Goal: Task Accomplishment & Management: Manage account settings

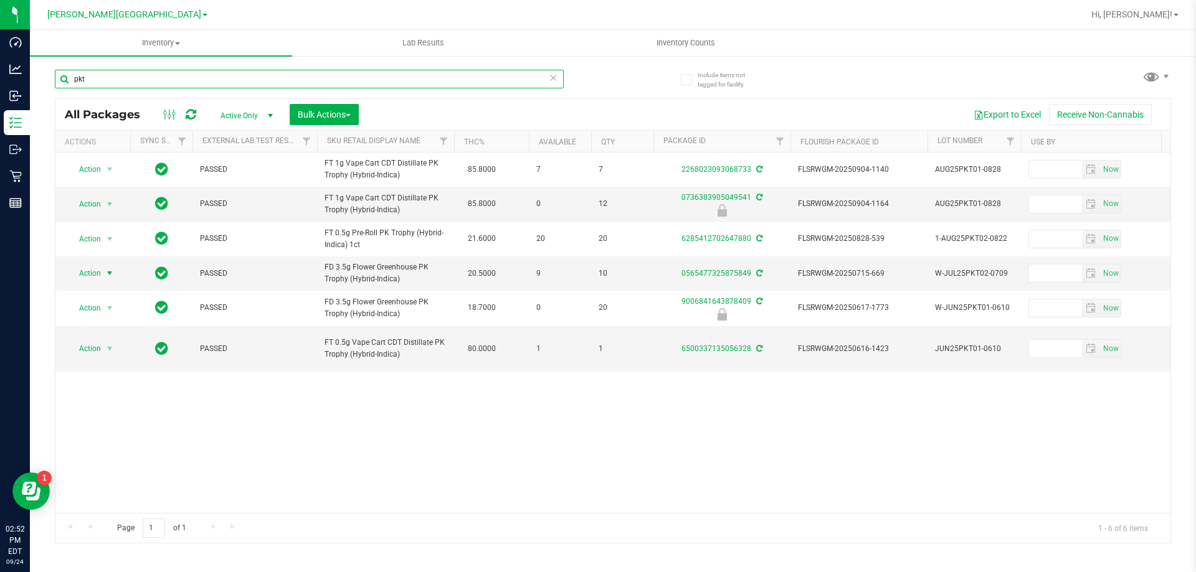
click at [212, 71] on input "pkt" at bounding box center [309, 79] width 509 height 19
type input "[CREDIT_CARD_NUMBER]"
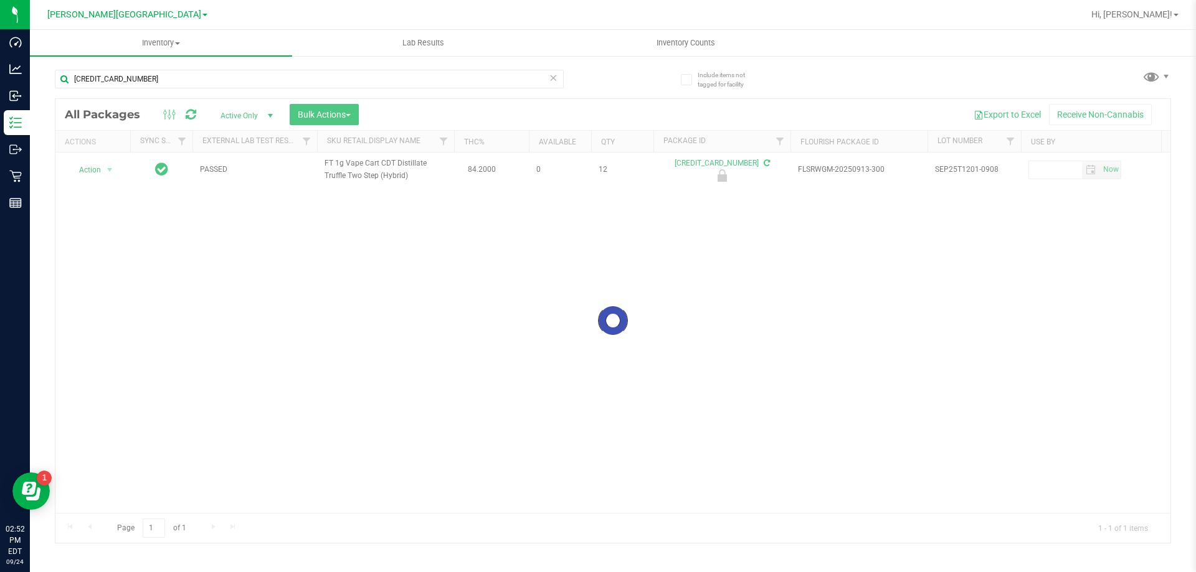
click at [101, 170] on div at bounding box center [612, 321] width 1115 height 444
click at [100, 170] on span "Action" at bounding box center [85, 169] width 34 height 17
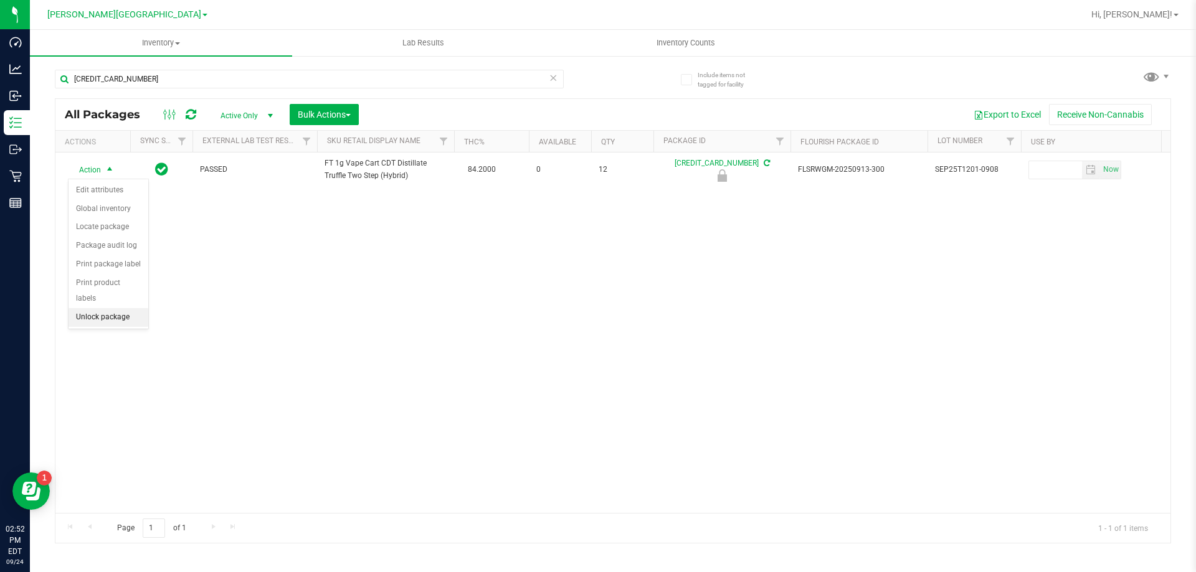
click at [123, 308] on li "Unlock package" at bounding box center [108, 317] width 80 height 19
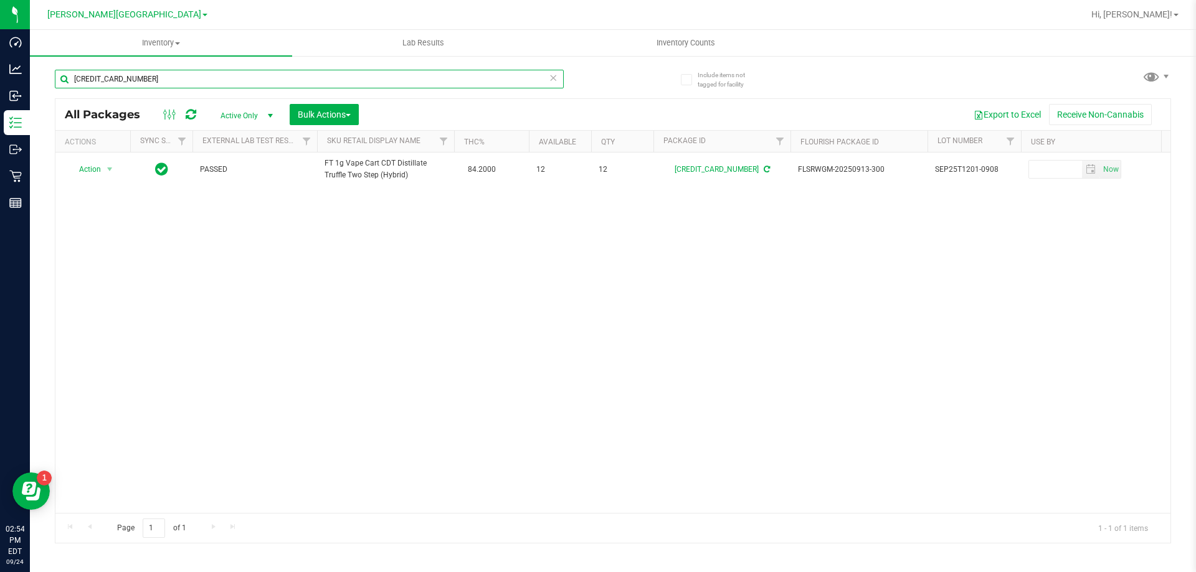
click at [140, 82] on input "[CREDIT_CARD_NUMBER]" at bounding box center [309, 79] width 509 height 19
type input "creepshow"
click at [108, 90] on div "creepshow" at bounding box center [309, 84] width 509 height 29
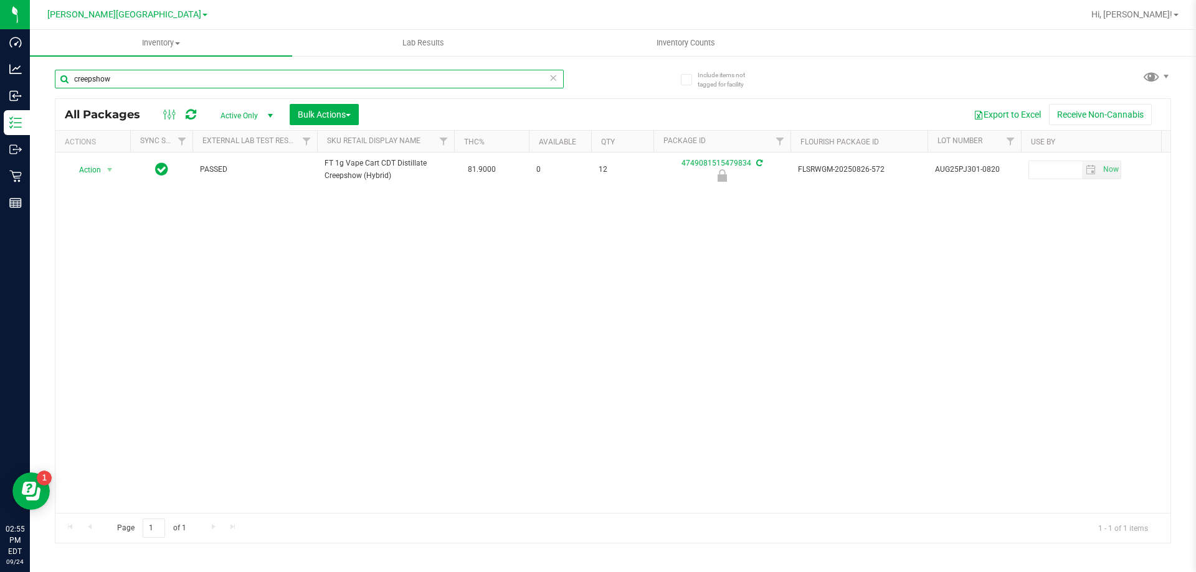
click at [104, 78] on input "creepshow" at bounding box center [309, 79] width 509 height 19
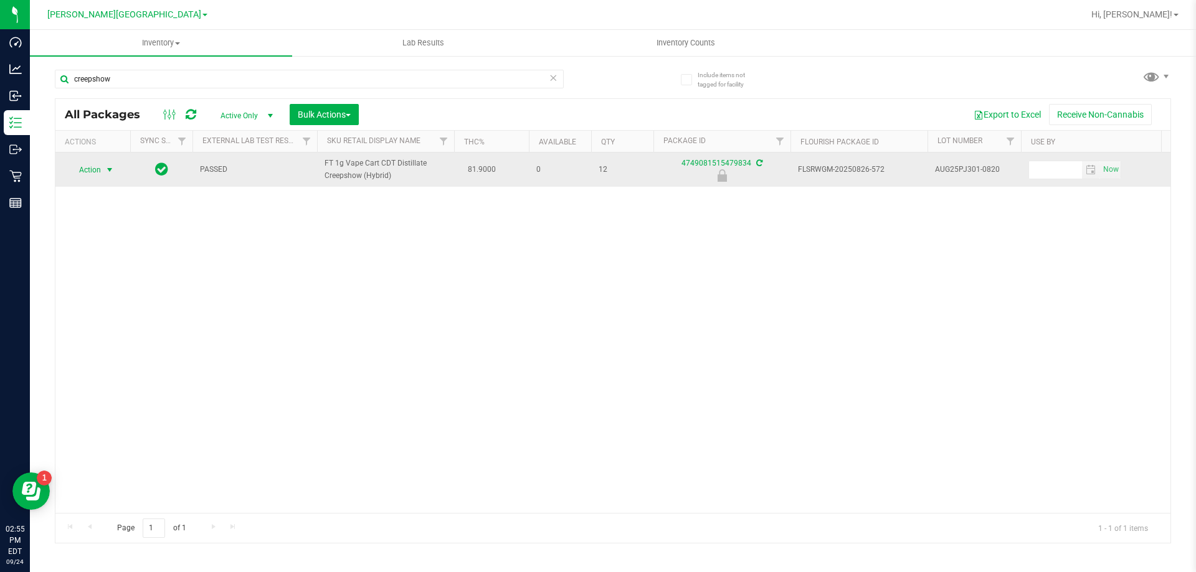
click at [88, 172] on span "Action" at bounding box center [85, 169] width 34 height 17
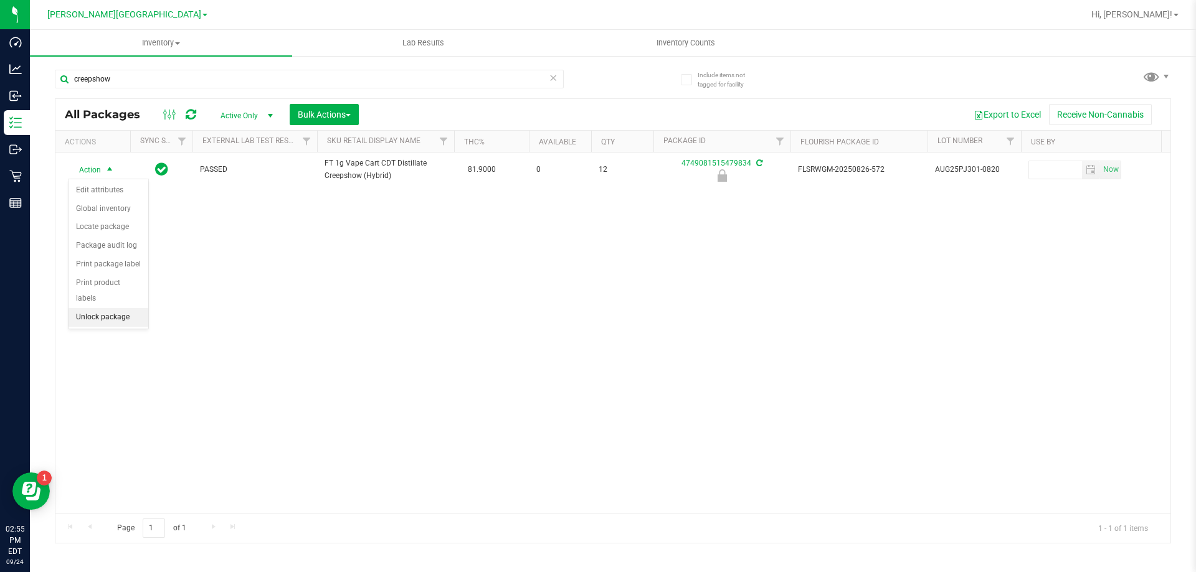
click at [119, 308] on li "Unlock package" at bounding box center [108, 317] width 80 height 19
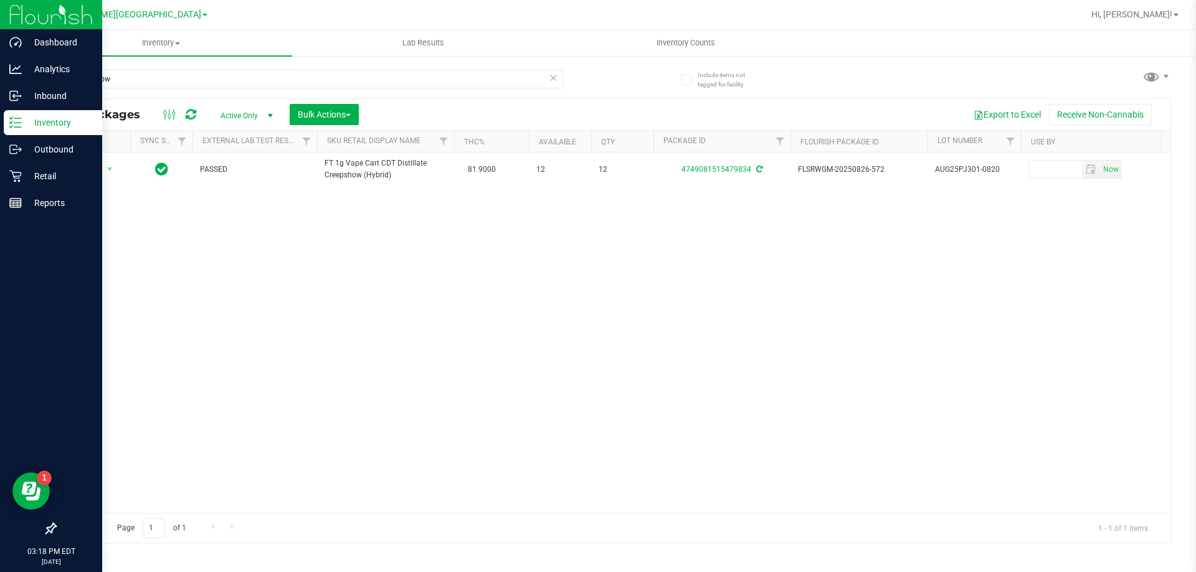
click at [35, 123] on p "Inventory" at bounding box center [59, 122] width 75 height 15
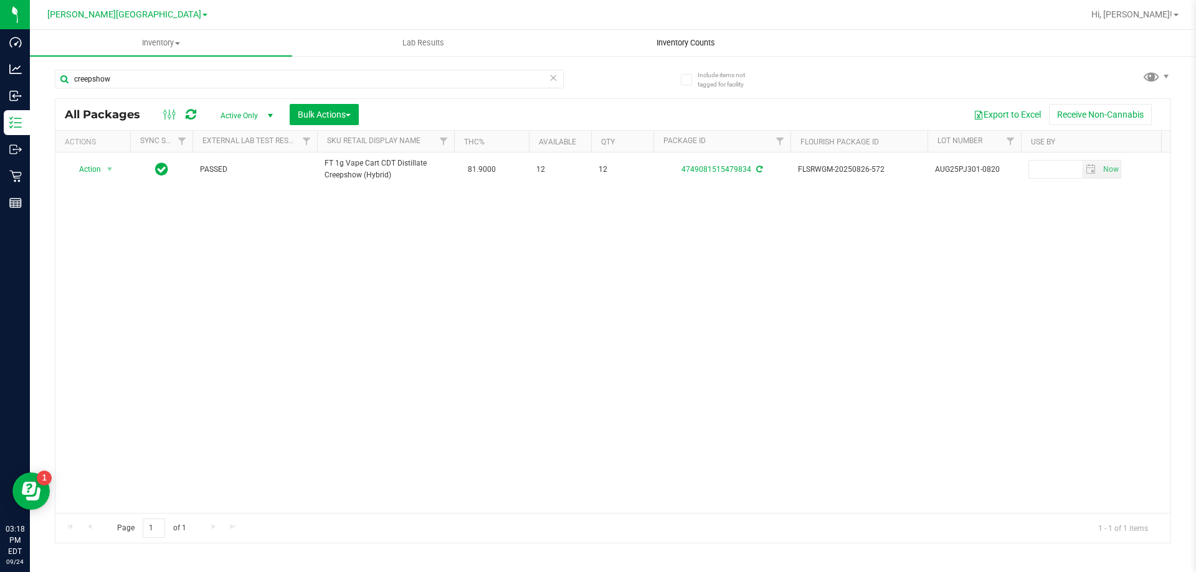
click at [690, 46] on span "Inventory Counts" at bounding box center [685, 42] width 92 height 11
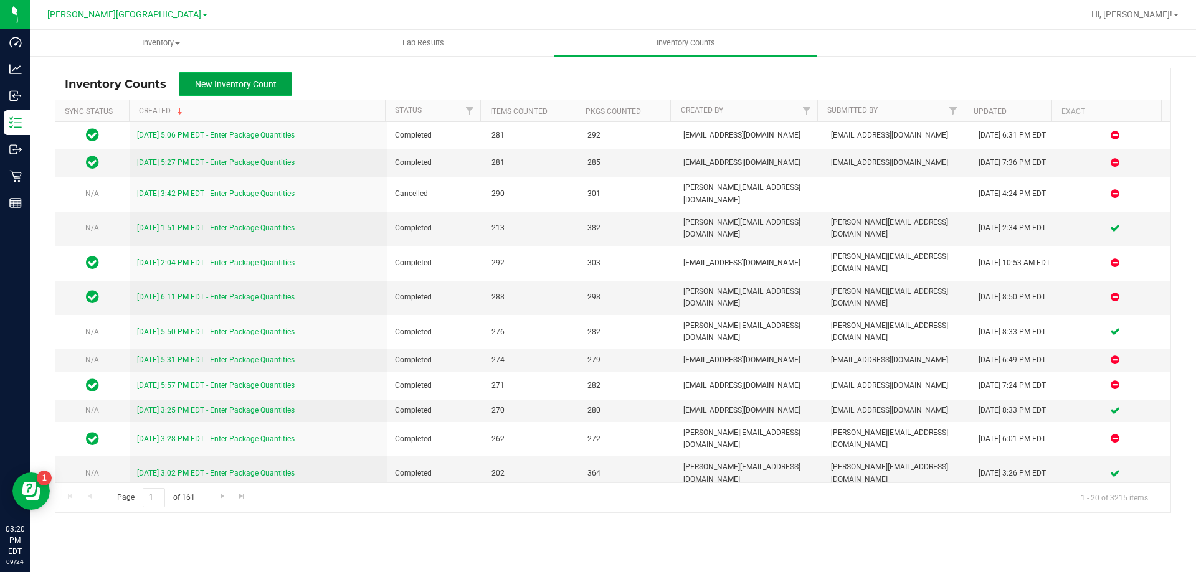
click at [237, 83] on span "New Inventory Count" at bounding box center [236, 84] width 82 height 10
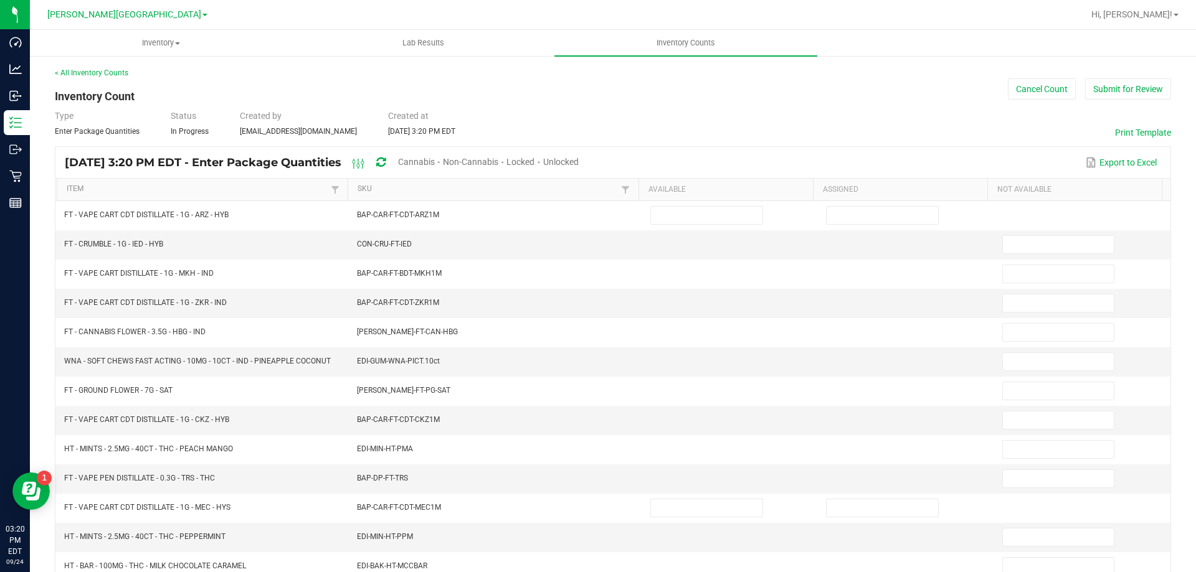
click at [435, 164] on span "Cannabis" at bounding box center [416, 162] width 37 height 10
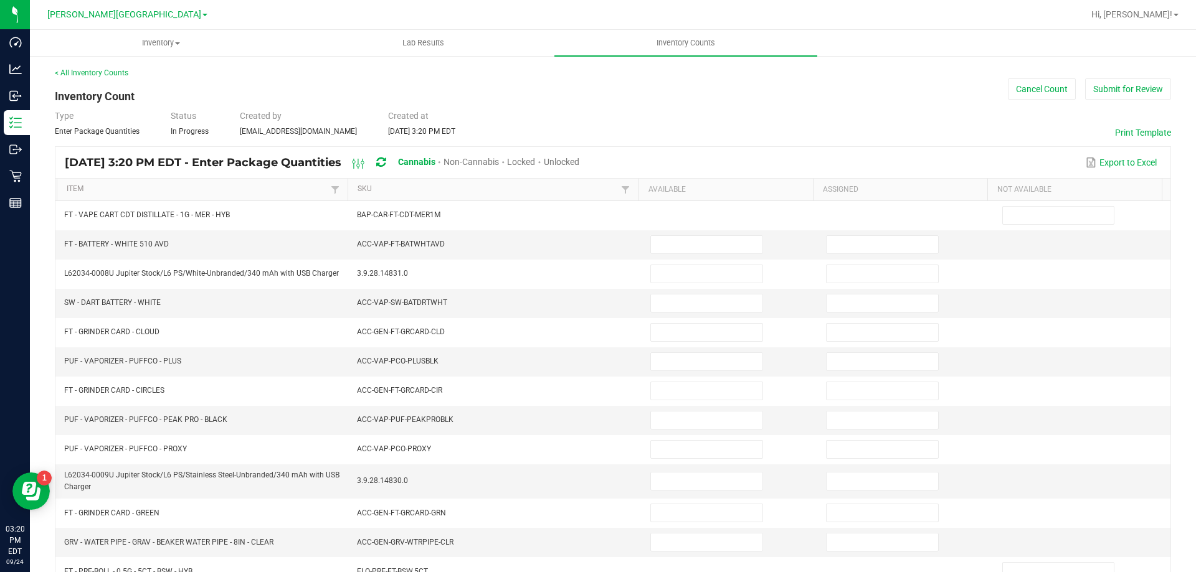
click at [579, 157] on span "Unlocked" at bounding box center [561, 162] width 35 height 10
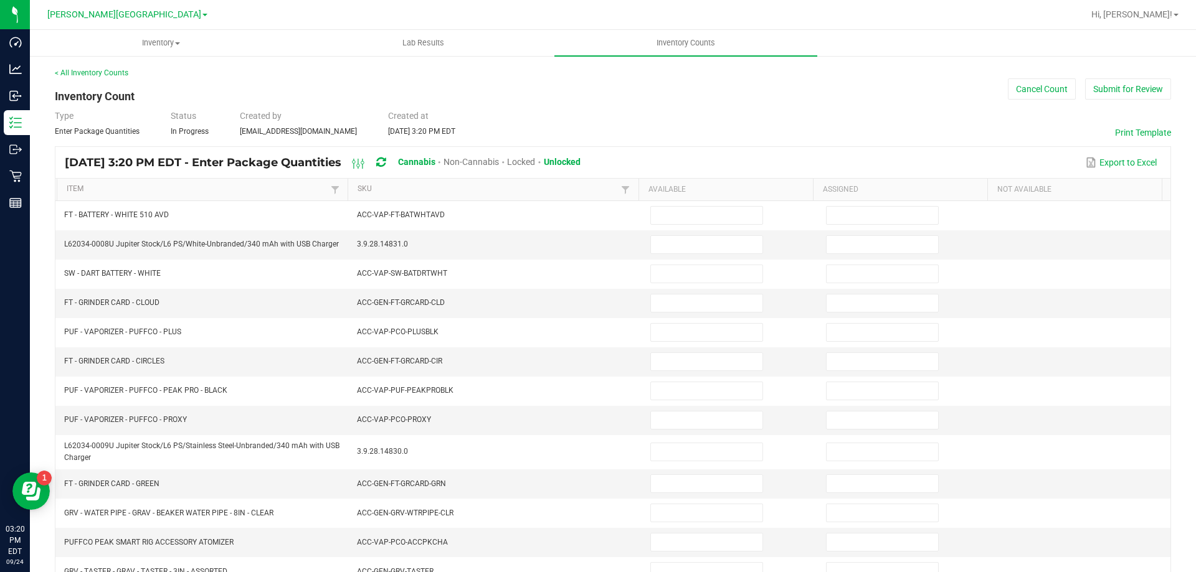
click at [222, 181] on th "Item" at bounding box center [202, 190] width 291 height 22
click at [222, 187] on link "Item" at bounding box center [197, 189] width 260 height 10
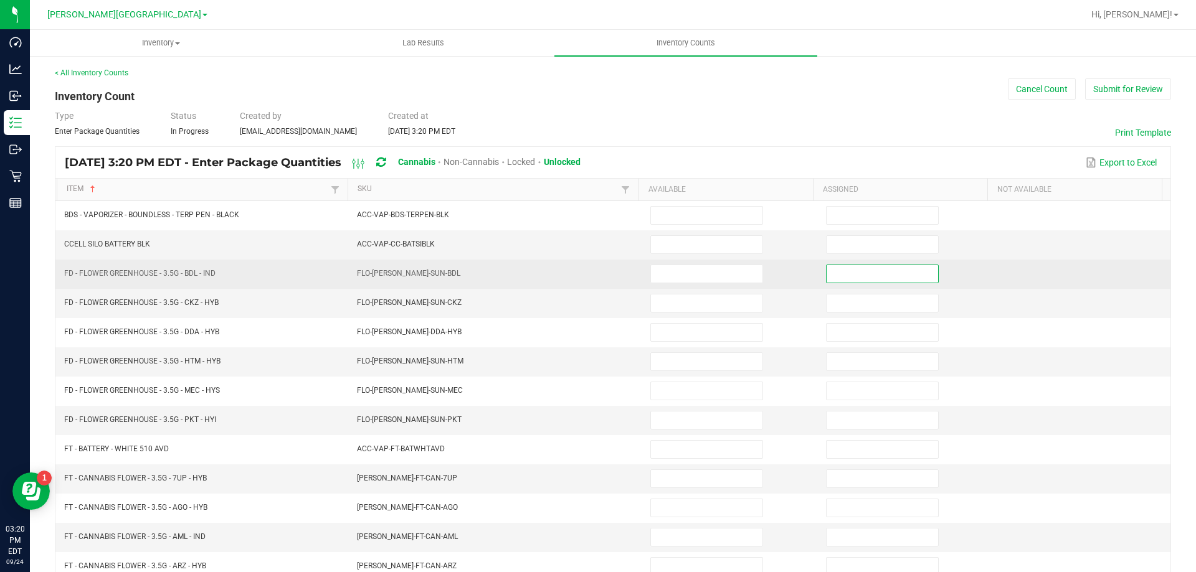
click at [841, 281] on input at bounding box center [881, 273] width 111 height 17
type input "0"
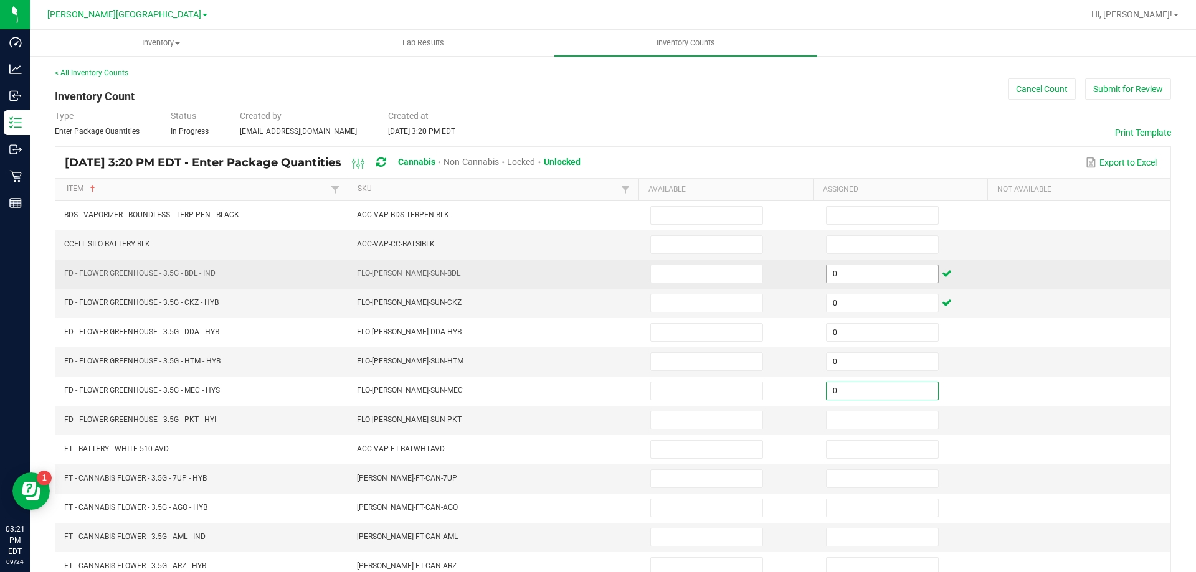
type input "0"
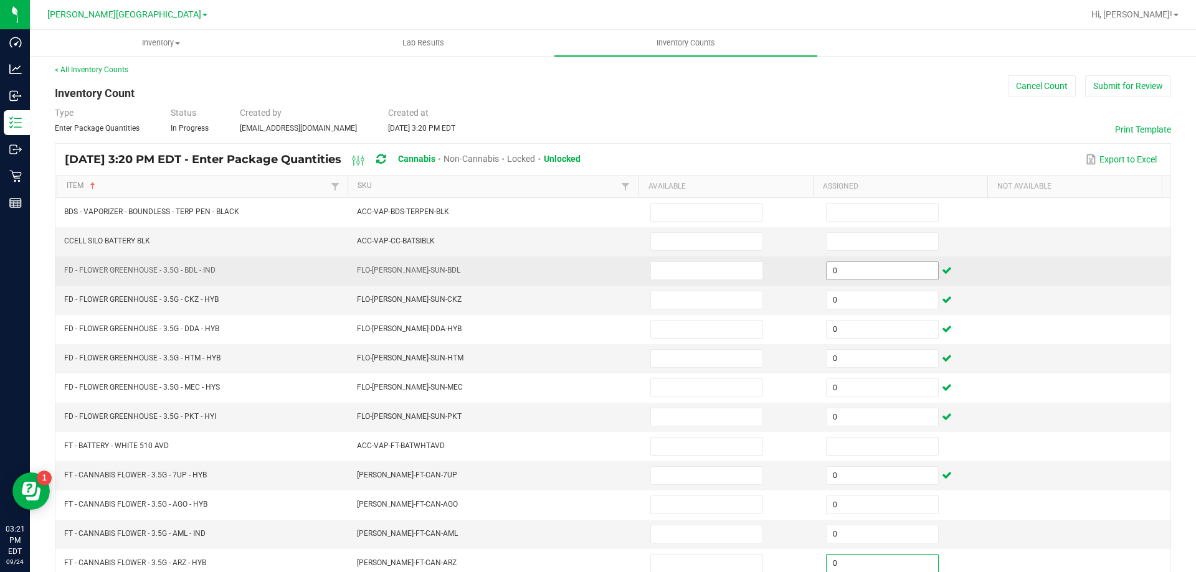
type input "0"
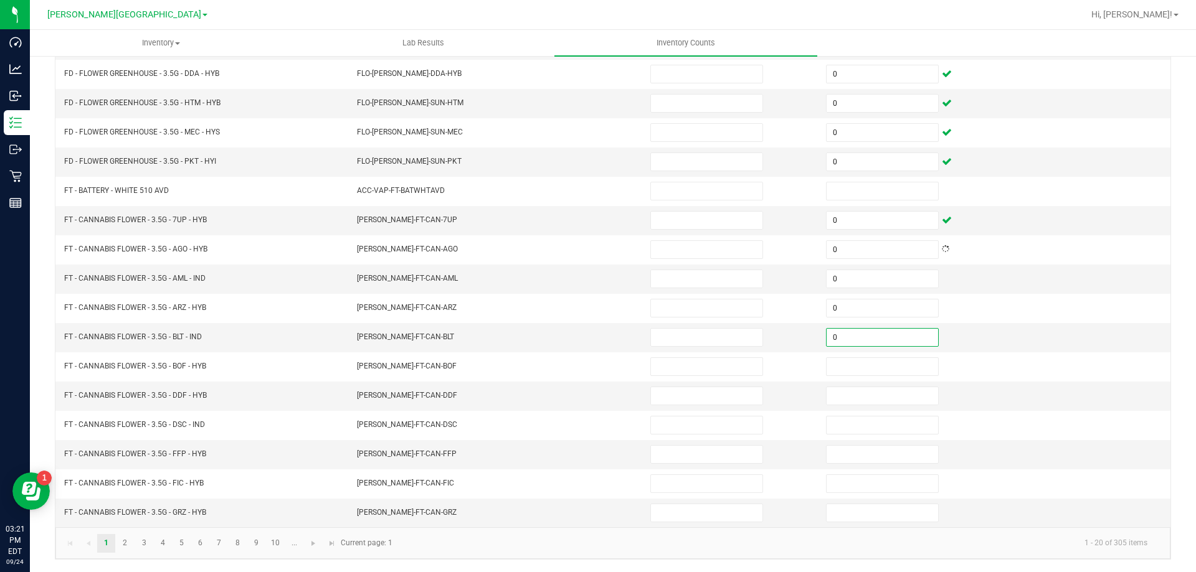
type input "0"
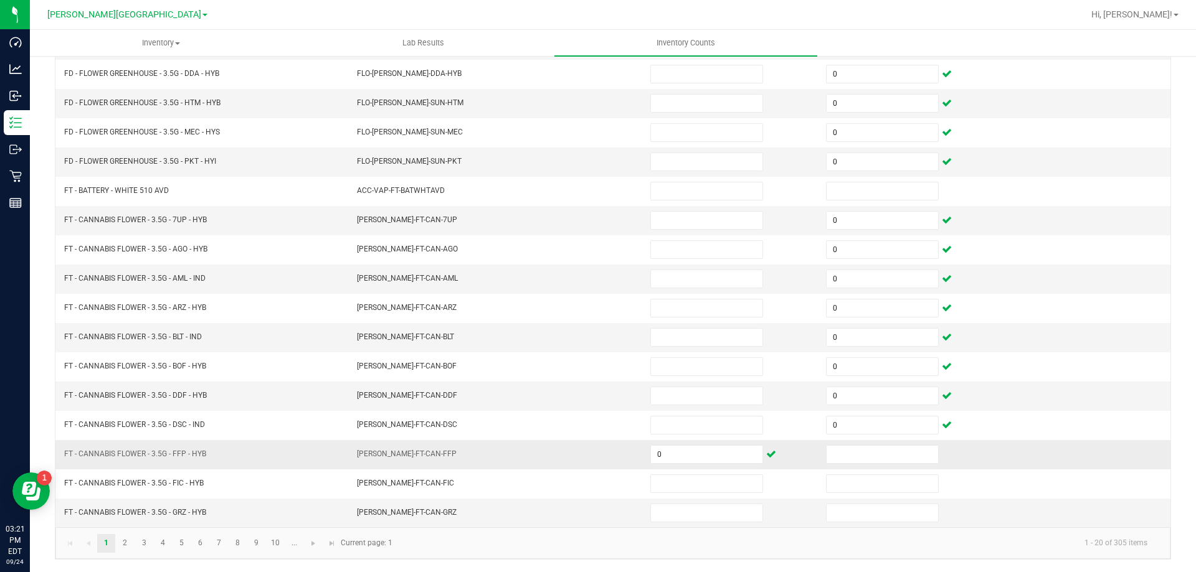
drag, startPoint x: 747, startPoint y: 468, endPoint x: 740, endPoint y: 464, distance: 7.8
click at [745, 466] on td "0" at bounding box center [731, 454] width 176 height 29
click at [739, 463] on span "0" at bounding box center [706, 454] width 113 height 19
click at [838, 453] on input at bounding box center [881, 454] width 111 height 17
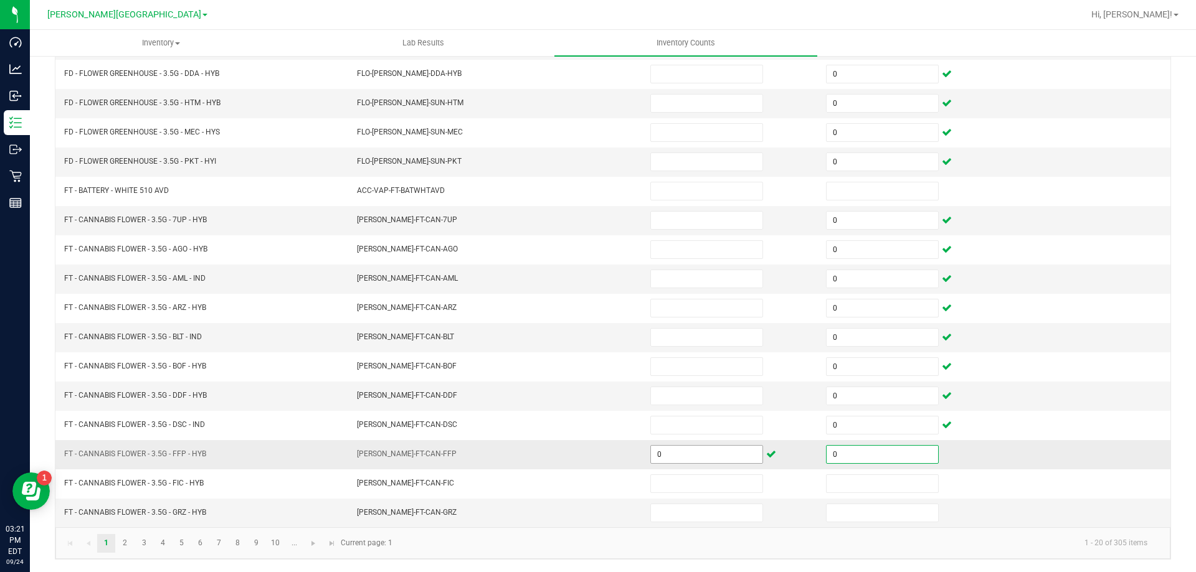
type input "0"
click at [697, 459] on input "0" at bounding box center [706, 454] width 111 height 17
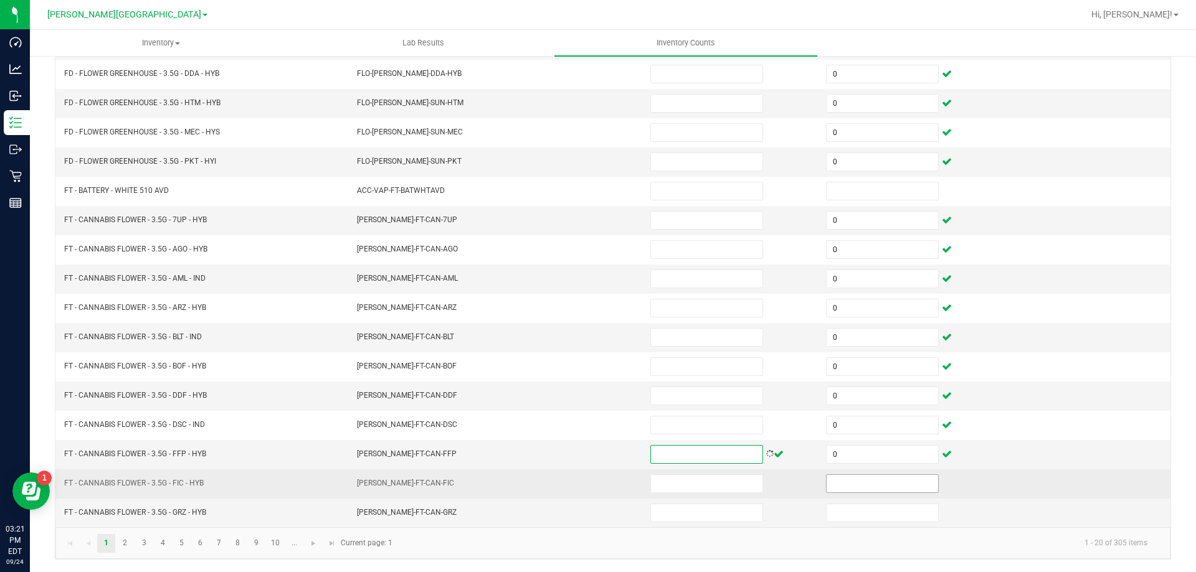
click at [866, 489] on input at bounding box center [881, 483] width 111 height 17
type input "0"
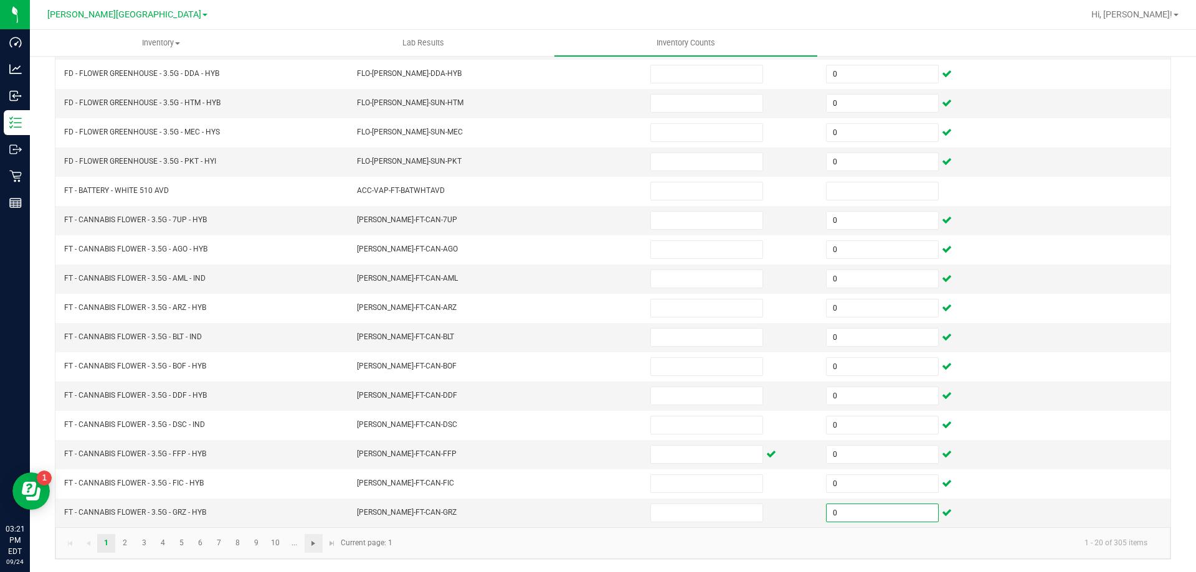
type input "0"
click at [311, 543] on span "Go to the next page" at bounding box center [313, 544] width 10 height 10
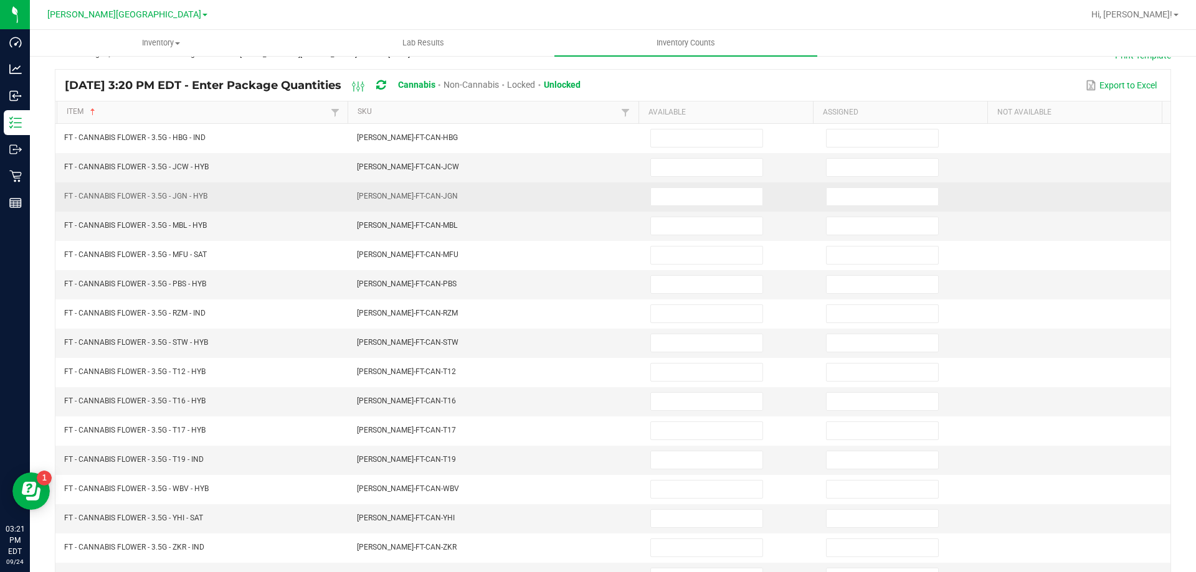
scroll to position [0, 0]
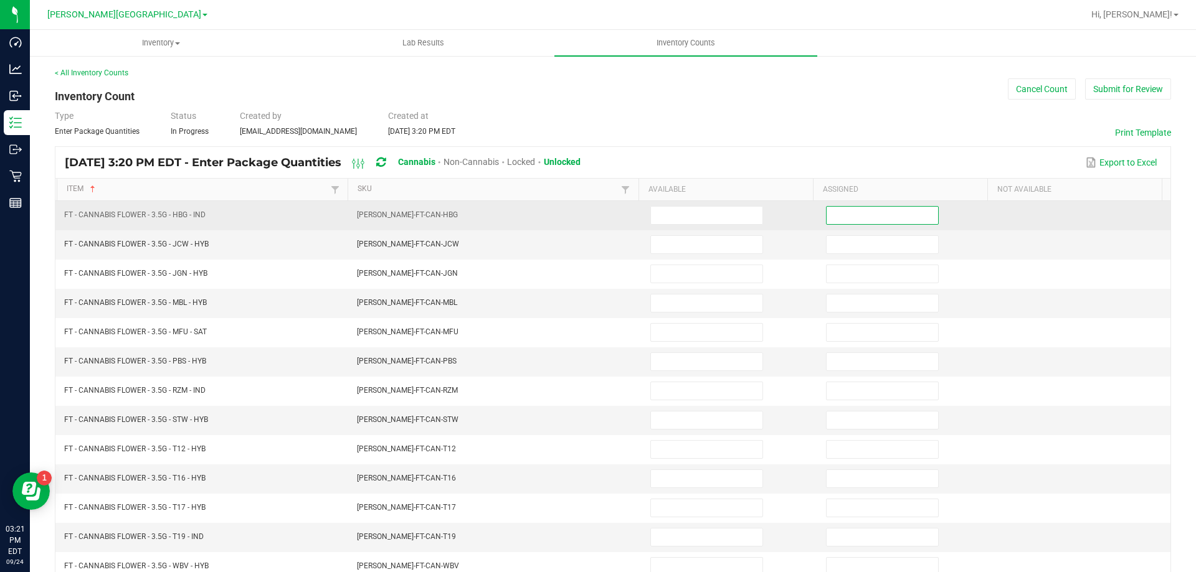
click at [869, 209] on input at bounding box center [881, 215] width 111 height 17
type input "0"
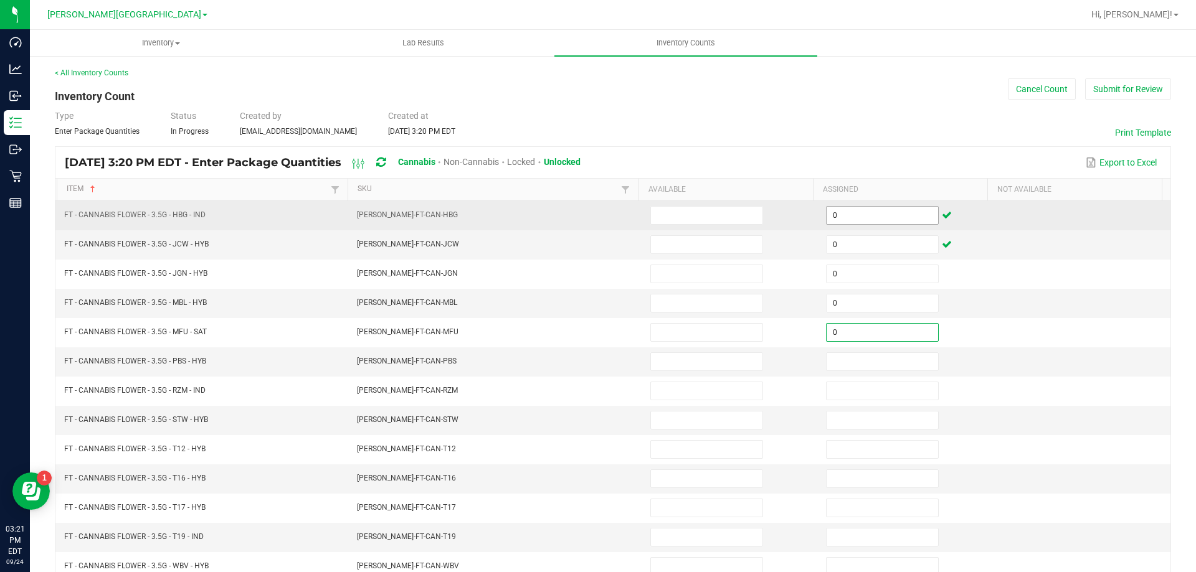
type input "0"
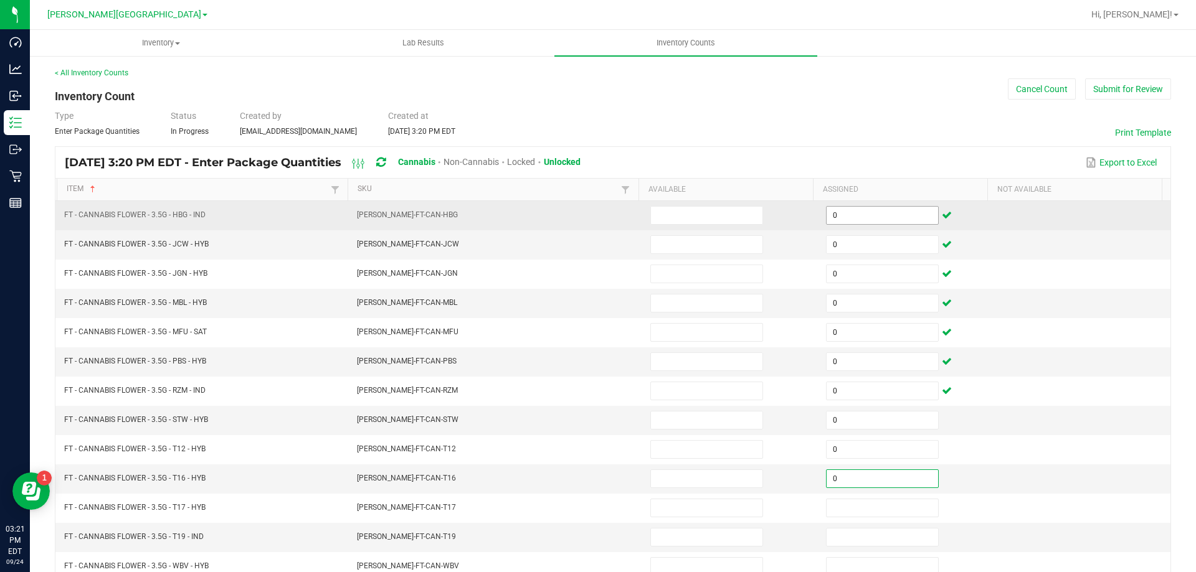
type input "0"
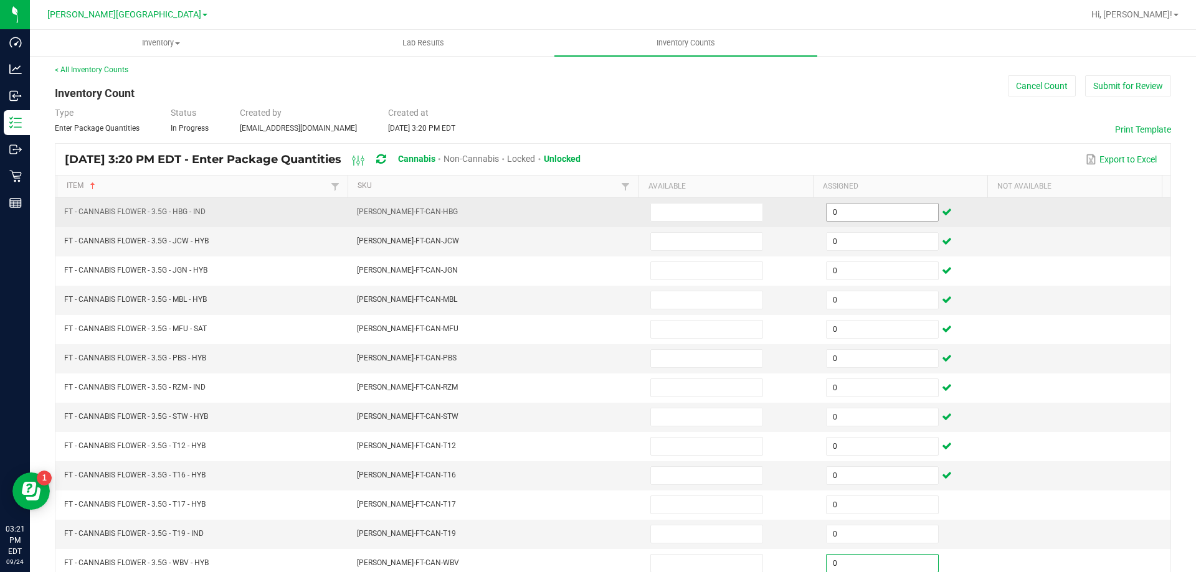
type input "0"
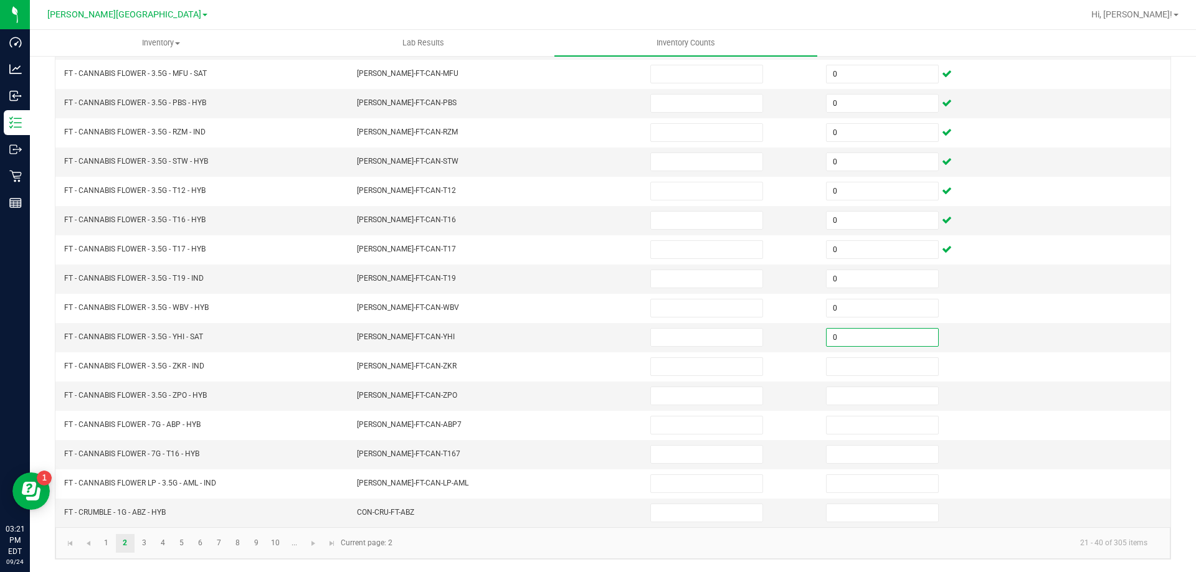
type input "0"
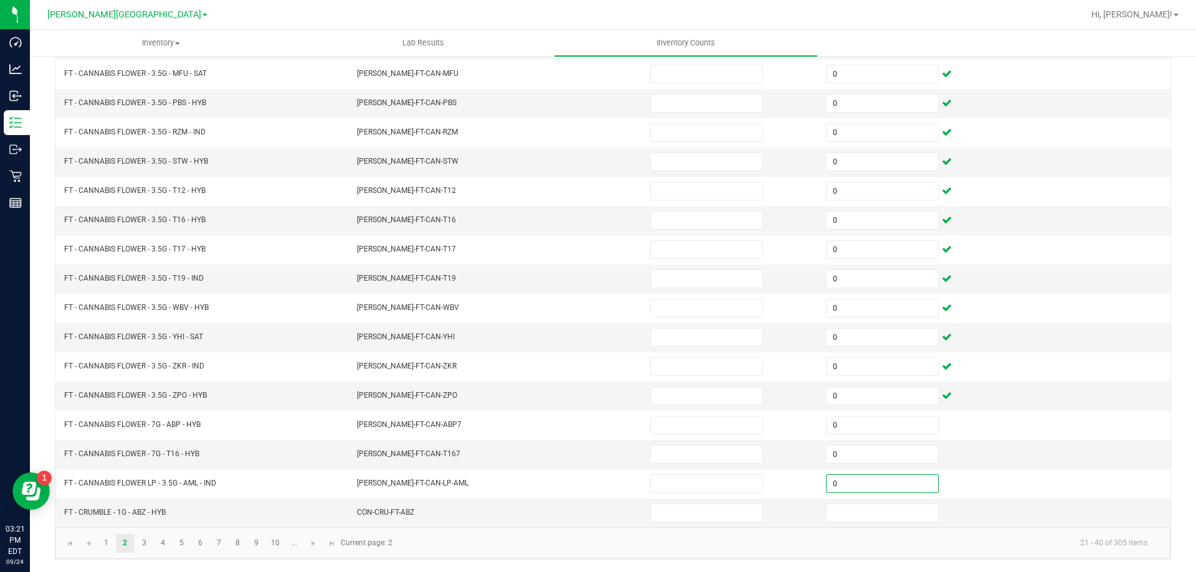
type input "0"
click at [311, 543] on span "Go to the next page" at bounding box center [313, 544] width 10 height 10
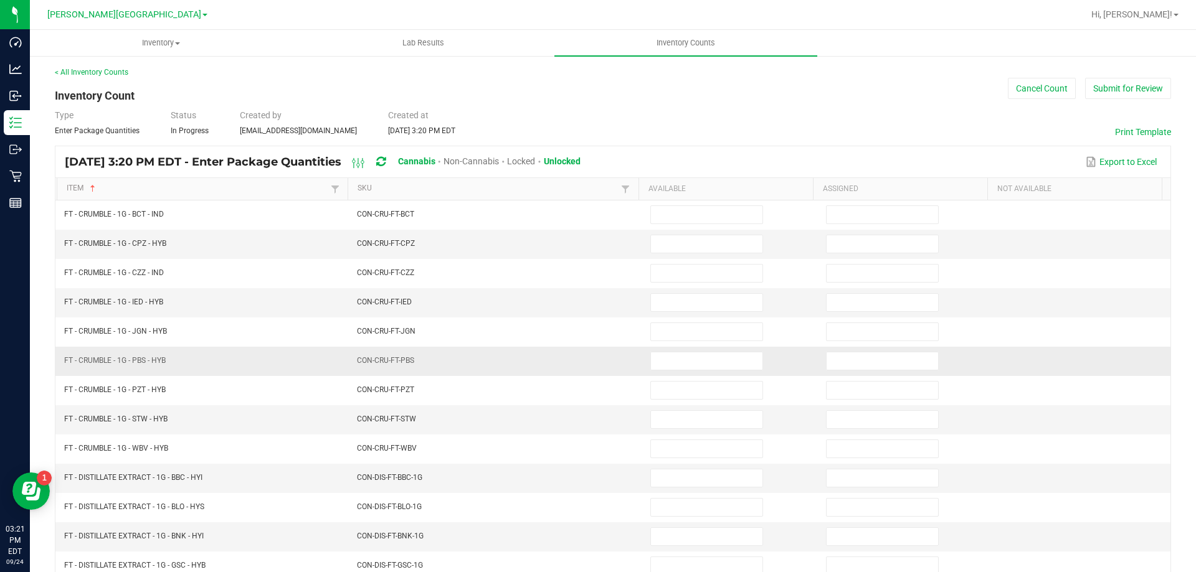
scroll to position [0, 0]
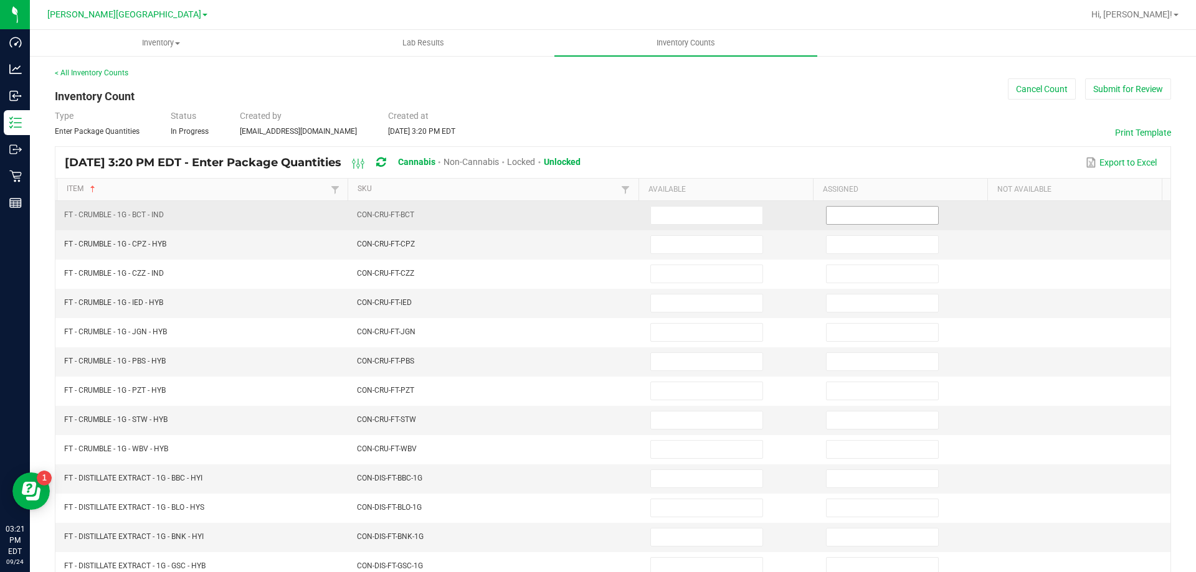
click at [892, 214] on input at bounding box center [881, 215] width 111 height 17
type input "0"
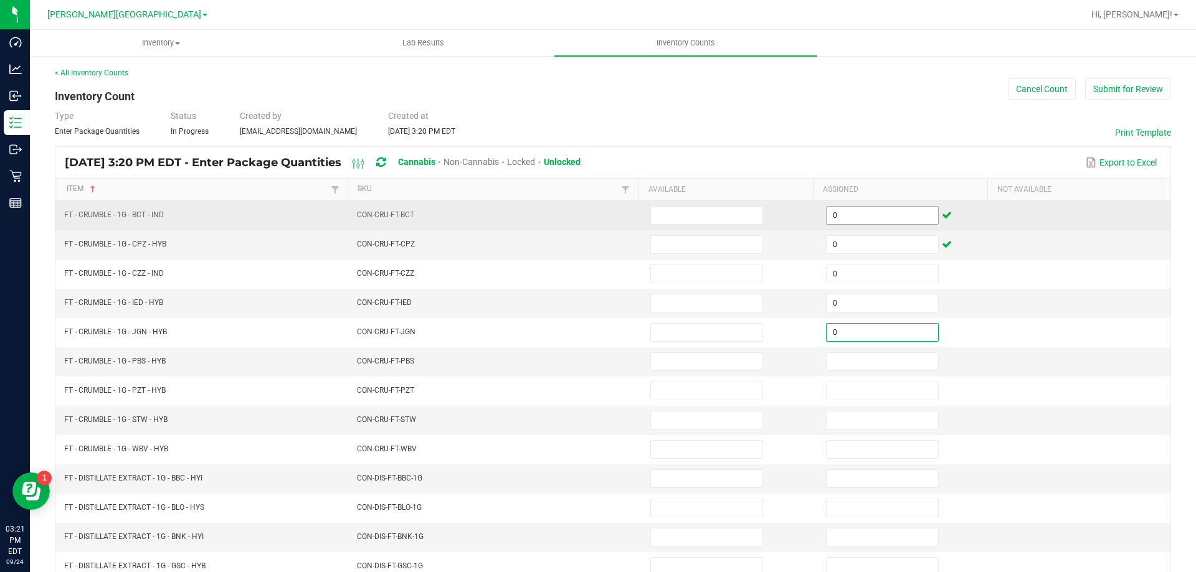
type input "0"
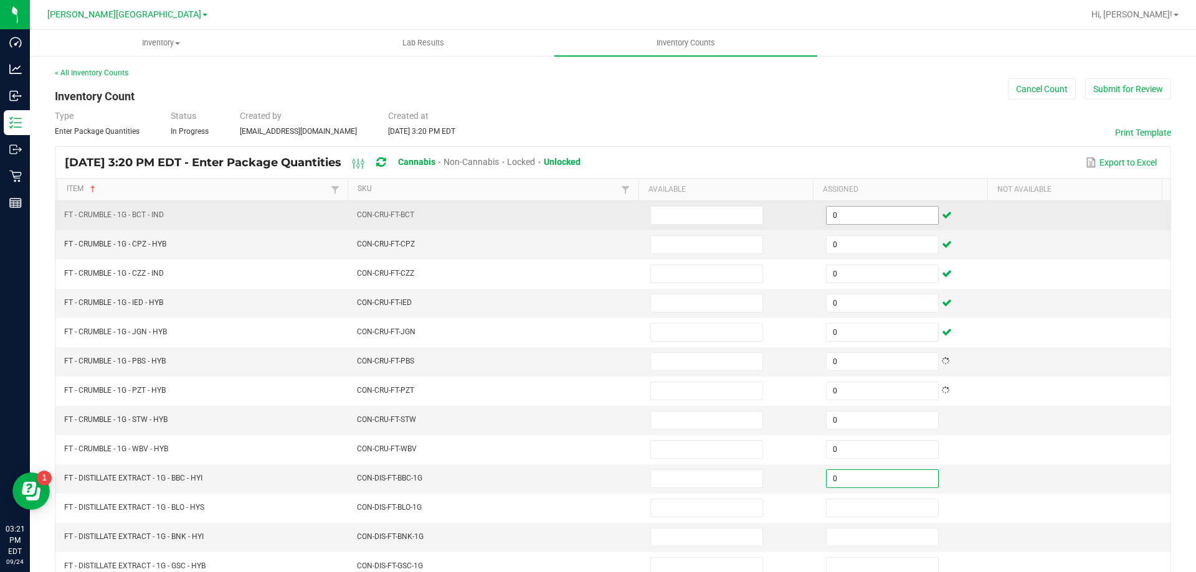
type input "0"
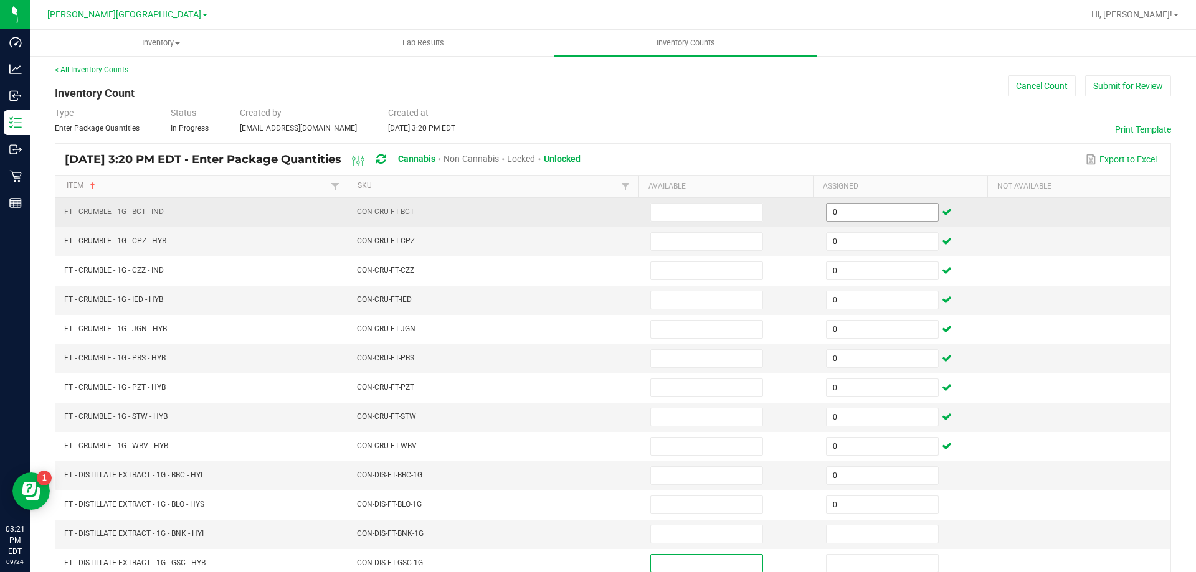
type input "0"
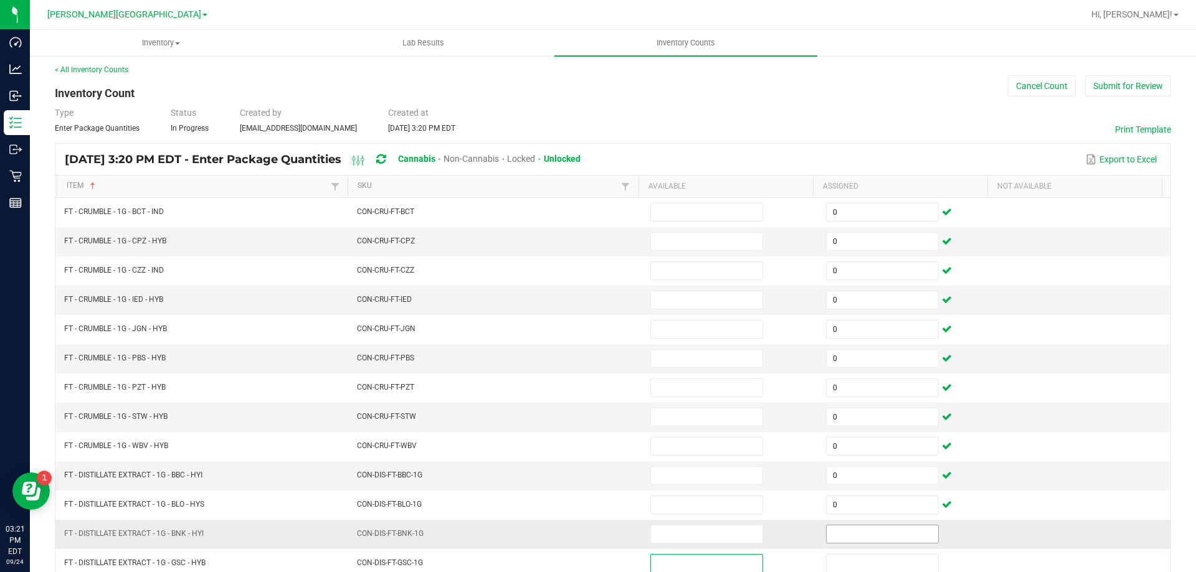
click at [854, 539] on input at bounding box center [881, 534] width 111 height 17
type input "0"
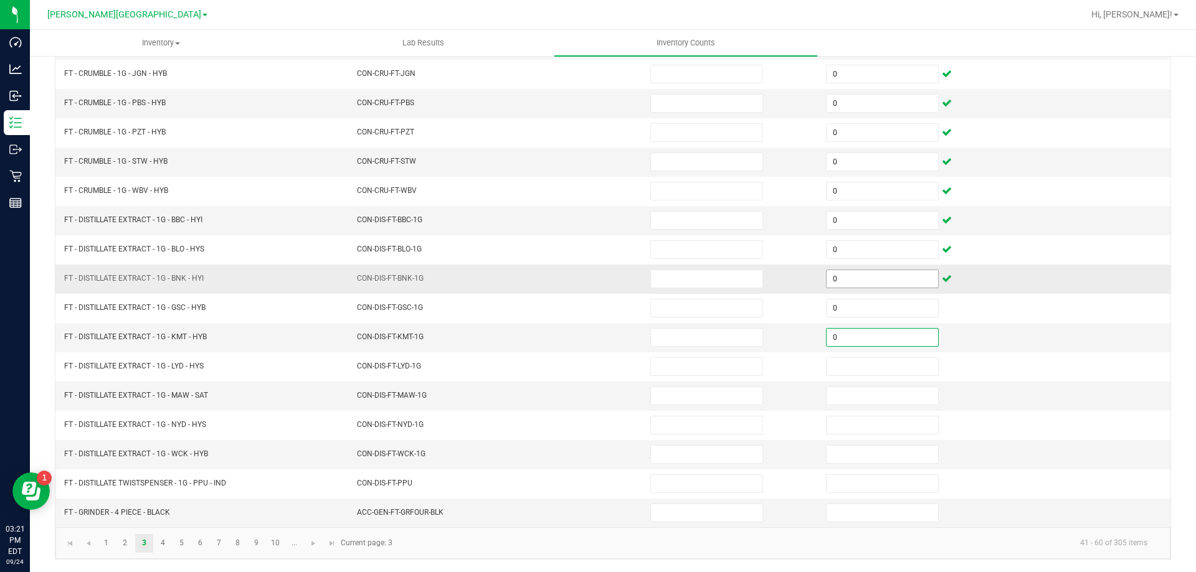
type input "0"
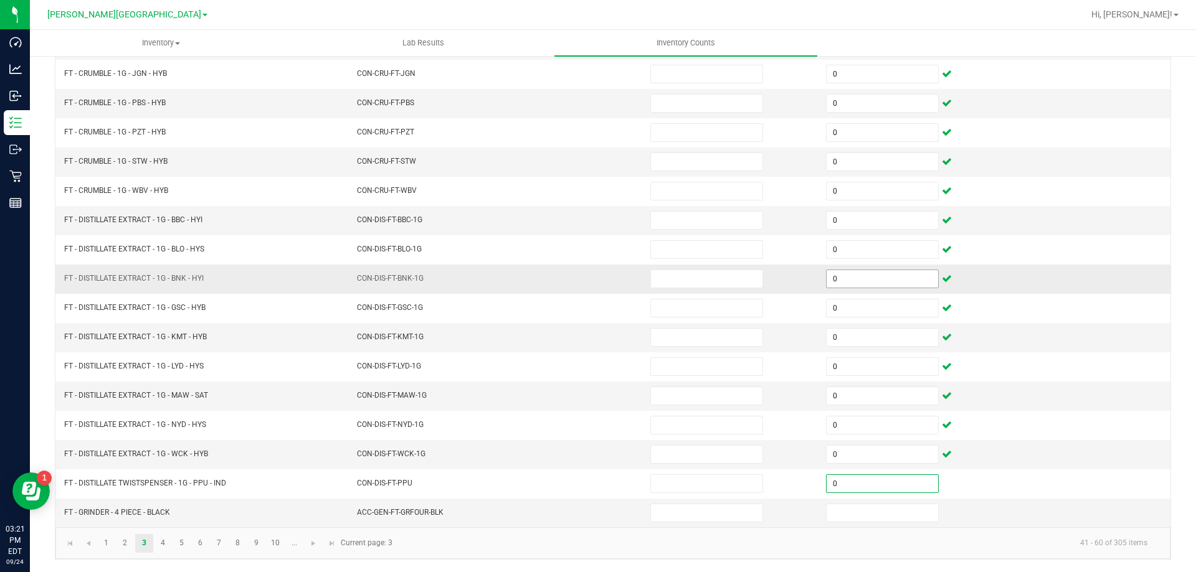
type input "0"
click at [311, 551] on link at bounding box center [313, 543] width 18 height 19
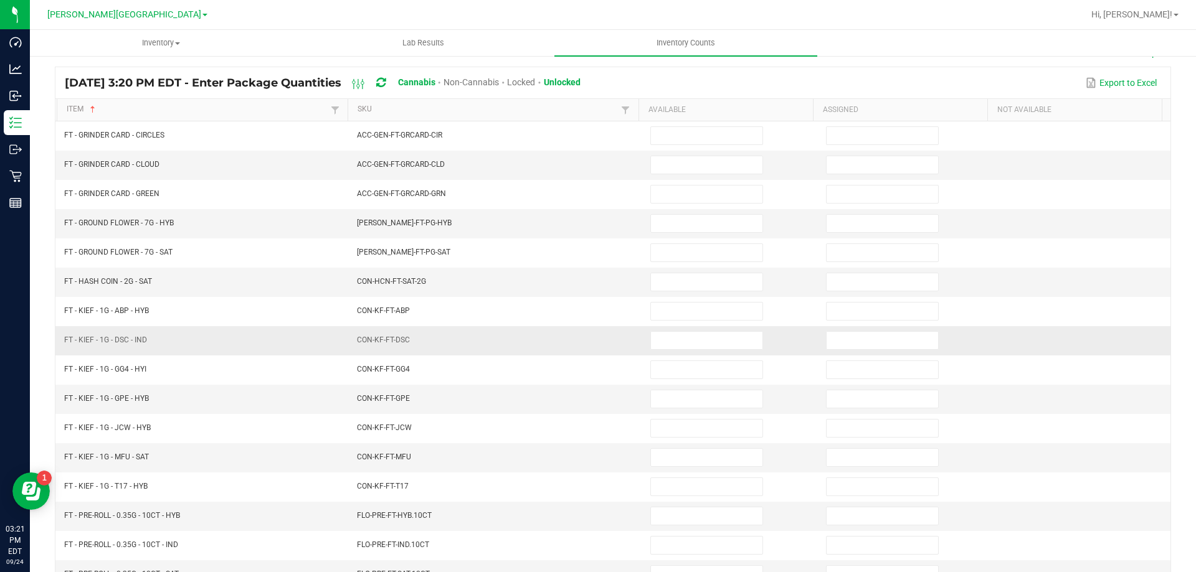
scroll to position [0, 0]
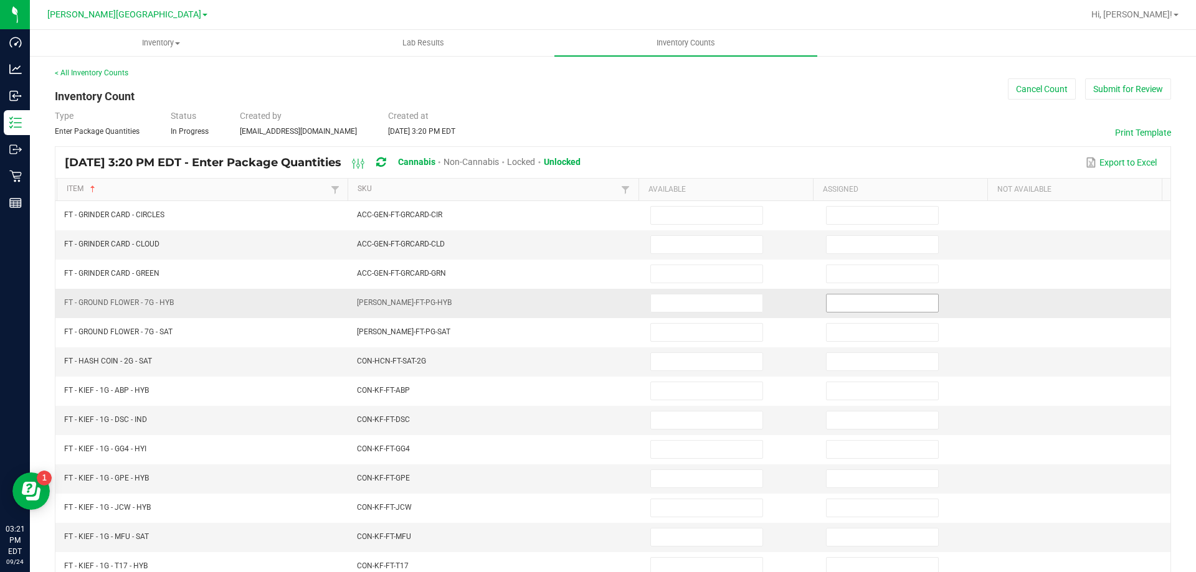
click at [837, 304] on input at bounding box center [881, 303] width 111 height 17
type input "0"
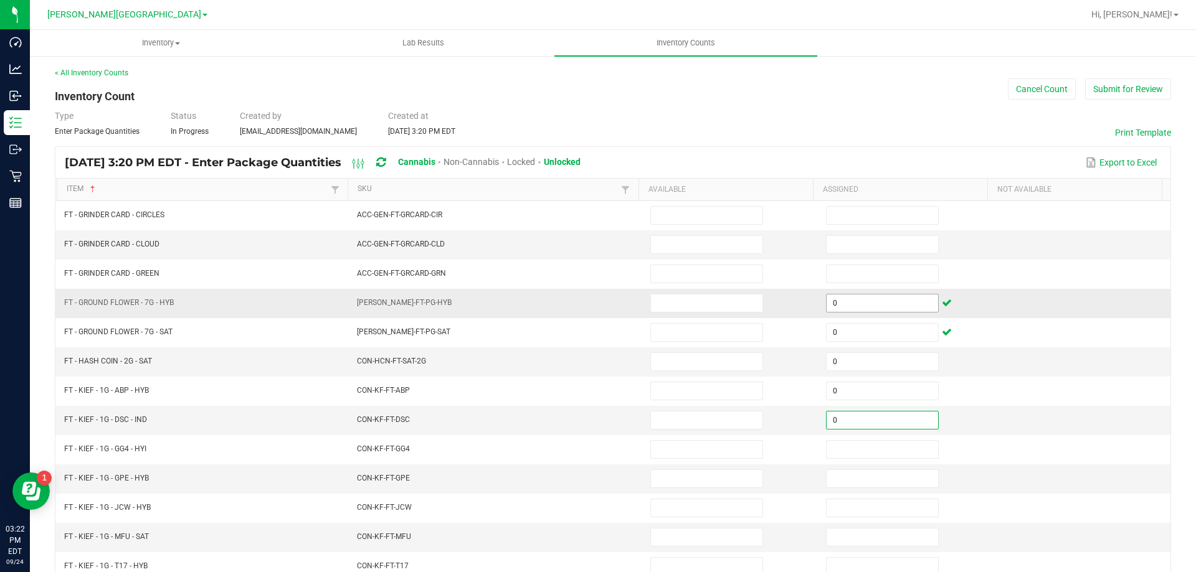
type input "0"
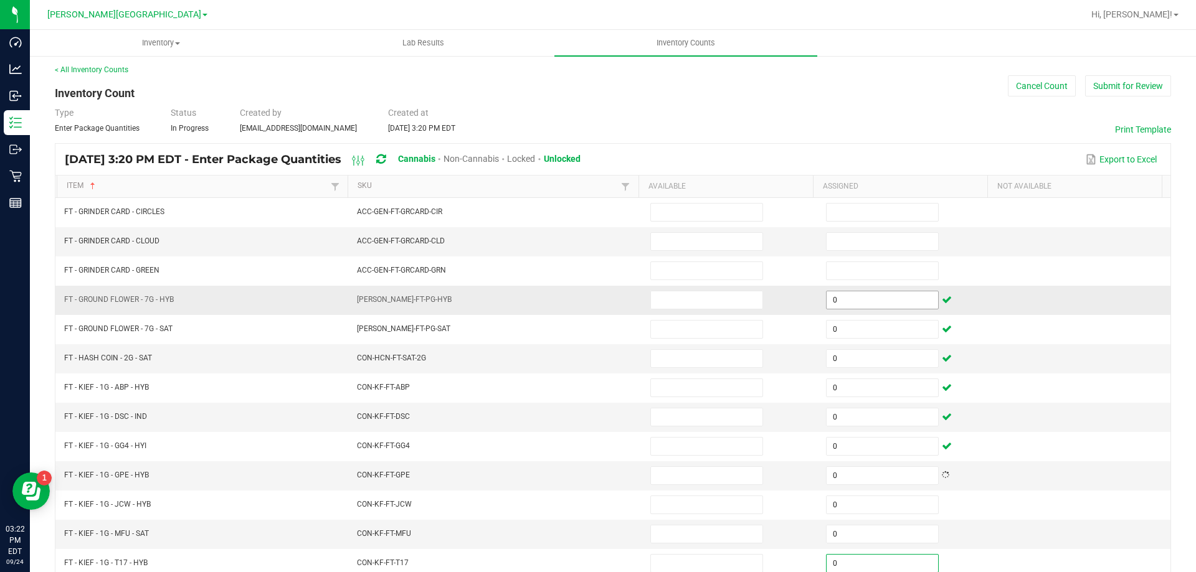
type input "0"
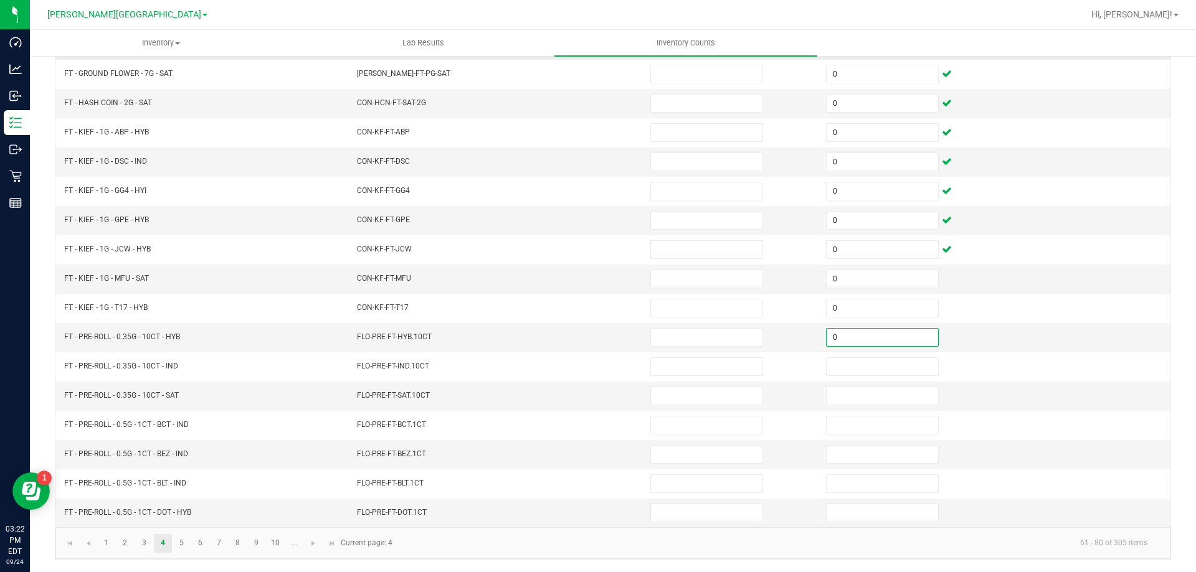
type input "0"
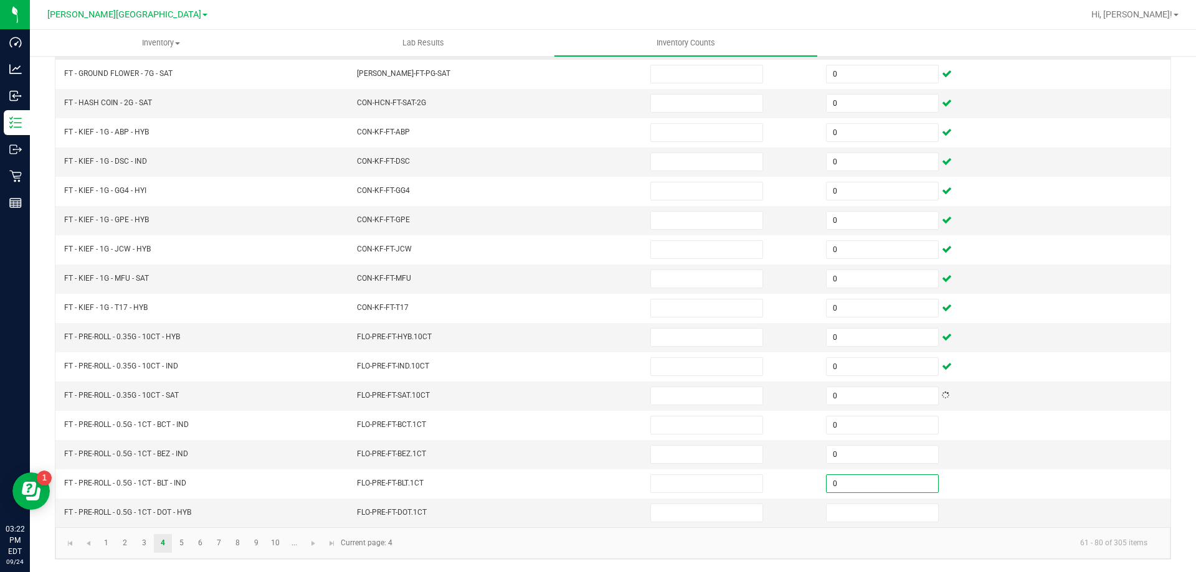
type input "0"
click at [314, 542] on span "Go to the next page" at bounding box center [313, 544] width 10 height 10
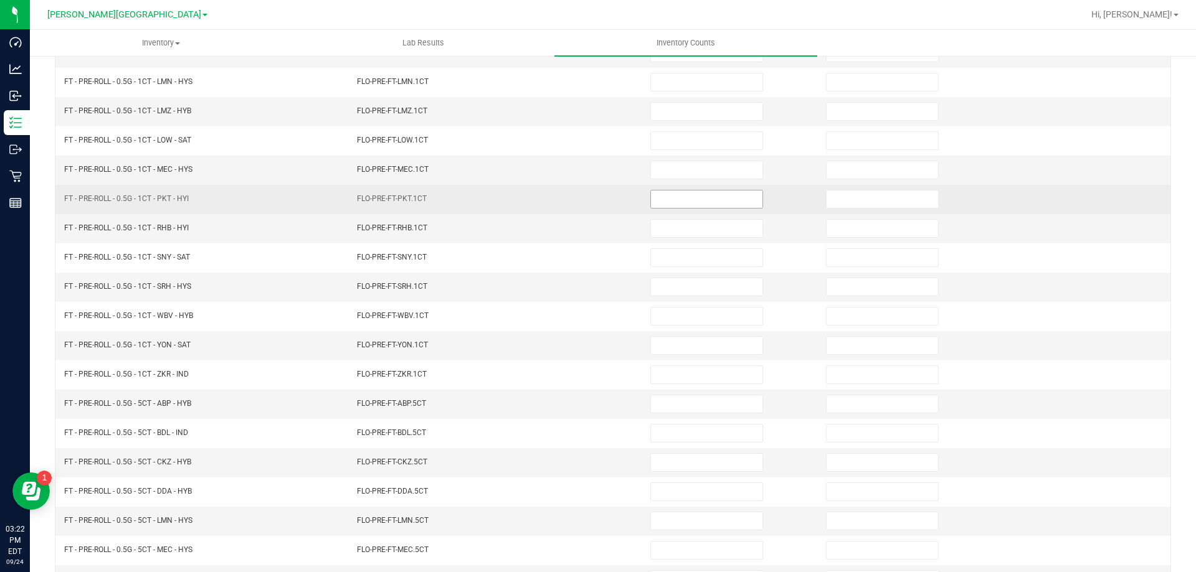
scroll to position [0, 0]
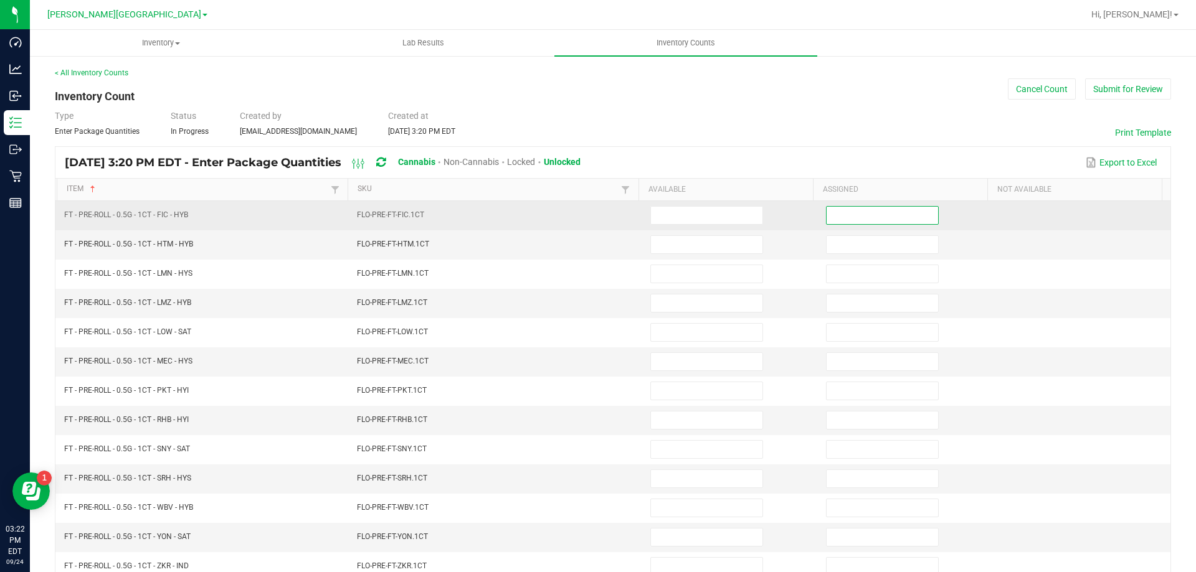
click at [907, 207] on input at bounding box center [881, 215] width 111 height 17
type input "0"
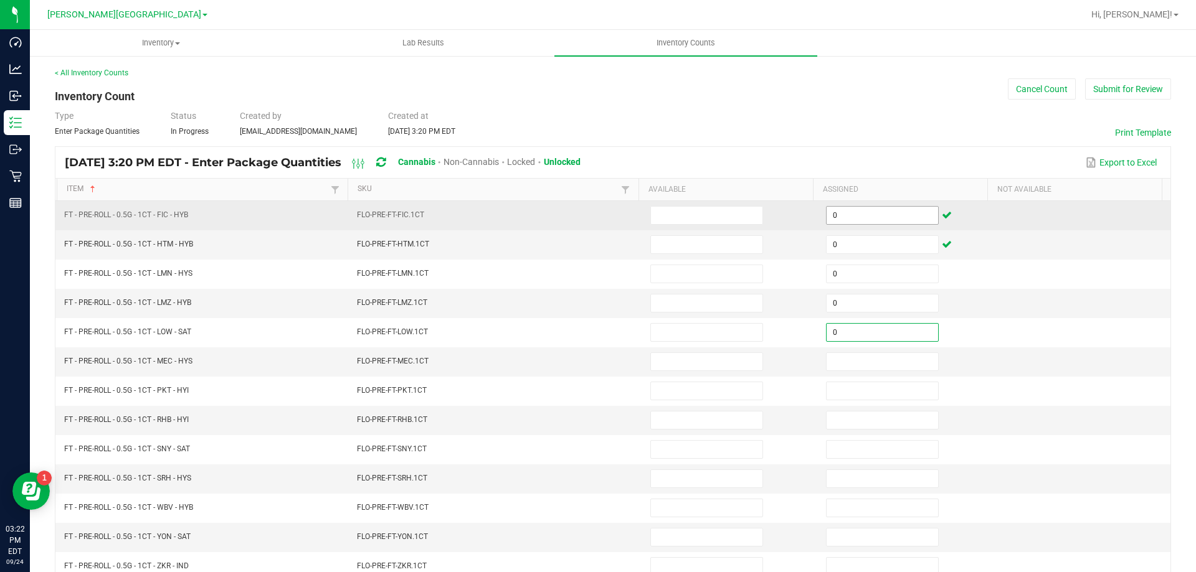
type input "0"
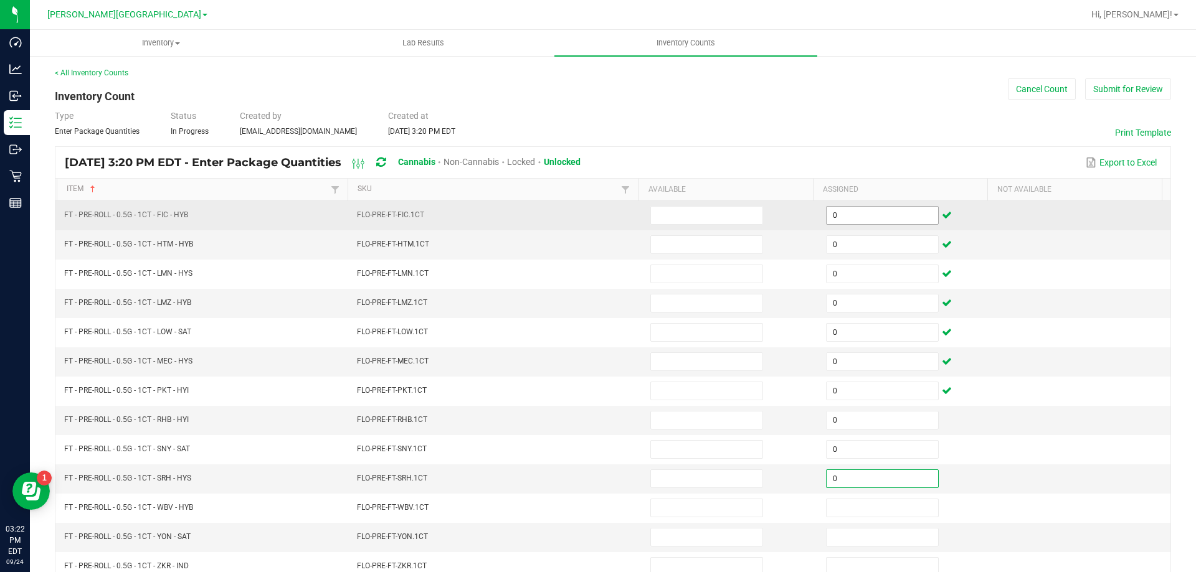
type input "0"
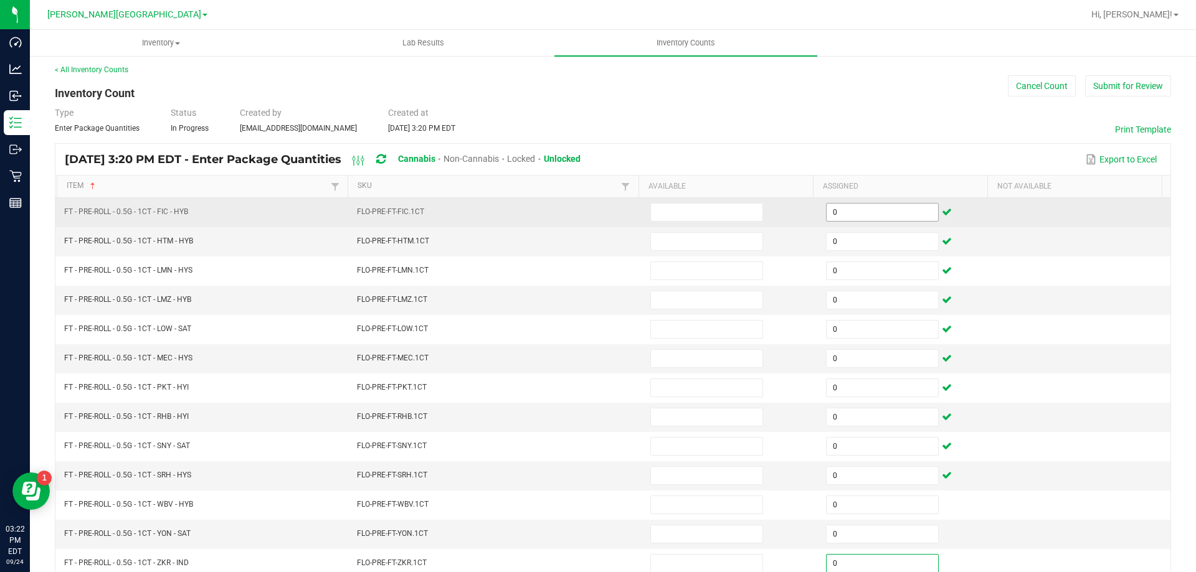
type input "0"
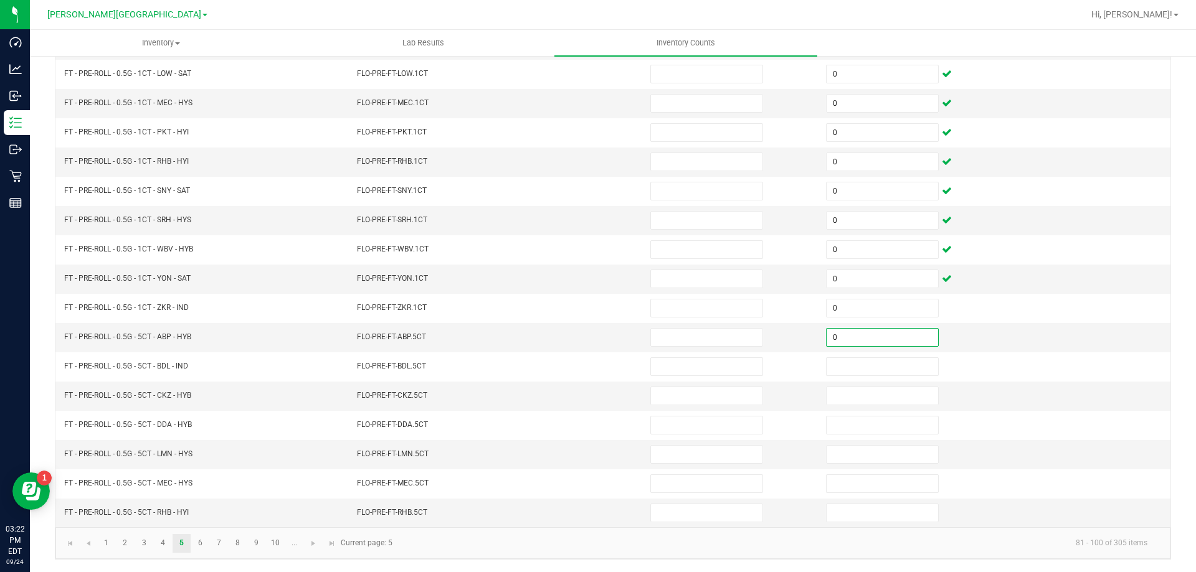
type input "0"
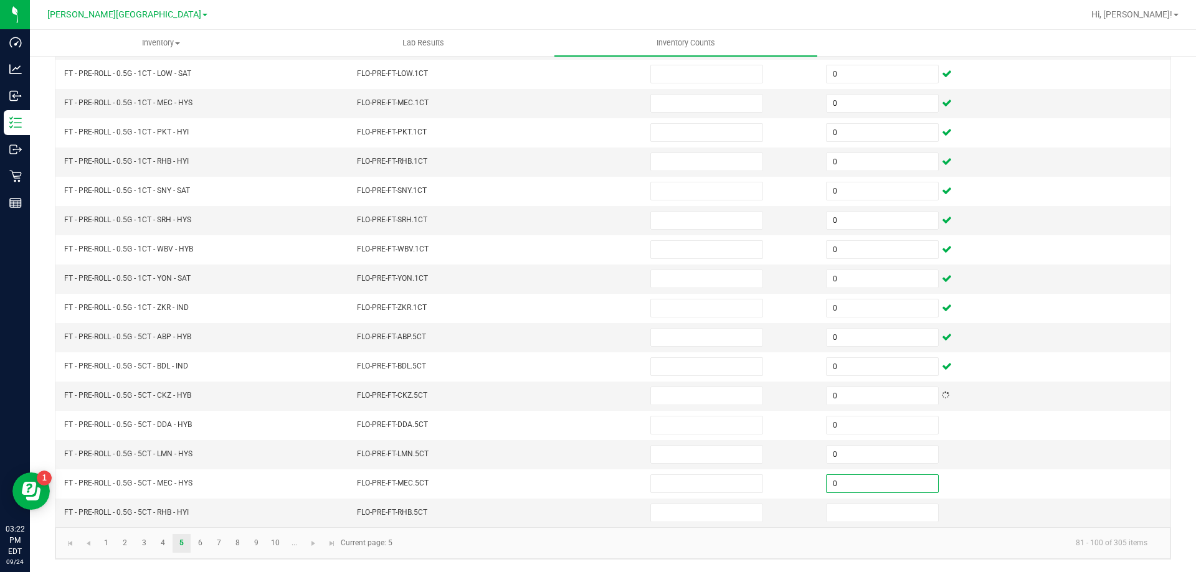
type input "0"
click at [313, 549] on link at bounding box center [313, 543] width 18 height 19
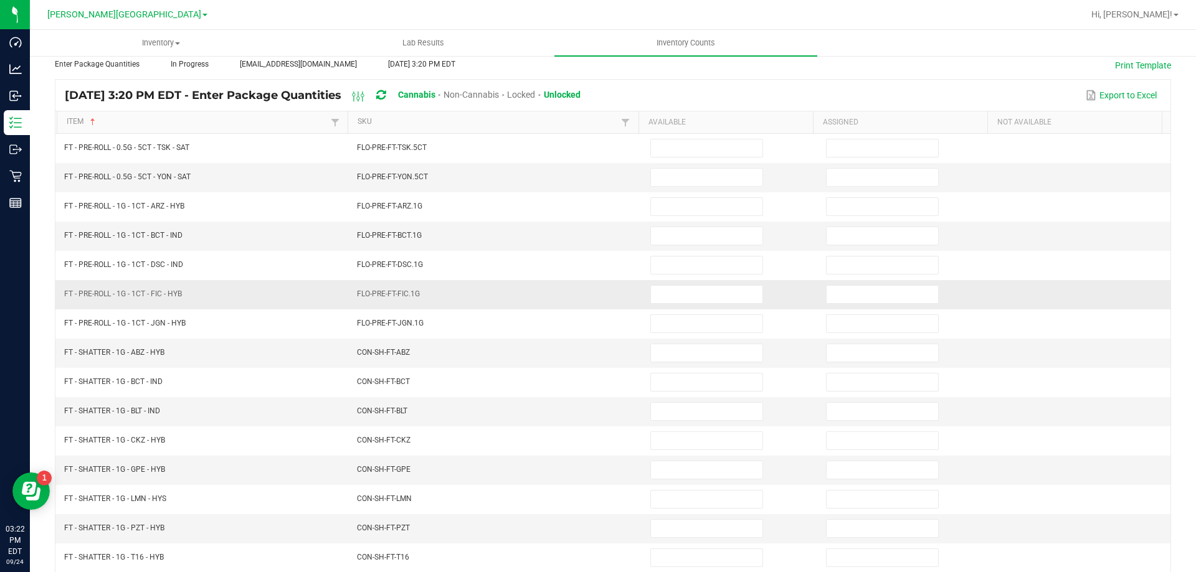
scroll to position [0, 0]
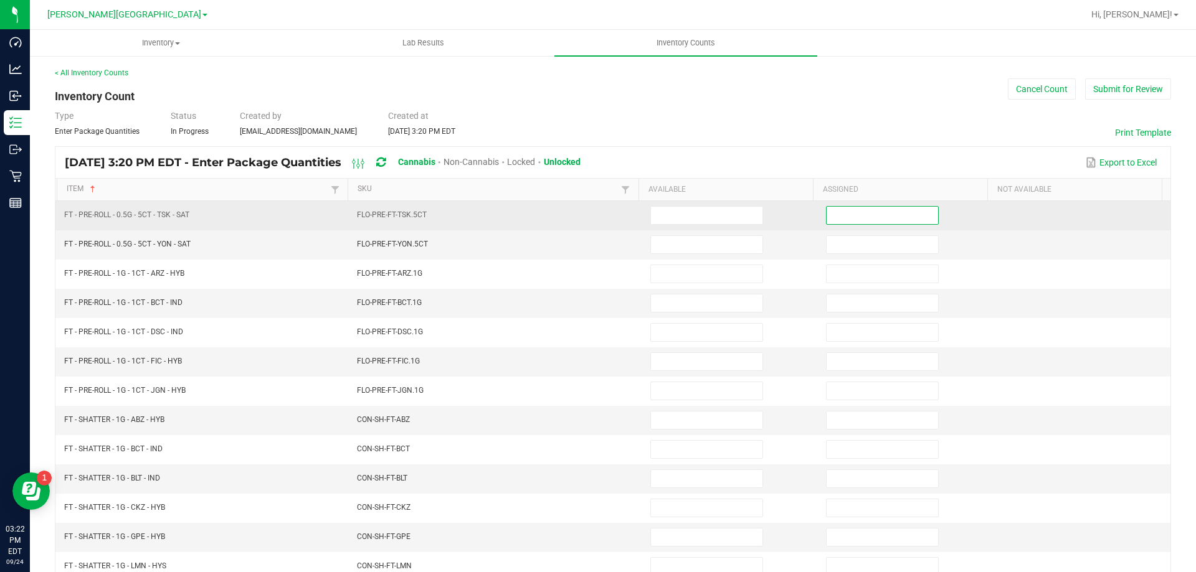
click at [910, 214] on input at bounding box center [881, 215] width 111 height 17
type input "0"
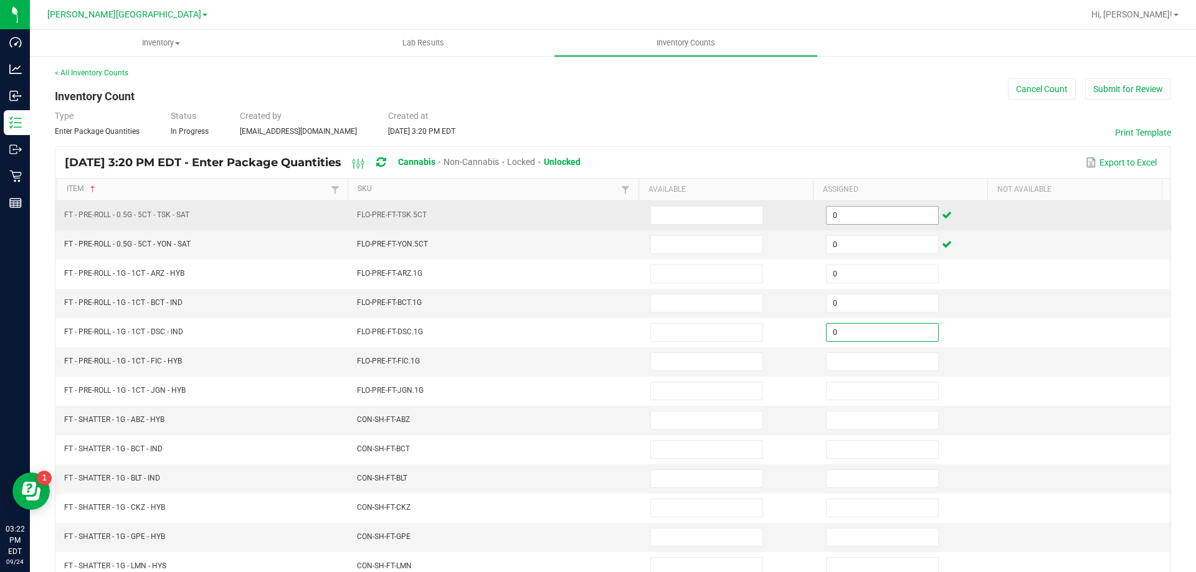
type input "0"
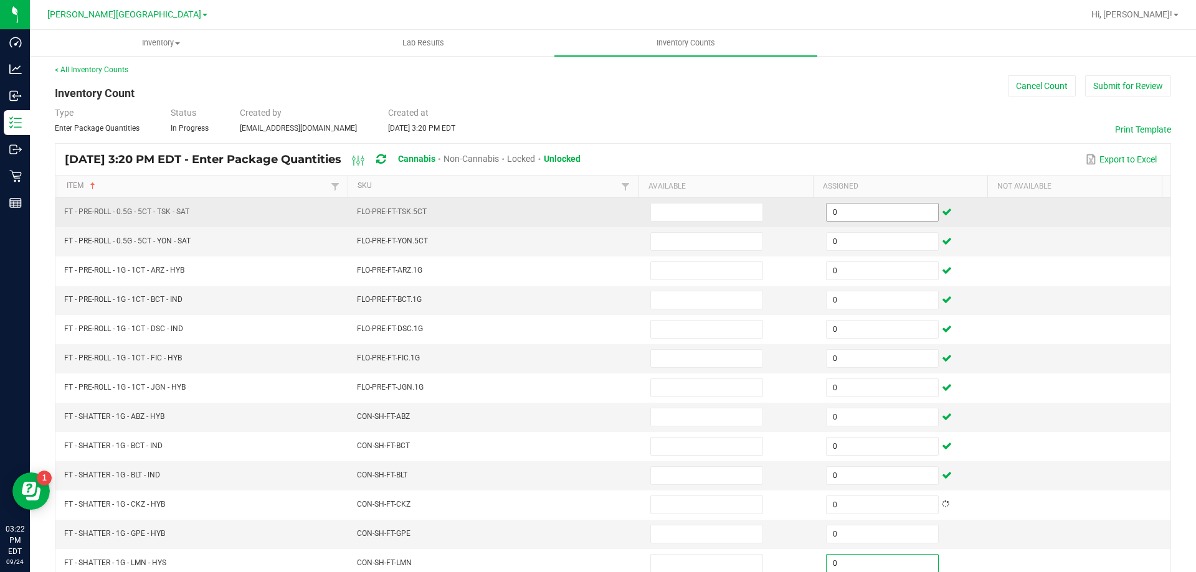
scroll to position [258, 0]
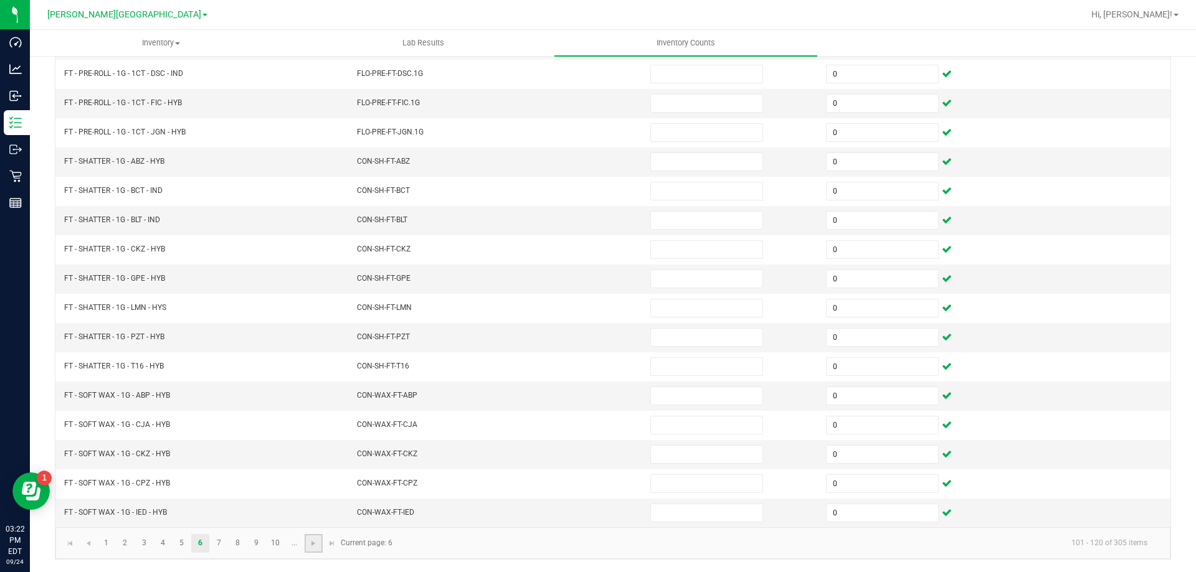
click at [308, 549] on link at bounding box center [313, 543] width 18 height 19
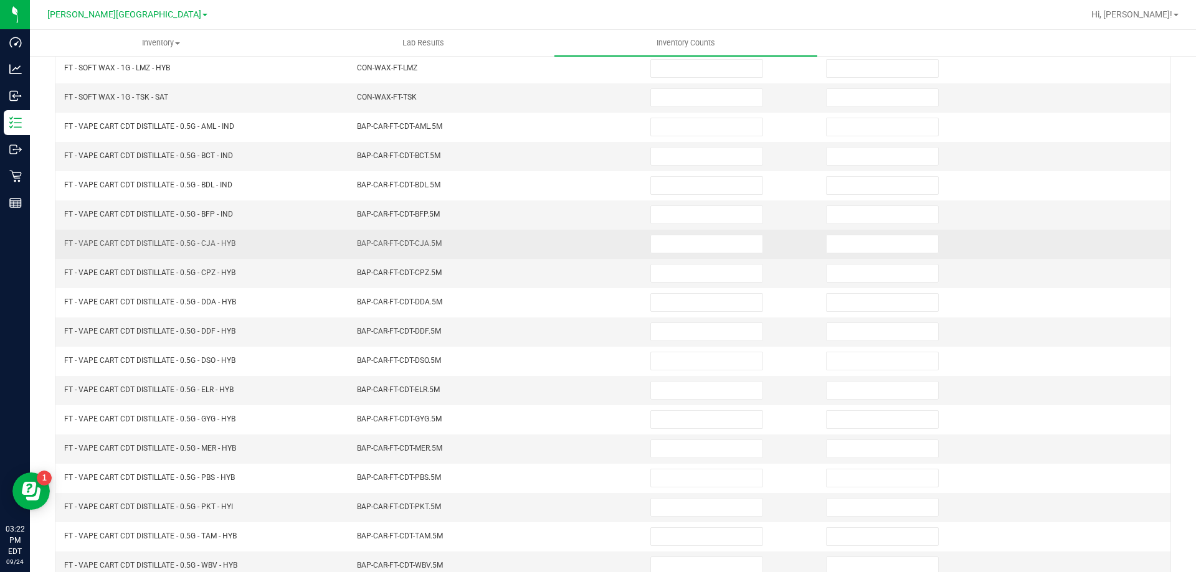
scroll to position [0, 0]
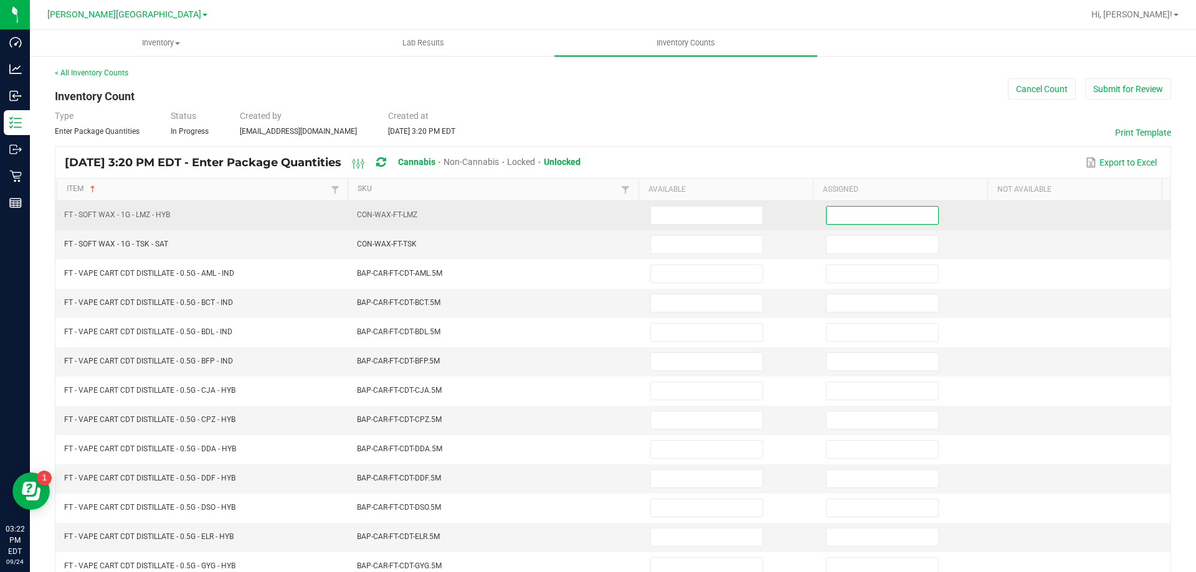
drag, startPoint x: 908, startPoint y: 215, endPoint x: 900, endPoint y: 215, distance: 8.1
click at [905, 215] on input at bounding box center [881, 215] width 111 height 17
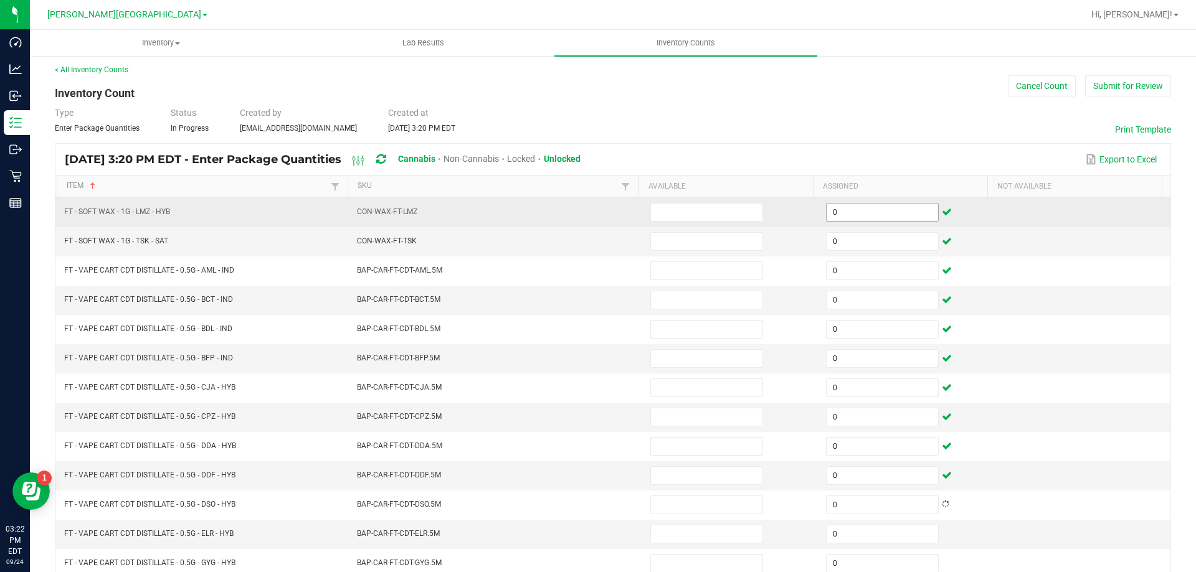
scroll to position [258, 0]
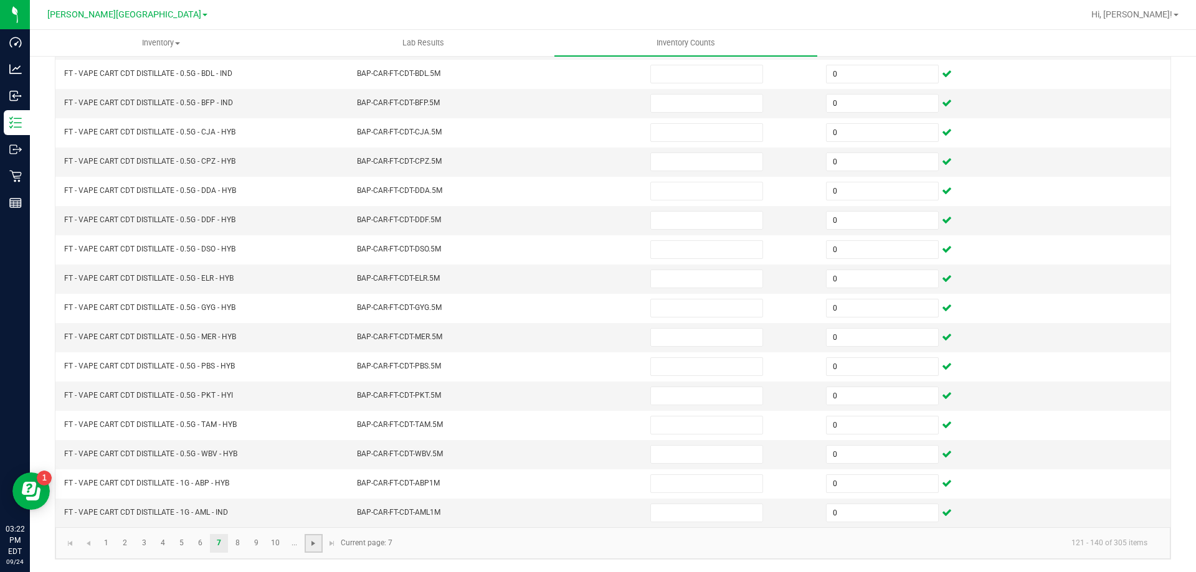
click at [314, 547] on span "Go to the next page" at bounding box center [313, 544] width 10 height 10
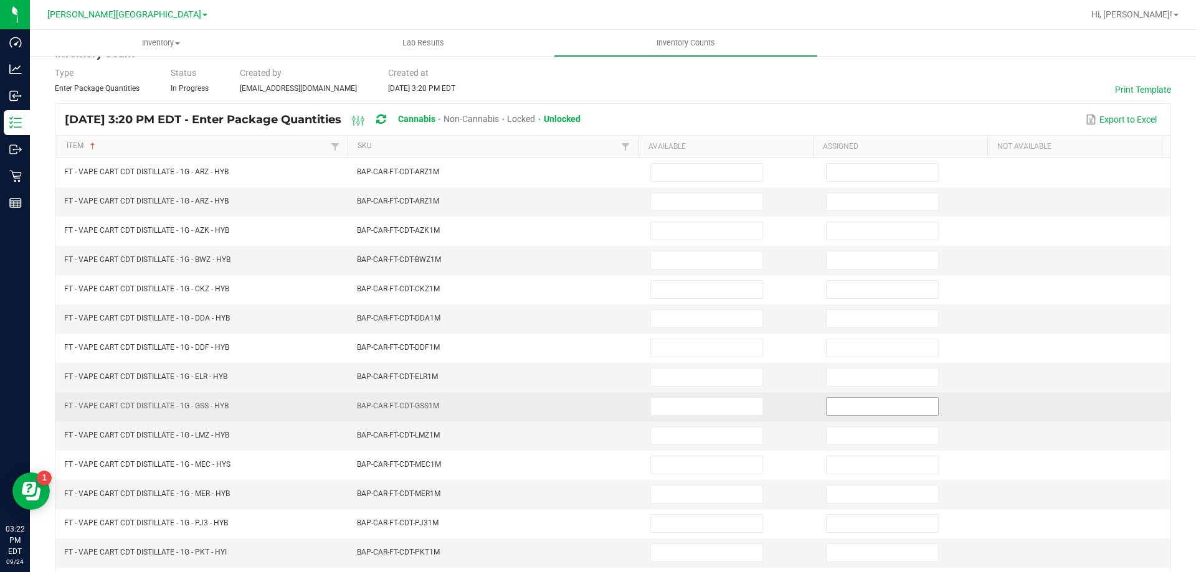
scroll to position [0, 0]
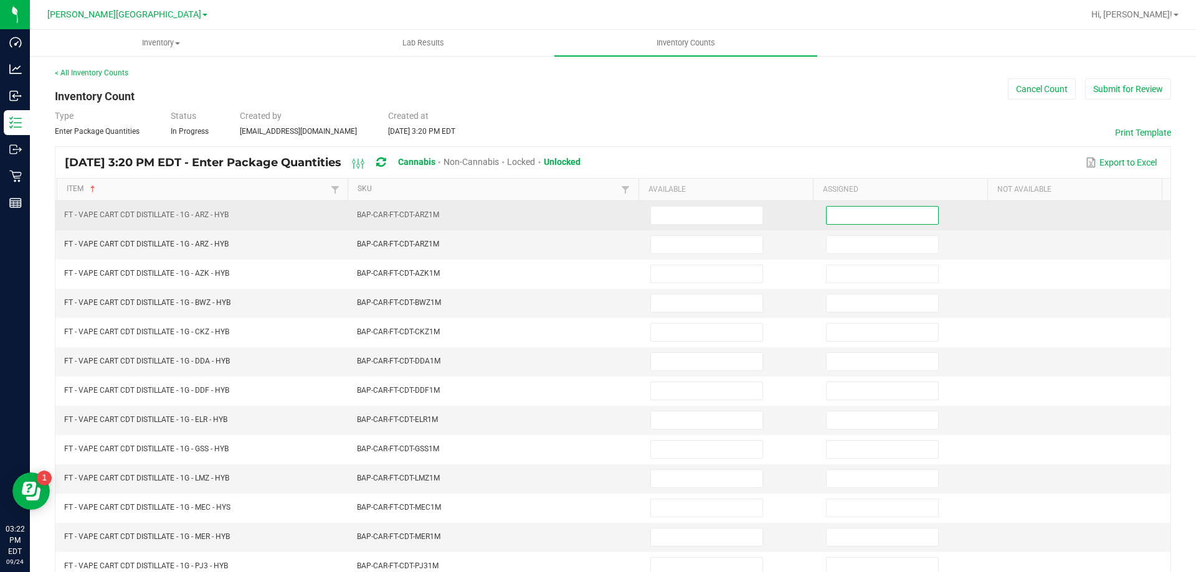
click at [904, 212] on input at bounding box center [881, 215] width 111 height 17
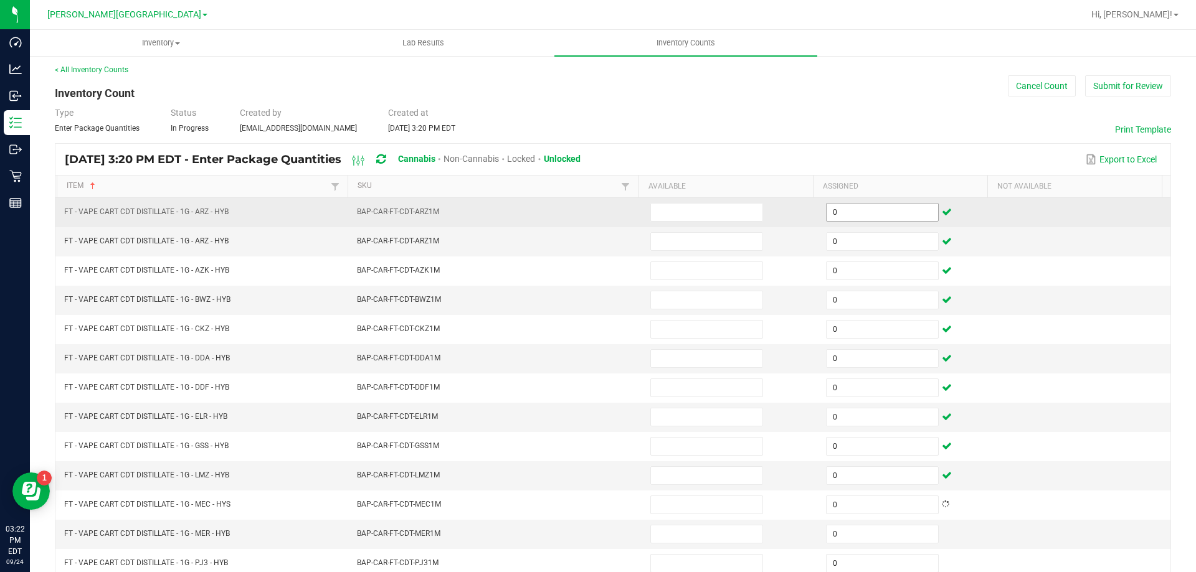
scroll to position [258, 0]
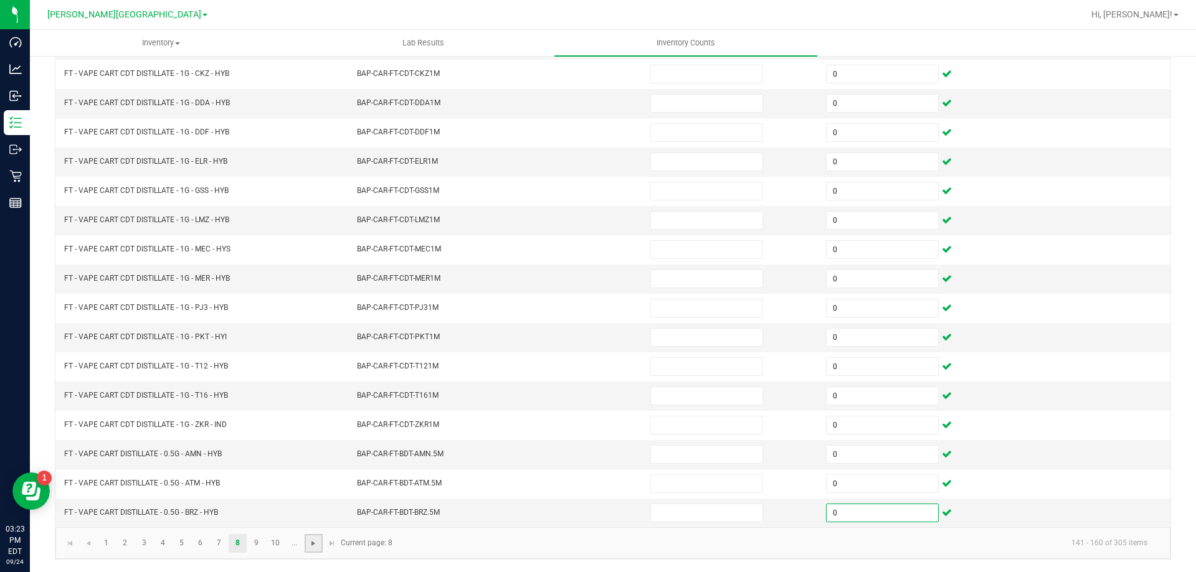
click at [317, 548] on span "Go to the next page" at bounding box center [313, 544] width 10 height 10
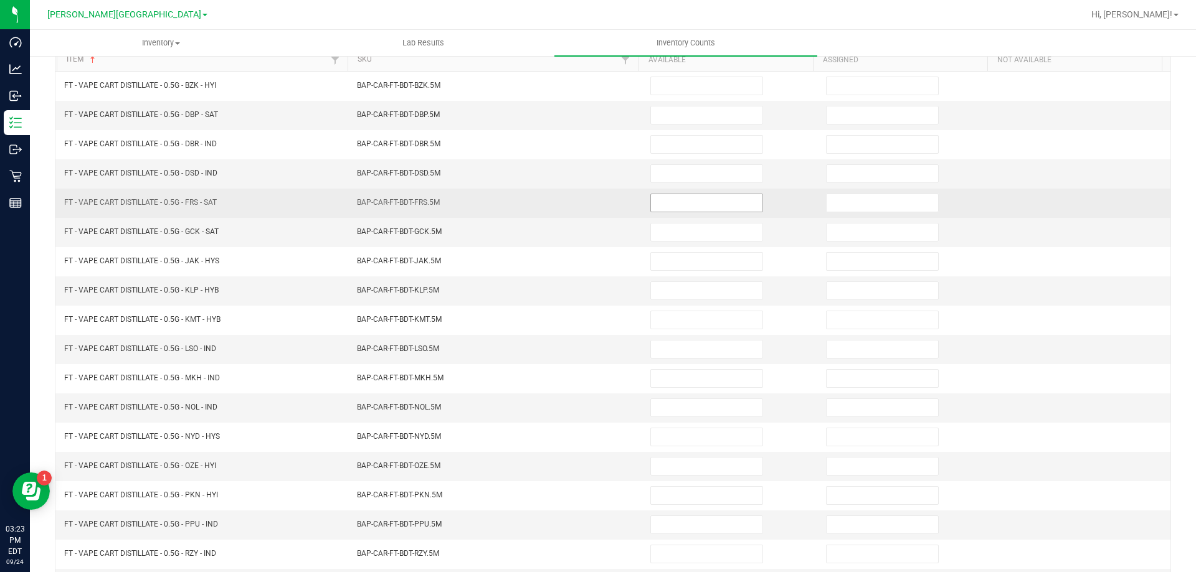
scroll to position [0, 0]
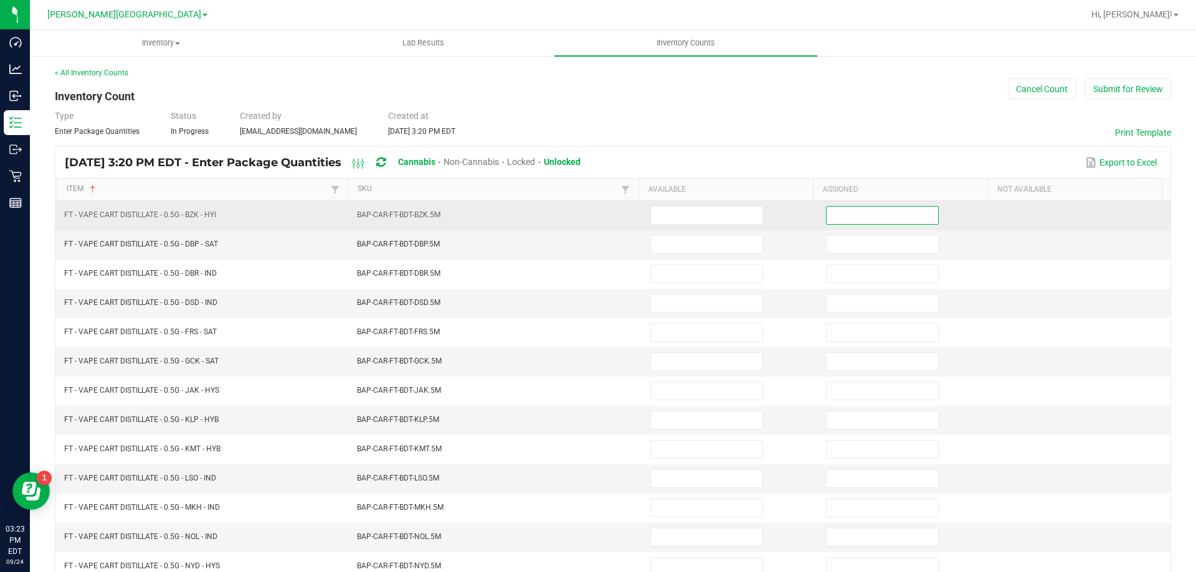
click at [913, 217] on input at bounding box center [881, 215] width 111 height 17
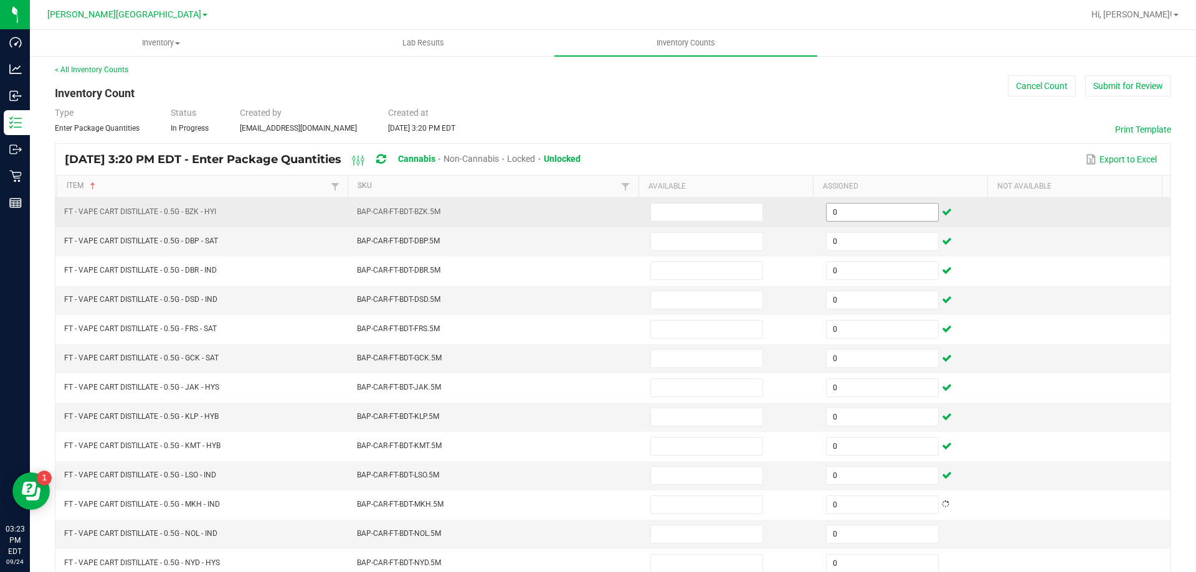
scroll to position [258, 0]
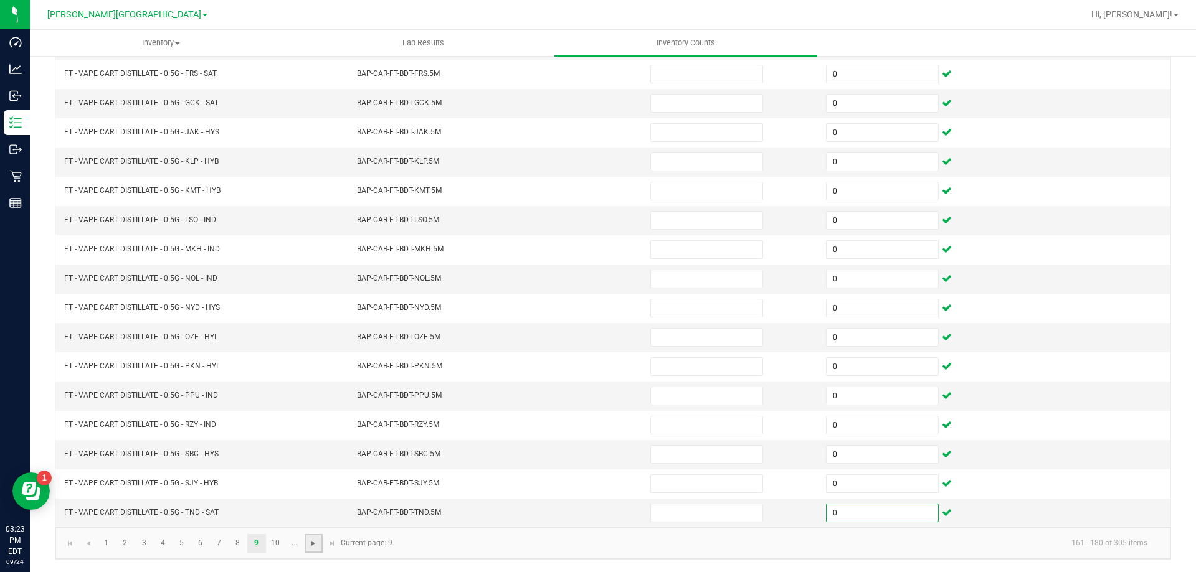
click at [308, 548] on span "Go to the next page" at bounding box center [313, 544] width 10 height 10
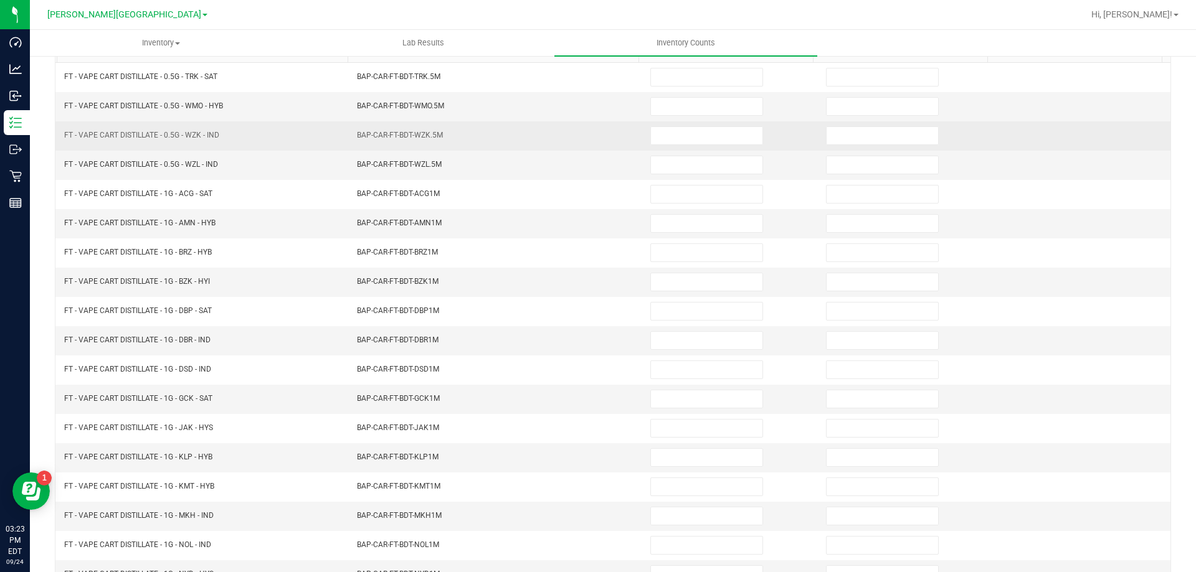
scroll to position [0, 0]
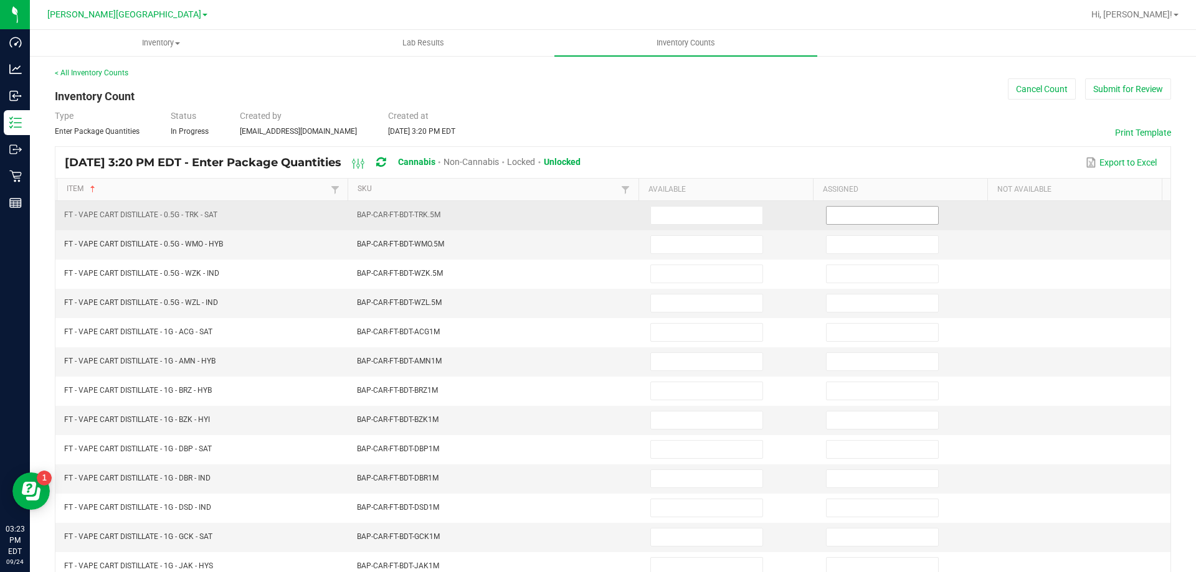
click at [888, 207] on input at bounding box center [881, 215] width 111 height 17
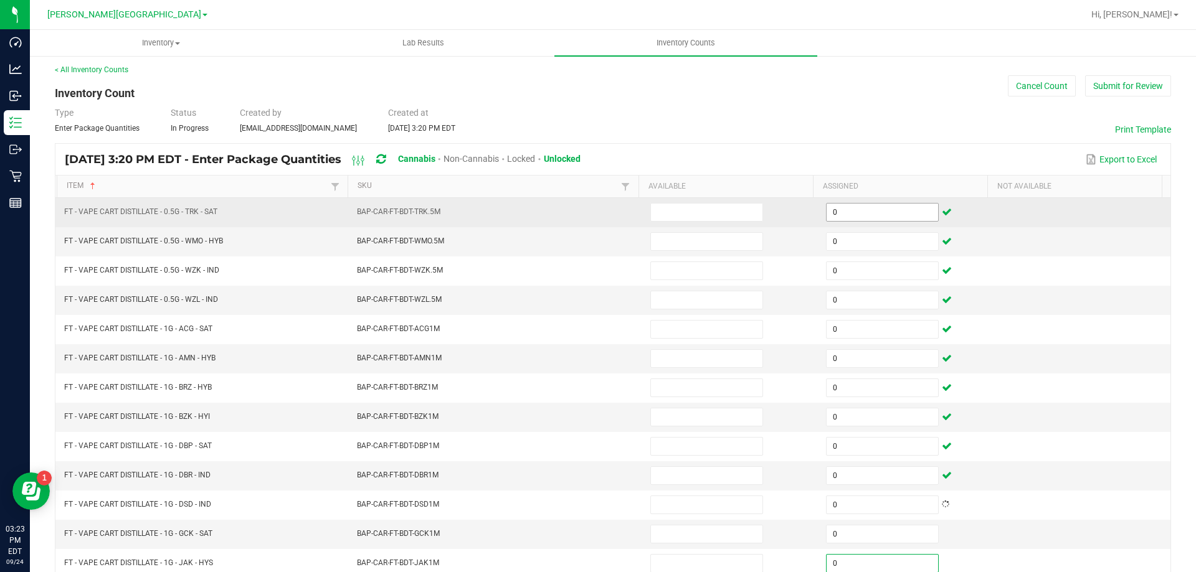
scroll to position [258, 0]
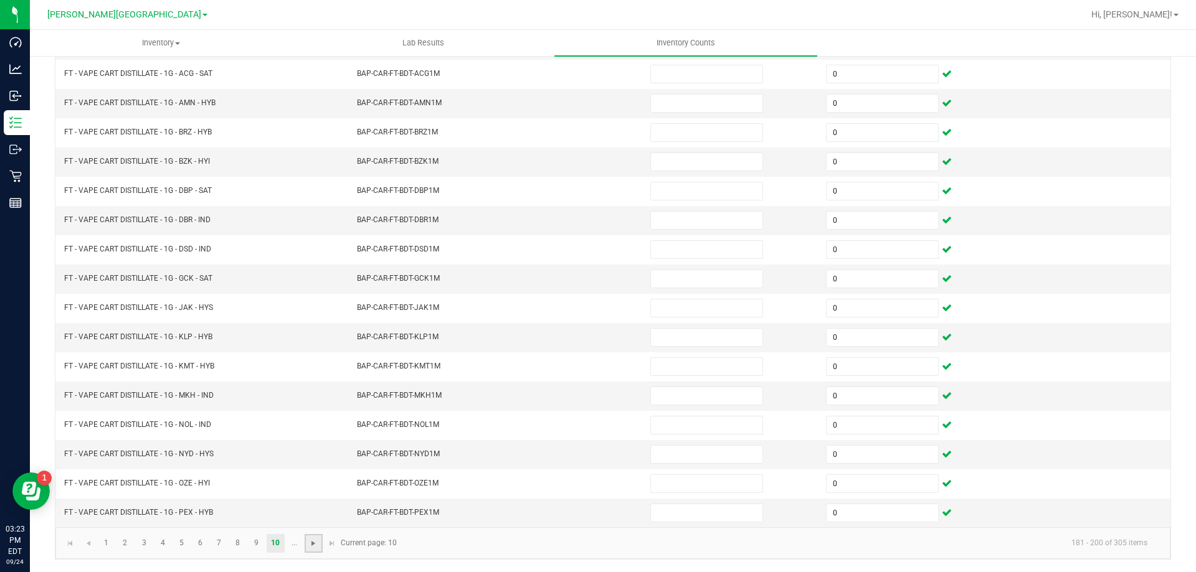
click at [310, 544] on span "Go to the next page" at bounding box center [313, 544] width 10 height 10
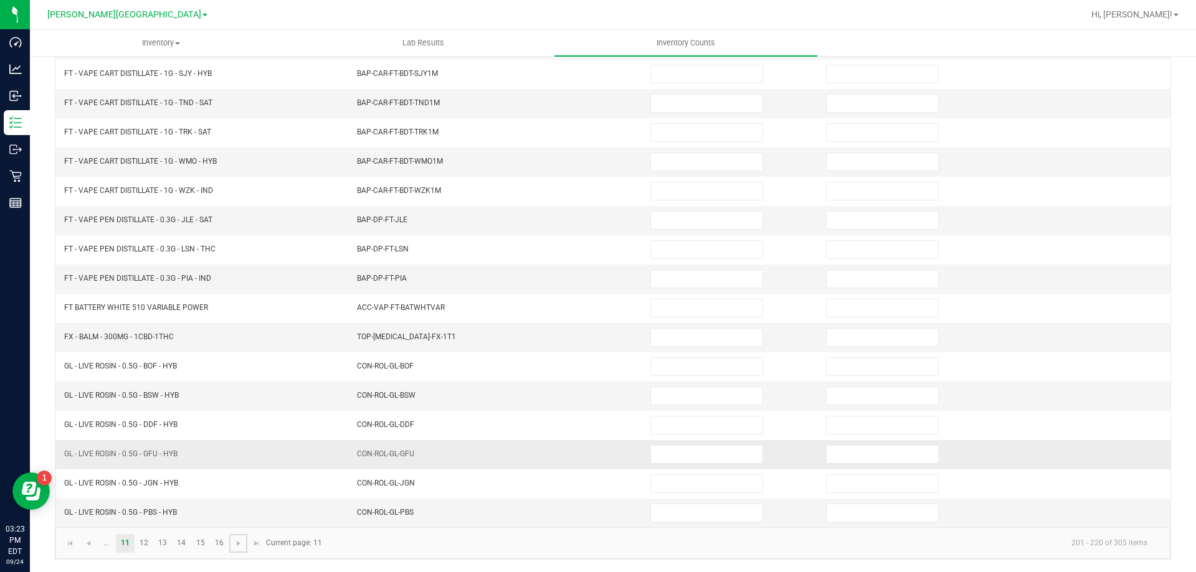
scroll to position [0, 0]
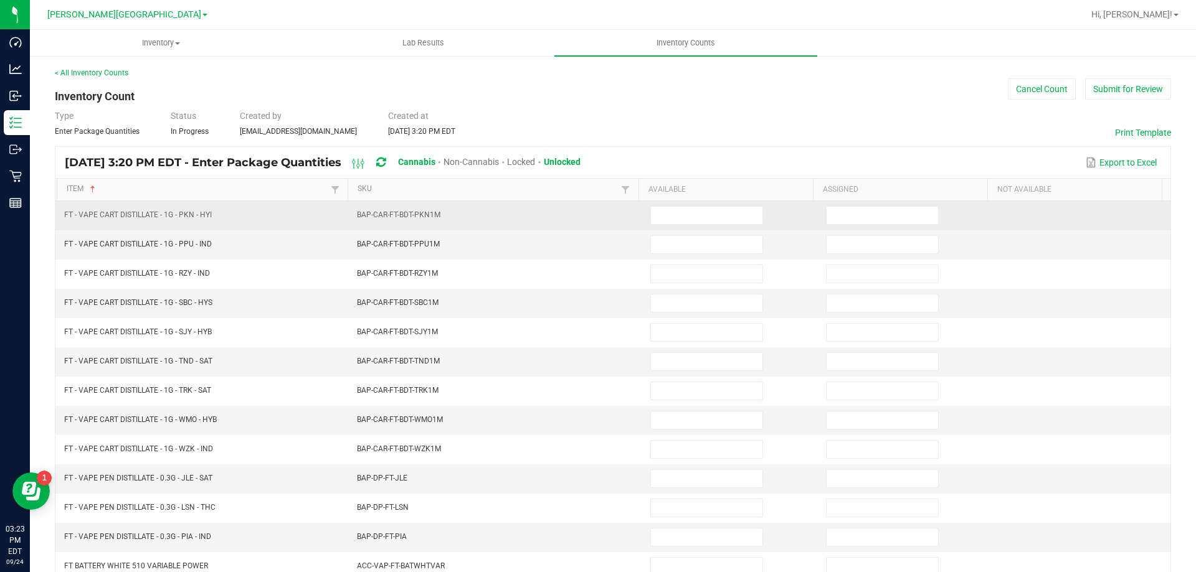
click at [869, 202] on td at bounding box center [906, 215] width 176 height 29
click at [866, 209] on input at bounding box center [881, 215] width 111 height 17
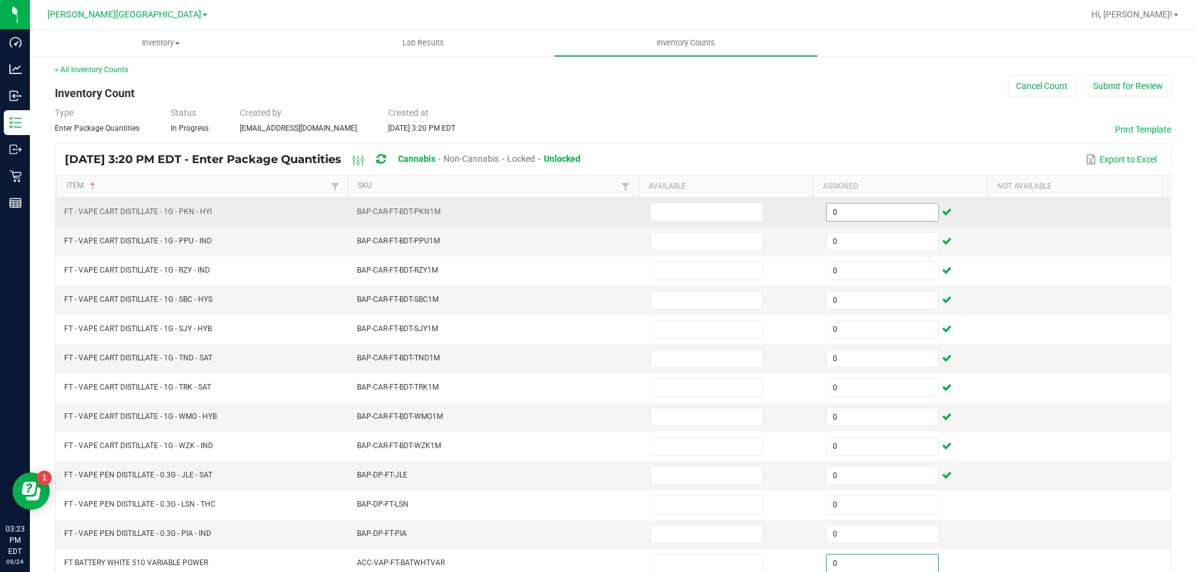
scroll to position [258, 0]
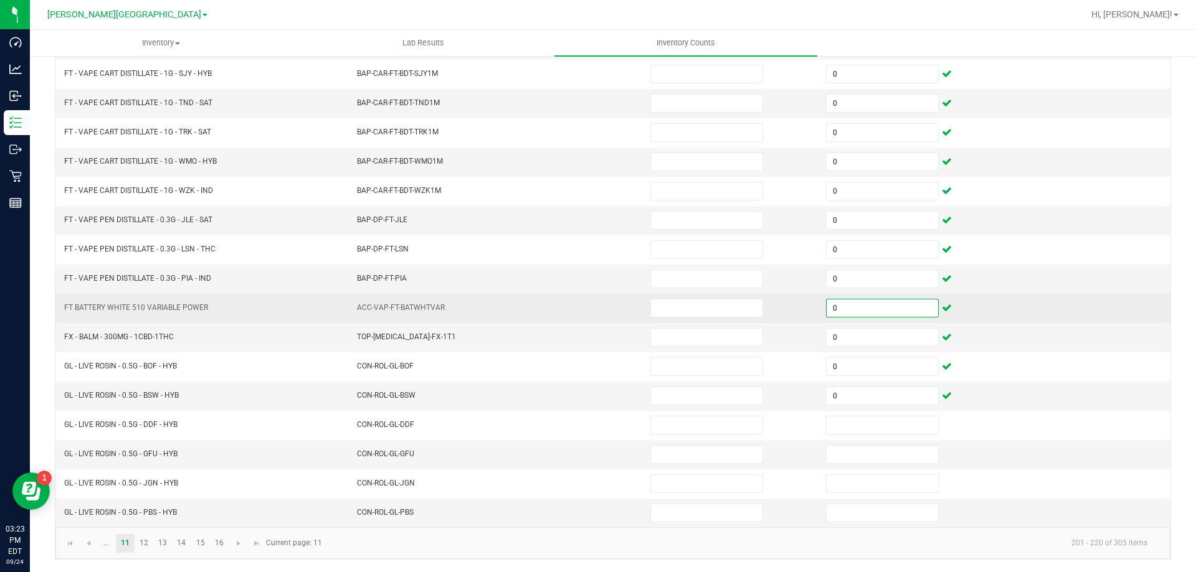
click at [857, 309] on input "0" at bounding box center [881, 308] width 111 height 17
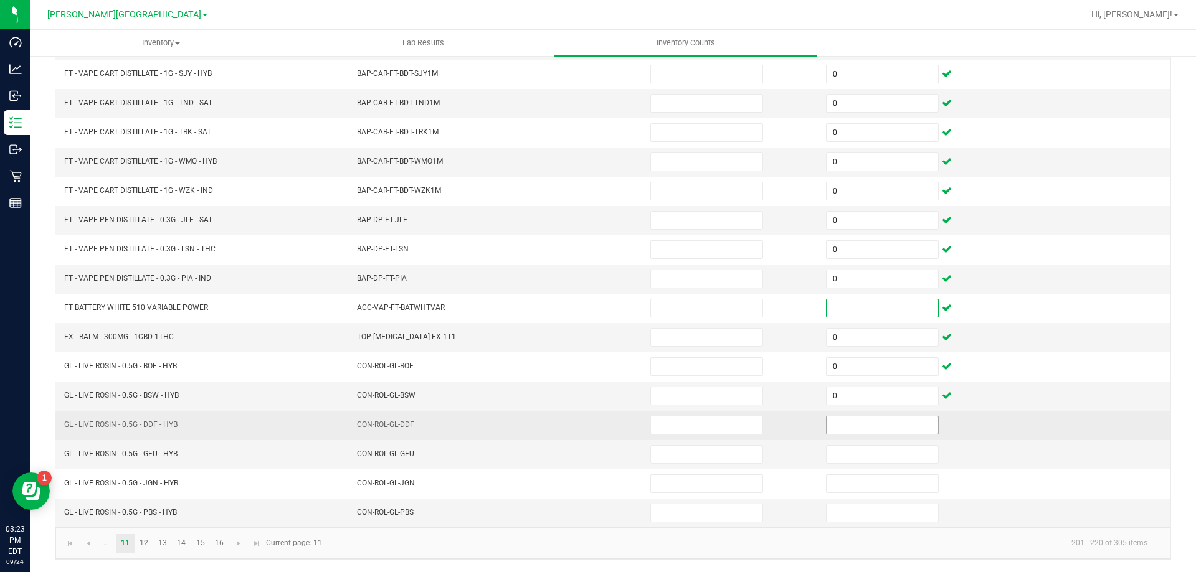
click at [844, 426] on input at bounding box center [881, 425] width 111 height 17
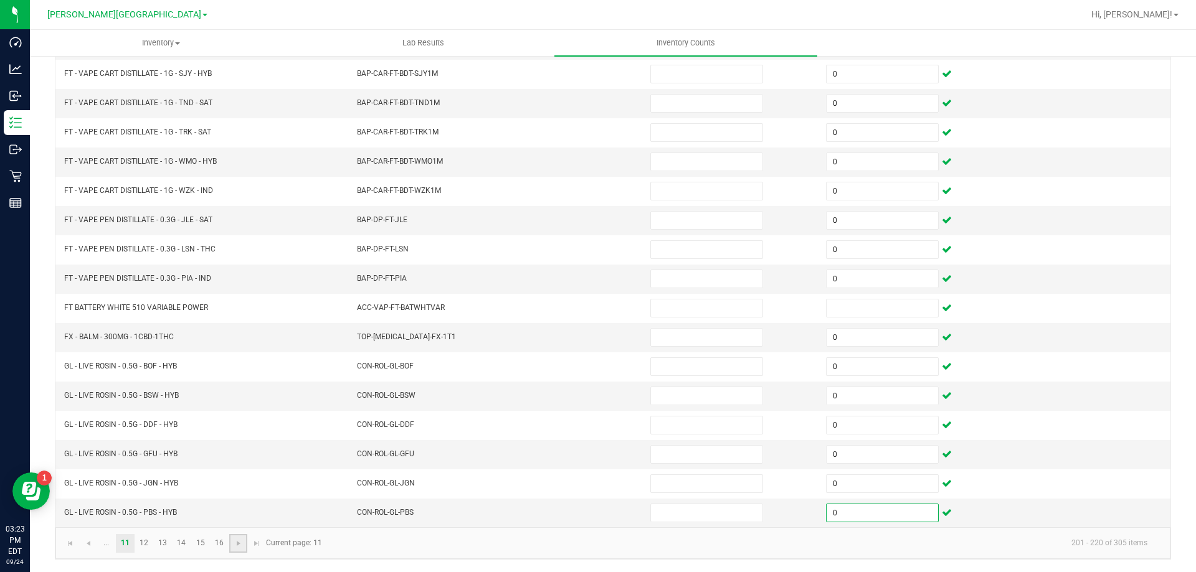
click at [240, 549] on link at bounding box center [238, 543] width 18 height 19
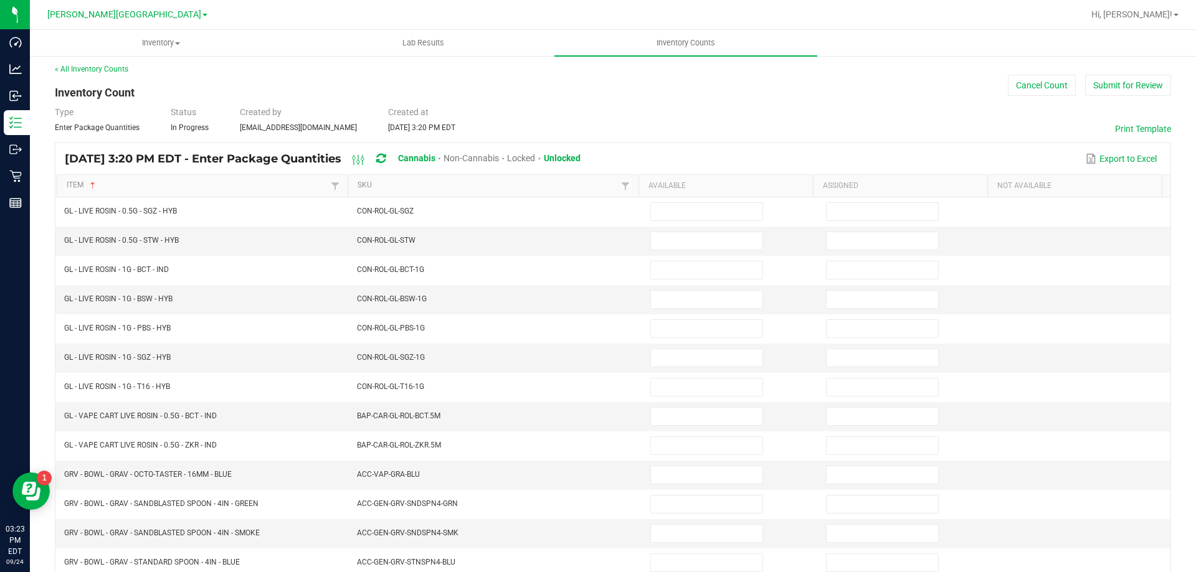
scroll to position [0, 0]
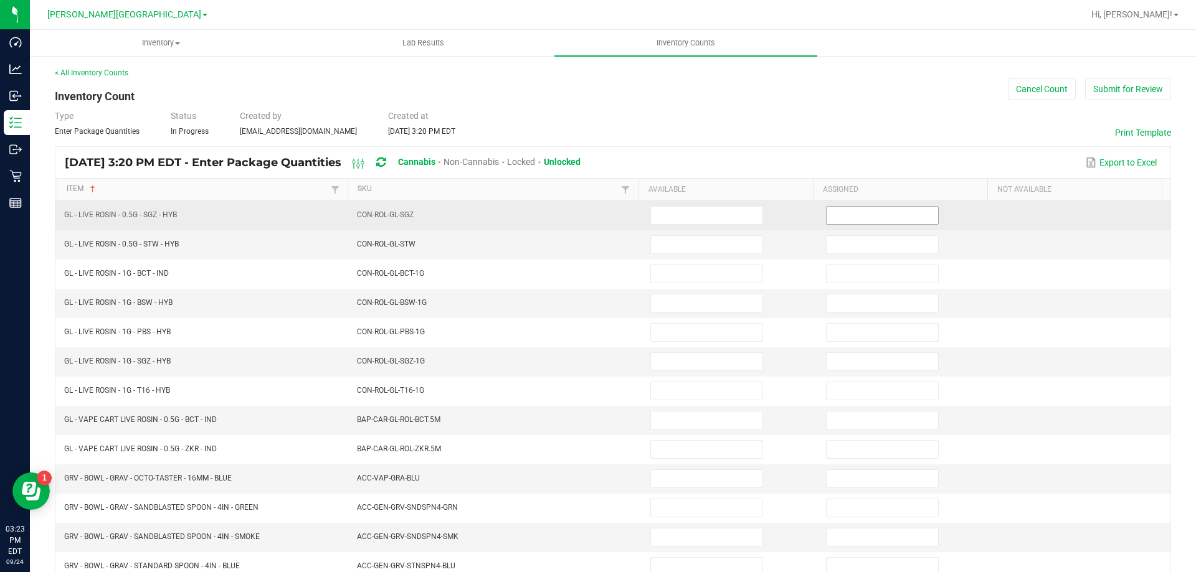
click at [895, 217] on input at bounding box center [881, 215] width 111 height 17
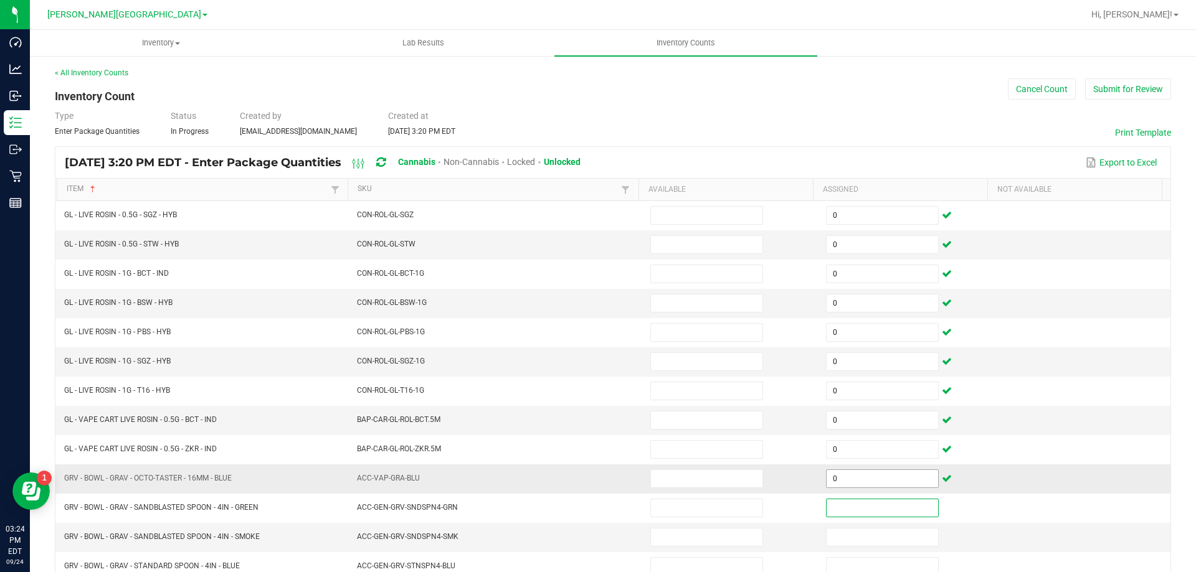
click at [894, 481] on input "0" at bounding box center [881, 478] width 111 height 17
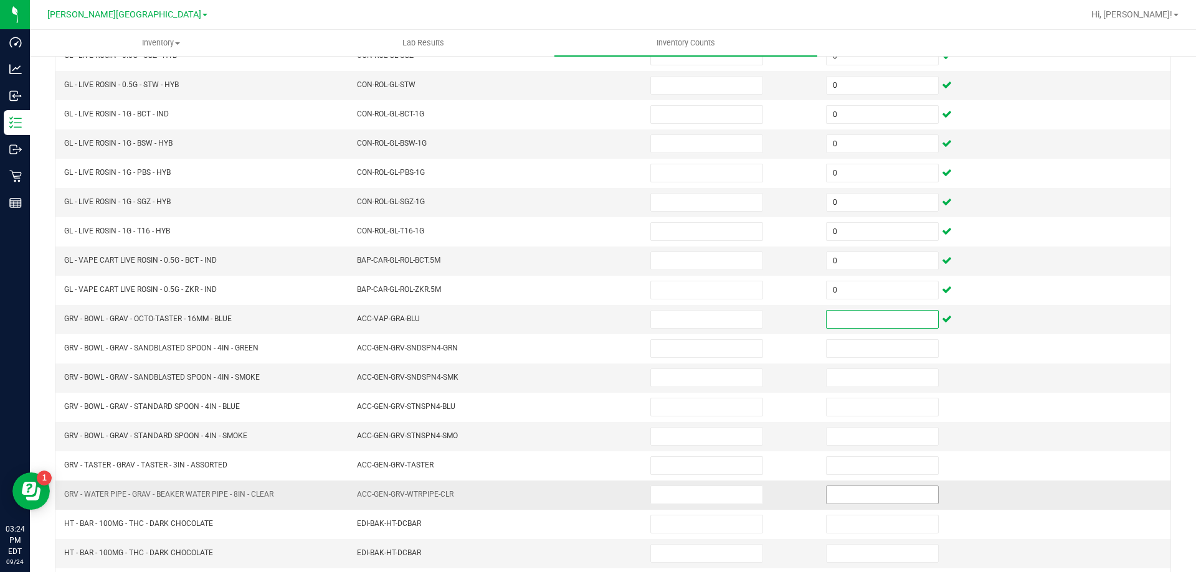
scroll to position [187, 0]
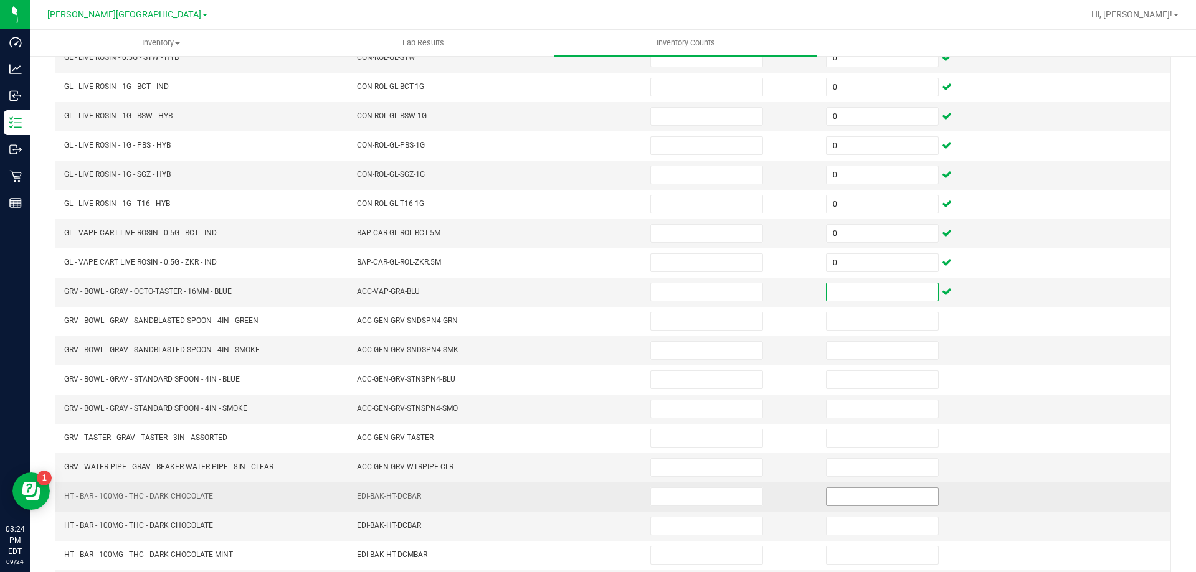
click at [842, 497] on input at bounding box center [881, 496] width 111 height 17
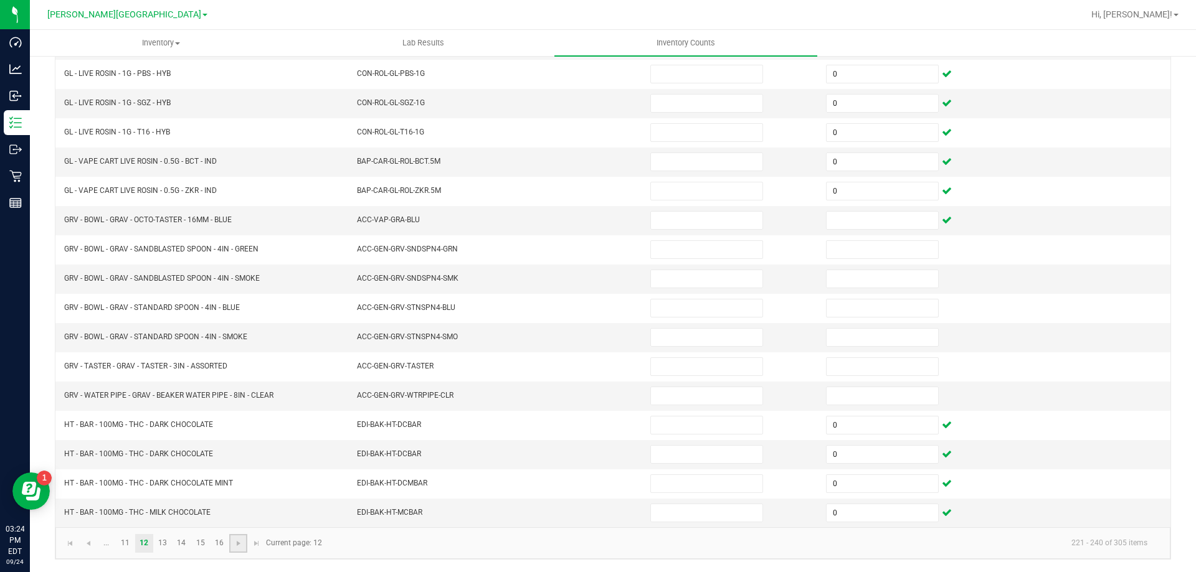
click at [231, 549] on link at bounding box center [238, 543] width 18 height 19
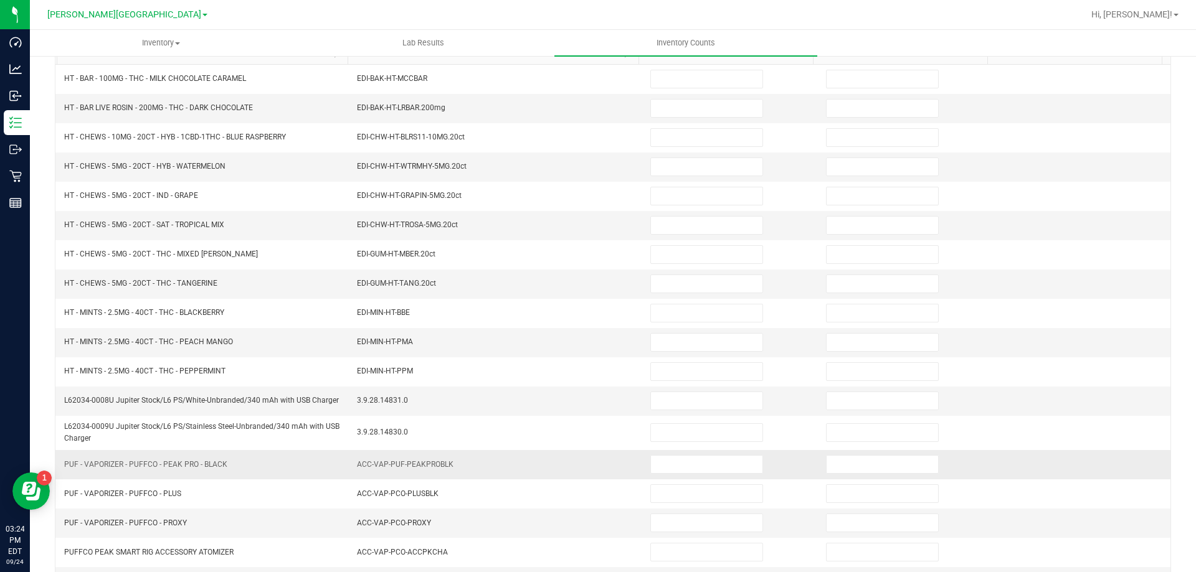
scroll to position [0, 0]
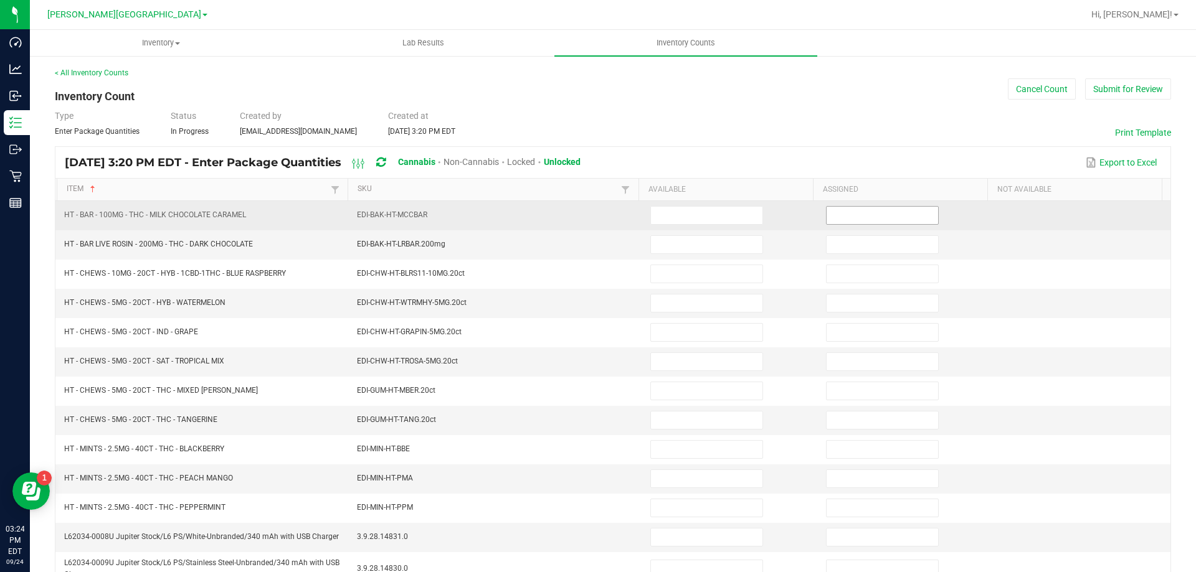
click at [866, 214] on input at bounding box center [881, 215] width 111 height 17
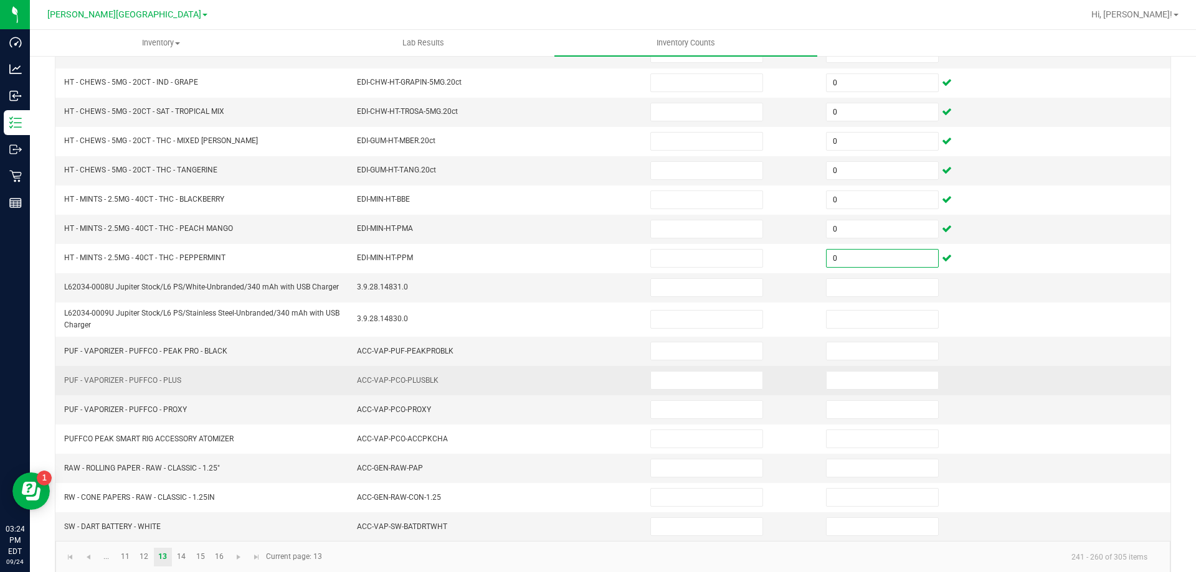
scroll to position [264, 0]
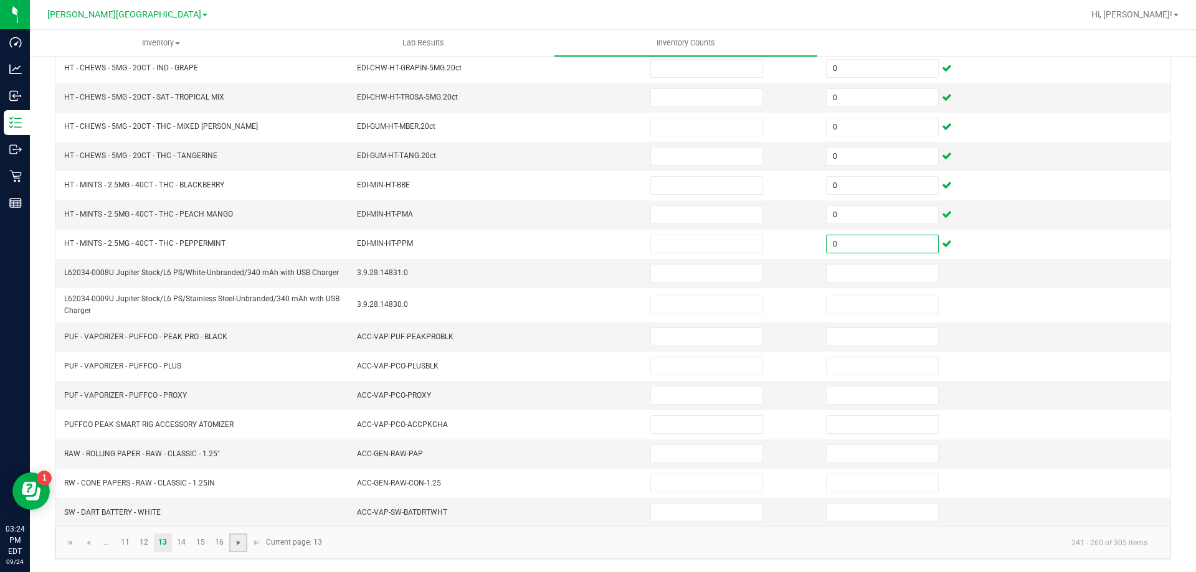
click at [235, 545] on span "Go to the next page" at bounding box center [238, 543] width 10 height 10
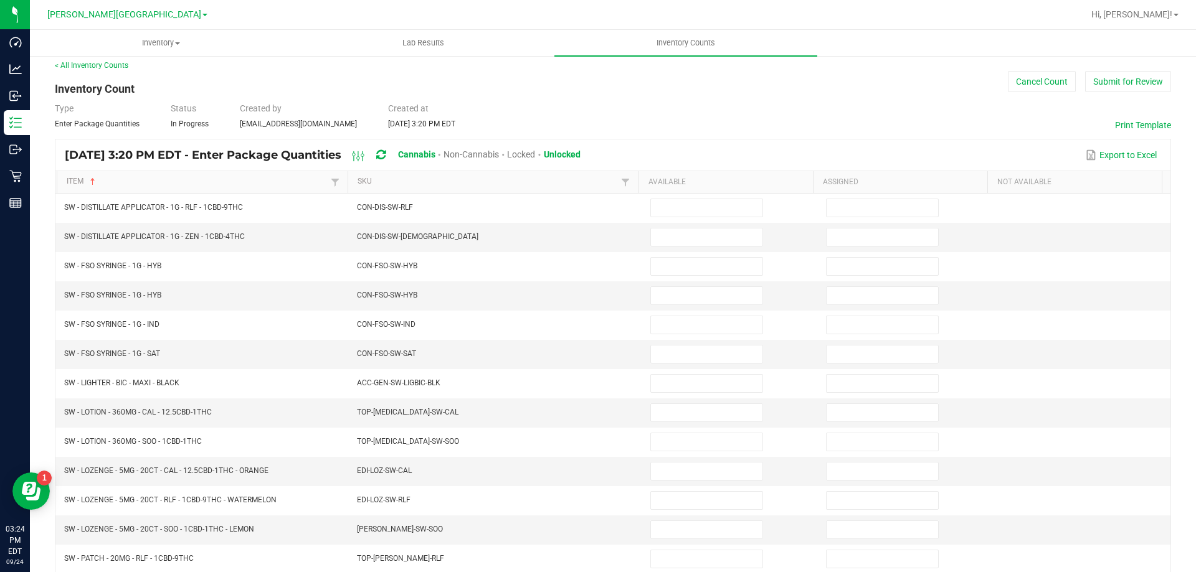
scroll to position [0, 0]
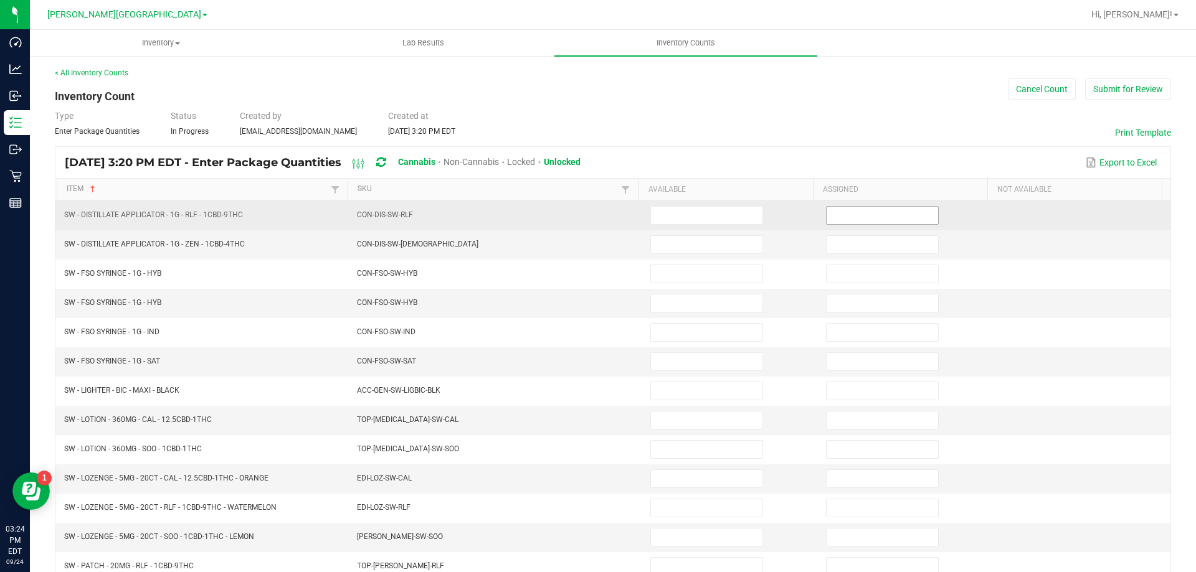
click at [836, 207] on input at bounding box center [881, 215] width 111 height 17
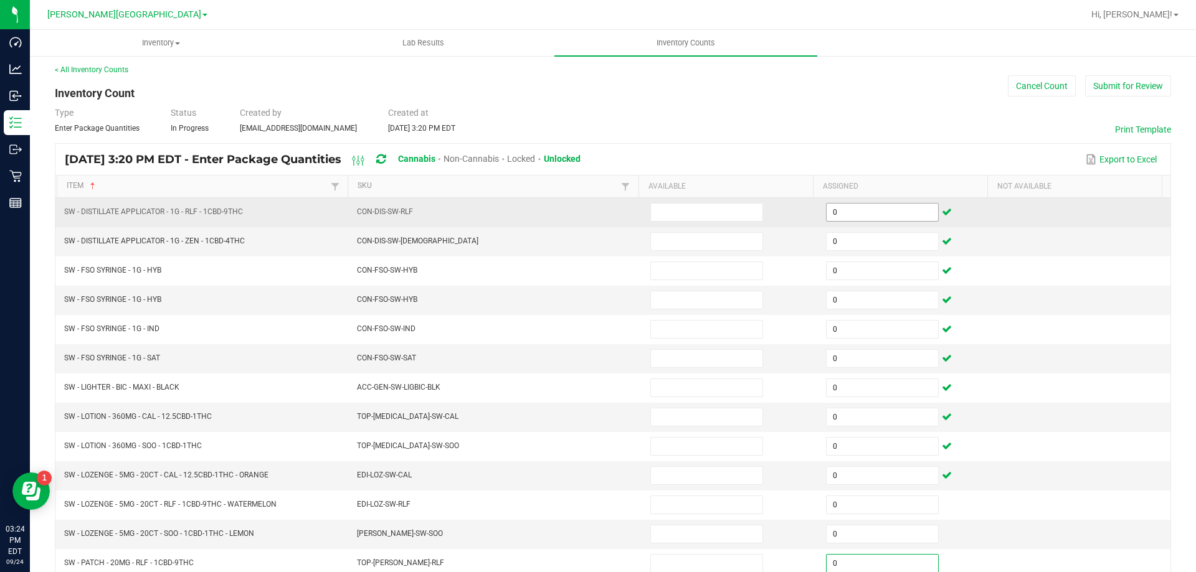
scroll to position [258, 0]
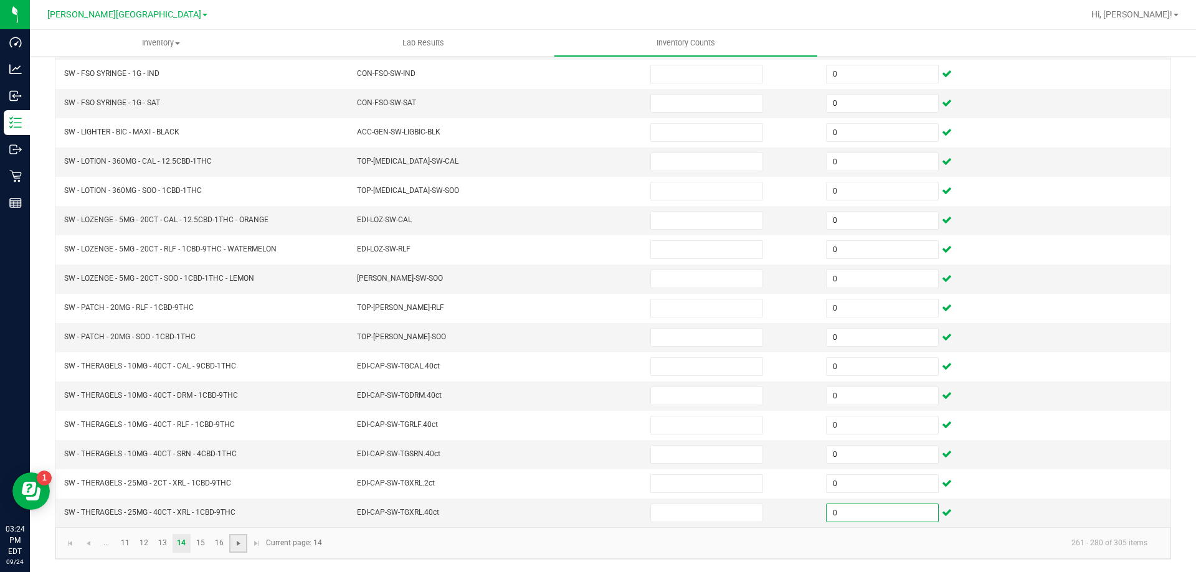
click at [242, 542] on span "Go to the next page" at bounding box center [238, 544] width 10 height 10
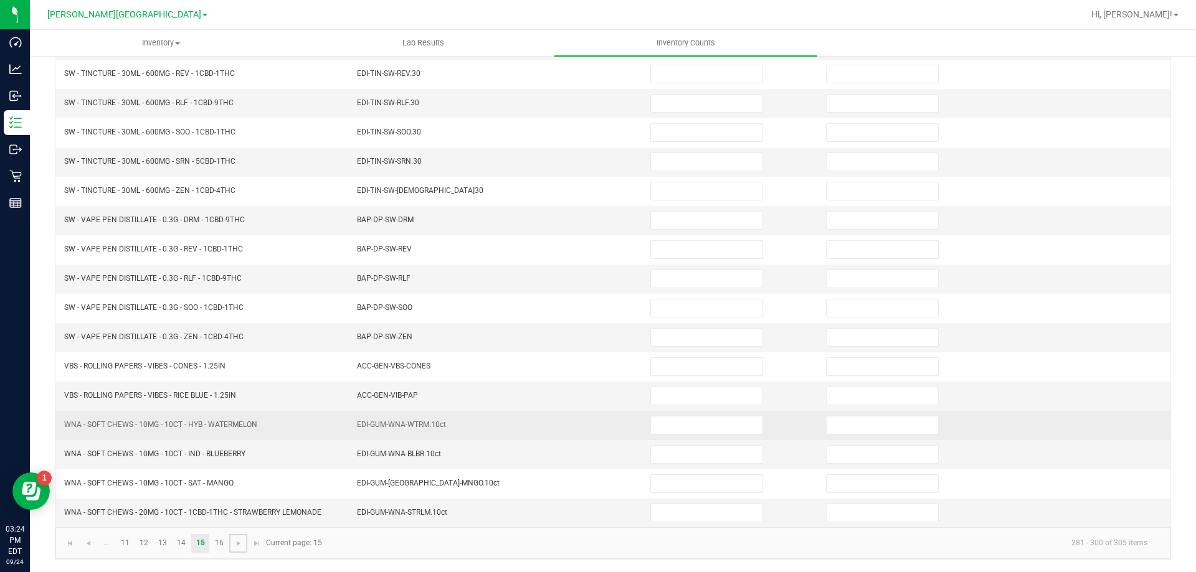
scroll to position [0, 0]
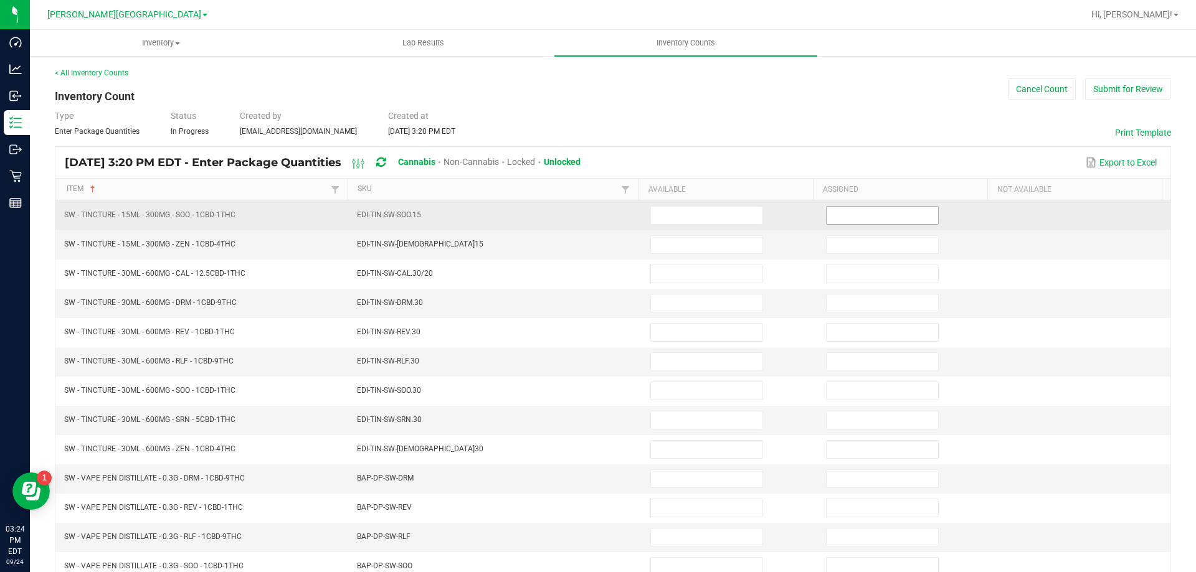
click at [839, 206] on span at bounding box center [882, 215] width 113 height 19
click at [842, 210] on input at bounding box center [881, 215] width 111 height 17
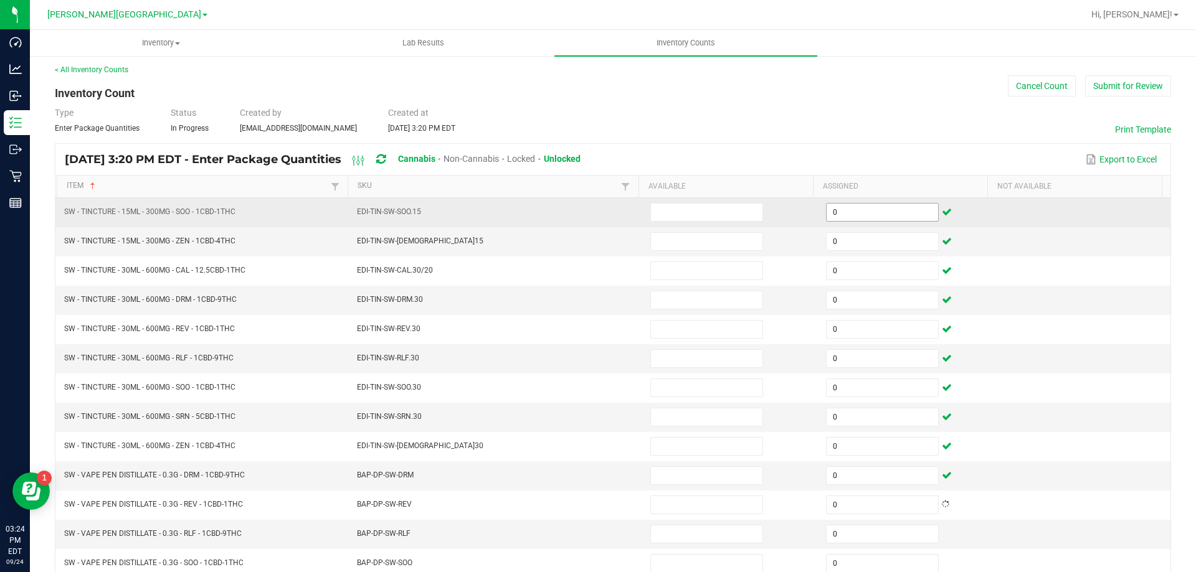
scroll to position [258, 0]
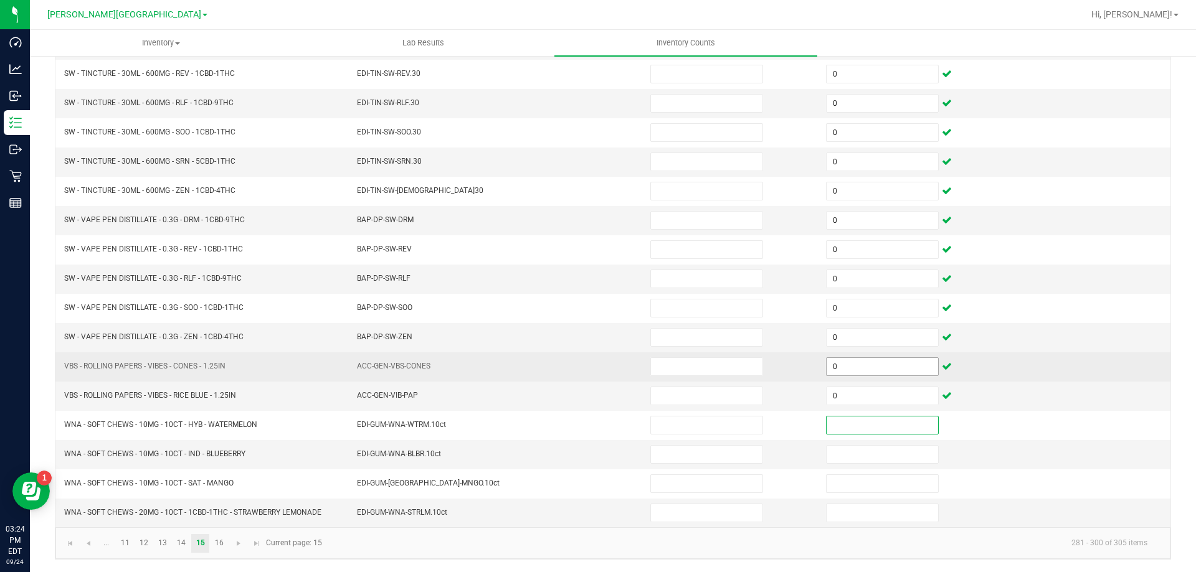
click at [828, 366] on input "0" at bounding box center [881, 366] width 111 height 17
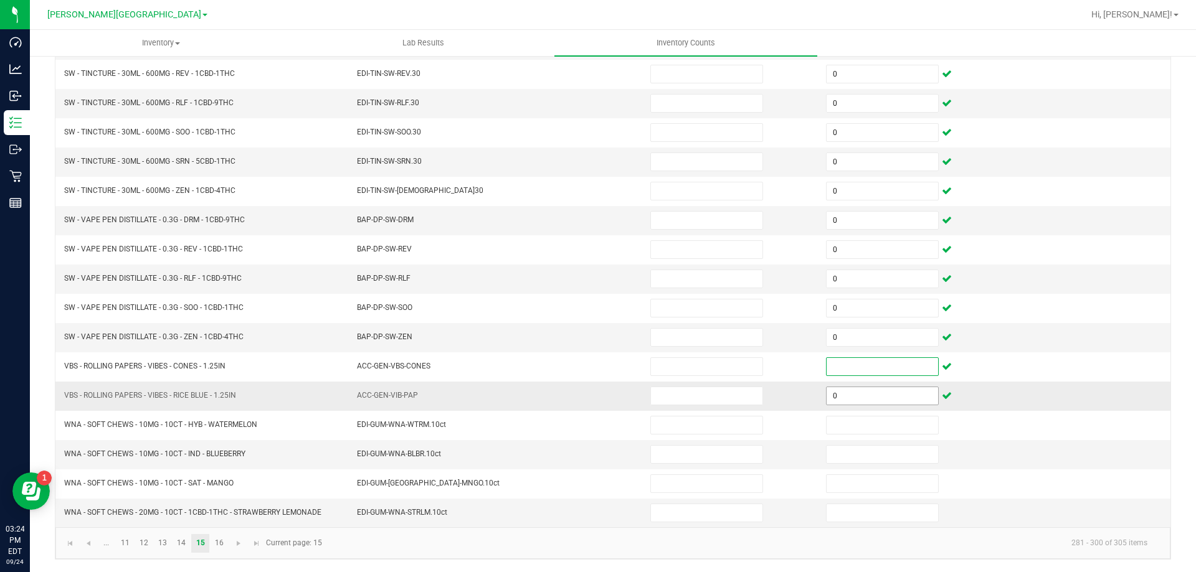
click at [840, 392] on input "0" at bounding box center [881, 395] width 111 height 17
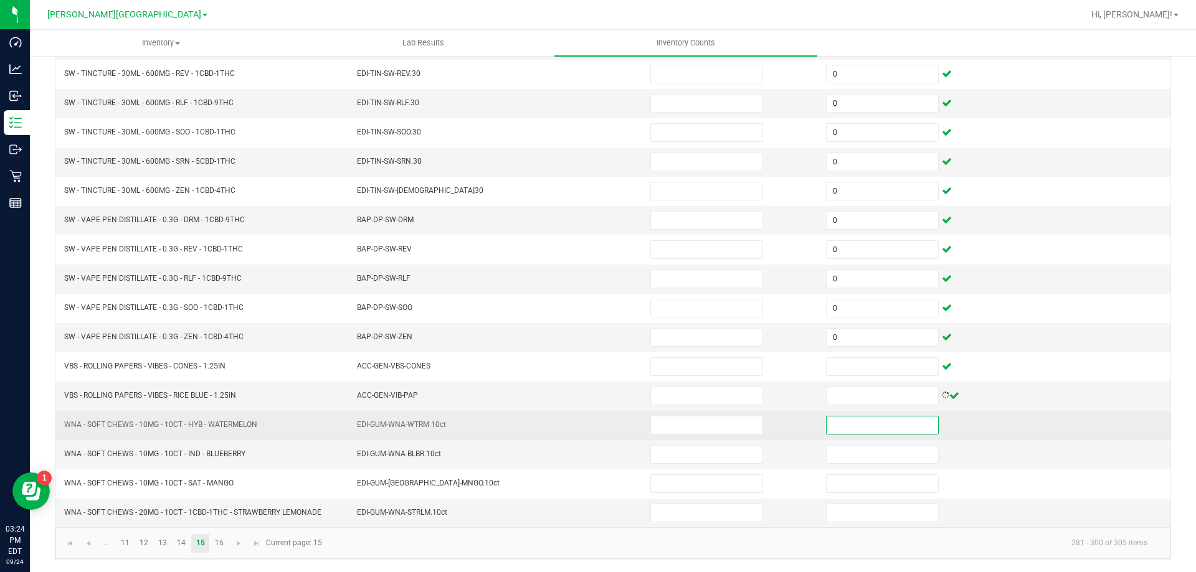
click at [839, 423] on input at bounding box center [881, 425] width 111 height 17
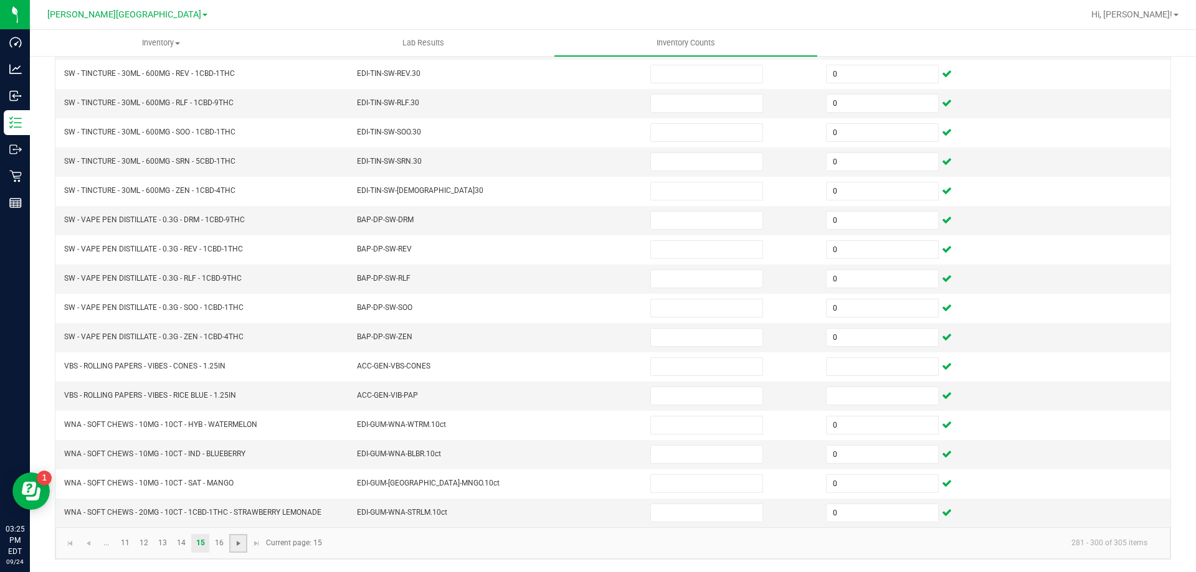
click at [234, 540] on span "Go to the next page" at bounding box center [238, 544] width 10 height 10
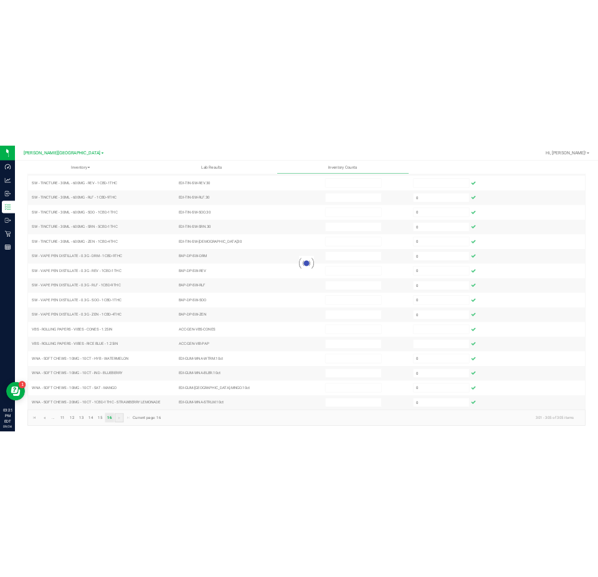
scroll to position [0, 0]
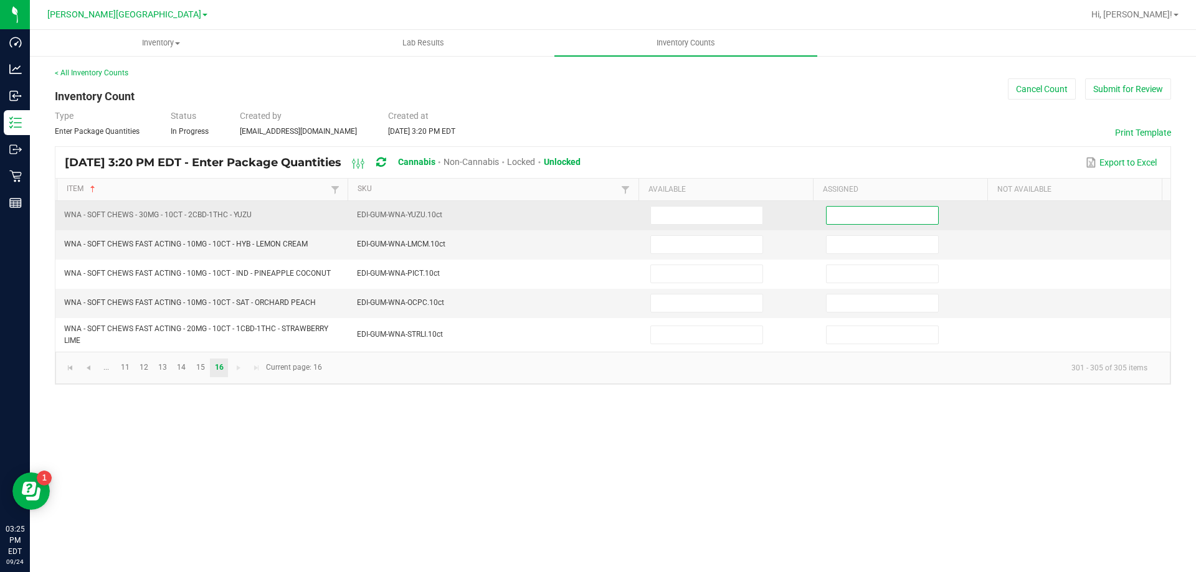
click at [838, 224] on input at bounding box center [881, 215] width 111 height 17
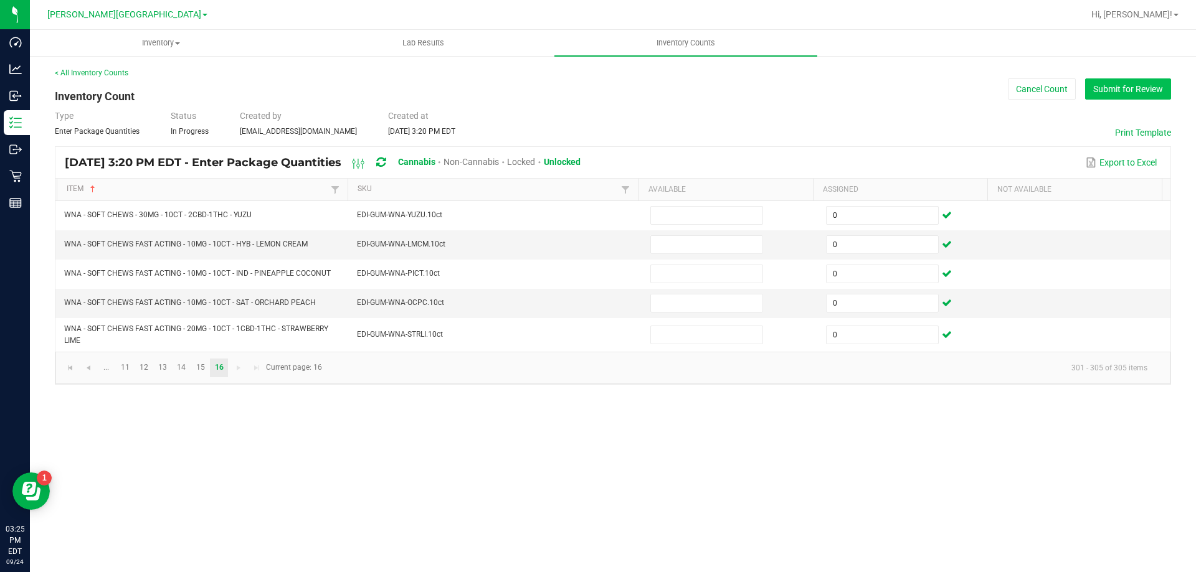
click at [1108, 88] on button "Submit for Review" at bounding box center [1128, 88] width 86 height 21
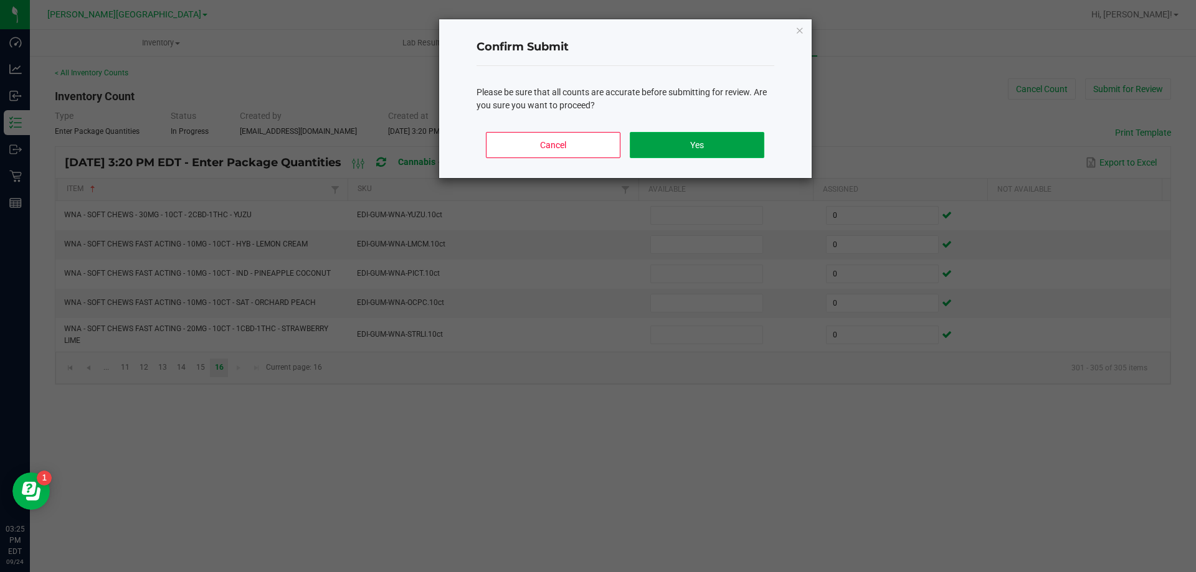
click at [747, 143] on button "Yes" at bounding box center [697, 145] width 134 height 26
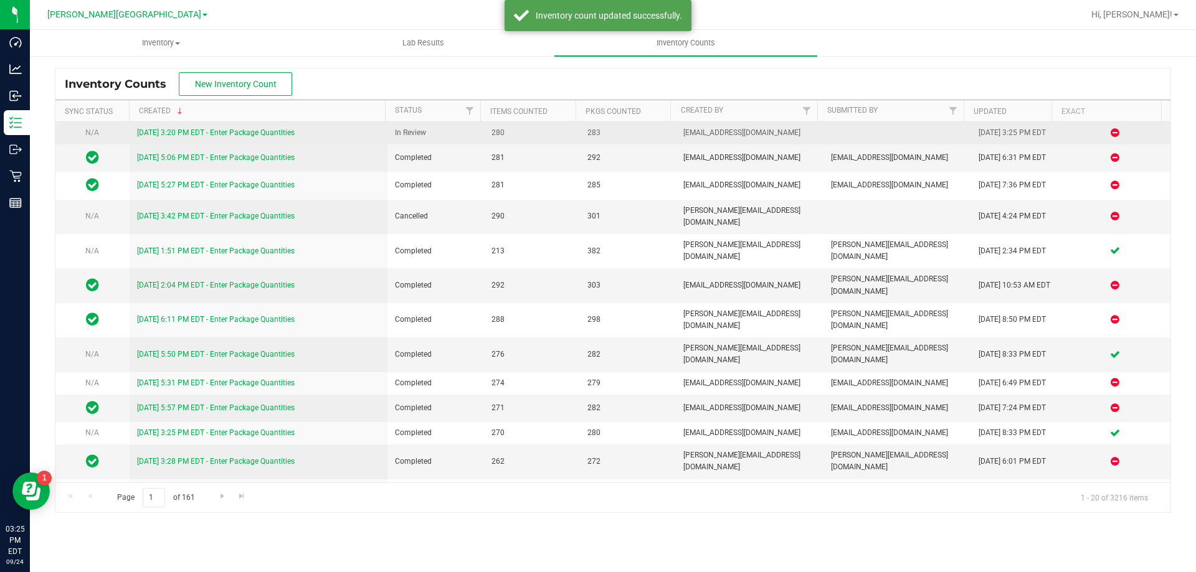
click at [167, 131] on link "9/24/25 3:20 PM EDT - Enter Package Quantities" at bounding box center [216, 132] width 158 height 9
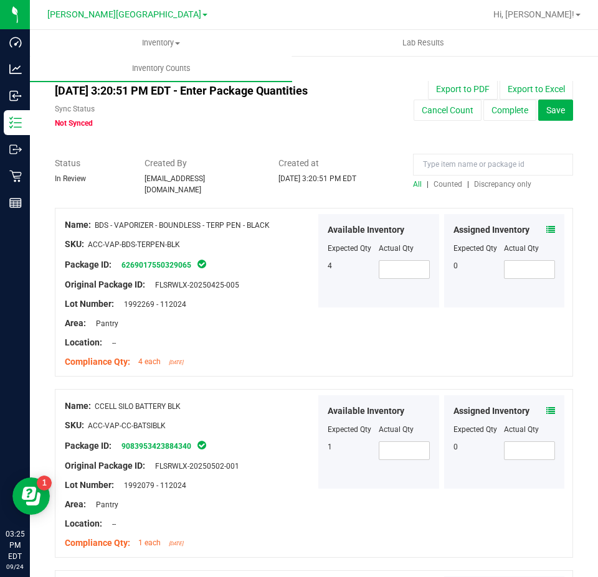
click at [440, 182] on span "Counted" at bounding box center [447, 184] width 29 height 9
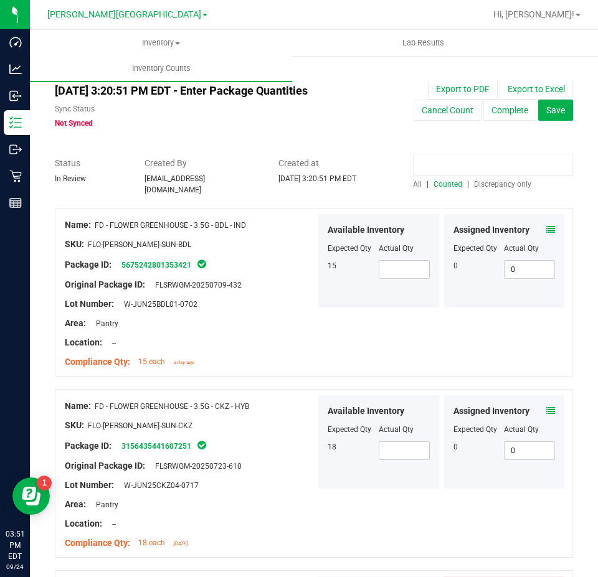
click at [489, 169] on input at bounding box center [493, 165] width 160 height 22
paste input "9006980878098062"
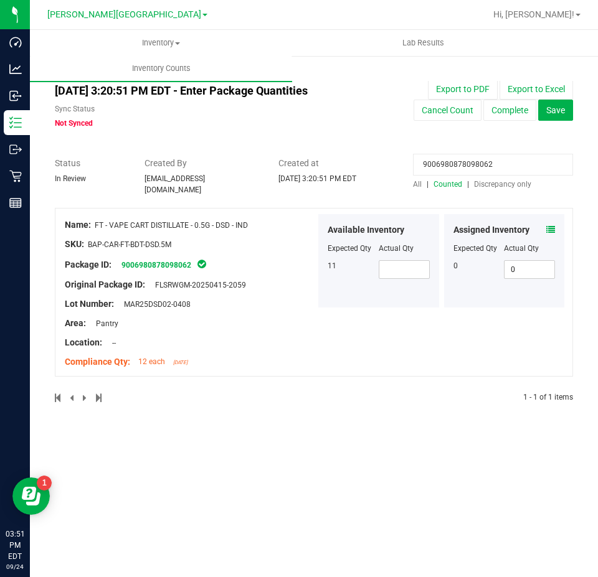
click at [548, 225] on icon at bounding box center [550, 229] width 9 height 9
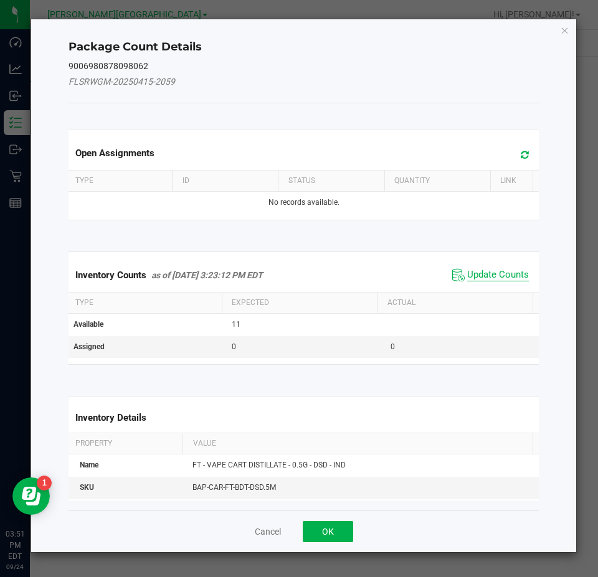
click at [505, 278] on span "Update Counts" at bounding box center [498, 275] width 62 height 12
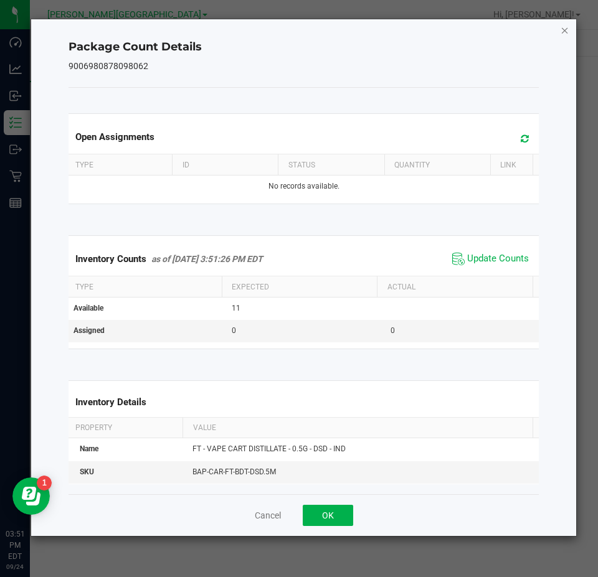
click at [562, 34] on icon "Close" at bounding box center [564, 29] width 9 height 15
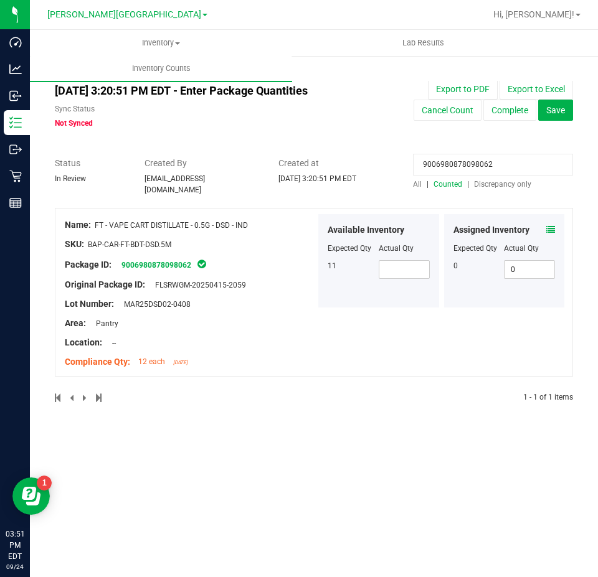
click at [464, 166] on input "9006980878098062" at bounding box center [493, 165] width 160 height 22
paste input "6560950462665281"
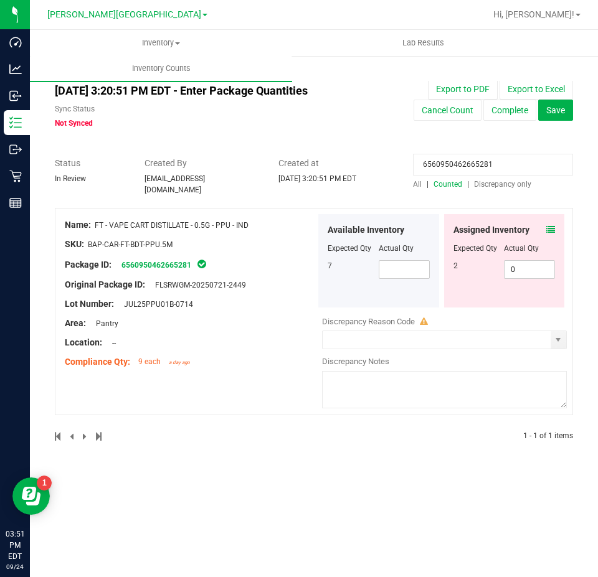
click at [551, 225] on icon at bounding box center [550, 229] width 9 height 9
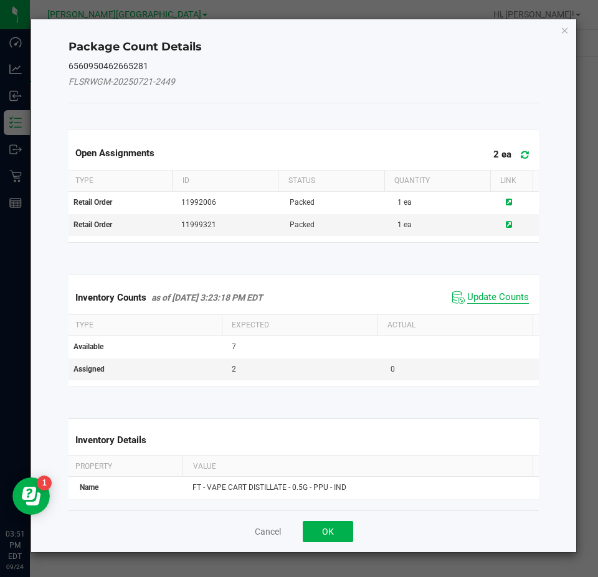
click at [479, 296] on span "Update Counts" at bounding box center [498, 297] width 62 height 12
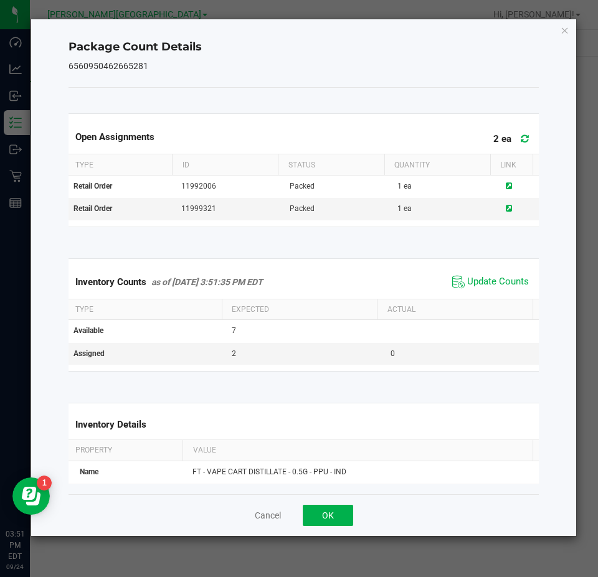
click at [559, 27] on div "Package Count Details 6560950462665281 Open Assignments 2 ea Type ID Status Qua…" at bounding box center [303, 277] width 545 height 517
click at [562, 30] on icon "Close" at bounding box center [564, 29] width 9 height 15
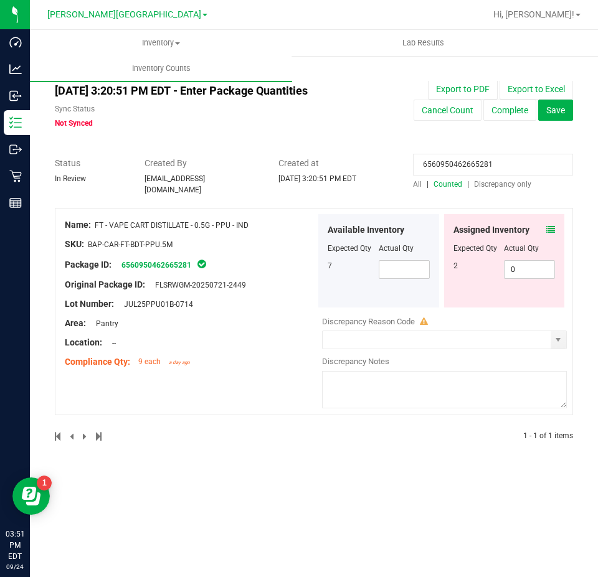
click at [460, 163] on input "6560950462665281" at bounding box center [493, 165] width 160 height 22
click at [460, 164] on input "6560950462665281" at bounding box center [493, 165] width 160 height 22
paste input "0989838160174134"
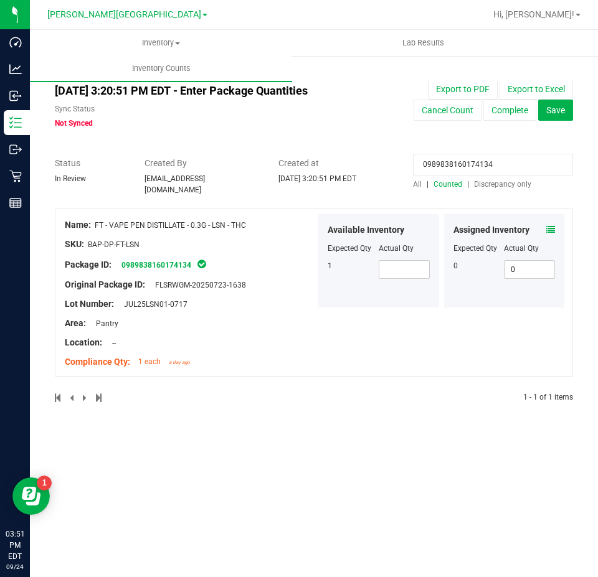
click at [554, 225] on icon at bounding box center [550, 229] width 9 height 9
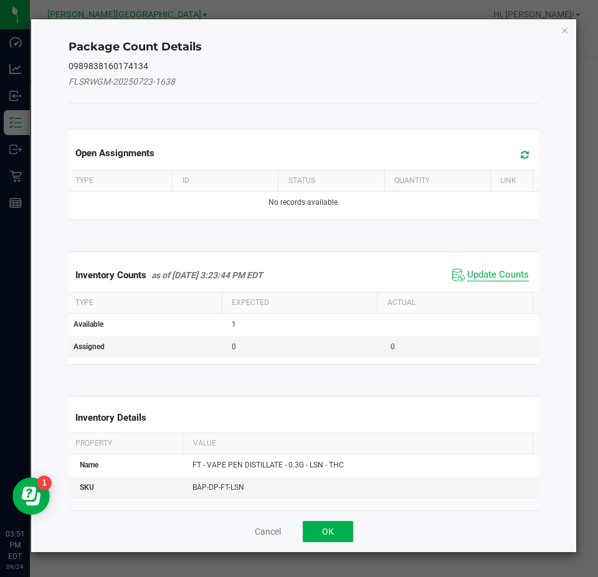
click at [503, 274] on span "Update Counts" at bounding box center [498, 275] width 62 height 12
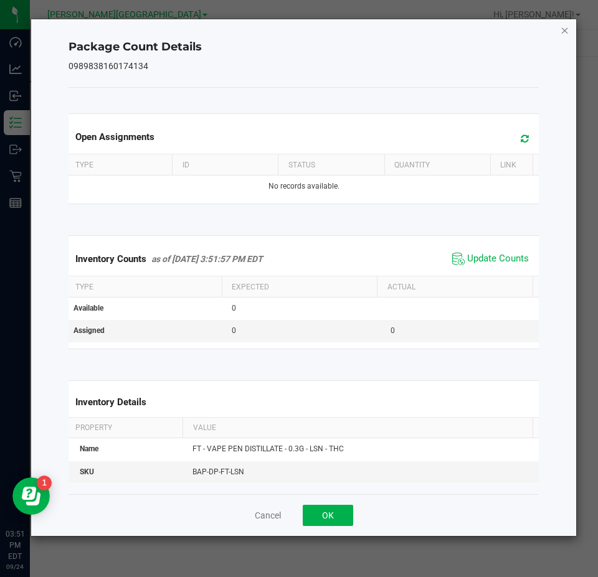
click at [562, 29] on icon "Close" at bounding box center [564, 29] width 9 height 15
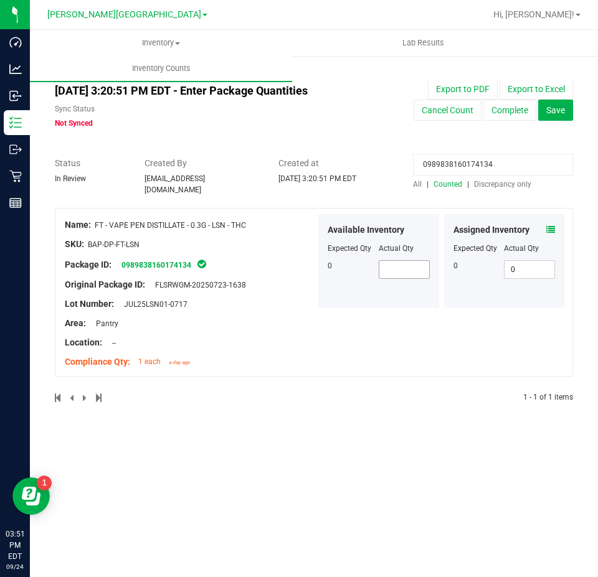
click at [408, 272] on span at bounding box center [404, 269] width 51 height 19
click at [504, 169] on input "0989838160174134" at bounding box center [493, 165] width 160 height 22
paste input "9799320576283076"
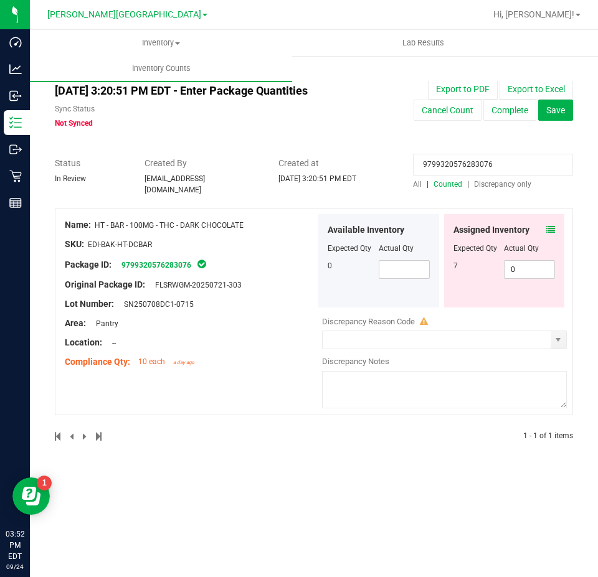
click at [552, 224] on span at bounding box center [550, 230] width 9 height 13
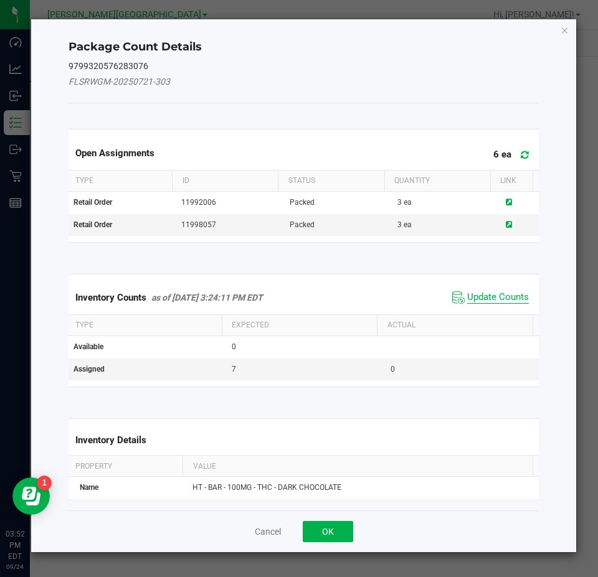
click at [506, 295] on span "Update Counts" at bounding box center [498, 297] width 62 height 12
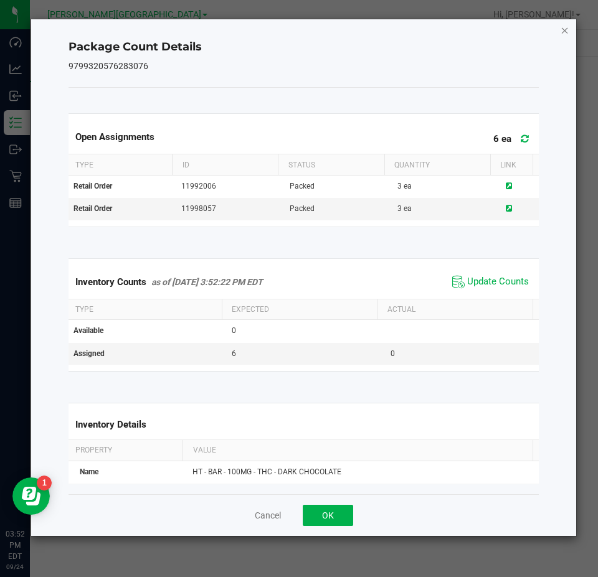
click at [565, 32] on icon "Close" at bounding box center [564, 29] width 9 height 15
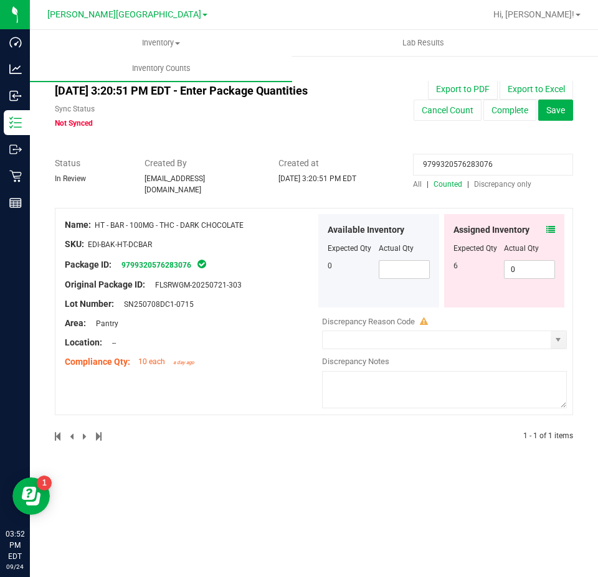
click at [487, 158] on input "9799320576283076" at bounding box center [493, 165] width 160 height 22
paste input "2657883947434513"
click at [554, 225] on icon at bounding box center [550, 229] width 9 height 9
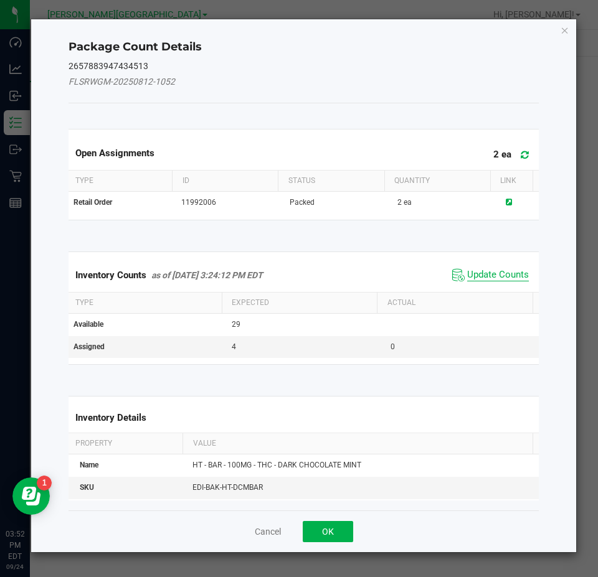
click at [519, 273] on span "Update Counts" at bounding box center [498, 275] width 62 height 12
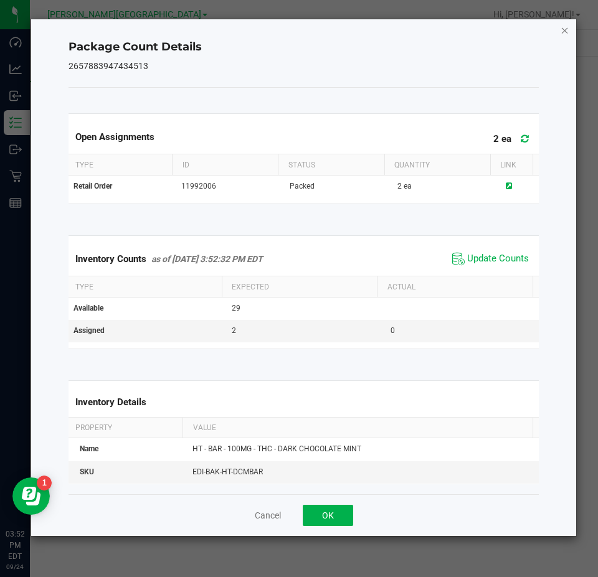
click at [562, 32] on icon "Close" at bounding box center [564, 29] width 9 height 15
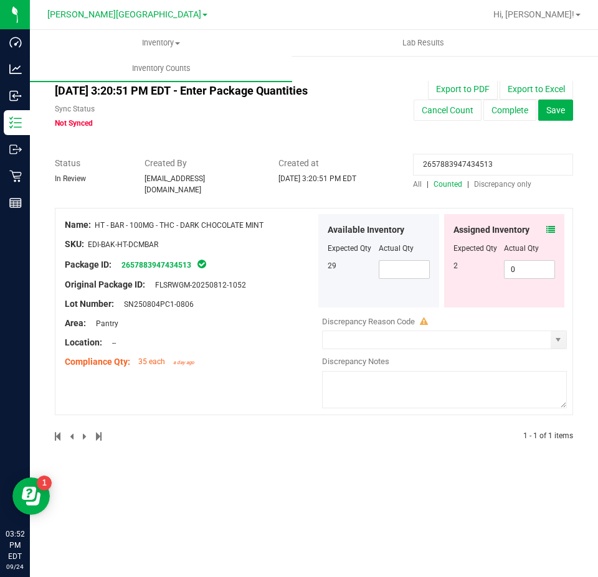
click at [487, 155] on input "2657883947434513" at bounding box center [493, 165] width 160 height 22
paste input "8233452004405429"
click at [550, 226] on icon at bounding box center [550, 229] width 9 height 9
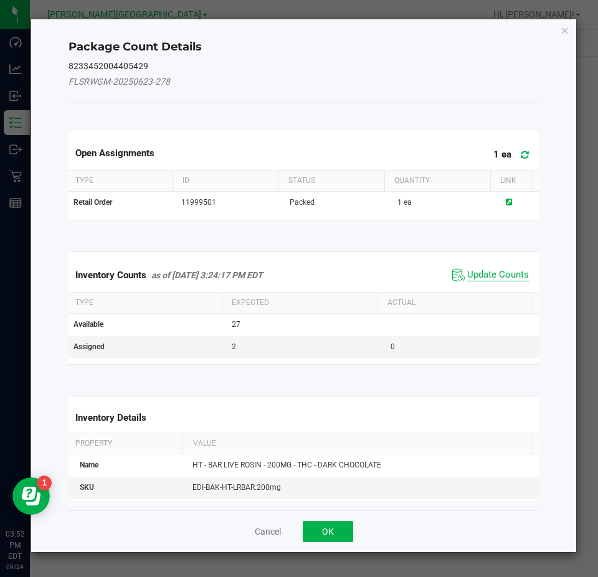
click at [494, 270] on span "Update Counts" at bounding box center [498, 275] width 62 height 12
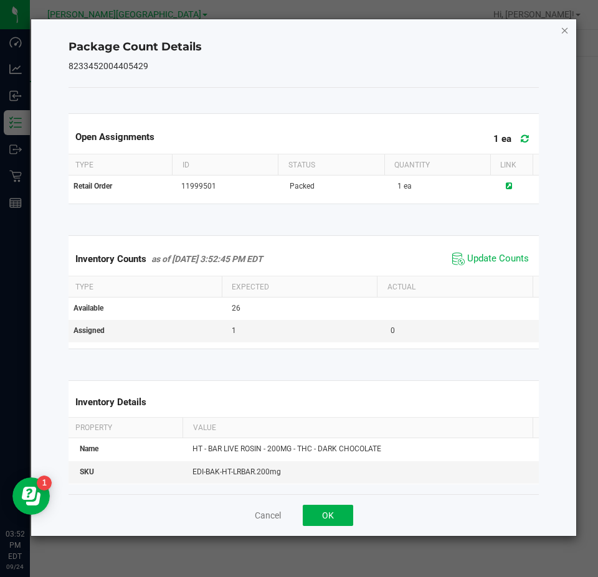
click at [563, 29] on icon "Close" at bounding box center [564, 29] width 9 height 15
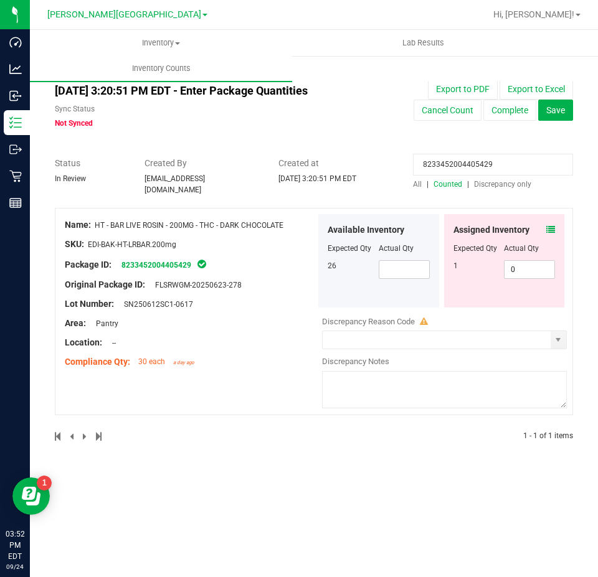
click at [470, 166] on input "8233452004405429" at bounding box center [493, 165] width 160 height 22
paste input "5020341658260287"
click at [551, 227] on icon at bounding box center [550, 229] width 9 height 9
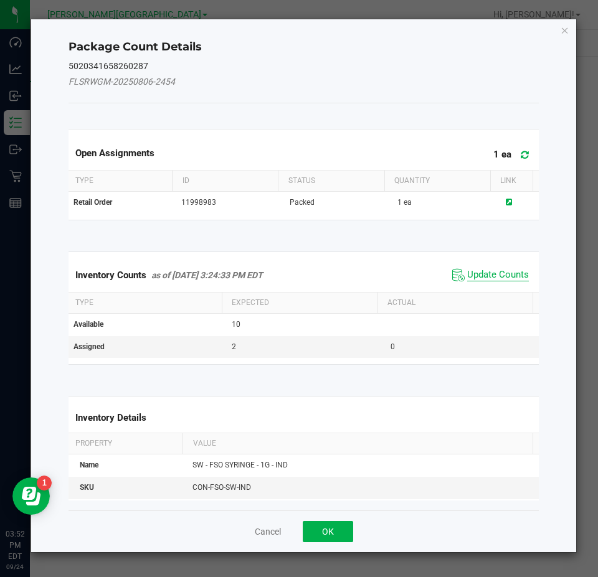
click at [498, 272] on span "Update Counts" at bounding box center [498, 275] width 62 height 12
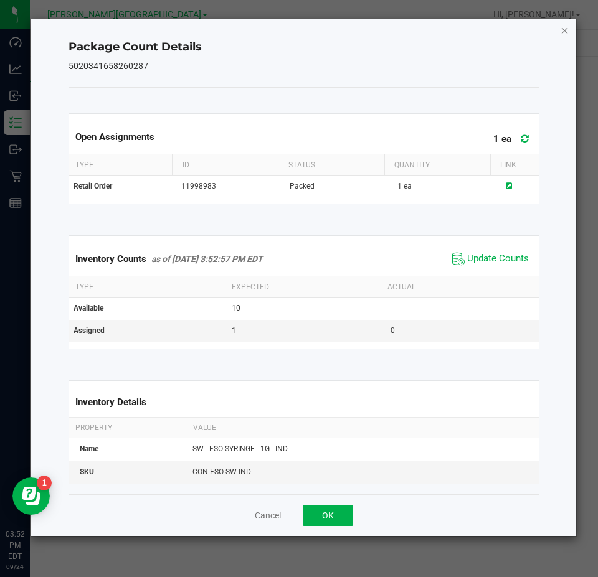
click at [562, 30] on icon "Close" at bounding box center [564, 29] width 9 height 15
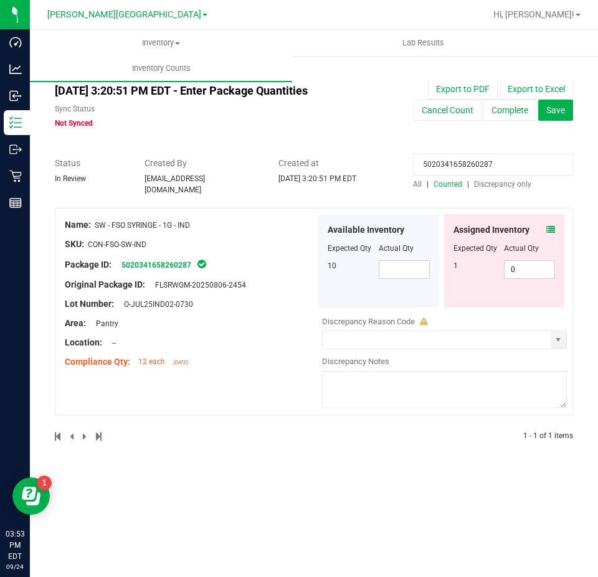
click at [491, 169] on input "5020341658260287" at bounding box center [493, 165] width 160 height 22
paste input "2657883947434513"
click at [544, 224] on div "Assigned Inventory" at bounding box center [504, 230] width 102 height 13
click at [548, 225] on icon at bounding box center [550, 229] width 9 height 9
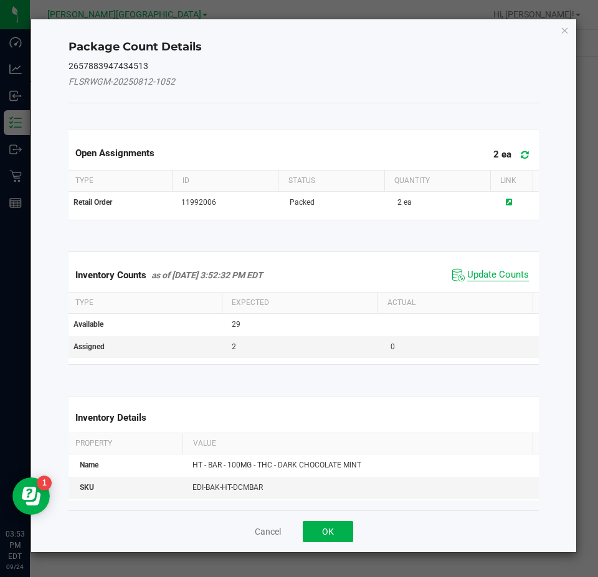
click at [512, 271] on span "Update Counts" at bounding box center [498, 275] width 62 height 12
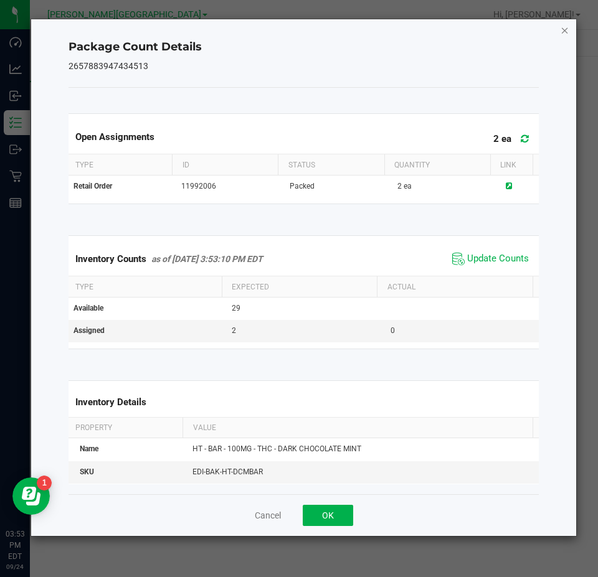
click at [565, 27] on icon "Close" at bounding box center [564, 29] width 9 height 15
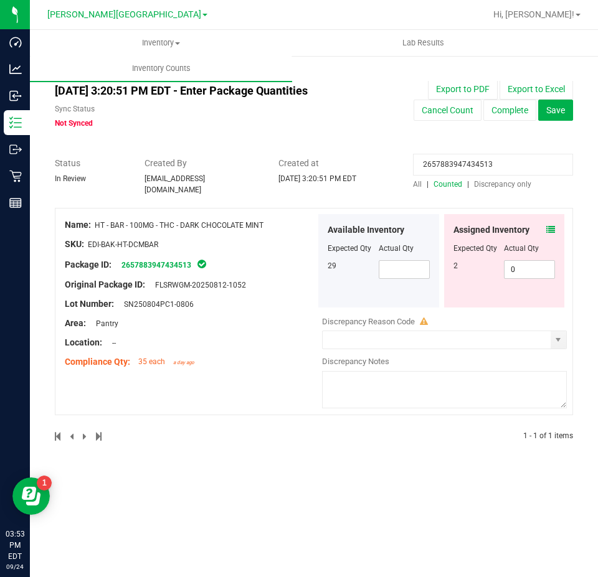
click at [461, 169] on input "2657883947434513" at bounding box center [493, 165] width 160 height 22
click at [527, 137] on div "All counts Sep 24, 2025 3:20:51 PM EDT - Enter Package Quantities Sync Status N…" at bounding box center [314, 262] width 518 height 390
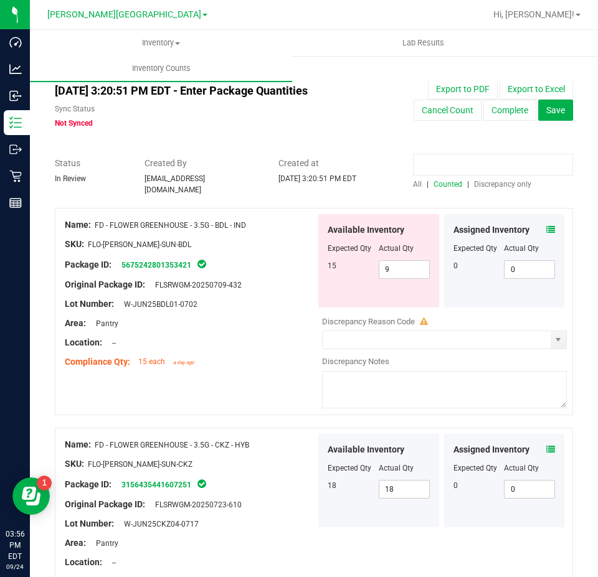
click at [463, 164] on input at bounding box center [493, 165] width 160 height 22
paste input "8233452004405429"
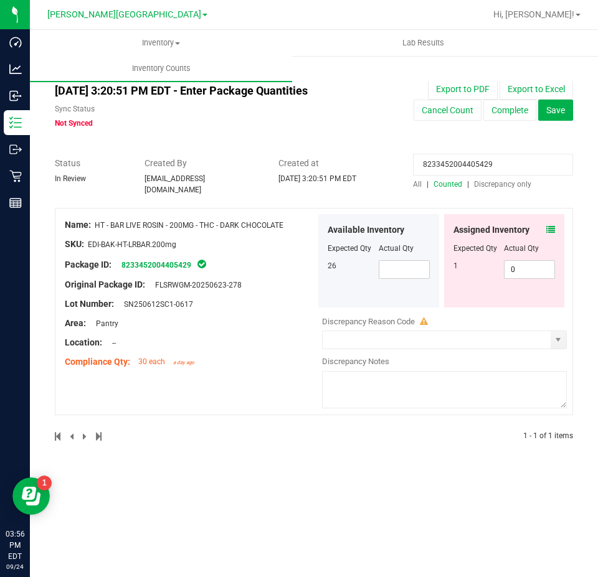
click at [549, 230] on span at bounding box center [550, 230] width 9 height 13
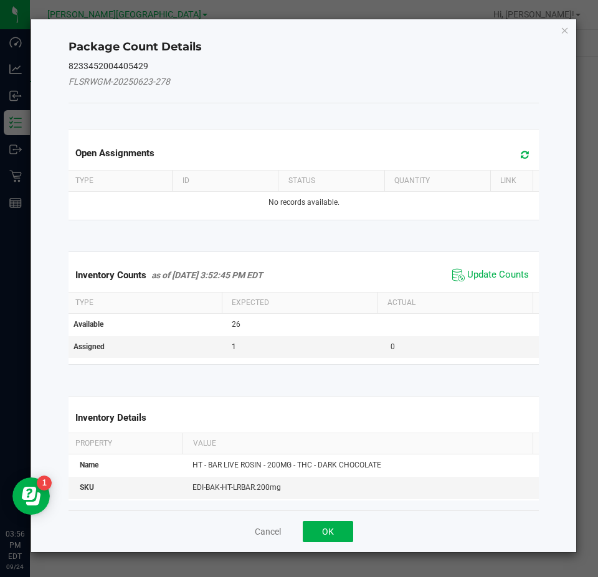
click at [489, 283] on span "Update Counts" at bounding box center [490, 275] width 83 height 19
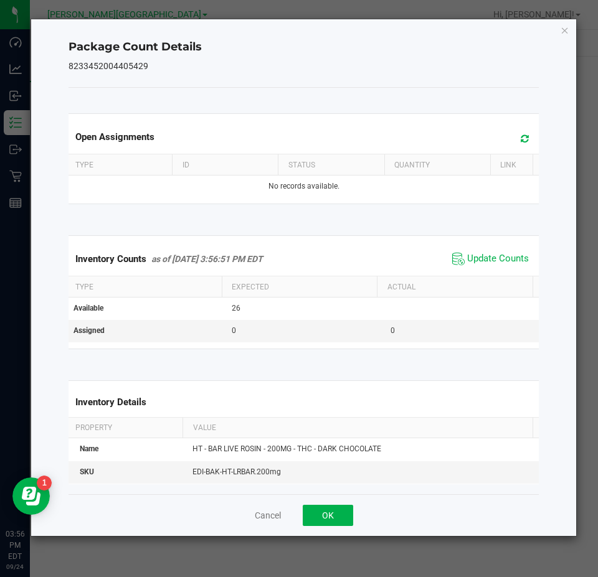
drag, startPoint x: 562, startPoint y: 30, endPoint x: 555, endPoint y: 37, distance: 9.7
click at [563, 30] on icon "Close" at bounding box center [564, 29] width 9 height 15
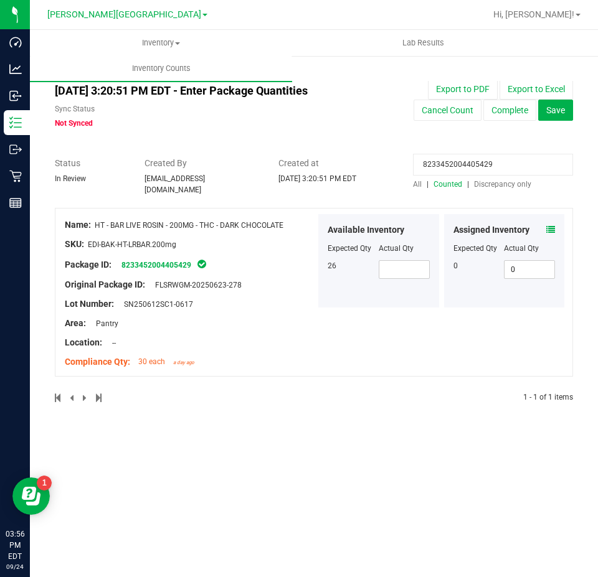
click at [461, 161] on input "8233452004405429" at bounding box center [493, 165] width 160 height 22
click at [466, 164] on input "8233452004405429" at bounding box center [493, 165] width 160 height 22
click at [465, 163] on input "8233452004405429" at bounding box center [493, 165] width 160 height 22
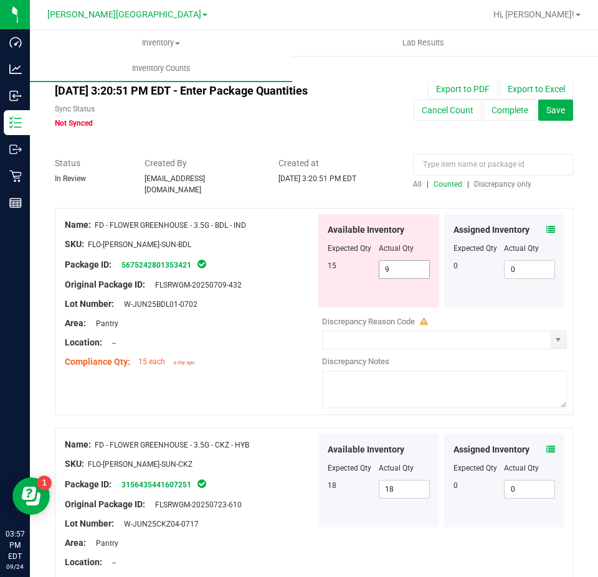
click at [409, 266] on span "9 9" at bounding box center [404, 269] width 51 height 19
click at [263, 291] on div at bounding box center [190, 294] width 251 height 6
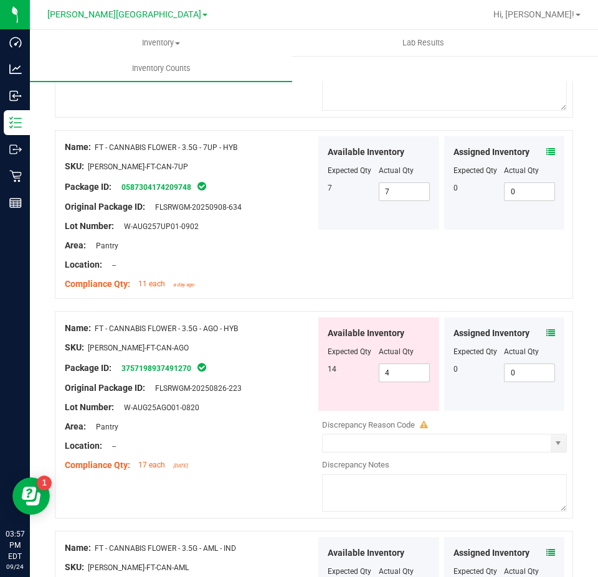
scroll to position [1245, 0]
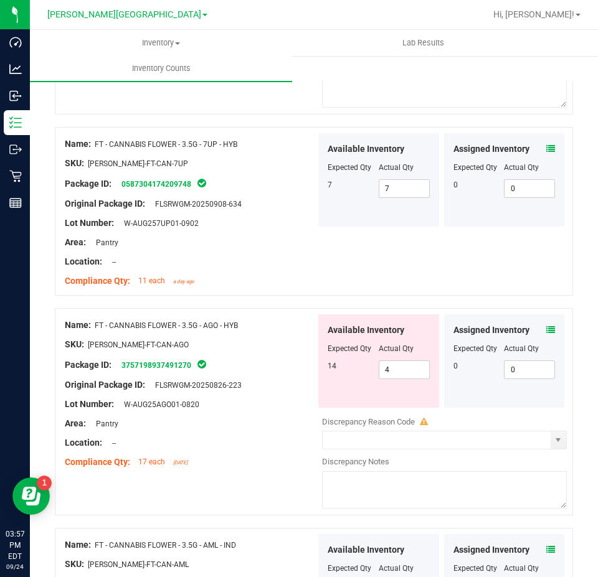
click at [391, 374] on div "Available Inventory Expected Qty Actual Qty 14 4 4" at bounding box center [378, 360] width 121 height 93
click at [395, 361] on span "4 4" at bounding box center [404, 370] width 51 height 19
click at [395, 361] on input "4" at bounding box center [404, 369] width 50 height 17
click at [296, 351] on div at bounding box center [190, 354] width 251 height 6
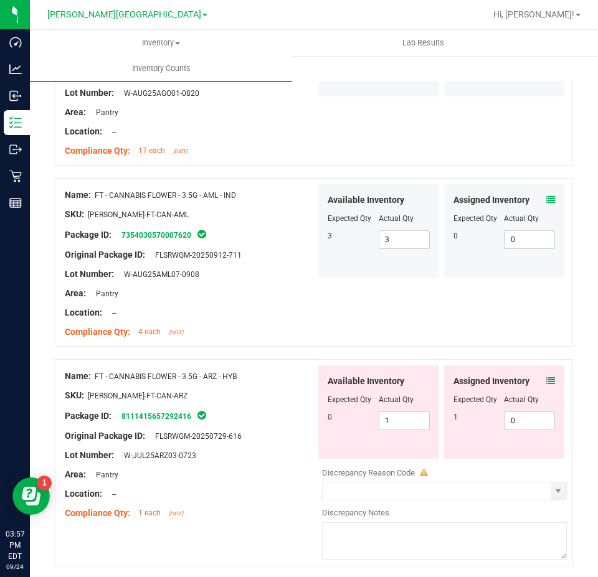
scroll to position [1619, 0]
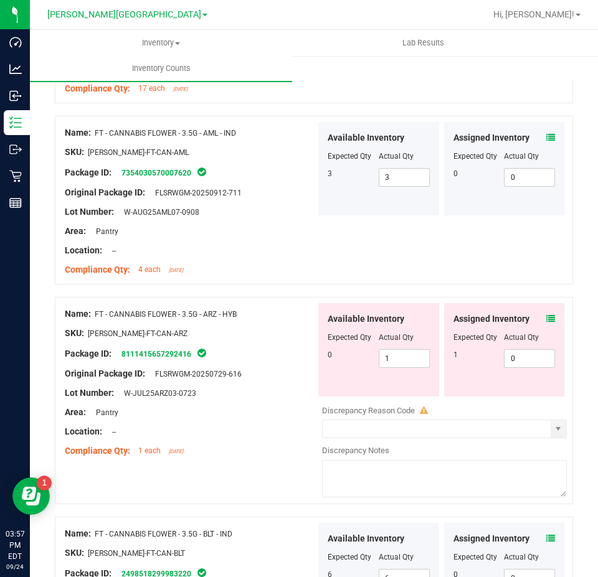
click at [546, 314] on icon at bounding box center [550, 318] width 9 height 9
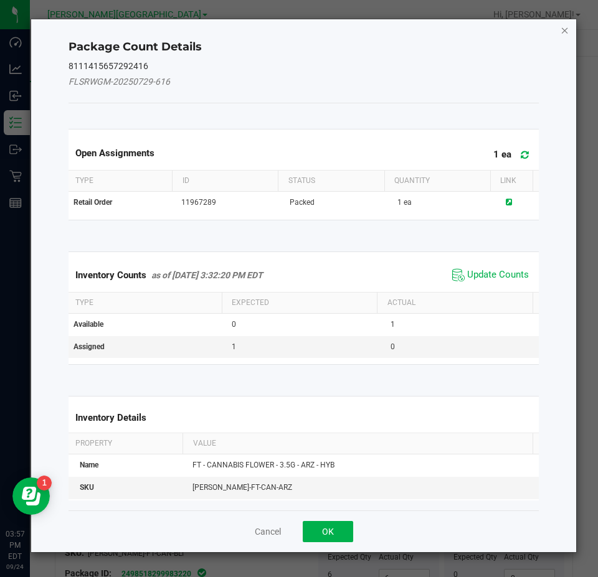
click at [566, 28] on icon "Close" at bounding box center [564, 29] width 9 height 15
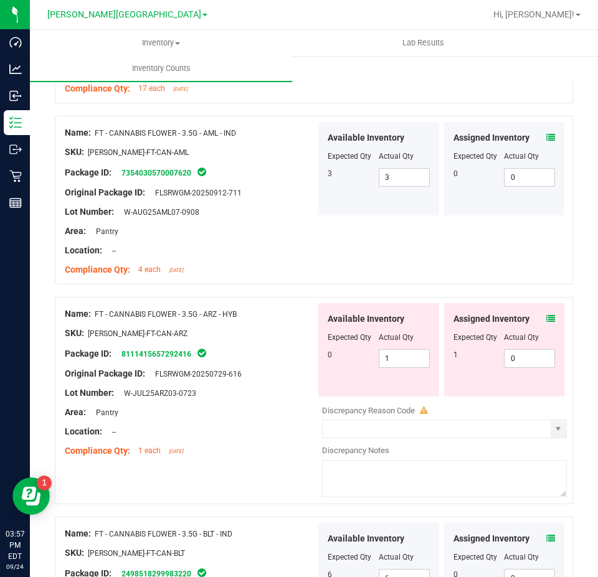
scroll to position [1681, 0]
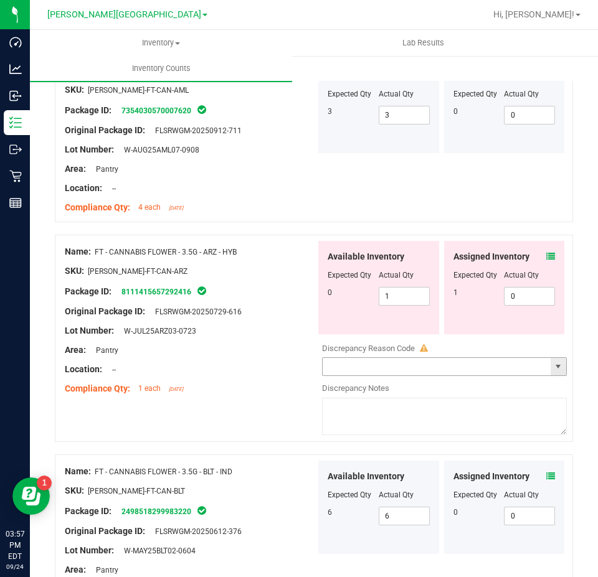
click at [553, 365] on span "select" at bounding box center [558, 367] width 10 height 10
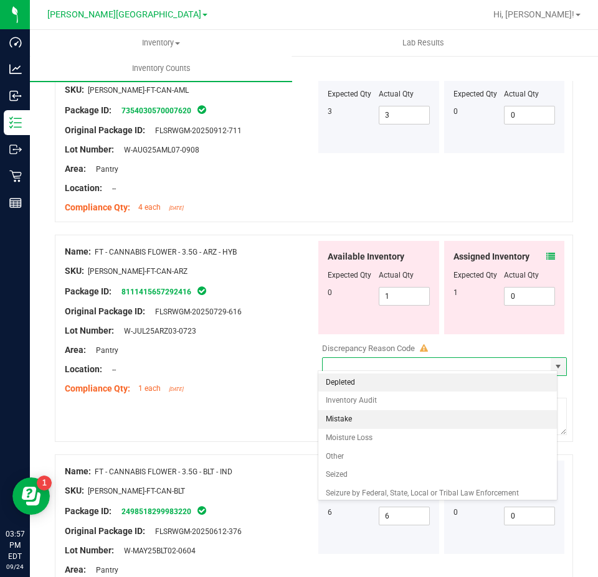
click at [474, 417] on li "Mistake" at bounding box center [437, 419] width 239 height 19
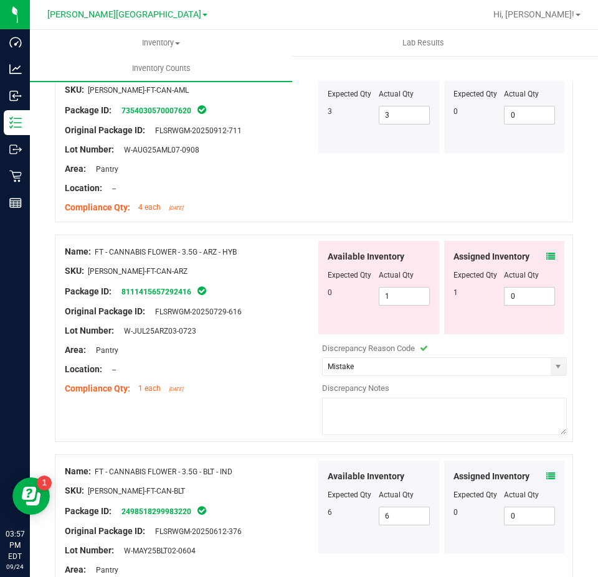
click at [459, 409] on textarea at bounding box center [444, 416] width 245 height 37
click at [160, 412] on div "Name: FT - CANNABIS FLOWER - 3.5G - ARZ - HYB SKU: FLO-BUD-FT-CAN-ARZ Package I…" at bounding box center [314, 338] width 518 height 207
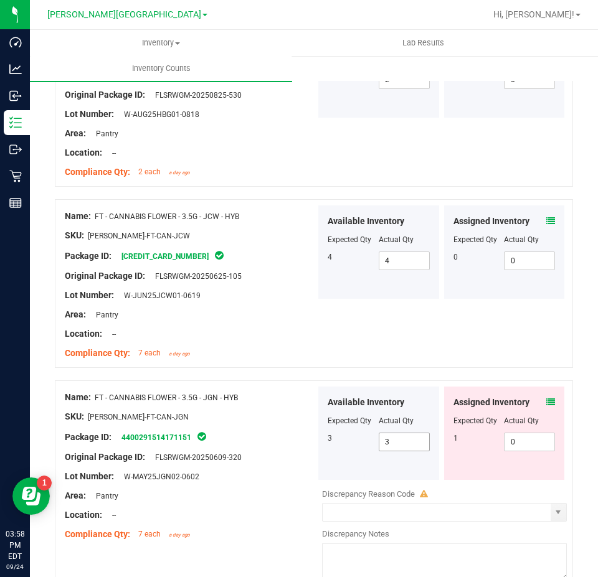
scroll to position [3484, 0]
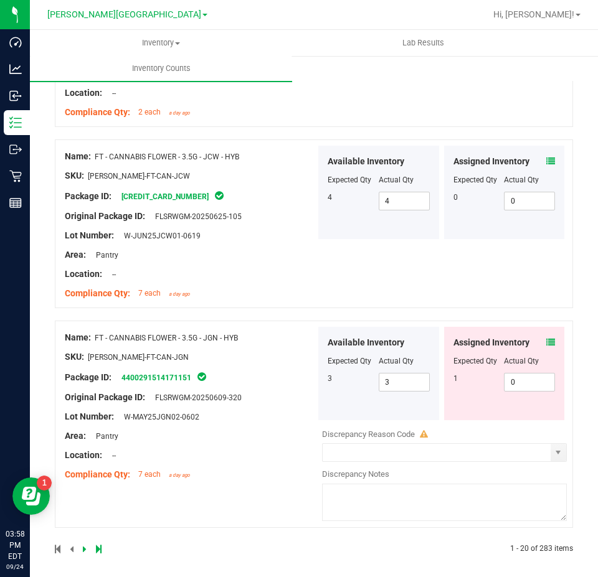
click at [83, 545] on icon at bounding box center [85, 548] width 4 height 7
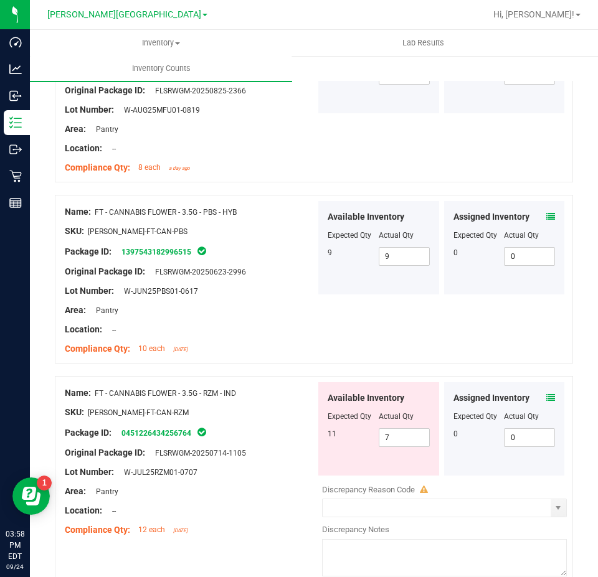
scroll to position [436, 0]
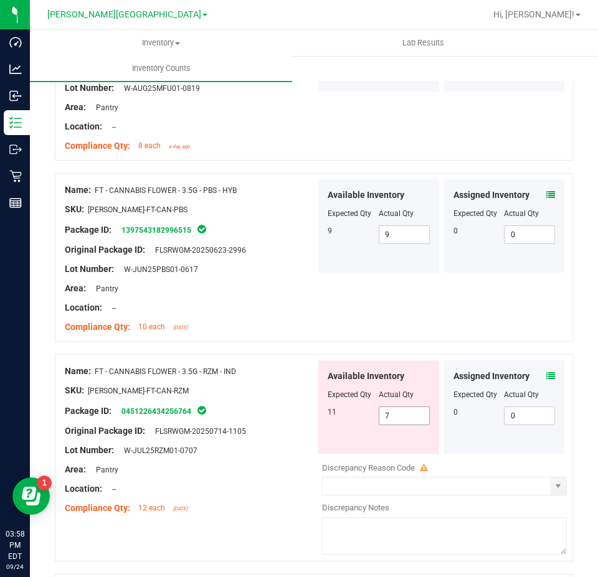
click at [389, 415] on span "7 7" at bounding box center [404, 416] width 51 height 19
click at [392, 414] on input "7" at bounding box center [404, 415] width 50 height 17
click at [255, 370] on div "Name: FT - CANNABIS FLOWER - 3.5G - RZM - IND" at bounding box center [190, 371] width 251 height 13
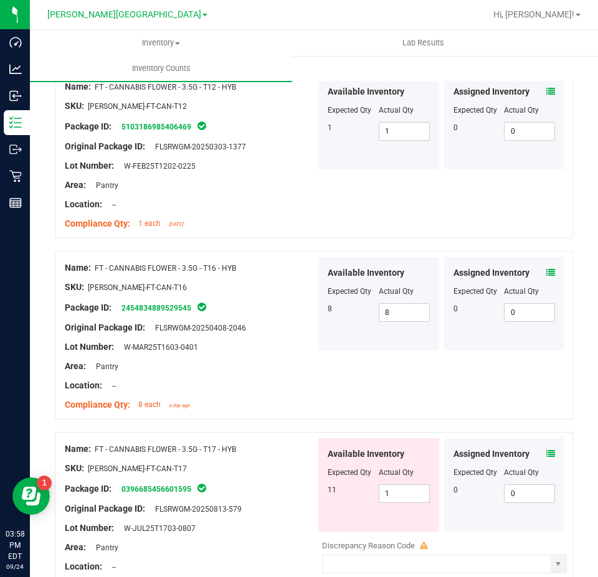
scroll to position [1183, 0]
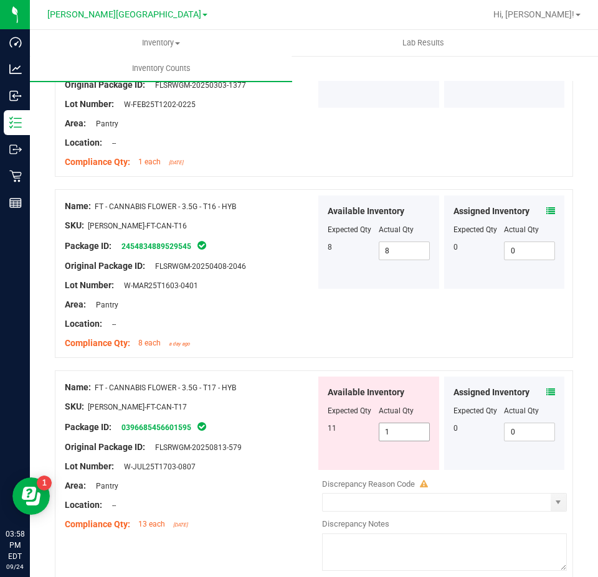
click at [389, 432] on span "1 1" at bounding box center [404, 432] width 51 height 19
click at [253, 400] on div "SKU: FLO-BUD-FT-CAN-T17" at bounding box center [190, 406] width 251 height 13
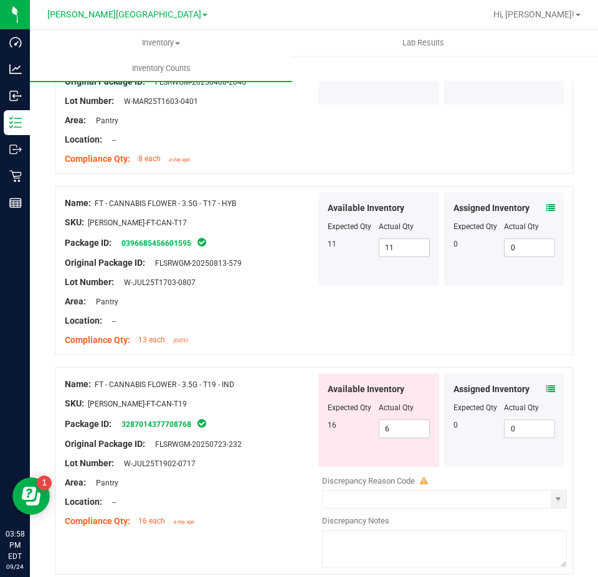
scroll to position [1370, 0]
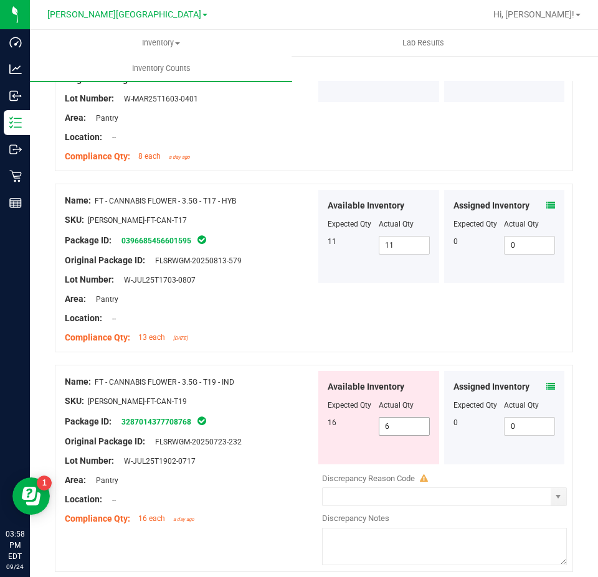
click at [390, 423] on span "6 6" at bounding box center [404, 426] width 51 height 19
click at [390, 423] on input "6" at bounding box center [404, 426] width 50 height 17
click at [309, 316] on div "Location: --" at bounding box center [190, 318] width 251 height 13
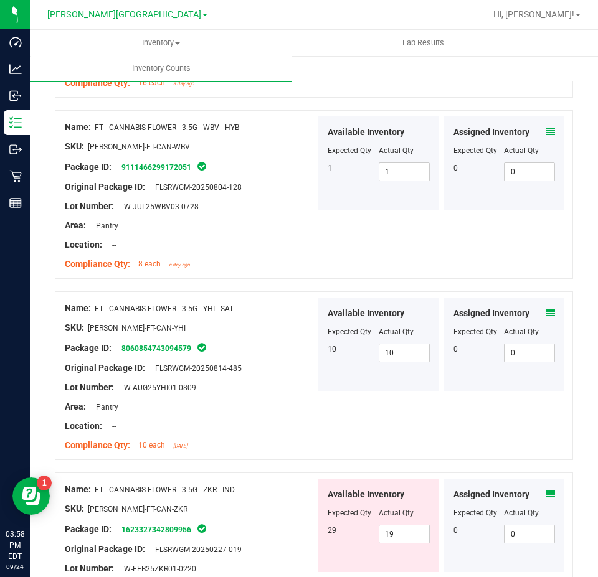
scroll to position [1868, 0]
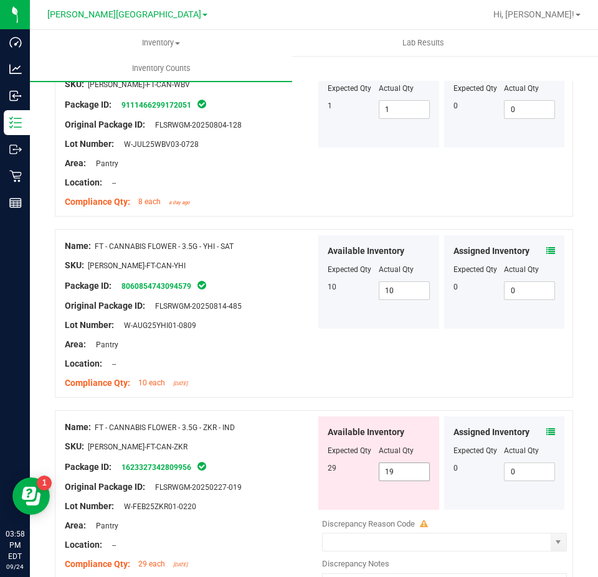
click at [402, 465] on span "19 19" at bounding box center [404, 472] width 51 height 19
click at [402, 465] on input "19" at bounding box center [404, 471] width 50 height 17
click at [235, 444] on div "SKU: FLO-BUD-FT-CAN-ZKR" at bounding box center [190, 446] width 251 height 13
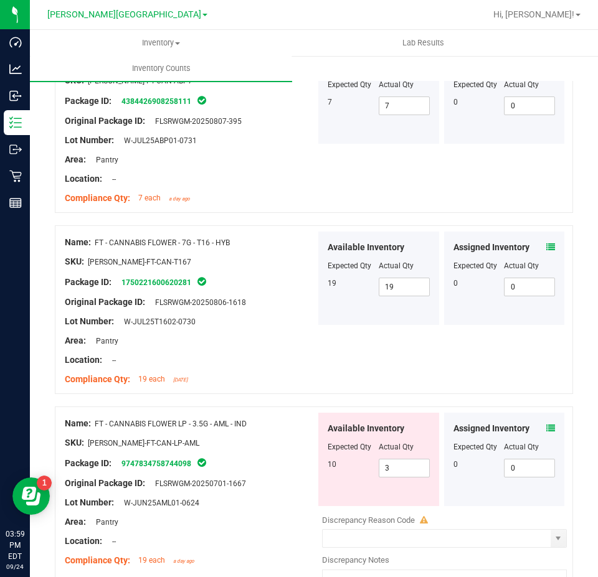
scroll to position [2615, 0]
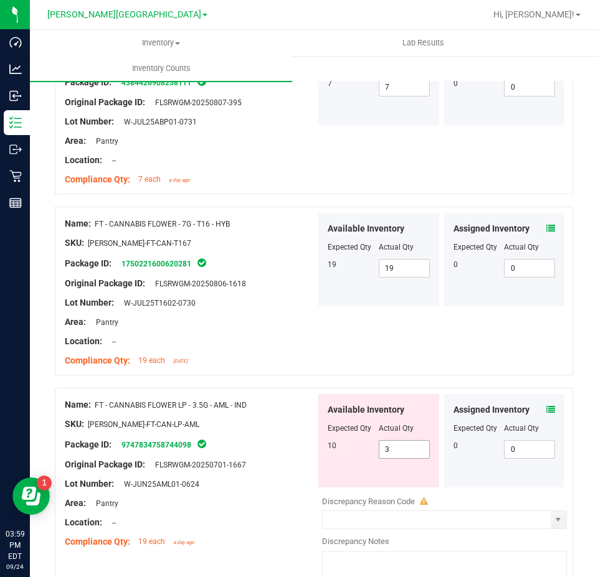
click at [412, 443] on span "3 3" at bounding box center [404, 449] width 51 height 19
click at [412, 443] on input "3" at bounding box center [404, 449] width 50 height 17
click at [364, 441] on div "10" at bounding box center [353, 445] width 51 height 11
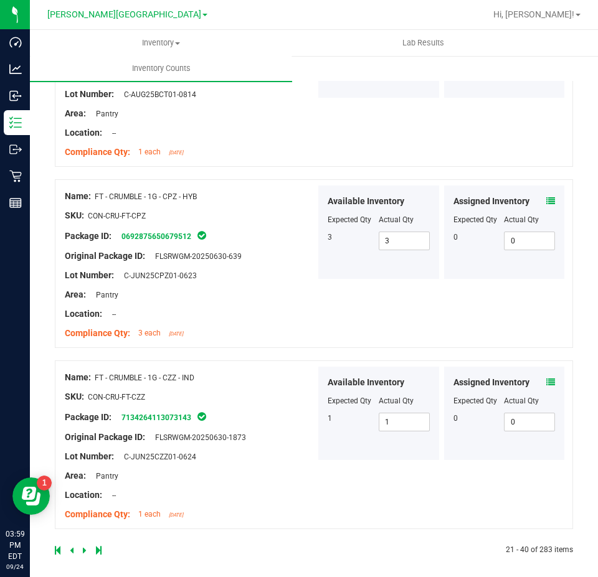
scroll to position [3369, 0]
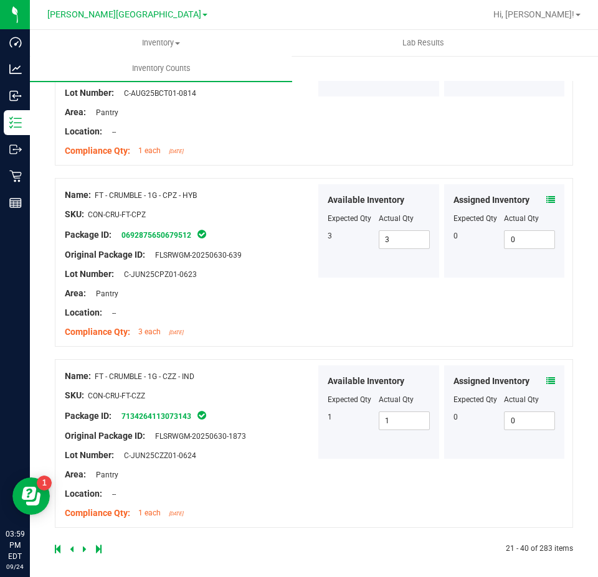
click at [84, 545] on icon at bounding box center [85, 548] width 4 height 7
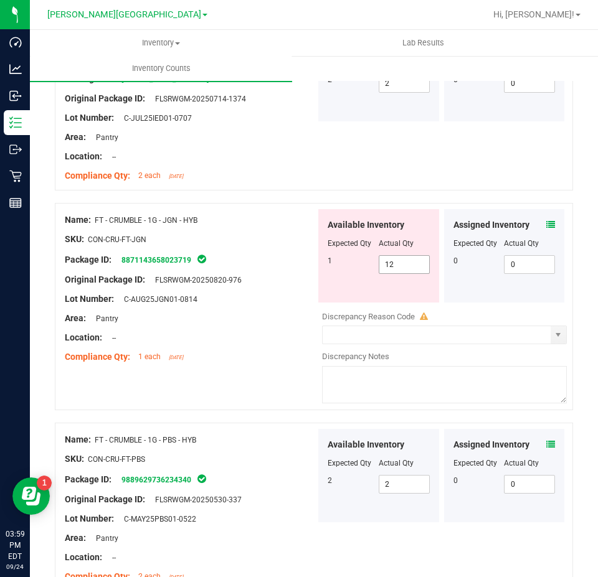
scroll to position [187, 0]
click at [403, 280] on div "Available Inventory Expected Qty Actual Qty 1 12 12" at bounding box center [378, 255] width 121 height 93
click at [391, 260] on span "12 12" at bounding box center [404, 264] width 51 height 19
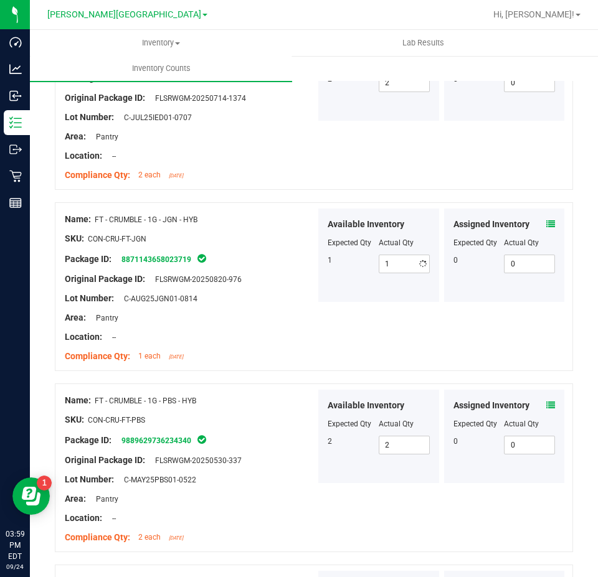
click at [281, 286] on div at bounding box center [190, 289] width 251 height 6
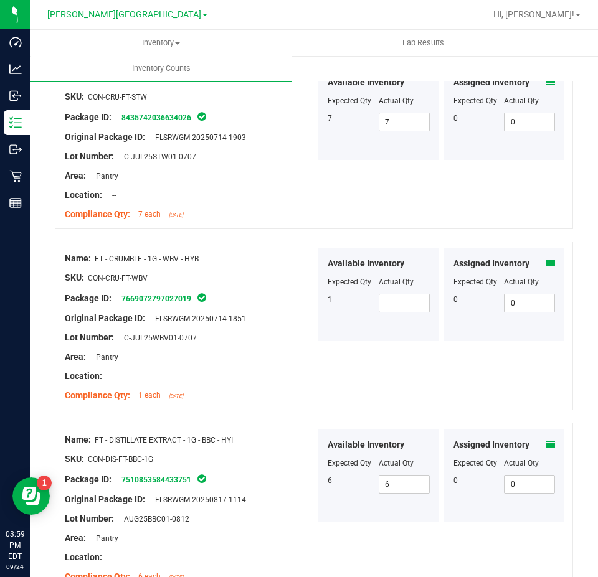
scroll to position [872, 0]
click at [393, 295] on span at bounding box center [404, 304] width 51 height 19
click at [354, 313] on div "Available Inventory Expected Qty Actual Qty 1 1 1" at bounding box center [378, 294] width 121 height 93
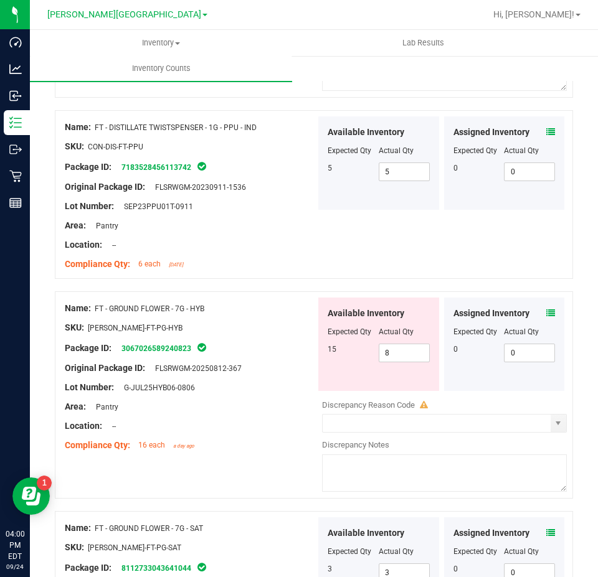
scroll to position [2864, 0]
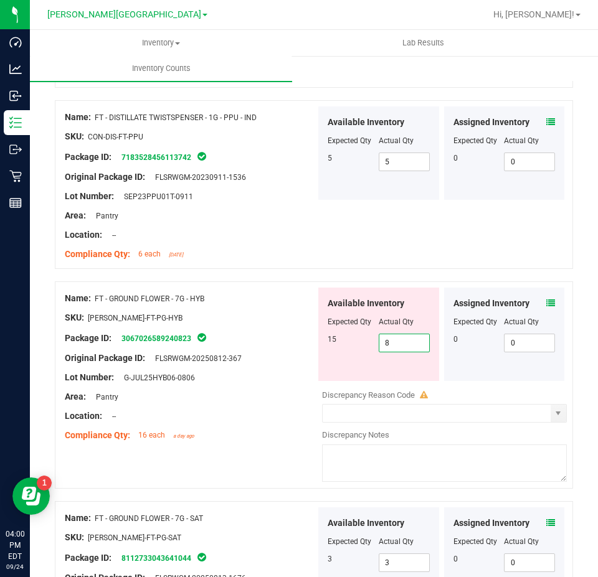
click at [400, 339] on span "8 8" at bounding box center [404, 343] width 51 height 19
click at [400, 339] on input "8" at bounding box center [404, 342] width 50 height 17
click at [342, 346] on div "15 14 14" at bounding box center [379, 343] width 102 height 19
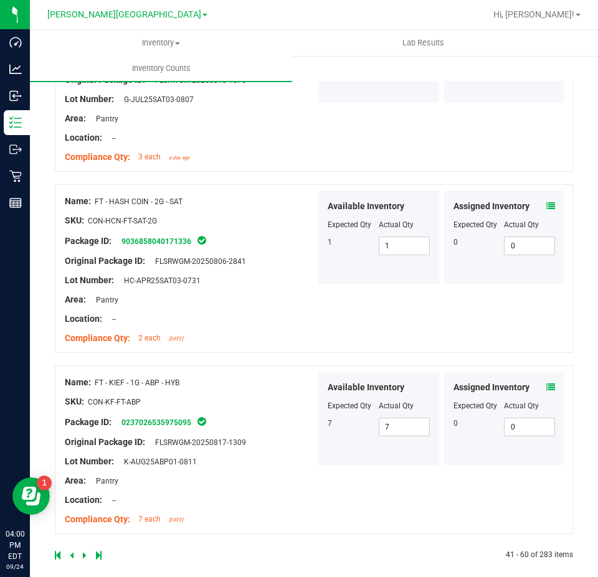
scroll to position [3369, 0]
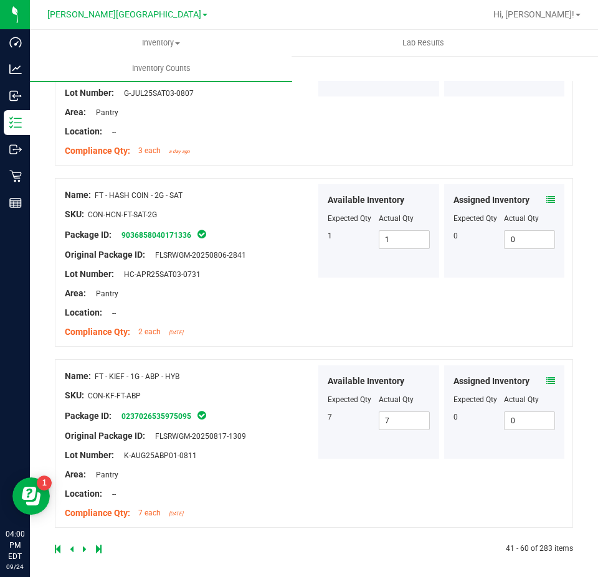
click at [84, 545] on icon at bounding box center [85, 548] width 4 height 7
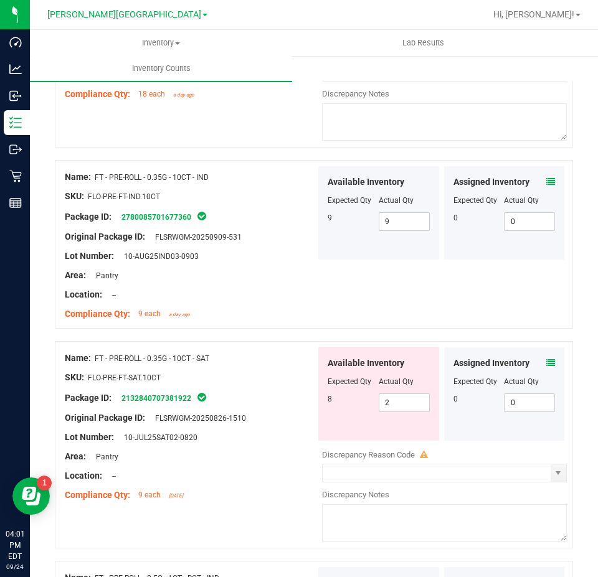
scroll to position [1494, 0]
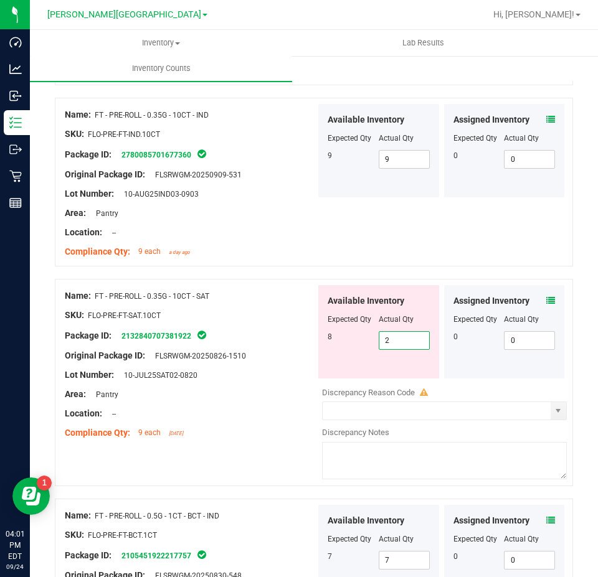
click at [399, 338] on span "2 2" at bounding box center [404, 340] width 51 height 19
click at [399, 338] on input "2" at bounding box center [404, 340] width 50 height 17
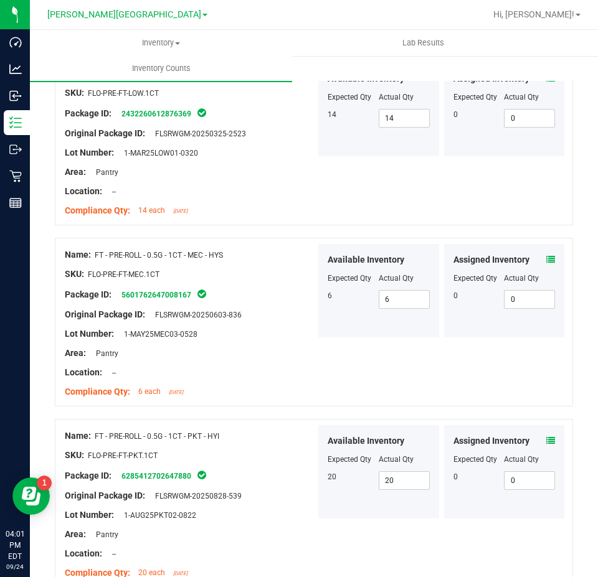
scroll to position [3407, 0]
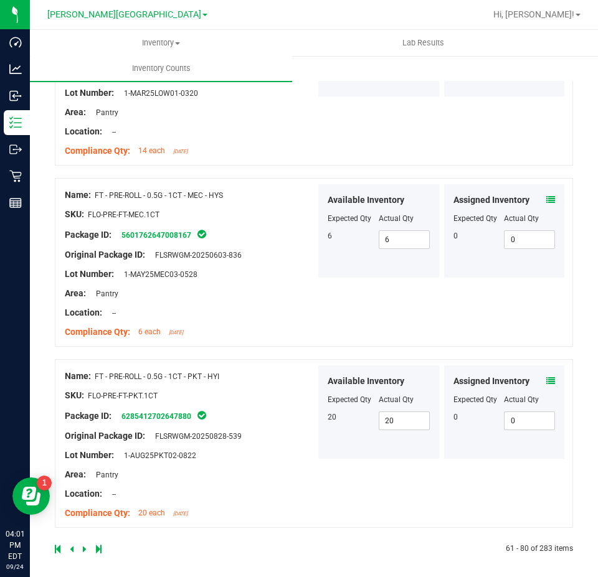
click at [86, 545] on link at bounding box center [86, 549] width 6 height 9
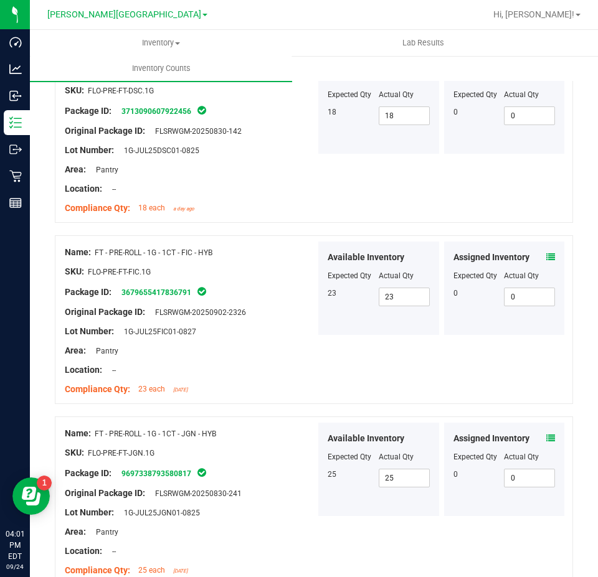
scroll to position [3291, 0]
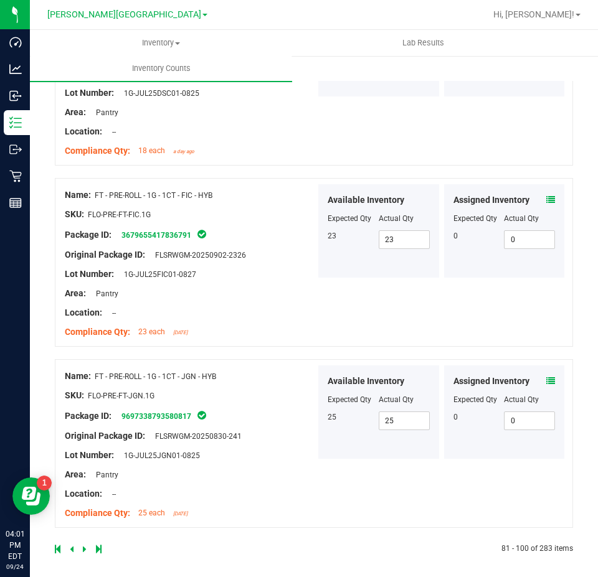
click at [85, 545] on icon at bounding box center [85, 548] width 4 height 7
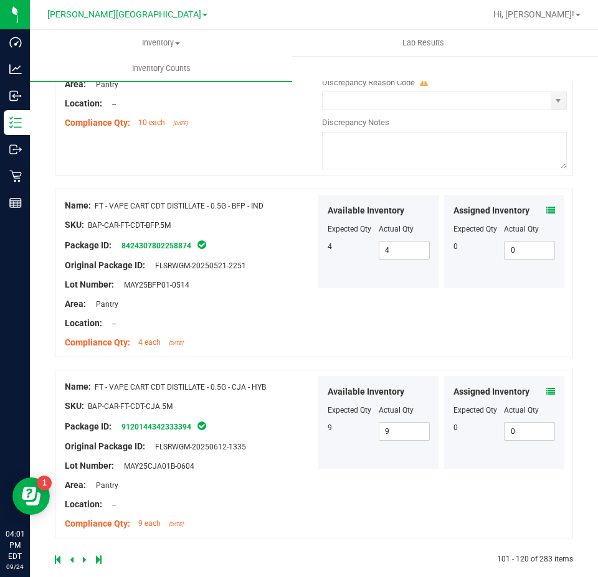
scroll to position [3330, 0]
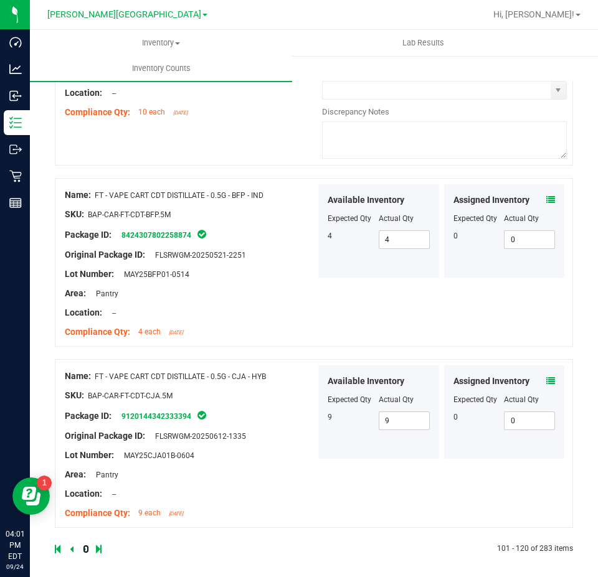
click at [86, 545] on link at bounding box center [86, 549] width 6 height 9
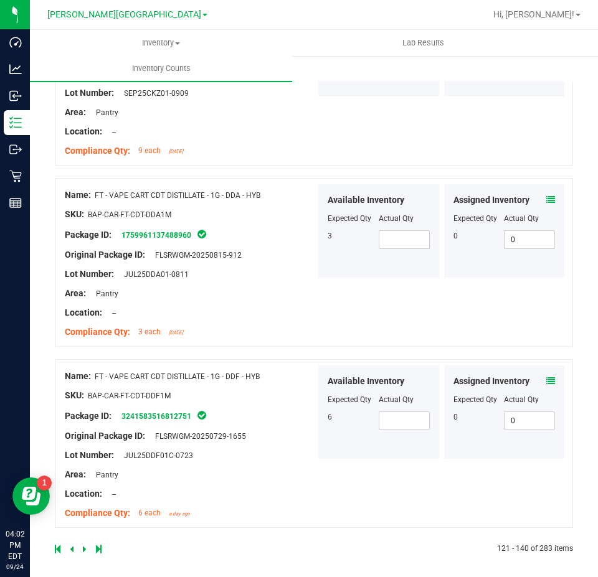
click at [96, 545] on icon at bounding box center [99, 548] width 6 height 7
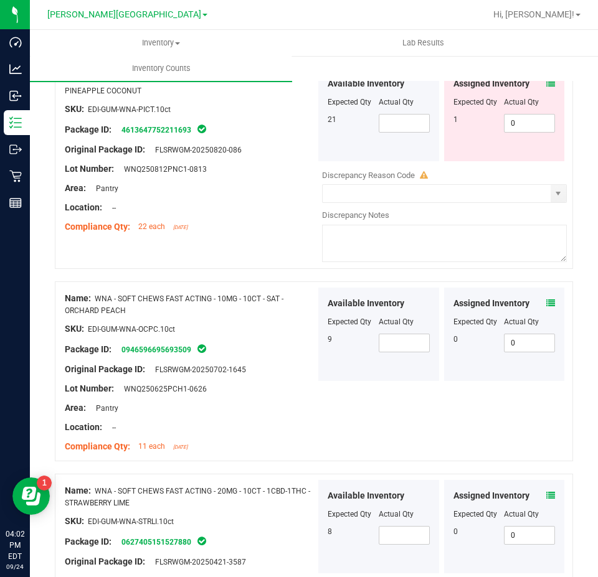
scroll to position [272, 0]
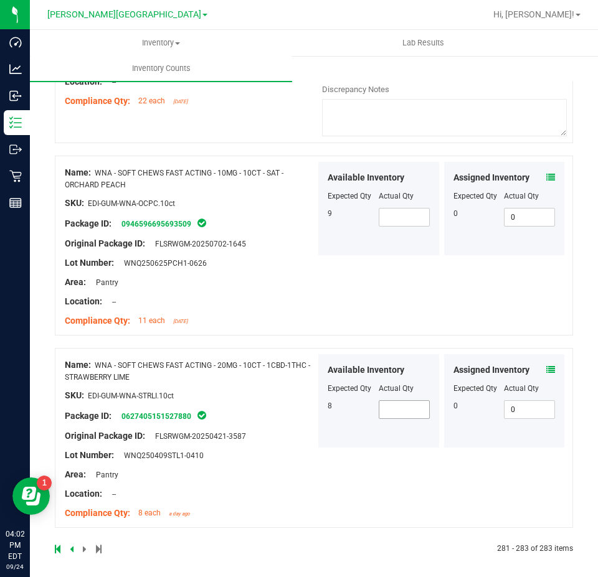
click at [385, 405] on span at bounding box center [404, 409] width 51 height 19
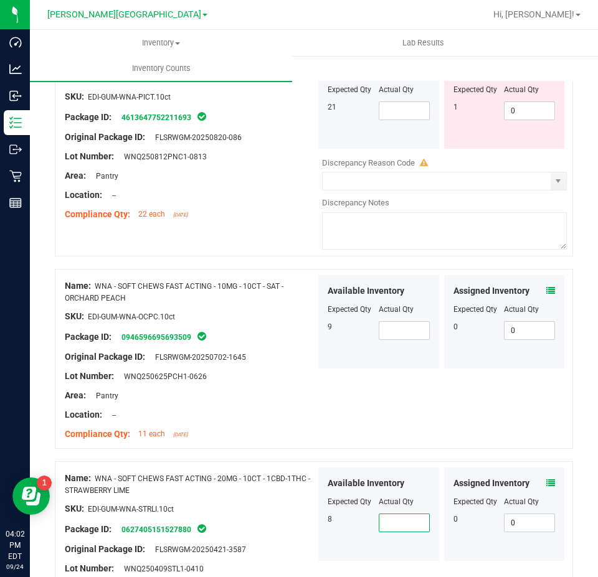
scroll to position [148, 0]
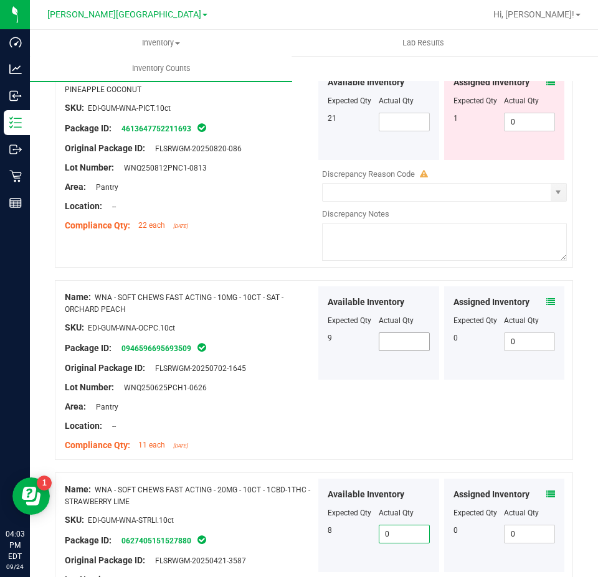
click at [418, 341] on span at bounding box center [404, 342] width 51 height 19
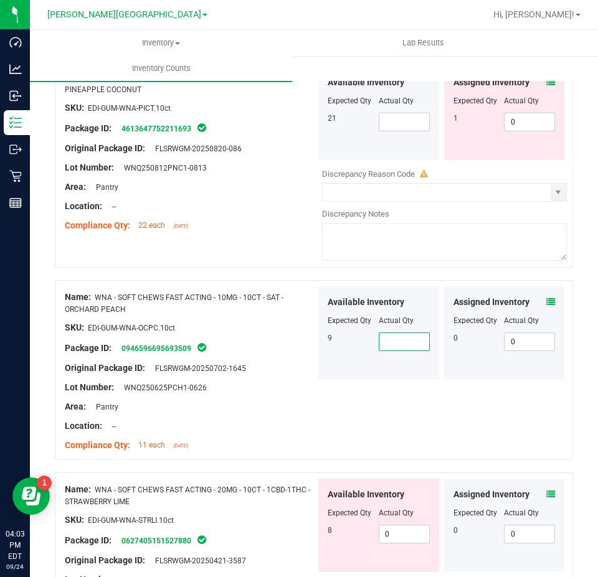
click at [411, 341] on input "text" at bounding box center [404, 341] width 50 height 17
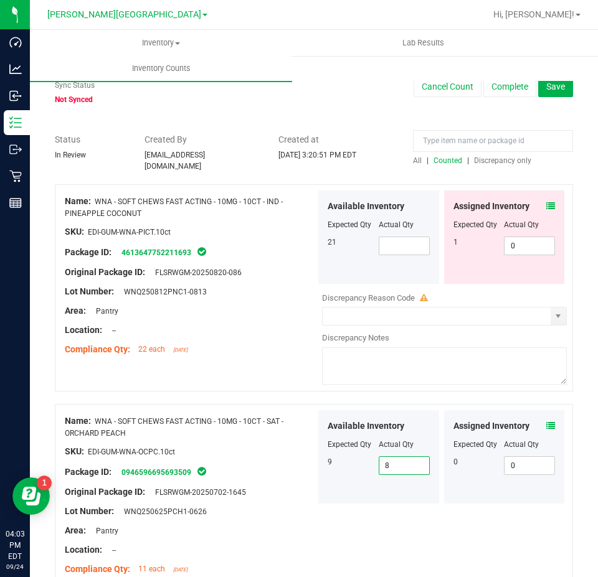
scroll to position [23, 0]
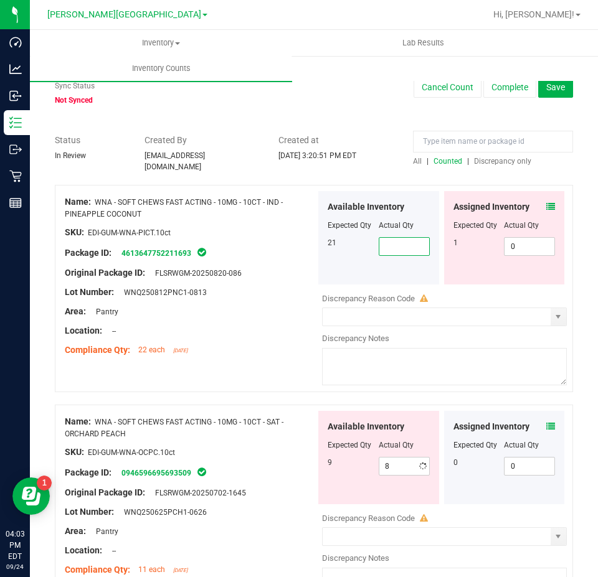
click at [381, 237] on span at bounding box center [404, 246] width 51 height 19
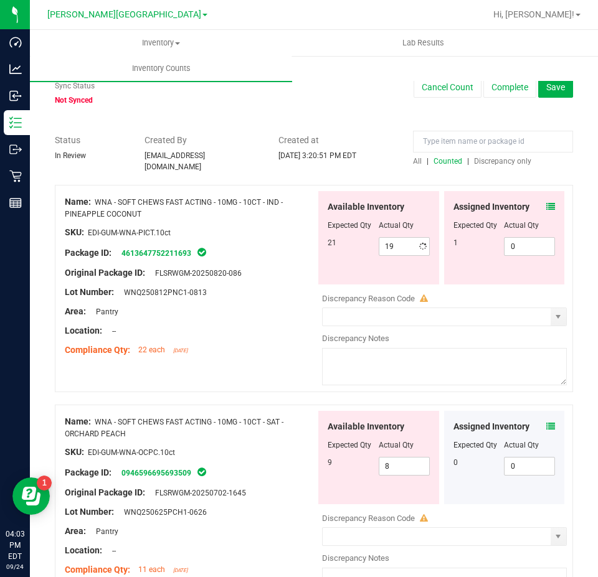
click at [278, 229] on div "SKU: EDI-GUM-WNA-PICT.10ct" at bounding box center [190, 232] width 251 height 13
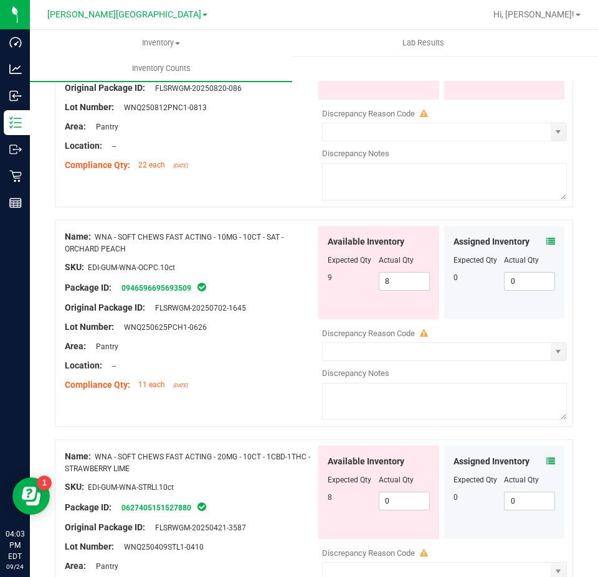
scroll to position [327, 0]
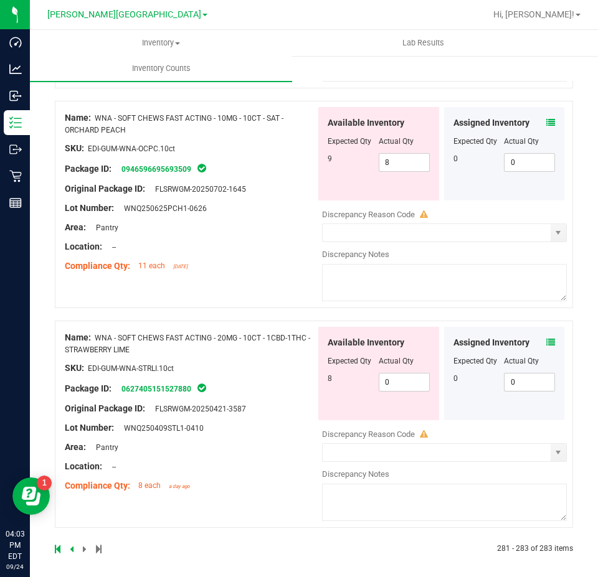
click at [73, 545] on icon at bounding box center [72, 548] width 4 height 7
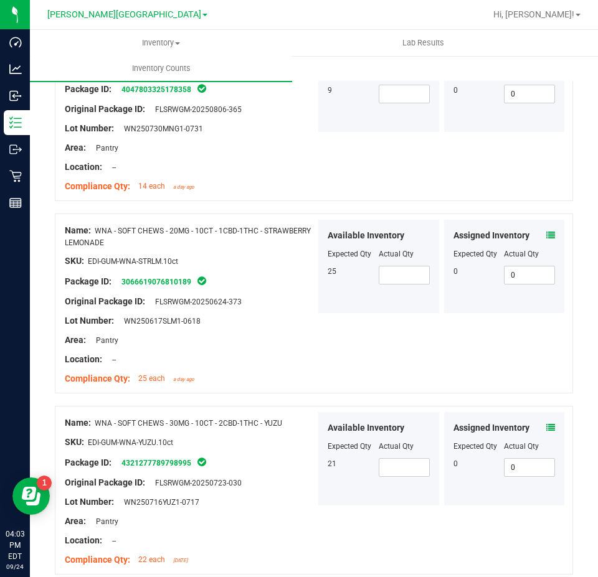
scroll to position [3352, 0]
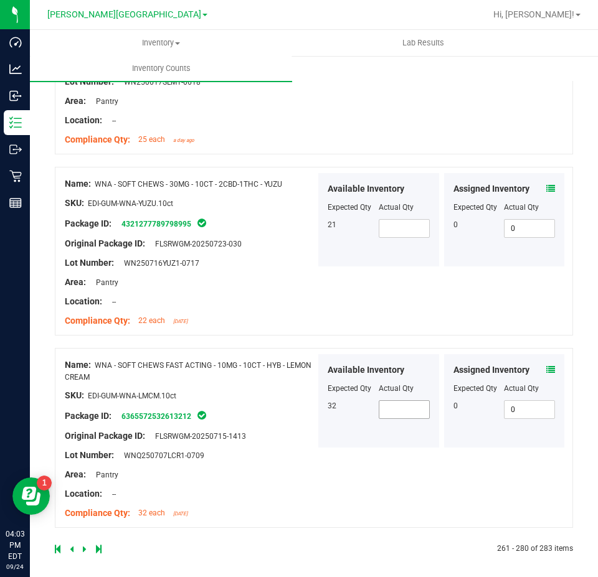
click at [397, 407] on span at bounding box center [404, 409] width 51 height 19
click at [400, 219] on span at bounding box center [404, 228] width 51 height 19
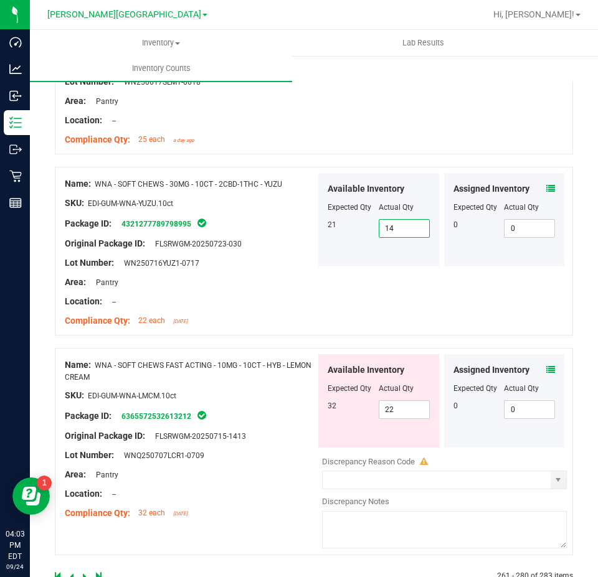
click at [400, 220] on input "14" at bounding box center [404, 228] width 50 height 17
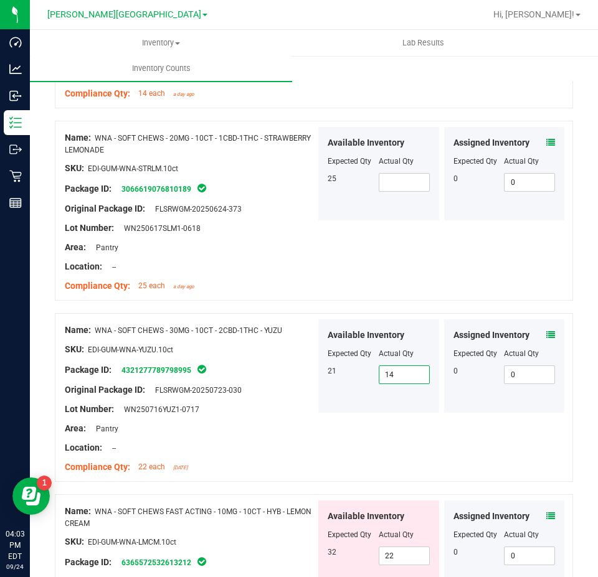
scroll to position [3166, 0]
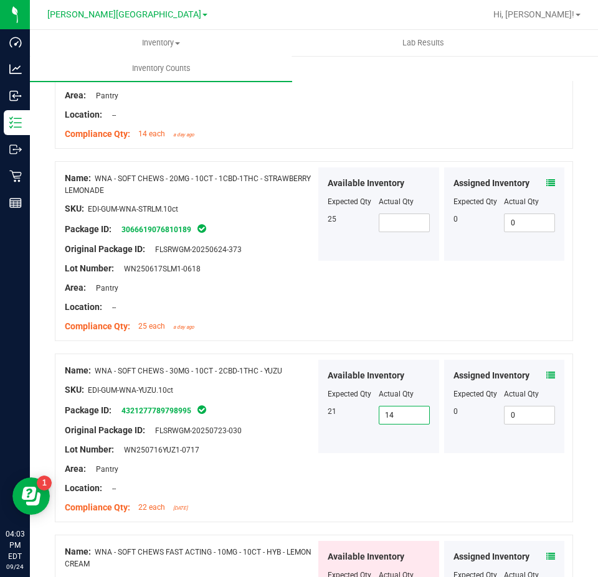
click at [400, 219] on span at bounding box center [404, 223] width 51 height 19
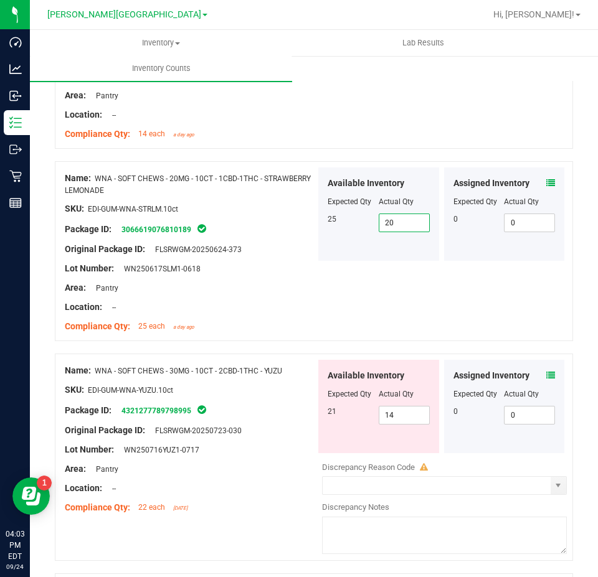
click at [217, 154] on div at bounding box center [314, 155] width 518 height 12
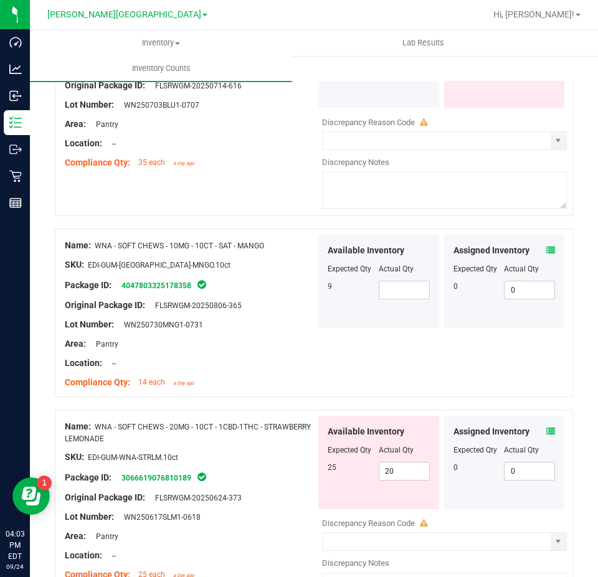
scroll to position [2917, 0]
click at [417, 288] on span at bounding box center [404, 290] width 51 height 19
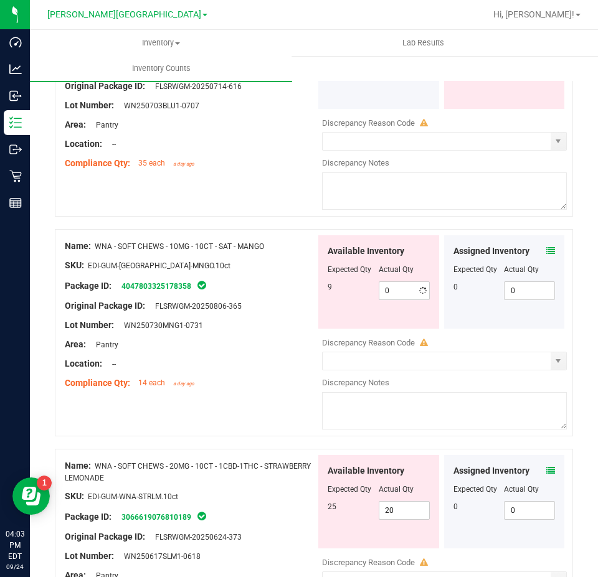
click at [357, 218] on div at bounding box center [314, 223] width 518 height 12
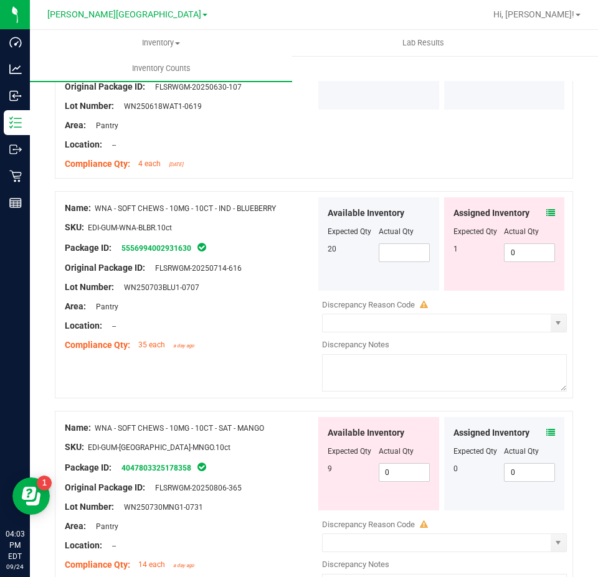
scroll to position [2730, 0]
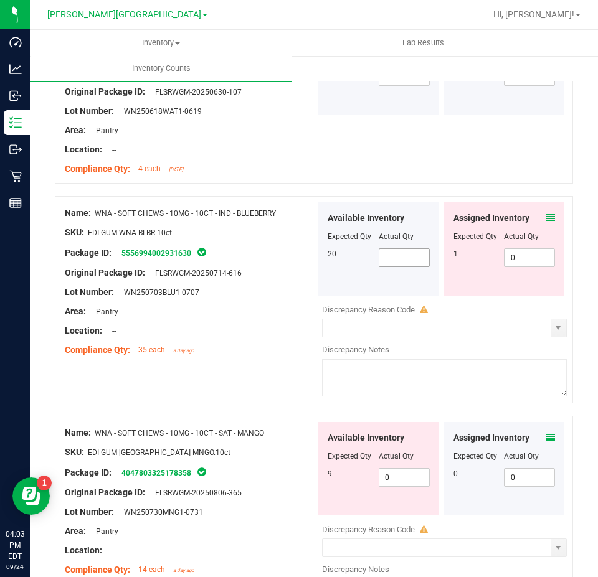
click at [389, 250] on span at bounding box center [404, 257] width 51 height 19
click at [318, 202] on div "Available Inventory Expected Qty Actual Qty 20 16 16" at bounding box center [378, 248] width 121 height 93
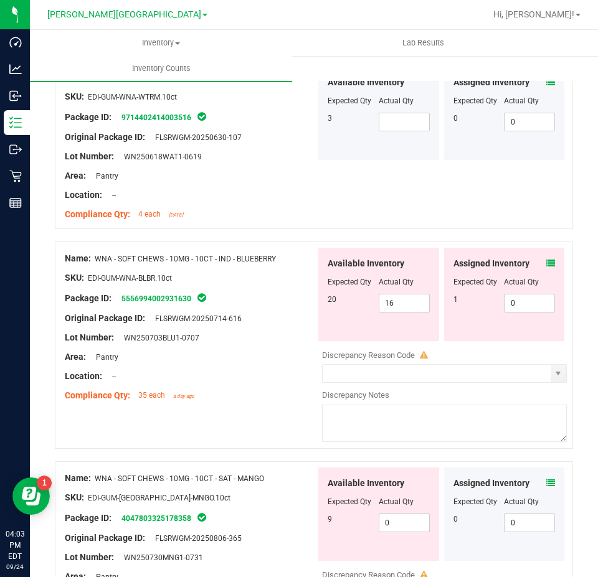
scroll to position [2605, 0]
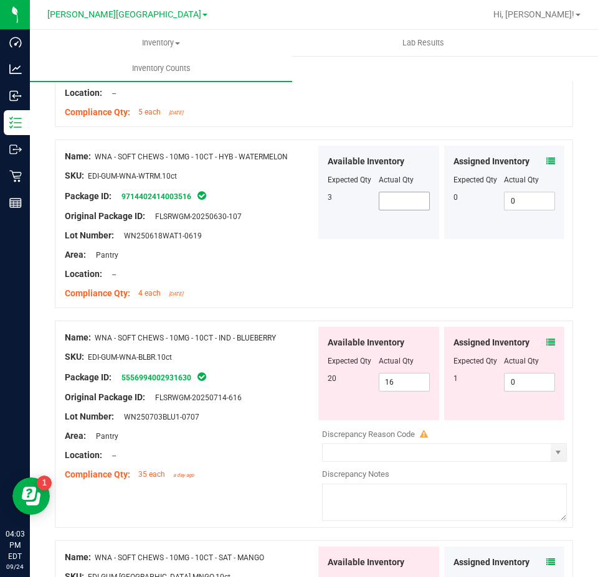
click at [389, 192] on span at bounding box center [404, 201] width 51 height 19
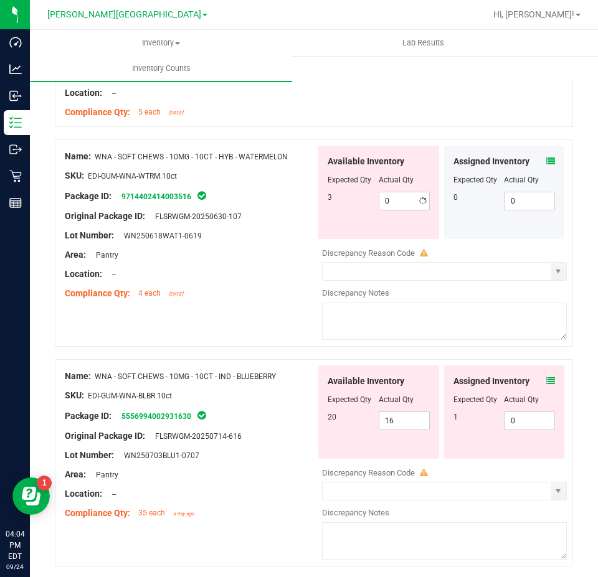
click at [257, 182] on div at bounding box center [190, 185] width 251 height 6
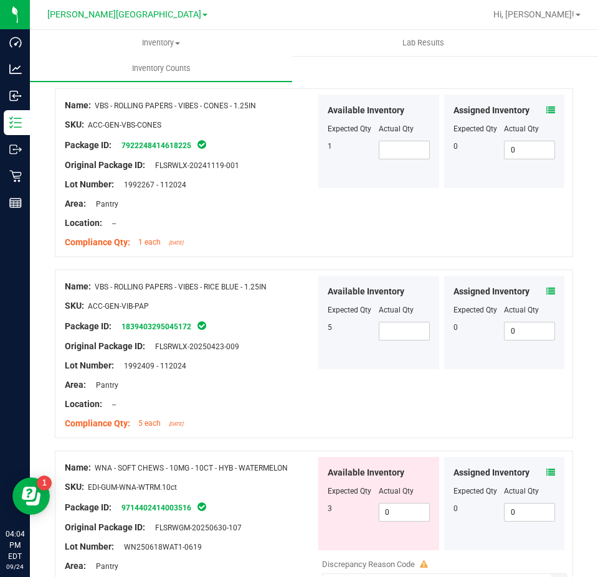
scroll to position [2232, 0]
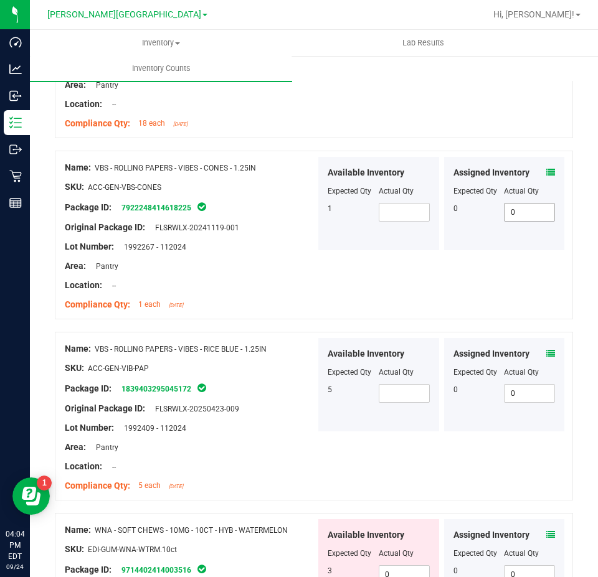
click at [519, 206] on span "0 0" at bounding box center [529, 212] width 51 height 19
click at [519, 206] on input "0" at bounding box center [529, 212] width 50 height 17
click at [313, 258] on div "Name: VBS - ROLLING PAPERS - VIBES - CONES - 1.25IN SKU: ACC-GEN-VBS-CONES Pack…" at bounding box center [314, 235] width 518 height 169
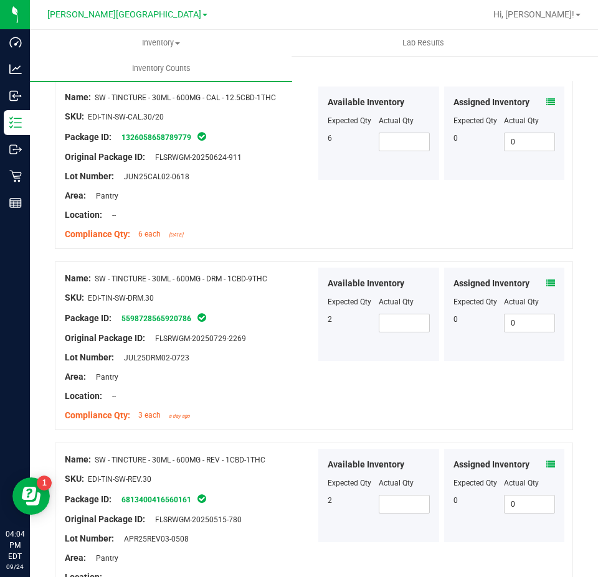
scroll to position [0, 0]
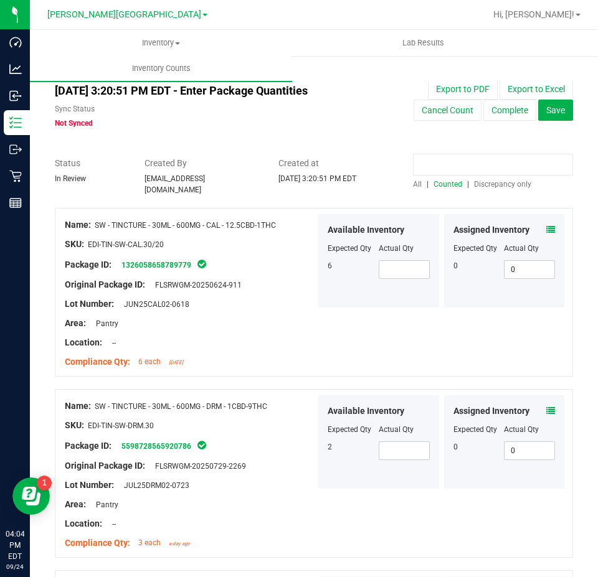
click at [466, 161] on input at bounding box center [493, 165] width 160 height 22
click at [417, 260] on span at bounding box center [404, 269] width 51 height 19
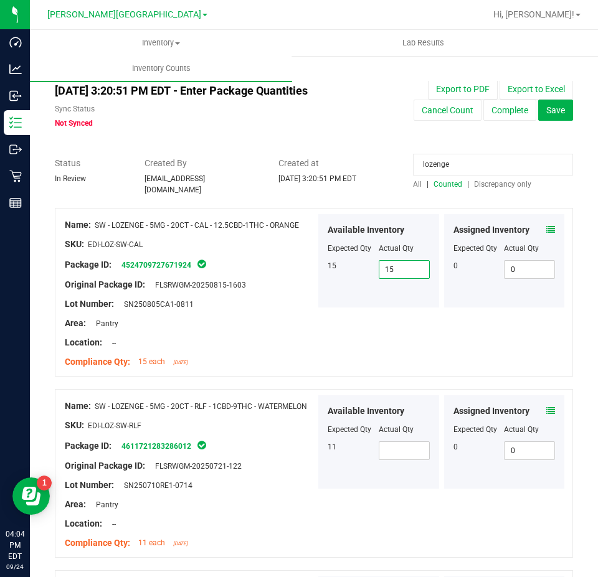
click at [441, 458] on div "Assigned Inventory Expected Qty Actual Qty 0 0 0" at bounding box center [504, 441] width 126 height 93
click at [402, 442] on span at bounding box center [404, 450] width 51 height 19
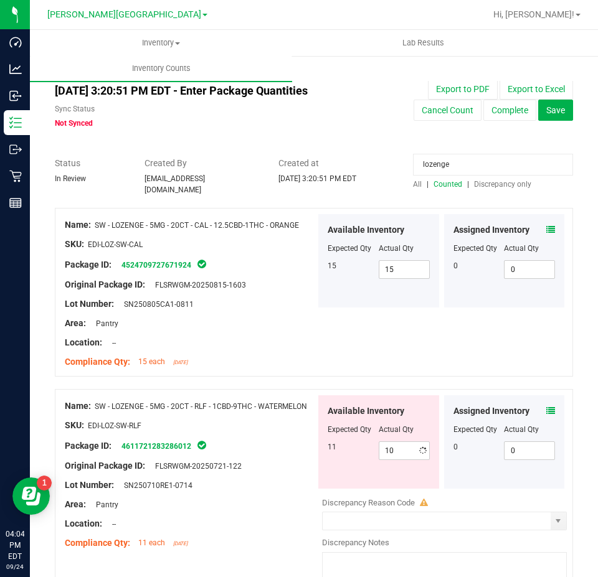
click at [450, 481] on div "Assigned Inventory Expected Qty Actual Qty 0 0 0" at bounding box center [504, 441] width 121 height 93
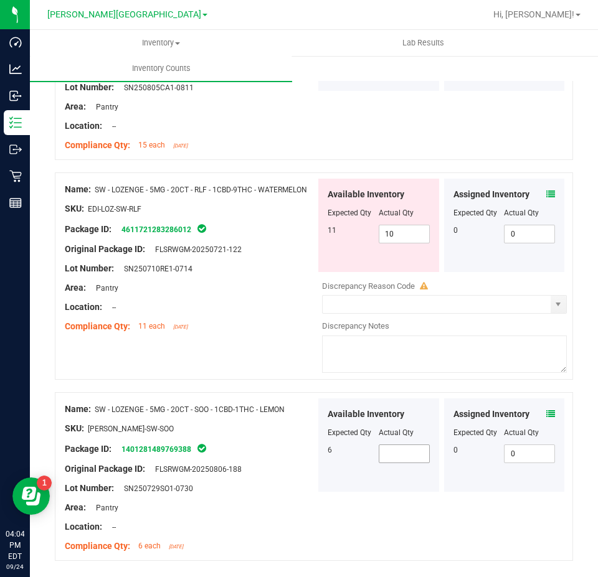
scroll to position [249, 0]
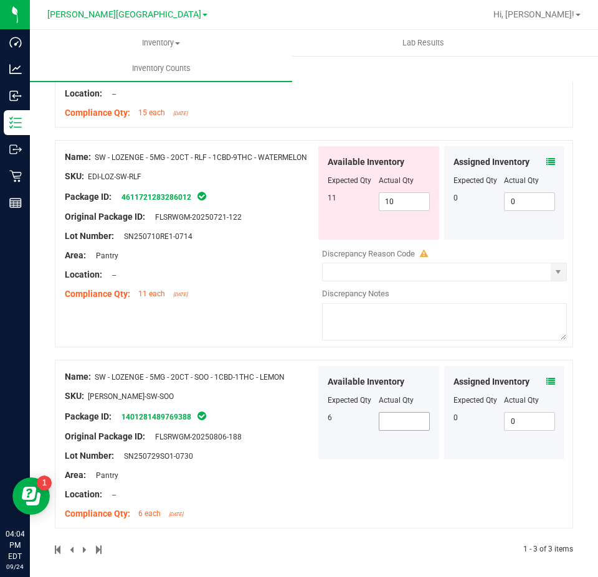
click at [385, 413] on span at bounding box center [404, 421] width 51 height 19
click at [290, 324] on div "Name: SW - LOZENGE - 5MG - 20CT - RLF - 1CBD-9THC - WATERMELON SKU: EDI-LOZ-SW-…" at bounding box center [314, 243] width 518 height 207
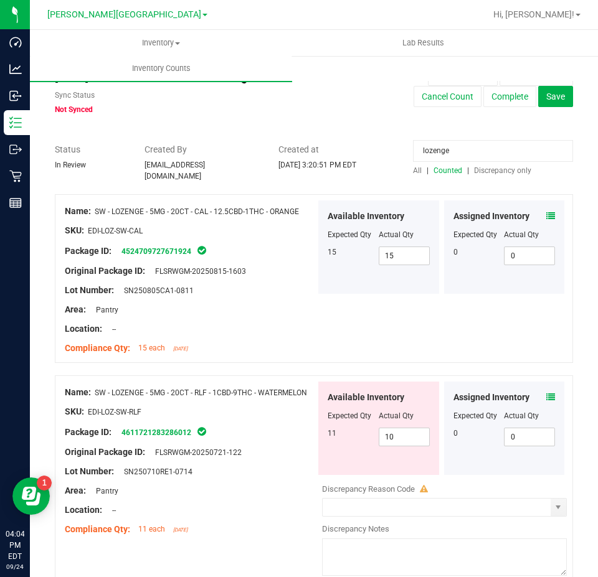
scroll to position [0, 0]
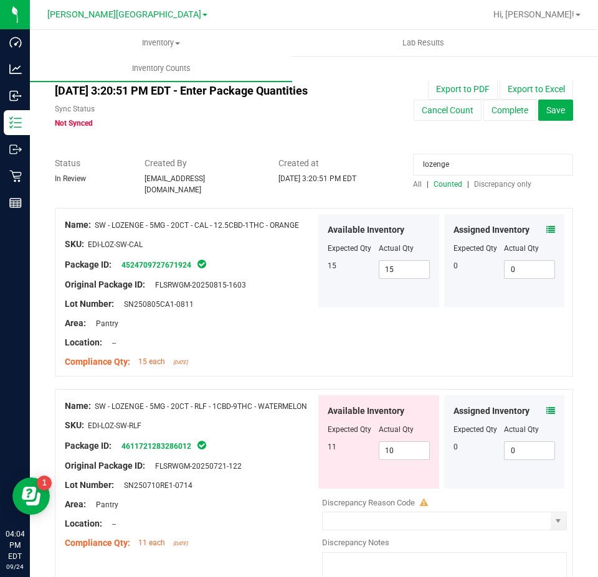
click at [465, 176] on div "lozenge" at bounding box center [493, 168] width 160 height 22
click at [463, 161] on input "lozenge" at bounding box center [493, 165] width 160 height 22
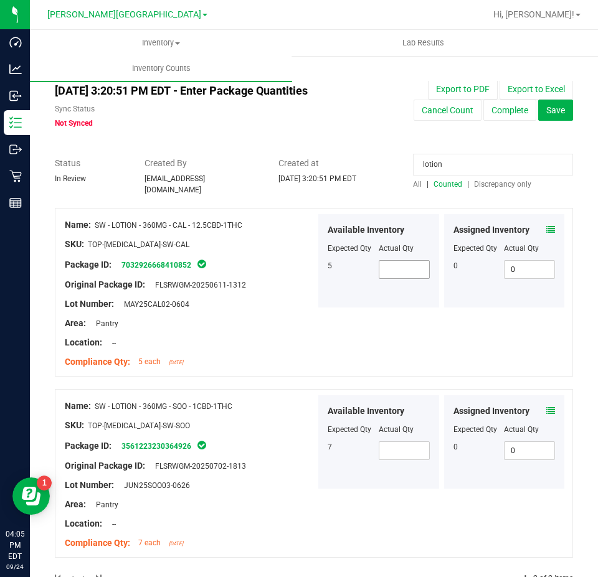
click at [413, 267] on span at bounding box center [404, 269] width 51 height 19
click at [413, 266] on input "text" at bounding box center [404, 269] width 50 height 17
click at [390, 453] on div "Available Inventory Expected Qty Actual Qty 7" at bounding box center [378, 441] width 121 height 93
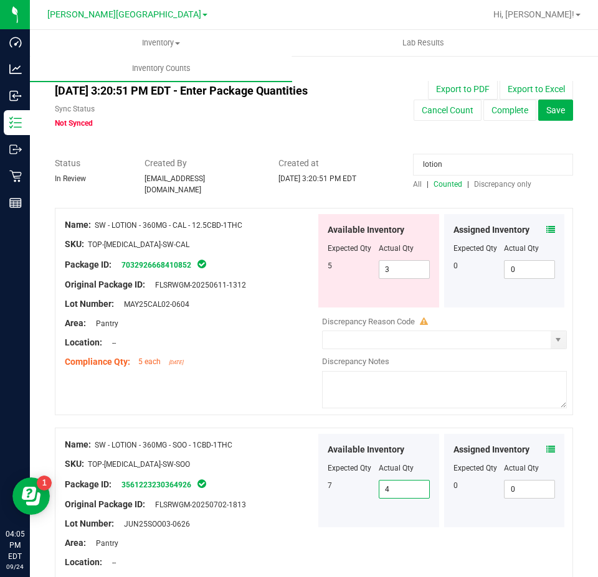
click at [316, 372] on div "Available Inventory Expected Qty Actual Qty 5 3 3" at bounding box center [441, 312] width 251 height 197
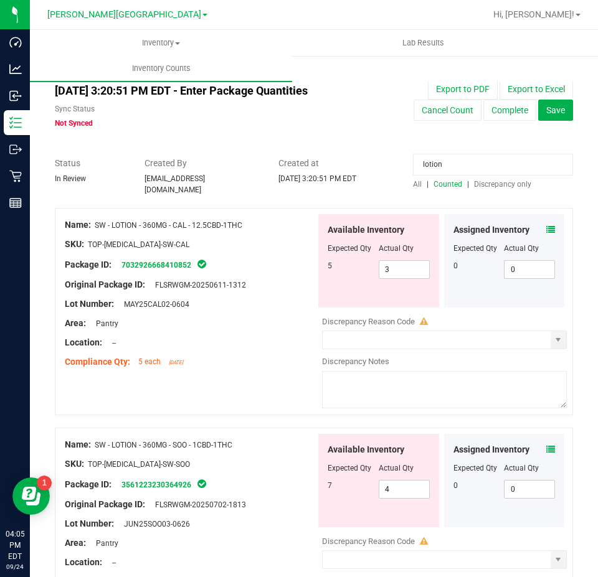
click at [468, 174] on input "lotion" at bounding box center [493, 165] width 160 height 22
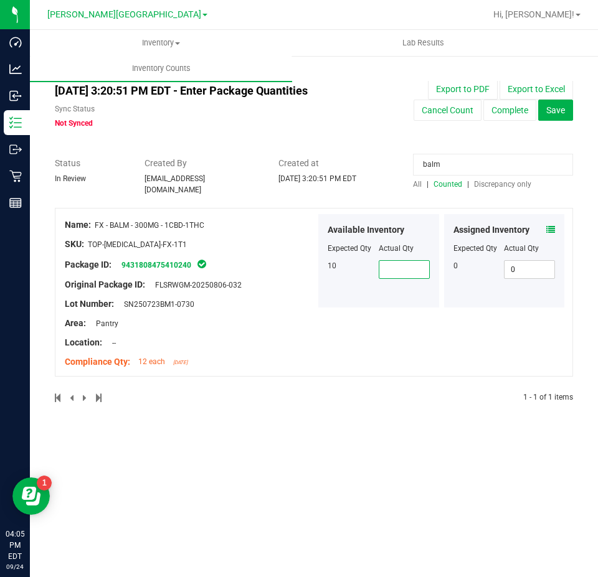
click at [424, 264] on span at bounding box center [404, 269] width 51 height 19
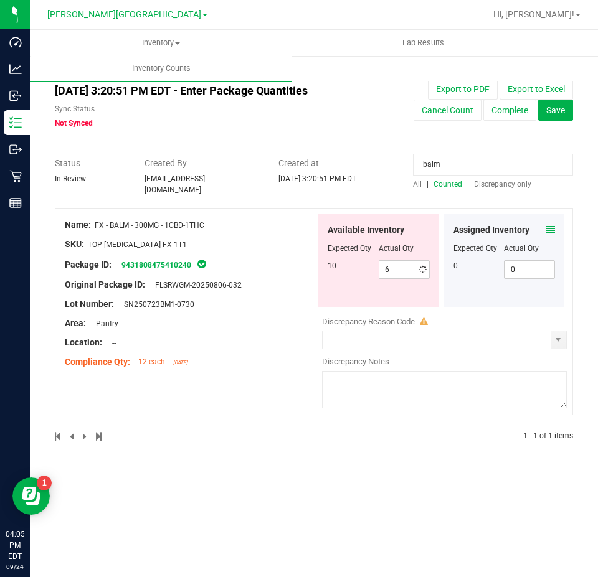
click at [375, 268] on div "10 6 6" at bounding box center [379, 269] width 102 height 19
click at [439, 156] on input "balm" at bounding box center [493, 165] width 160 height 22
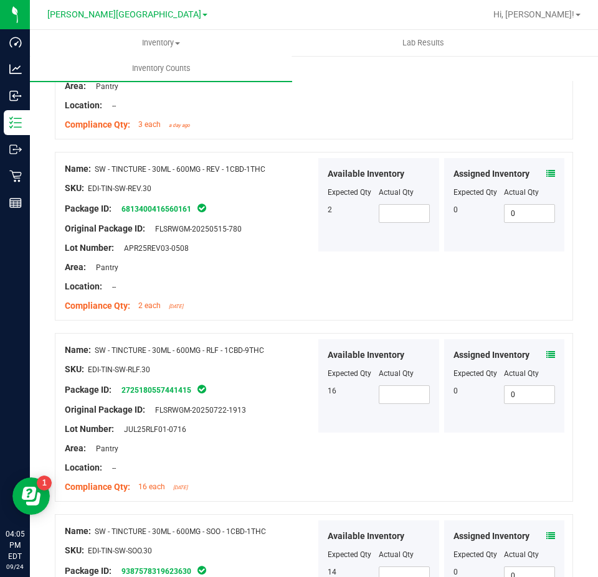
scroll to position [809, 0]
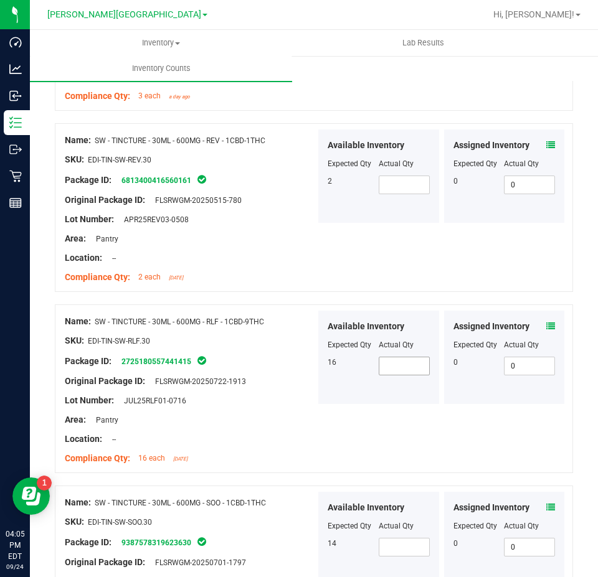
click at [385, 357] on span at bounding box center [404, 366] width 51 height 19
click at [271, 446] on div at bounding box center [190, 449] width 251 height 6
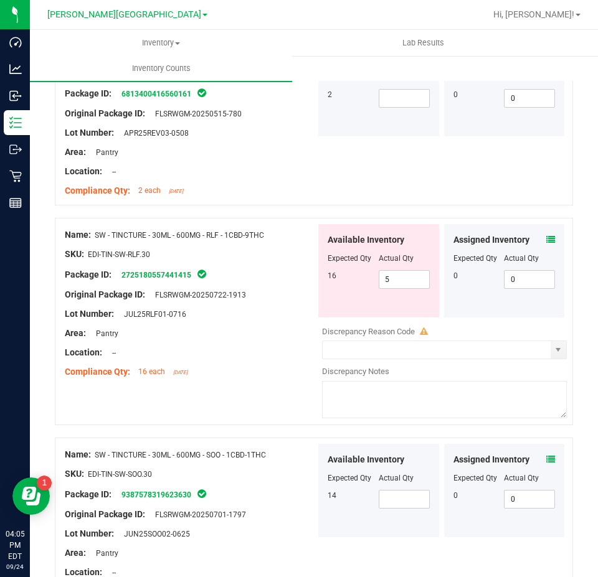
scroll to position [934, 0]
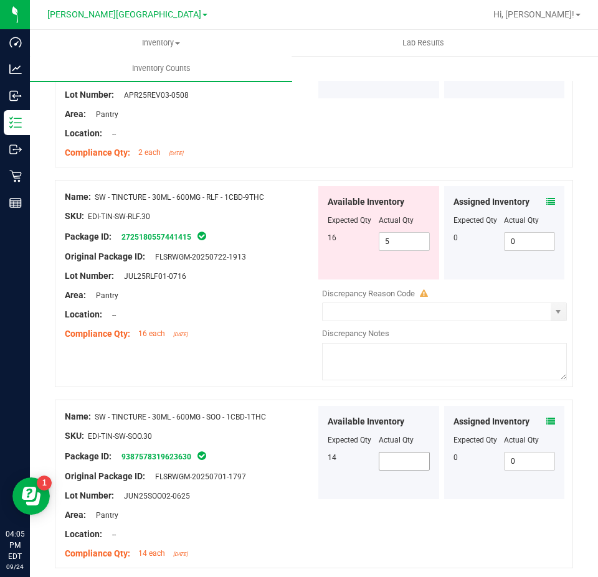
click at [407, 456] on span at bounding box center [404, 461] width 51 height 19
click at [427, 566] on div "Name: SW - TINCTURE - 30ML - 600MG - SOO - 1CBD-1THC SKU: EDI-TIN-SW-SOO.30 Pac…" at bounding box center [314, 490] width 518 height 181
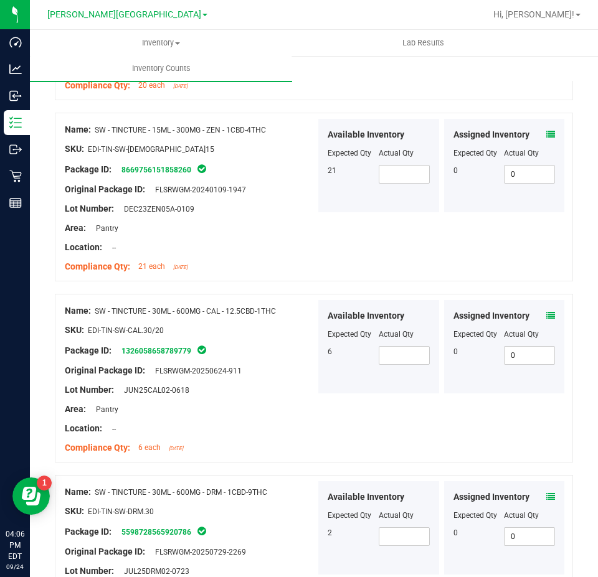
scroll to position [0, 0]
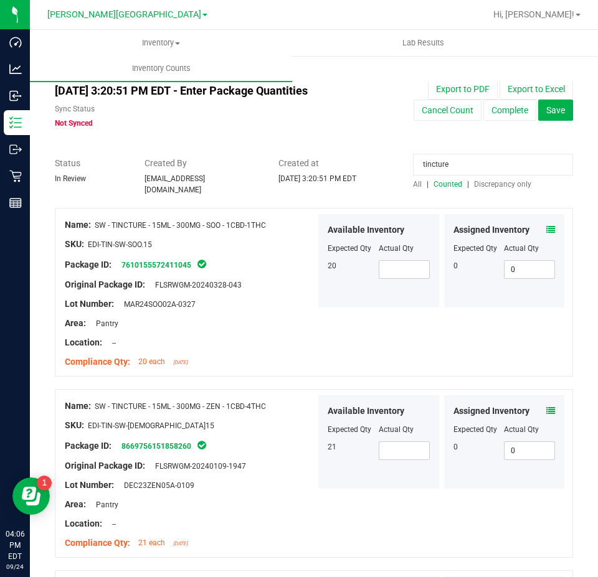
click at [448, 167] on input "tincture" at bounding box center [493, 165] width 160 height 22
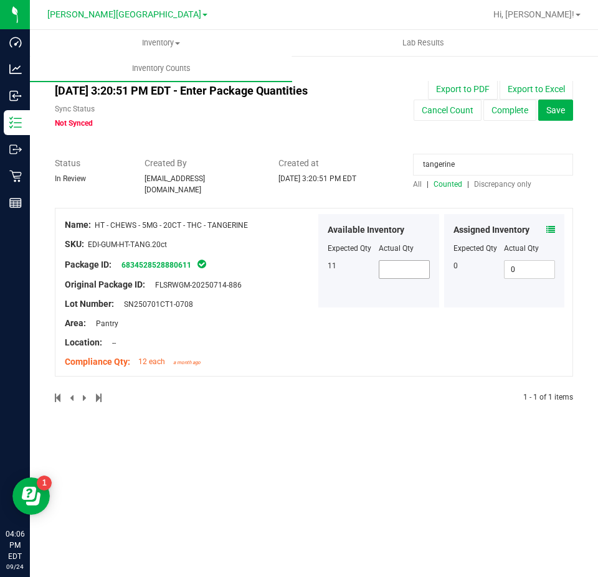
click at [409, 270] on span at bounding box center [404, 269] width 51 height 19
click at [385, 308] on div "Name: HT - CHEWS - 5MG - 20CT - THC - TANGERINE SKU: EDI-GUM-HT-TANG.20ct Packa…" at bounding box center [314, 292] width 518 height 169
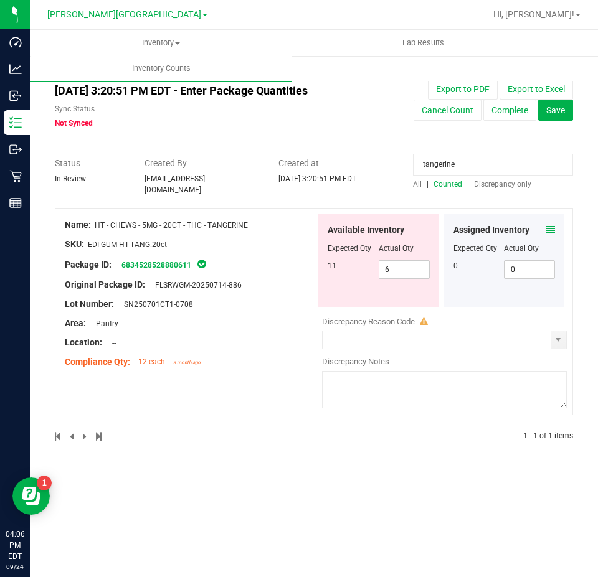
click at [453, 164] on input "tangerine" at bounding box center [493, 165] width 160 height 22
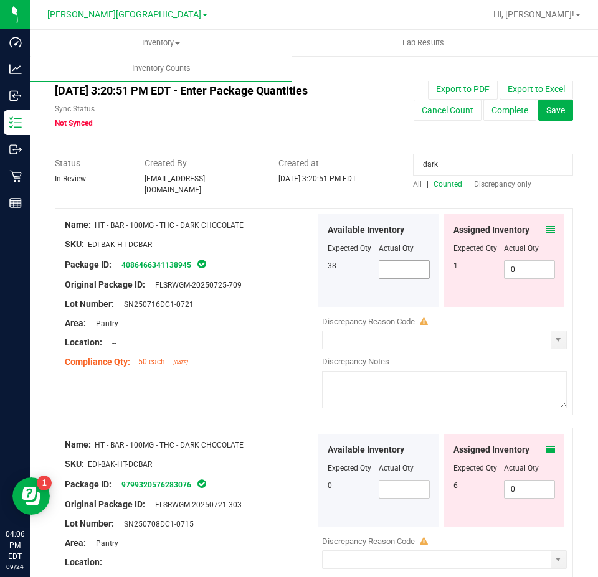
click at [406, 265] on span at bounding box center [404, 269] width 51 height 19
click at [392, 487] on span at bounding box center [404, 489] width 51 height 19
click at [408, 265] on span at bounding box center [404, 269] width 51 height 19
click at [362, 294] on div "Available Inventory Expected Qty Actual Qty 38 25 25" at bounding box center [378, 260] width 121 height 93
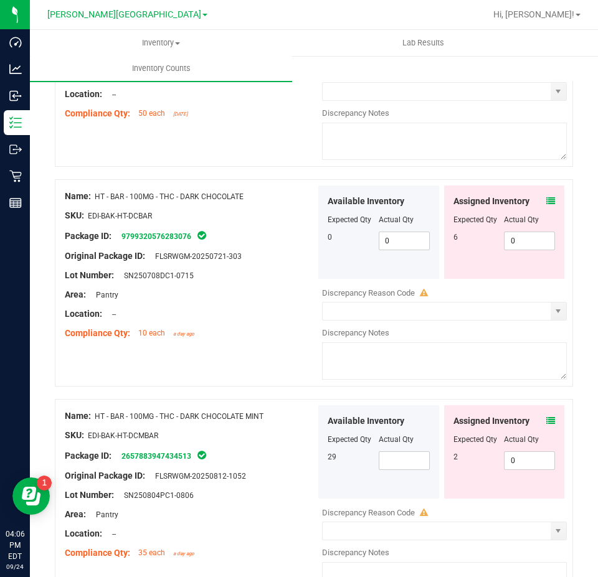
scroll to position [249, 0]
click at [379, 460] on span at bounding box center [404, 460] width 51 height 19
click at [354, 479] on div "Available Inventory Expected Qty Actual Qty 29 21 21" at bounding box center [378, 451] width 121 height 93
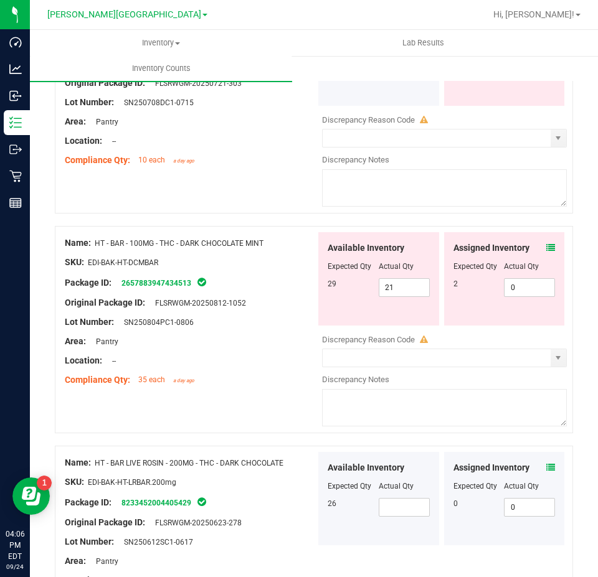
scroll to position [436, 0]
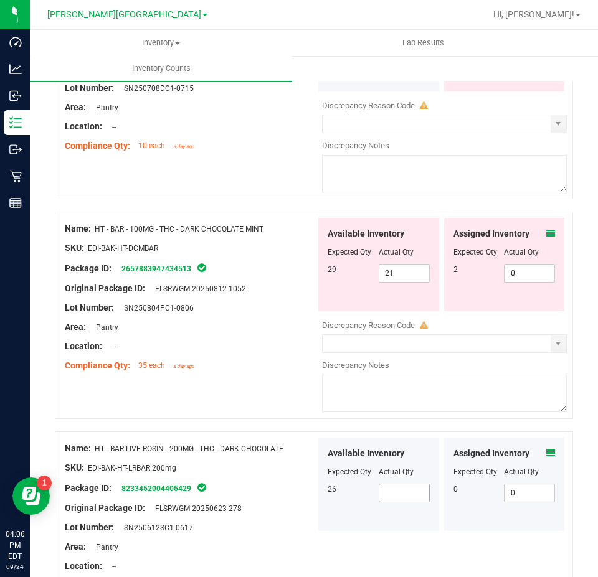
click at [390, 489] on span at bounding box center [404, 493] width 51 height 19
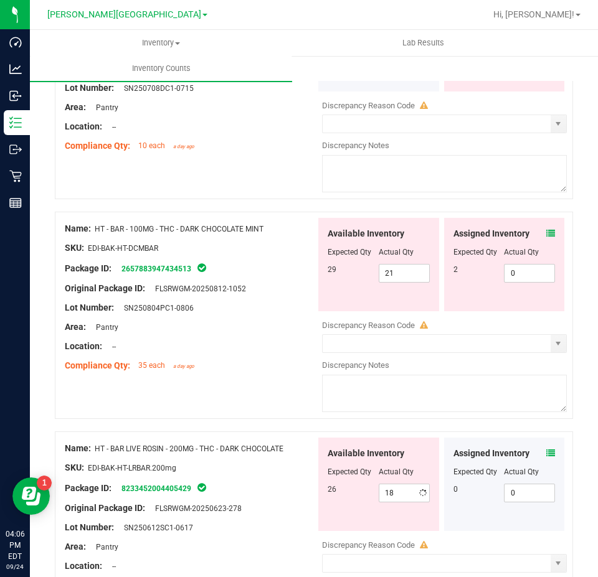
click at [379, 522] on div "Available Inventory Expected Qty Actual Qty 26 18 18" at bounding box center [378, 484] width 121 height 93
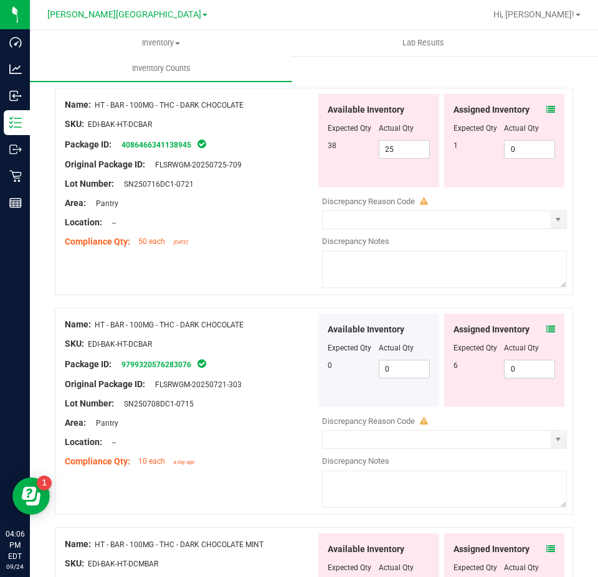
scroll to position [0, 0]
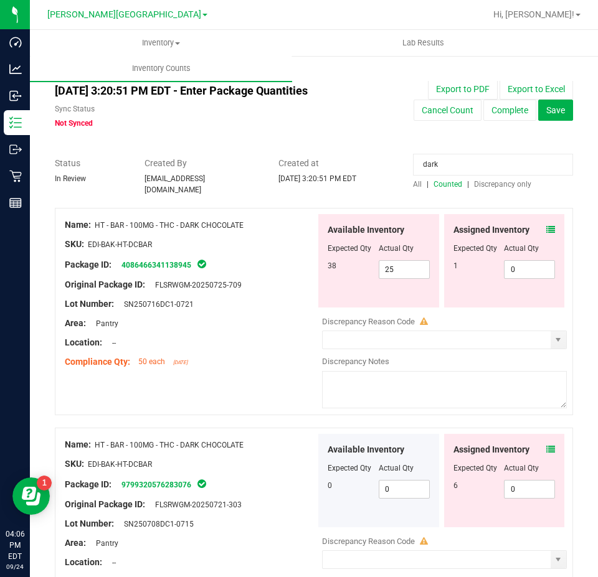
click at [466, 158] on input "dark" at bounding box center [493, 165] width 160 height 22
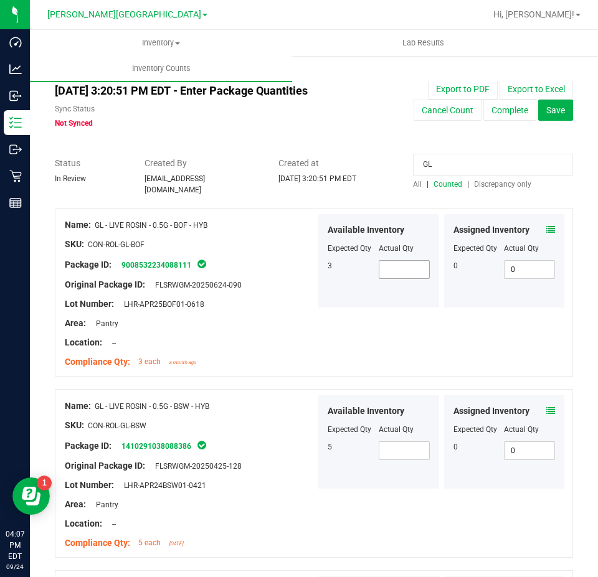
click at [402, 269] on span at bounding box center [404, 269] width 51 height 19
click at [359, 329] on div "Name: GL - LIVE ROSIN - 0.5G - BOF - HYB SKU: CON-ROL-GL-BOF Package ID: 900853…" at bounding box center [314, 292] width 518 height 169
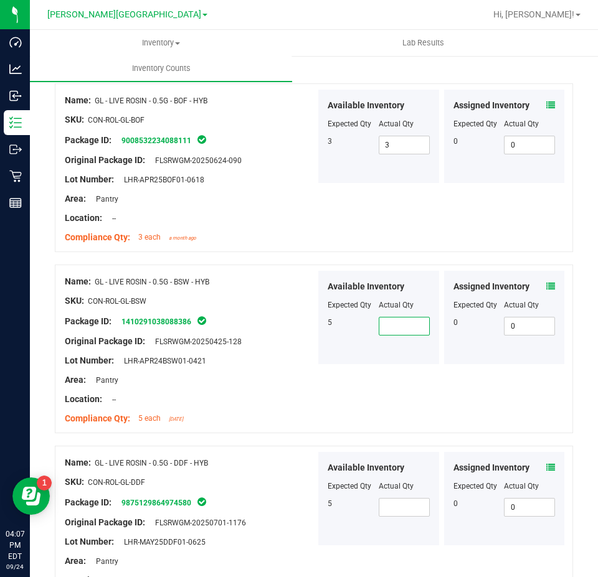
click at [403, 318] on span at bounding box center [404, 326] width 51 height 19
click at [288, 397] on div "Location: --" at bounding box center [190, 399] width 251 height 13
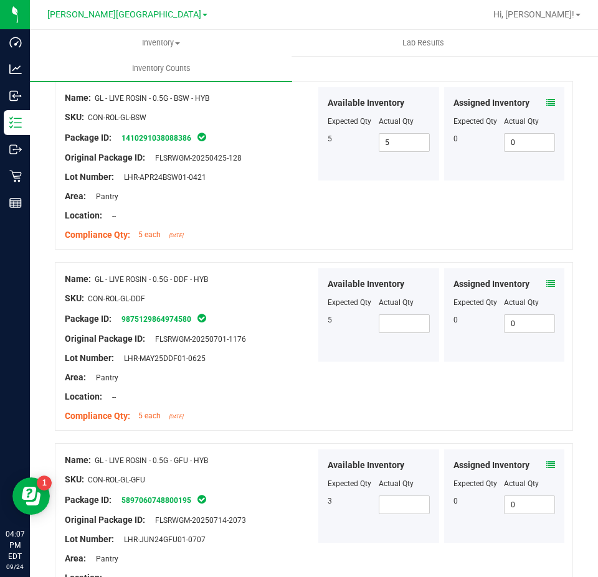
scroll to position [311, 0]
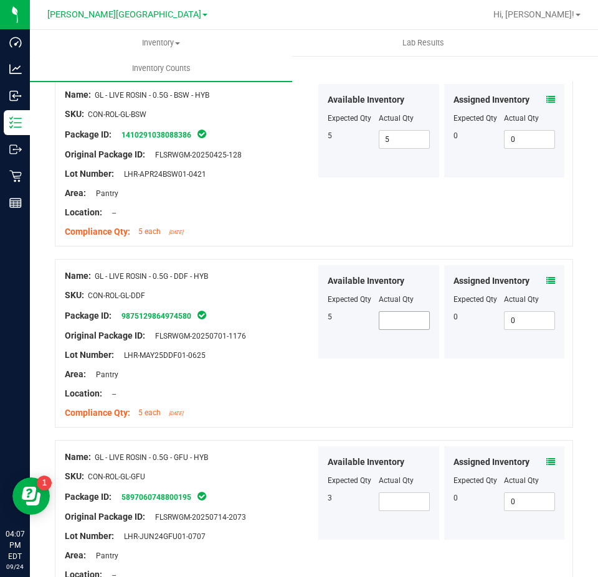
click at [405, 318] on span at bounding box center [404, 320] width 51 height 19
click at [390, 398] on div "Name: GL - LIVE ROSIN - 0.5G - DDF - HYB SKU: CON-ROL-GL-DDF Package ID: 987512…" at bounding box center [314, 343] width 518 height 169
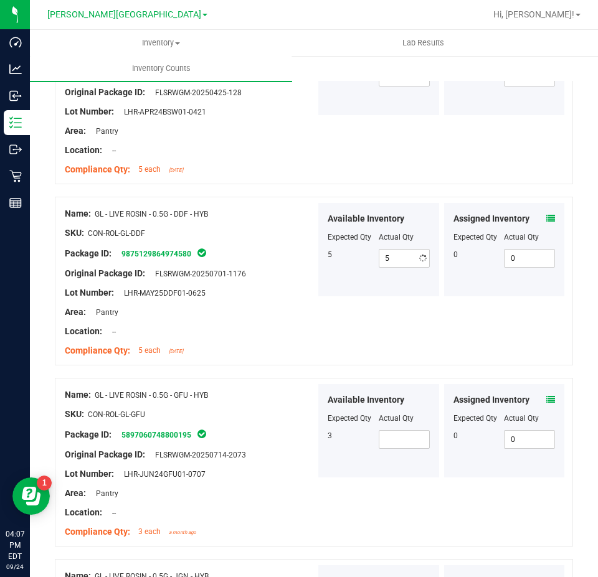
scroll to position [498, 0]
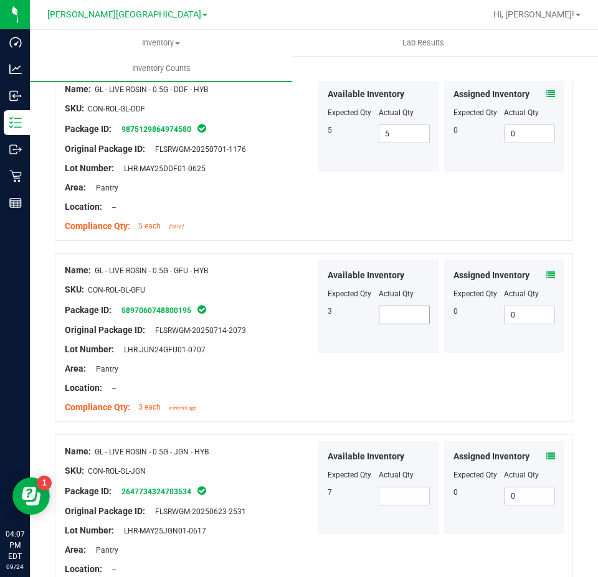
click at [382, 308] on span at bounding box center [404, 315] width 51 height 19
click at [357, 370] on div "Name: GL - LIVE ROSIN - 0.5G - GFU - HYB SKU: CON-ROL-GL-GFU Package ID: 589706…" at bounding box center [314, 337] width 518 height 169
click at [387, 488] on span at bounding box center [404, 496] width 51 height 19
click at [389, 543] on div "Name: GL - LIVE ROSIN - 0.5G - JGN - HYB SKU: CON-ROL-GL-JGN Package ID: 264773…" at bounding box center [314, 519] width 518 height 169
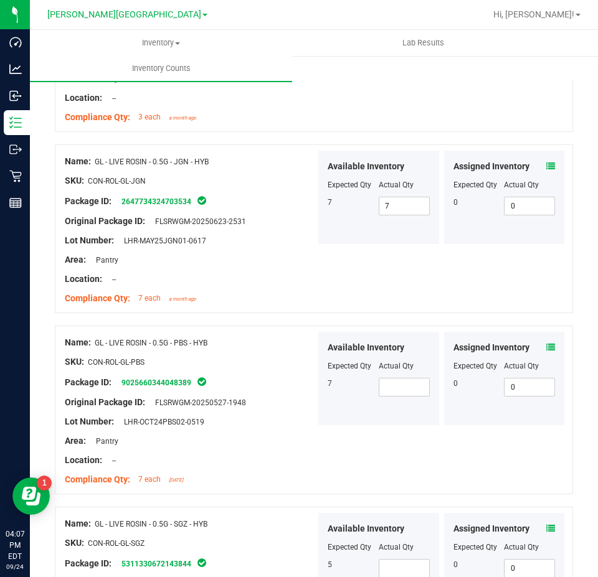
scroll to position [809, 0]
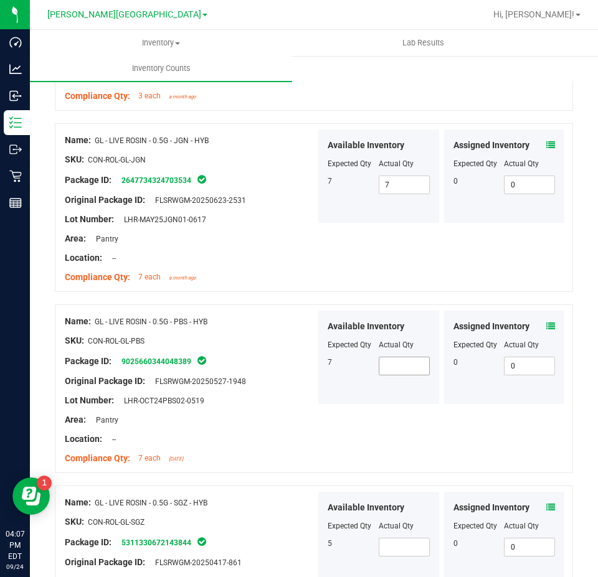
click at [405, 361] on span at bounding box center [404, 366] width 51 height 19
click at [279, 433] on div "Location: --" at bounding box center [190, 439] width 251 height 13
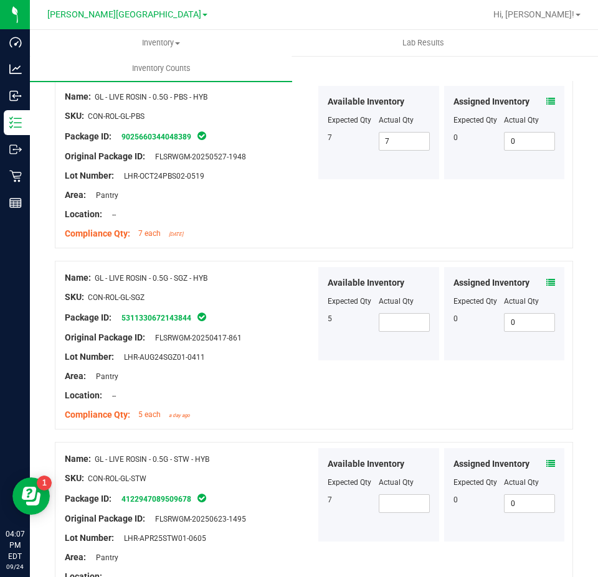
scroll to position [1059, 0]
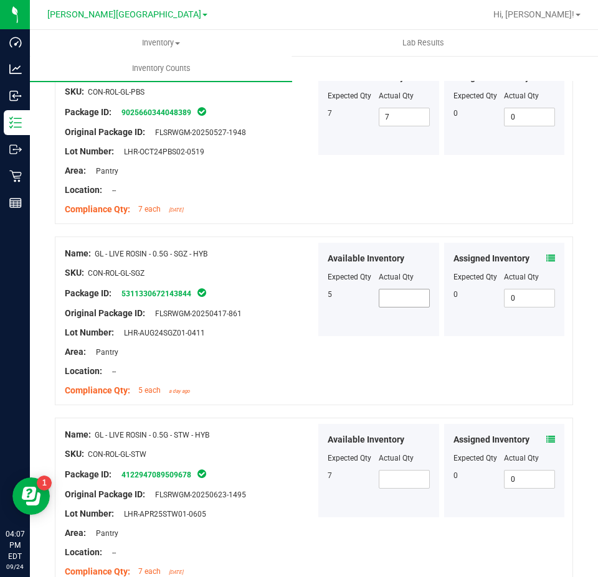
click at [412, 295] on span at bounding box center [404, 298] width 51 height 19
click at [364, 353] on div "Name: GL - LIVE ROSIN - 0.5G - SGZ - HYB SKU: CON-ROL-GL-SGZ Package ID: 531133…" at bounding box center [314, 321] width 518 height 169
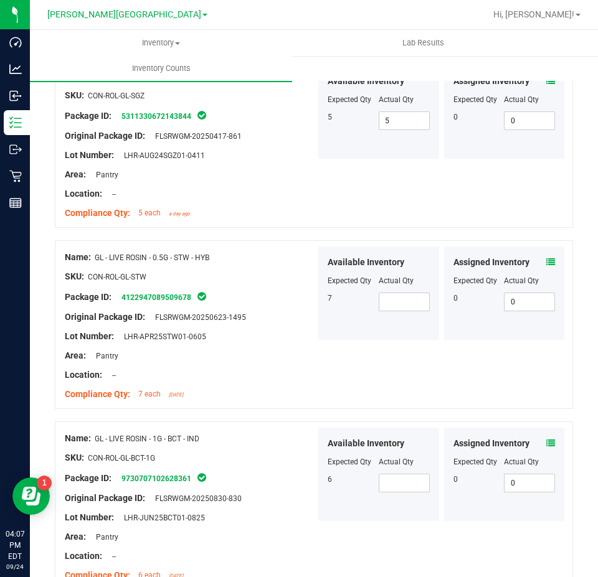
scroll to position [1245, 0]
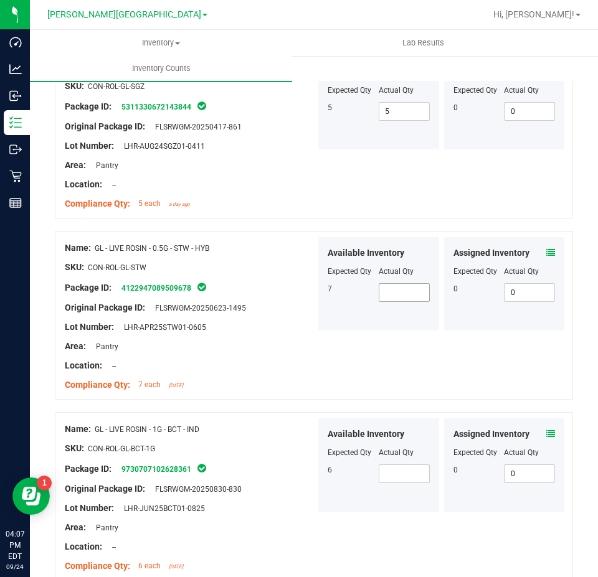
click at [390, 288] on span at bounding box center [404, 292] width 51 height 19
click at [397, 400] on div at bounding box center [314, 406] width 518 height 12
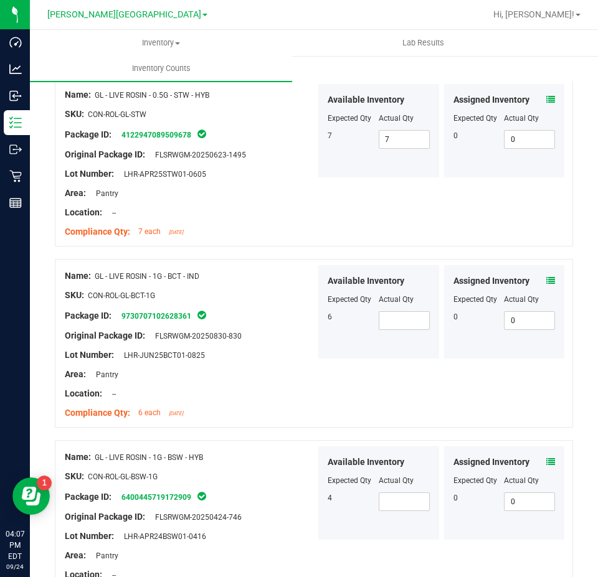
scroll to position [1432, 0]
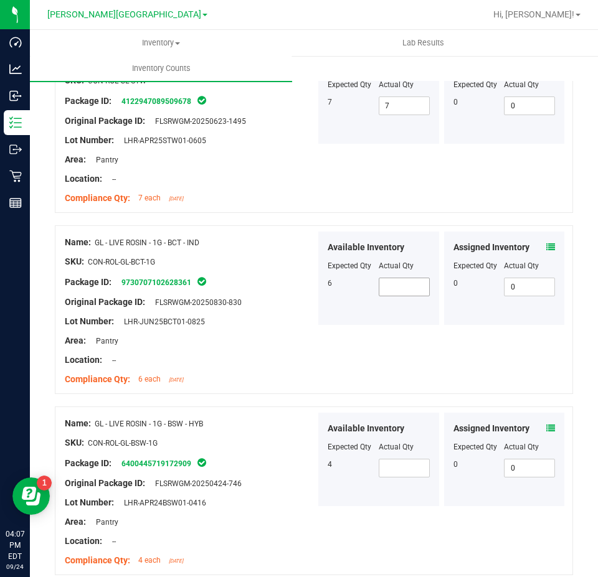
click at [391, 278] on span at bounding box center [404, 287] width 51 height 19
click at [431, 369] on div "Name: GL - LIVE ROSIN - 1G - BCT - IND SKU: CON-ROL-GL-BCT-1G Package ID: 97307…" at bounding box center [314, 309] width 518 height 169
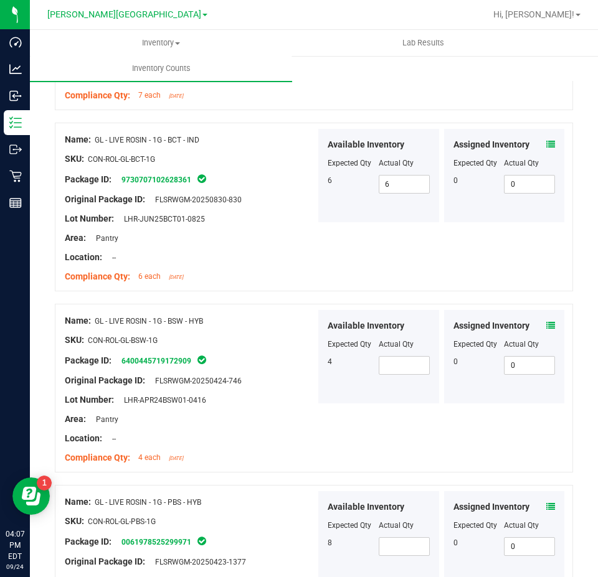
scroll to position [1557, 0]
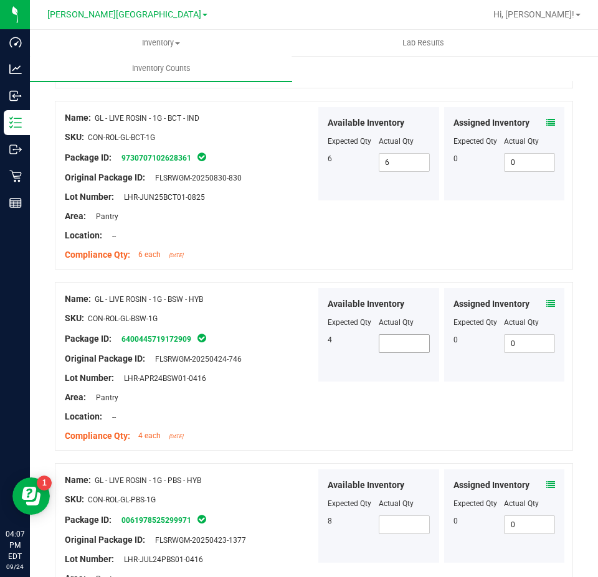
click at [379, 339] on span at bounding box center [404, 343] width 51 height 19
click at [386, 522] on span at bounding box center [404, 525] width 51 height 19
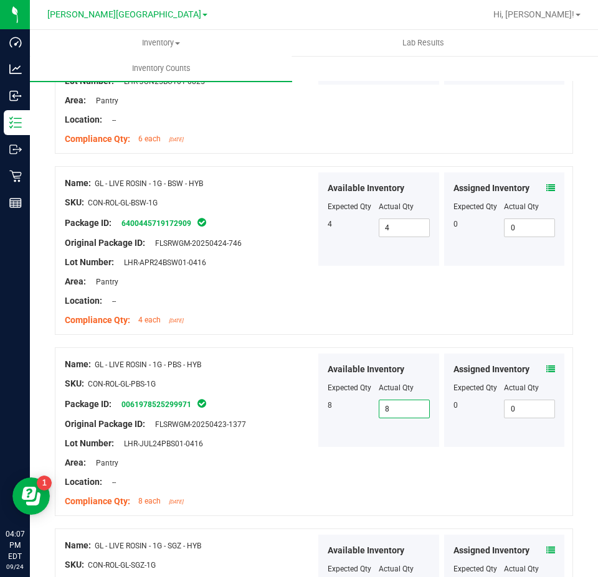
scroll to position [1806, 0]
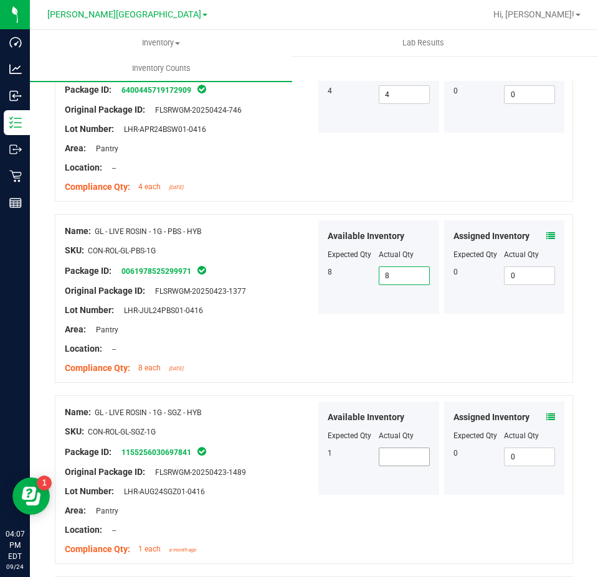
click at [379, 457] on span at bounding box center [404, 457] width 51 height 19
click at [302, 445] on div "Package ID: 1155256030697841" at bounding box center [190, 452] width 251 height 15
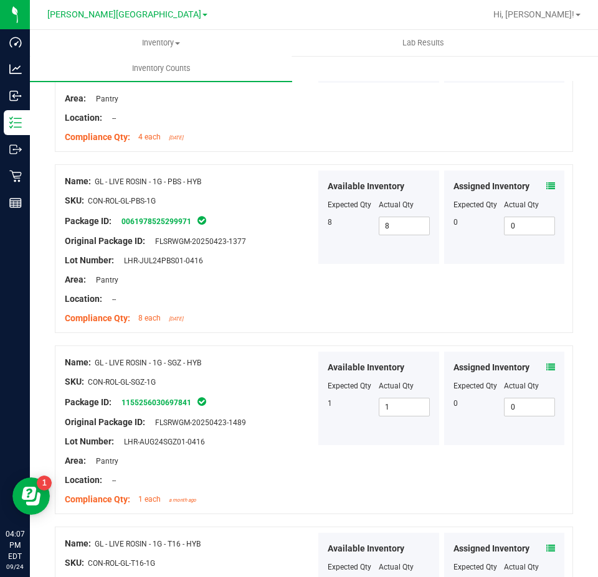
scroll to position [1993, 0]
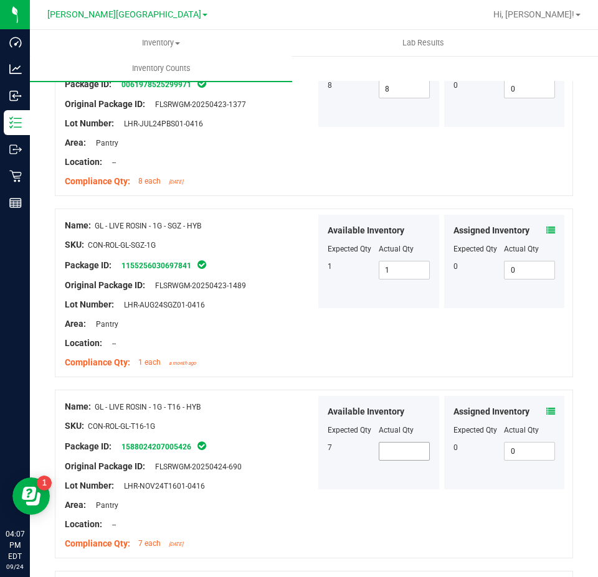
click at [397, 450] on span at bounding box center [404, 451] width 51 height 19
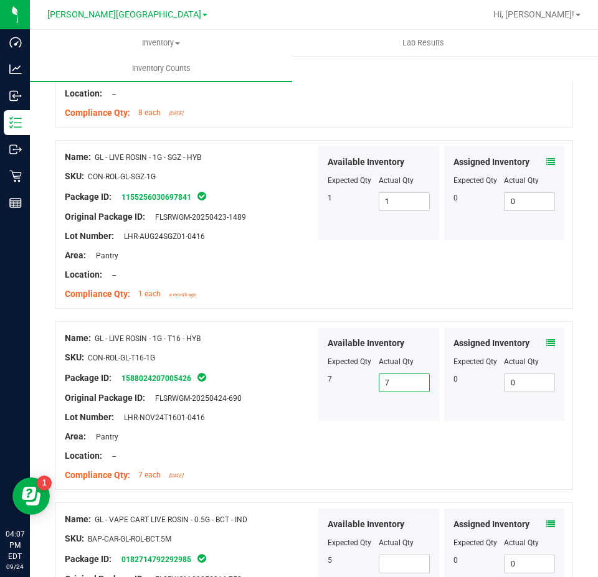
scroll to position [2179, 0]
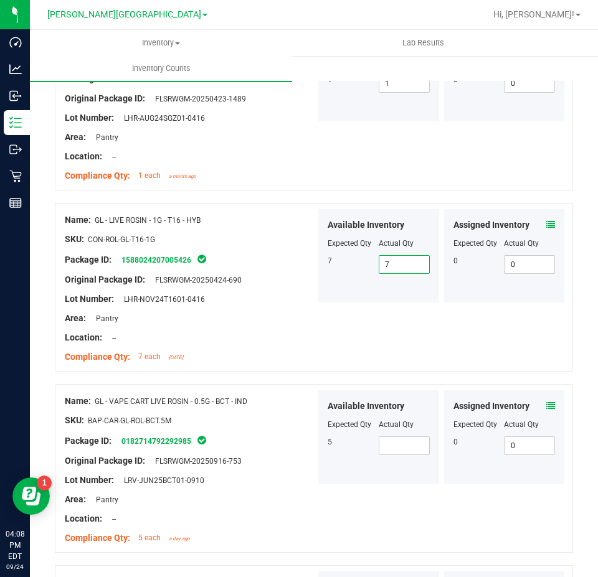
click at [410, 461] on div "Available Inventory Expected Qty Actual Qty 5" at bounding box center [378, 436] width 121 height 93
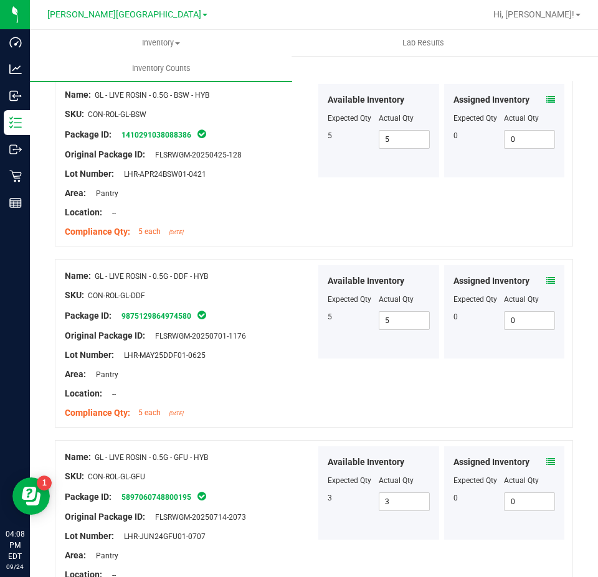
scroll to position [0, 0]
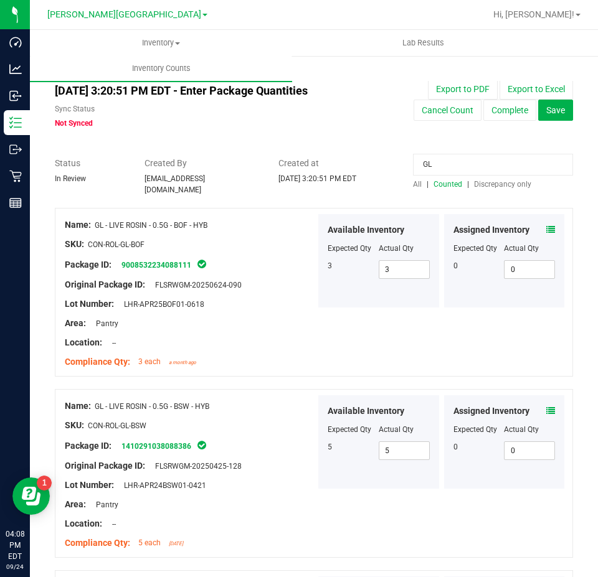
click at [488, 161] on input "GL" at bounding box center [493, 165] width 160 height 22
click at [474, 161] on input "GL" at bounding box center [493, 165] width 160 height 22
paste input "3910837545348603"
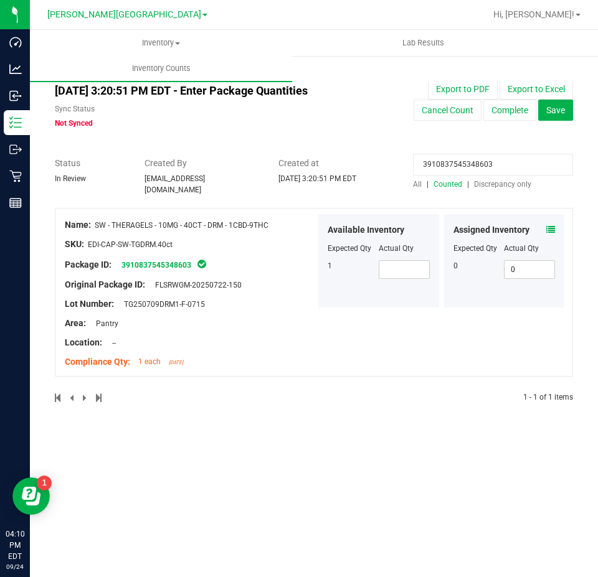
click at [548, 225] on icon at bounding box center [550, 229] width 9 height 9
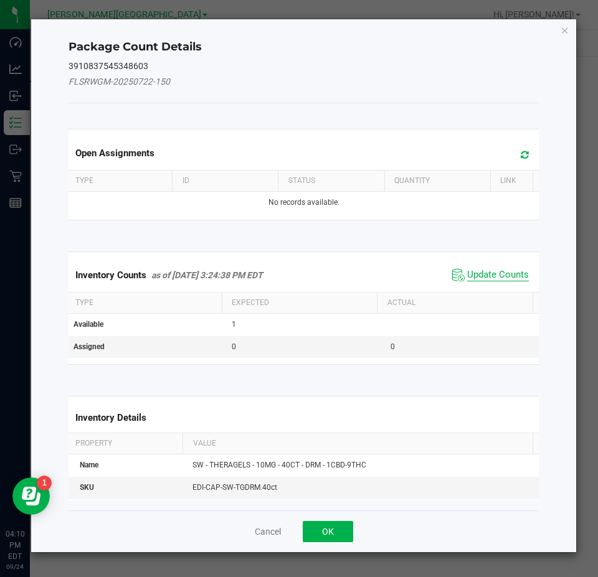
click at [506, 277] on span "Update Counts" at bounding box center [498, 275] width 62 height 12
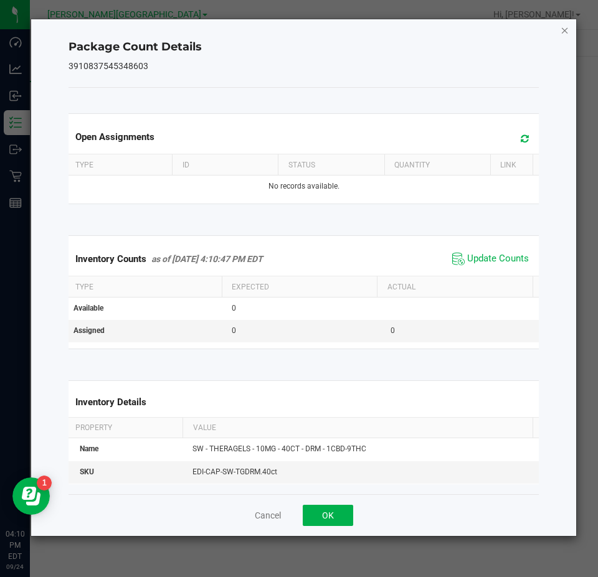
click at [562, 24] on icon "Close" at bounding box center [564, 29] width 9 height 15
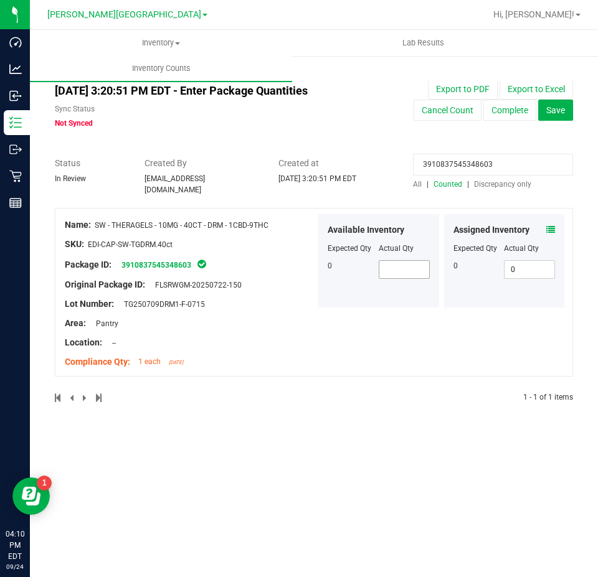
click at [410, 265] on span at bounding box center [404, 269] width 51 height 19
click at [465, 162] on input "3910837545348603" at bounding box center [493, 165] width 160 height 22
paste input "4140974277483"
click at [552, 225] on icon at bounding box center [550, 229] width 9 height 9
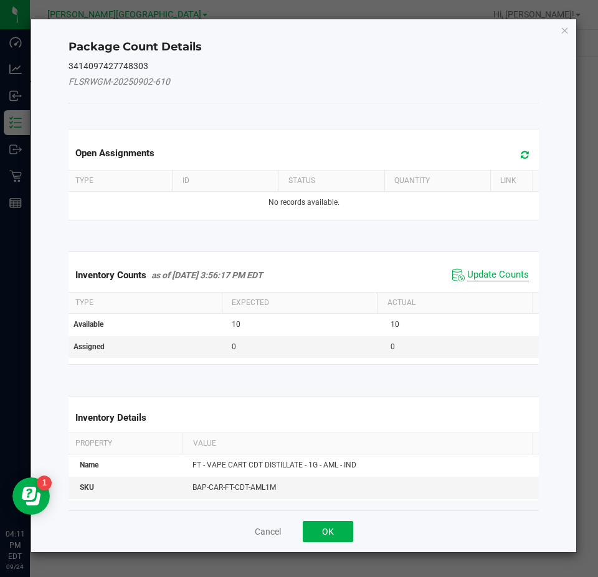
click at [511, 271] on span "Update Counts" at bounding box center [498, 275] width 62 height 12
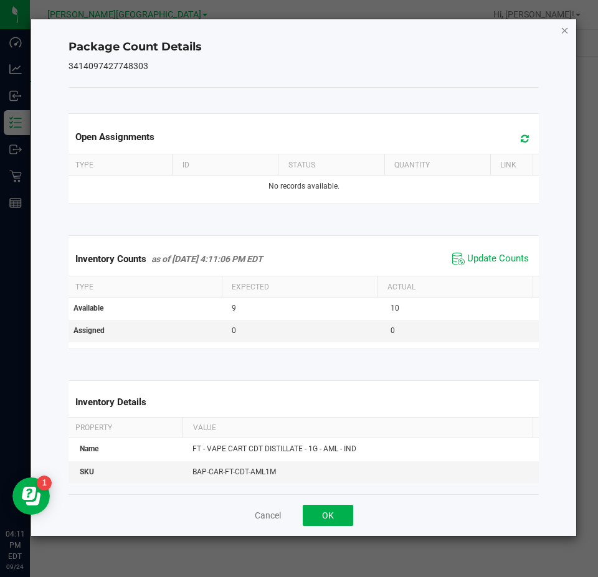
click at [565, 23] on icon "Close" at bounding box center [564, 29] width 9 height 15
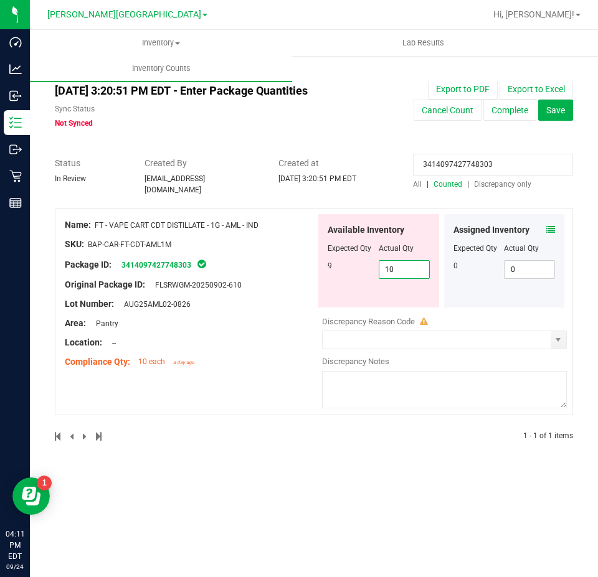
click at [412, 260] on span "10 10" at bounding box center [404, 269] width 51 height 19
click at [412, 261] on input "10" at bounding box center [404, 269] width 50 height 17
click at [498, 157] on input "3414097427748303" at bounding box center [493, 165] width 160 height 22
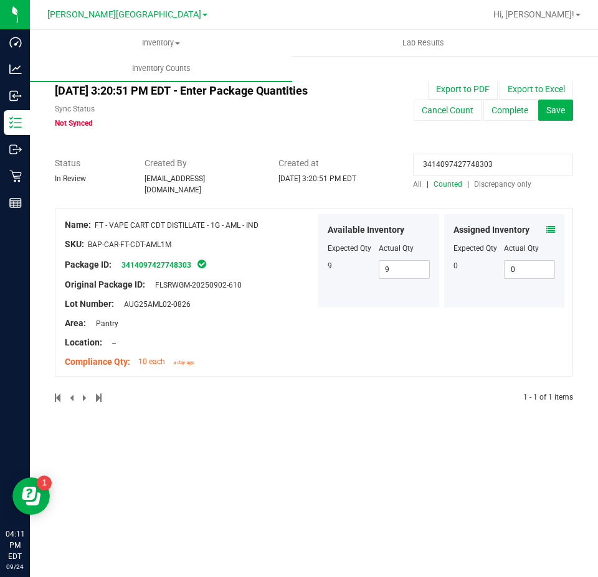
paste input "4393773651562201"
click at [554, 225] on icon at bounding box center [550, 229] width 9 height 9
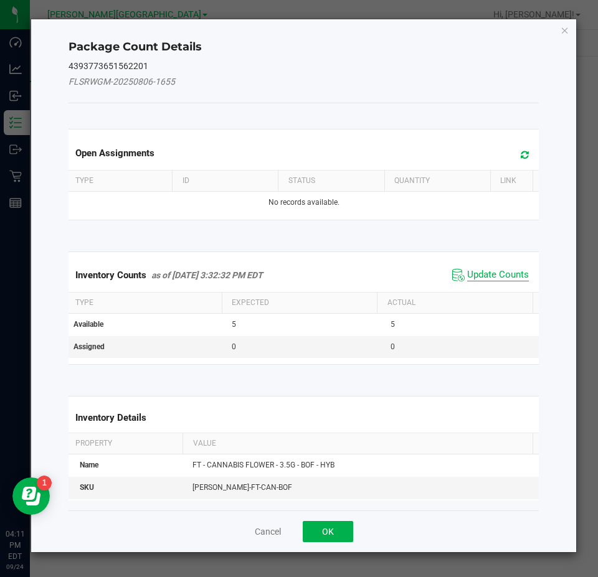
click at [483, 278] on span "Update Counts" at bounding box center [498, 275] width 62 height 12
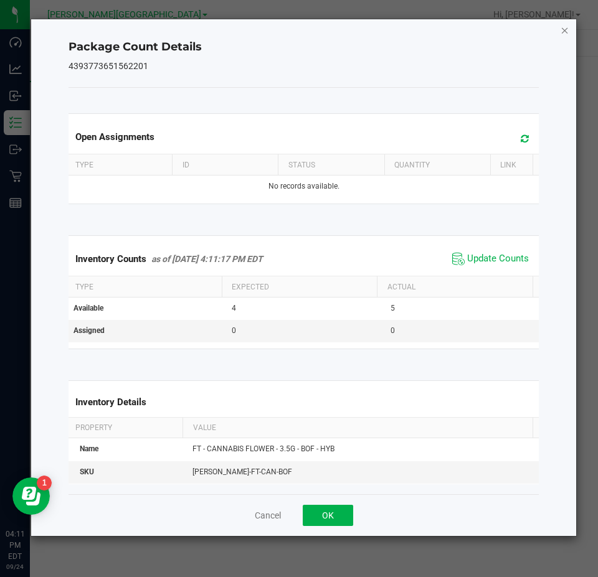
click at [564, 31] on icon "Close" at bounding box center [564, 29] width 9 height 15
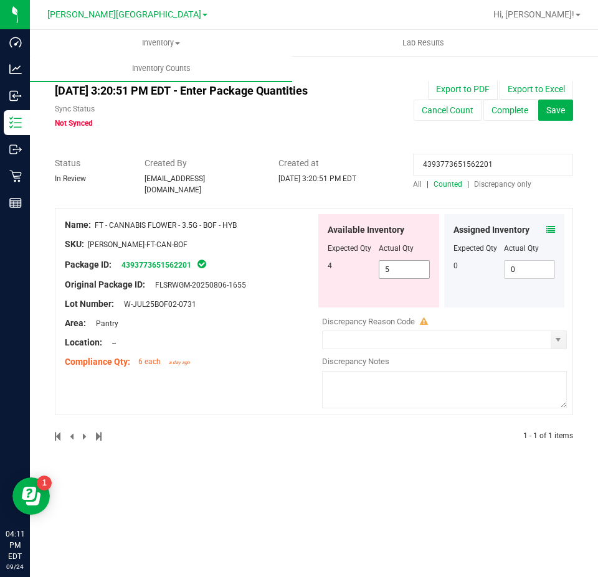
click at [408, 271] on span "5 5" at bounding box center [404, 269] width 51 height 19
click at [408, 271] on input "5" at bounding box center [404, 269] width 50 height 17
click at [455, 166] on input "4393773651562201" at bounding box center [493, 165] width 160 height 22
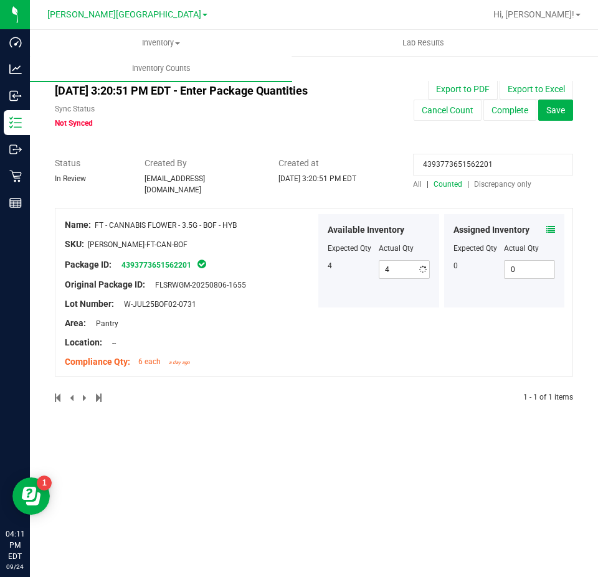
click at [455, 166] on input "4393773651562201" at bounding box center [493, 165] width 160 height 22
paste input "2498518299983220"
click at [549, 225] on icon at bounding box center [550, 229] width 9 height 9
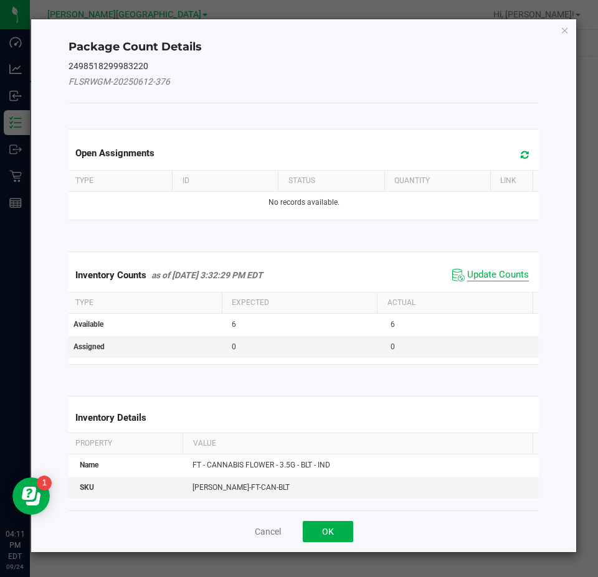
click at [484, 272] on span "Update Counts" at bounding box center [498, 275] width 62 height 12
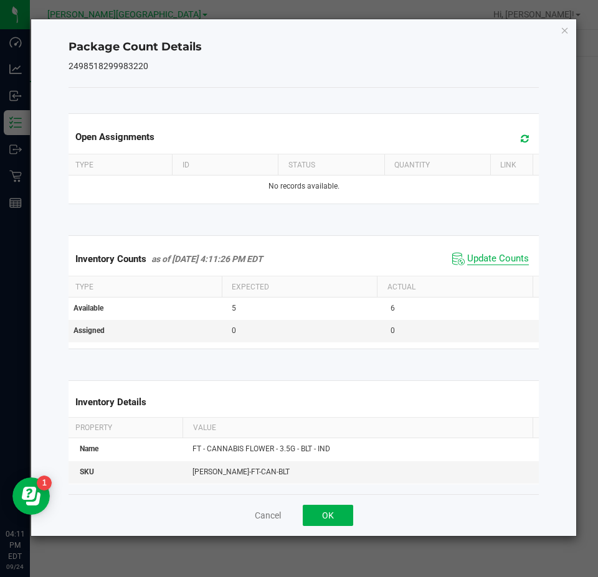
click at [502, 263] on span "Update Counts" at bounding box center [498, 259] width 62 height 12
click at [562, 35] on icon "Close" at bounding box center [564, 29] width 9 height 15
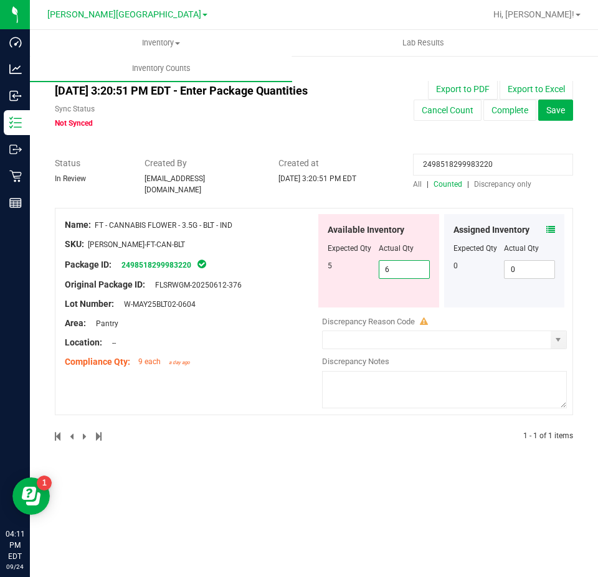
click at [396, 260] on span "6 6" at bounding box center [404, 269] width 51 height 19
click at [396, 261] on input "6" at bounding box center [404, 269] width 50 height 17
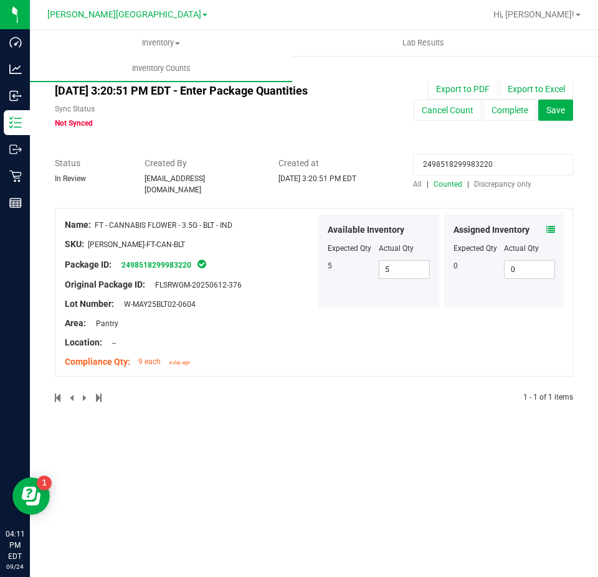
click at [463, 166] on input "2498518299983220" at bounding box center [493, 165] width 160 height 22
paste input "3041678820812591"
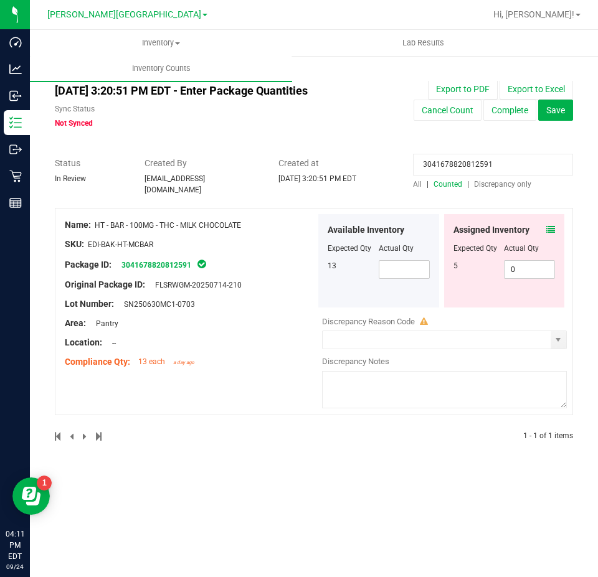
click at [550, 225] on icon at bounding box center [550, 229] width 9 height 9
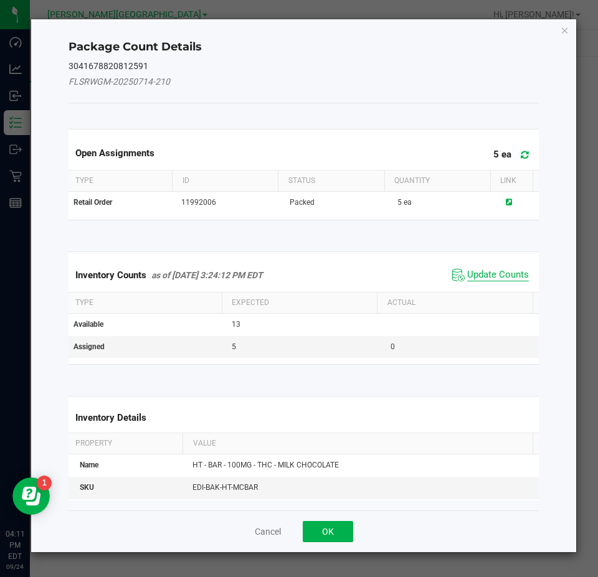
click at [506, 276] on span "Update Counts" at bounding box center [498, 275] width 62 height 12
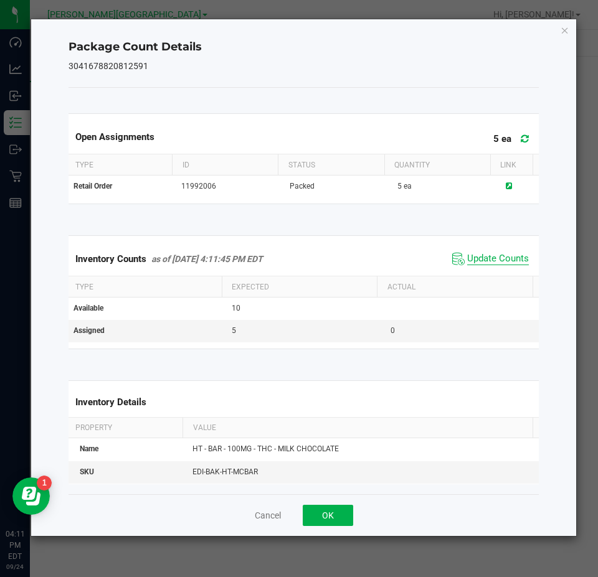
click at [491, 255] on span "Update Counts" at bounding box center [498, 259] width 62 height 12
click at [562, 34] on icon "Close" at bounding box center [564, 29] width 9 height 15
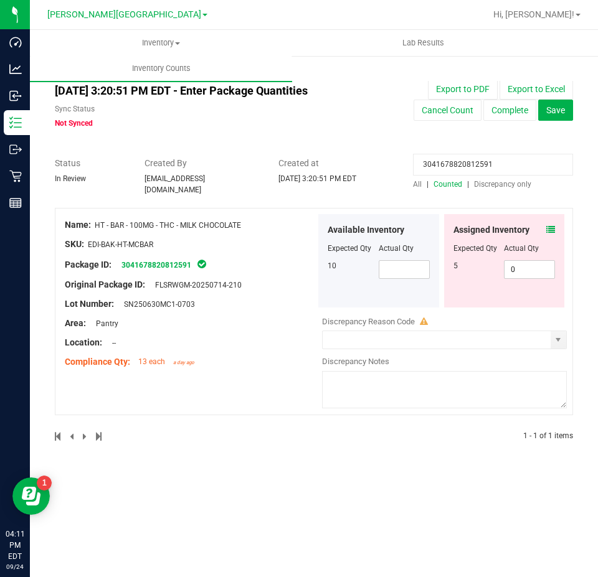
click at [513, 164] on input "3041678820812591" at bounding box center [493, 165] width 160 height 22
paste input "525263173090555"
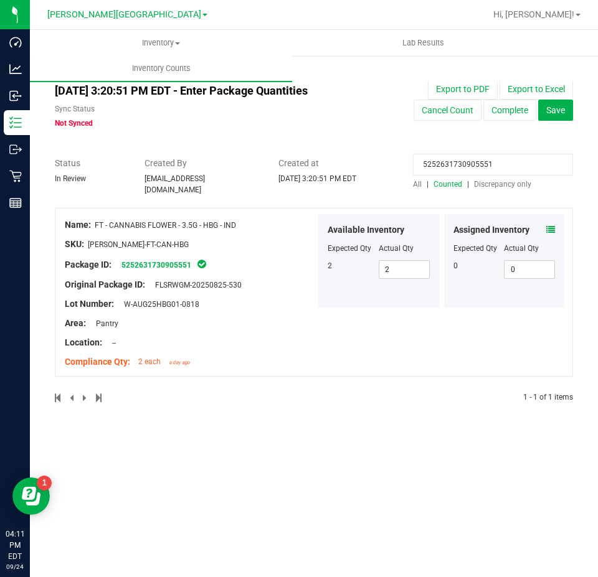
click at [550, 225] on icon at bounding box center [550, 229] width 9 height 9
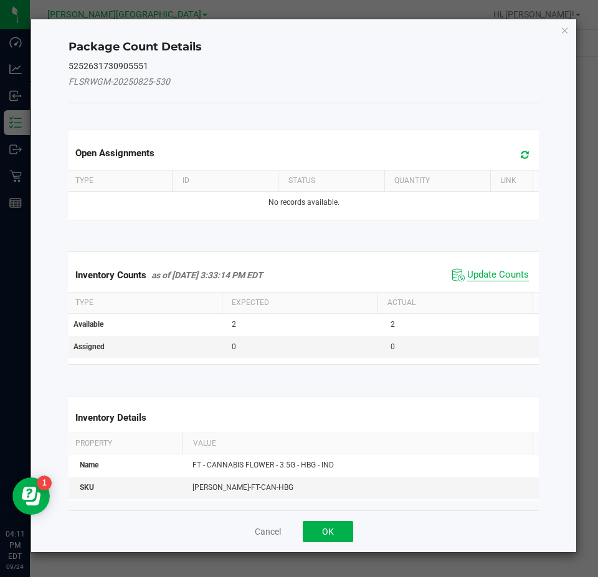
click at [516, 270] on span "Update Counts" at bounding box center [490, 275] width 83 height 19
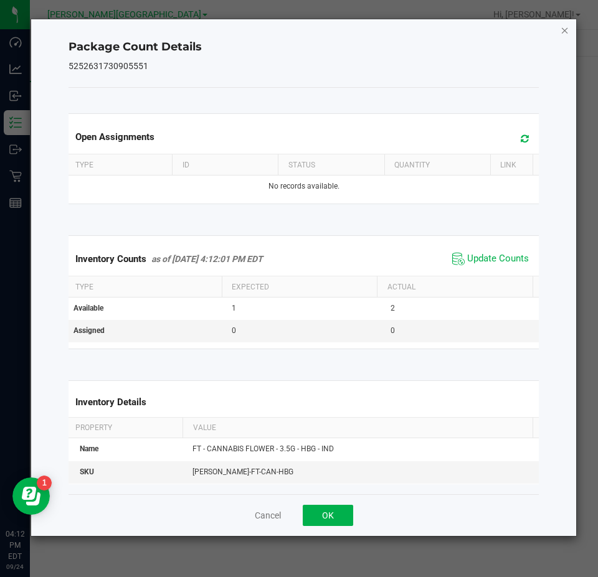
click at [565, 35] on icon "Close" at bounding box center [564, 29] width 9 height 15
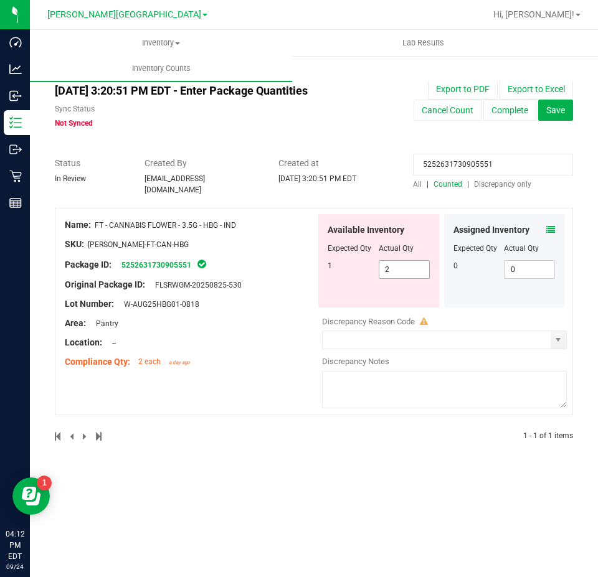
click at [408, 265] on span "2 2" at bounding box center [404, 269] width 51 height 19
click at [0, 0] on input "2" at bounding box center [0, 0] width 0 height 0
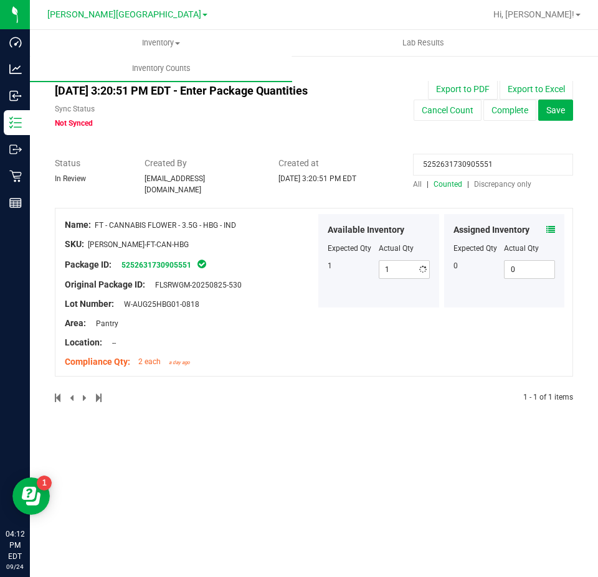
click at [446, 167] on input "5252631730905551" at bounding box center [493, 165] width 160 height 22
click at [446, 166] on input "5252631730905551" at bounding box center [493, 165] width 160 height 22
paste input "9050473987109976"
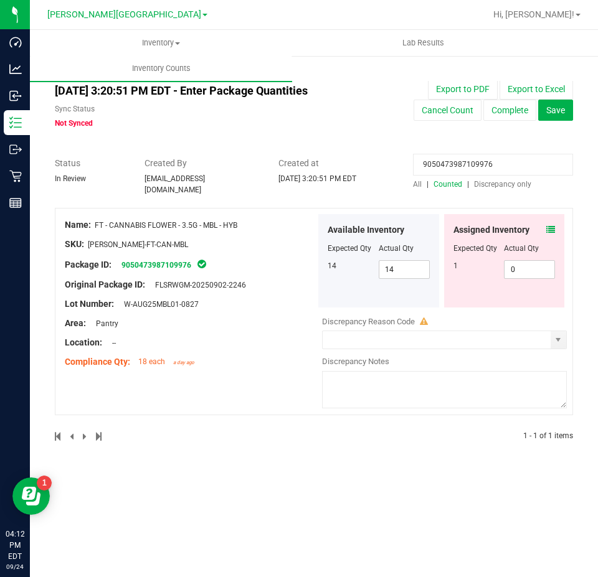
click at [549, 225] on icon at bounding box center [550, 229] width 9 height 9
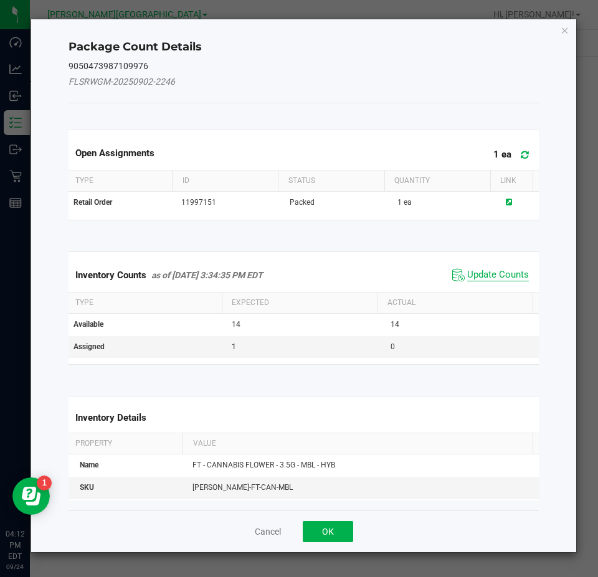
click at [493, 276] on span "Update Counts" at bounding box center [498, 275] width 62 height 12
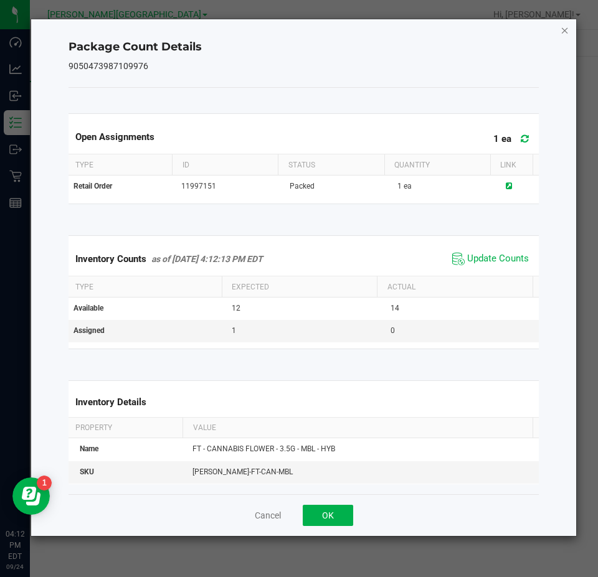
click at [565, 23] on icon "Close" at bounding box center [564, 29] width 9 height 15
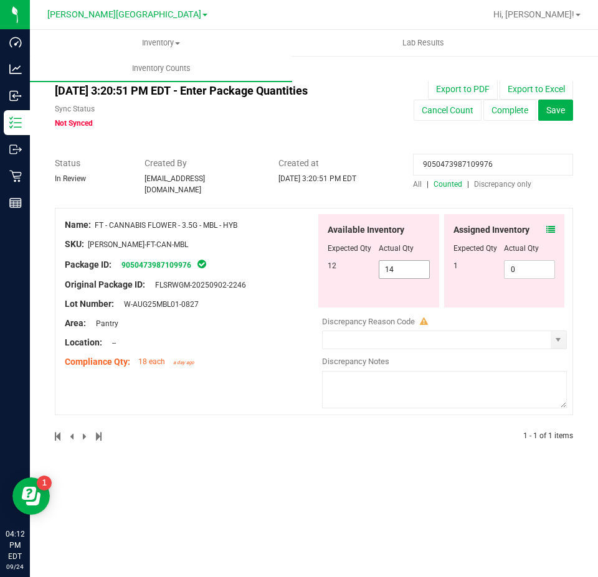
click at [408, 264] on span "14 14" at bounding box center [404, 269] width 51 height 19
click at [408, 264] on input "14" at bounding box center [404, 269] width 50 height 17
click at [488, 171] on input "9050473987109976" at bounding box center [493, 165] width 160 height 22
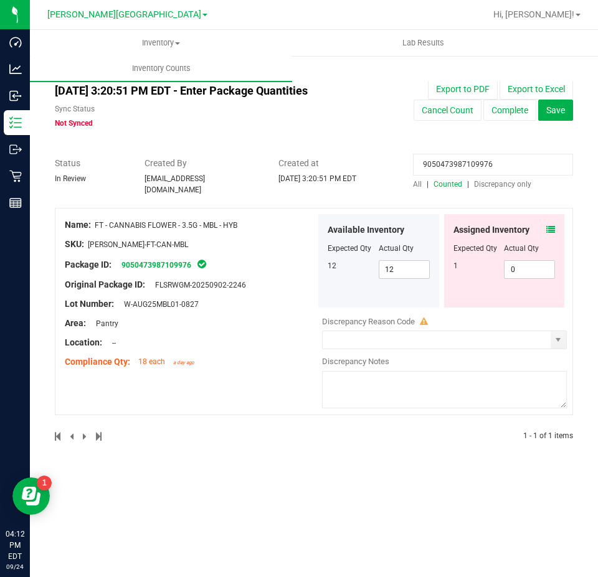
click at [488, 171] on input "9050473987109976" at bounding box center [493, 165] width 160 height 22
paste input "7071721092485082"
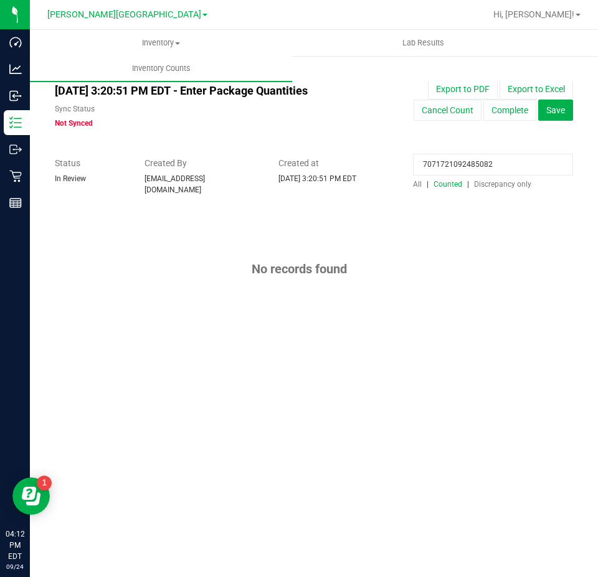
click at [481, 167] on input "7071721092485082" at bounding box center [493, 165] width 160 height 22
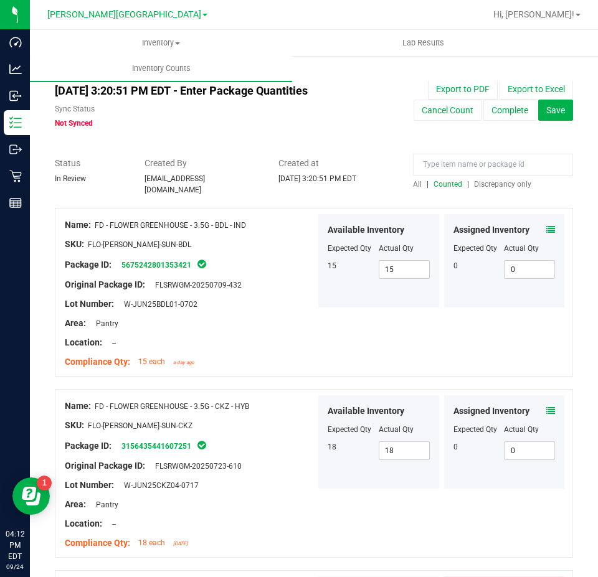
click at [413, 183] on span "All" at bounding box center [417, 184] width 9 height 9
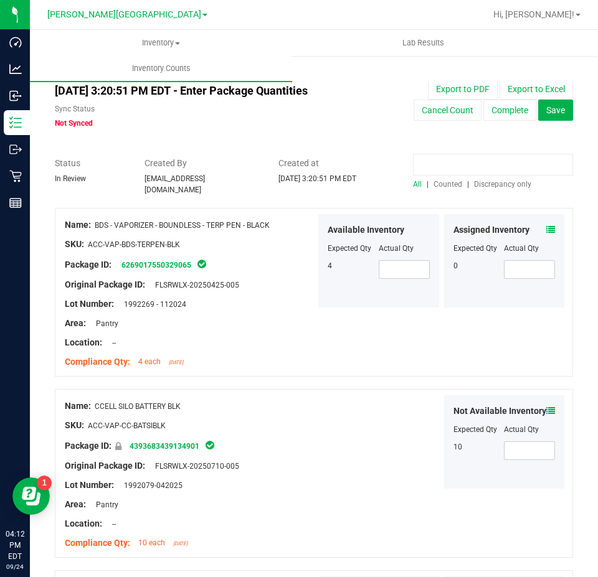
paste input "7071721092485082"
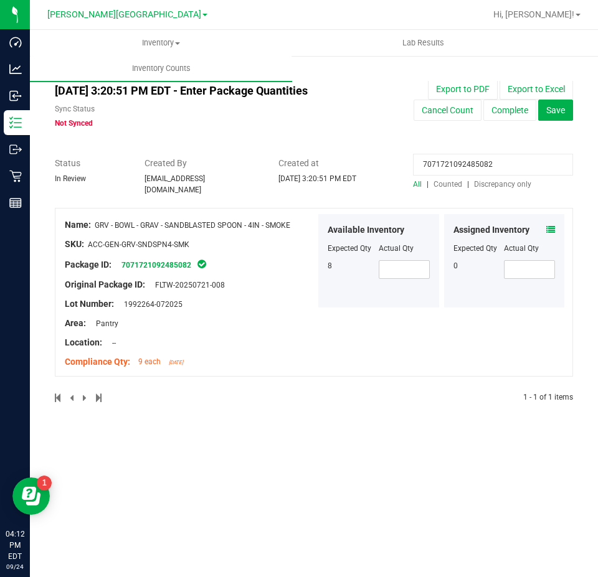
click at [550, 225] on icon at bounding box center [550, 229] width 9 height 9
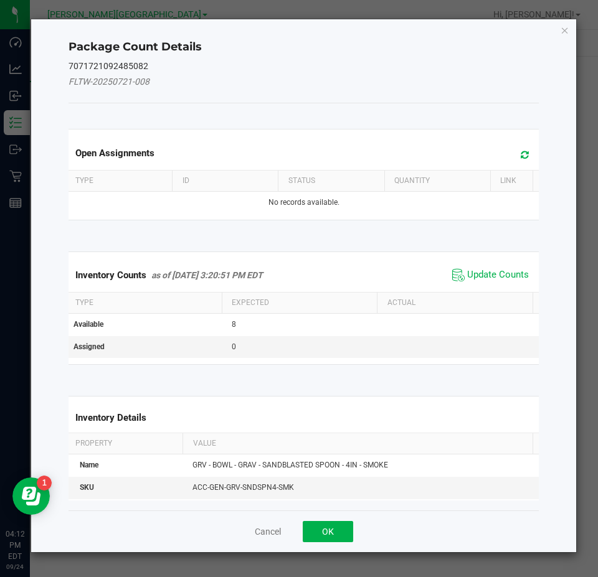
click at [516, 267] on span "Update Counts" at bounding box center [490, 275] width 83 height 19
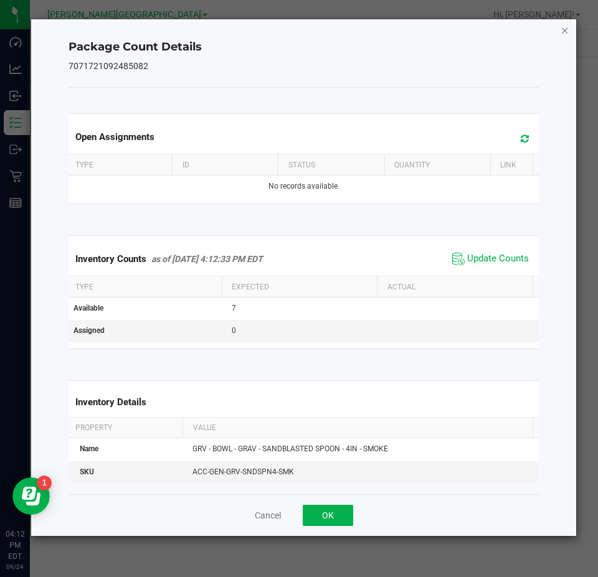
click at [564, 28] on icon "Close" at bounding box center [564, 29] width 9 height 15
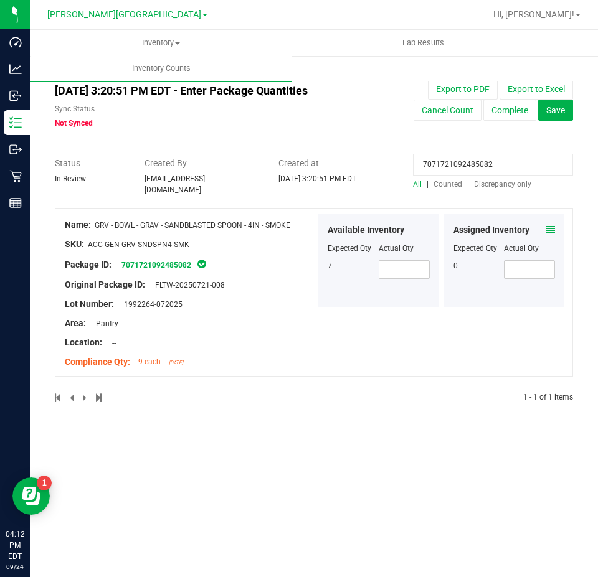
click at [481, 154] on input "7071721092485082" at bounding box center [493, 165] width 160 height 22
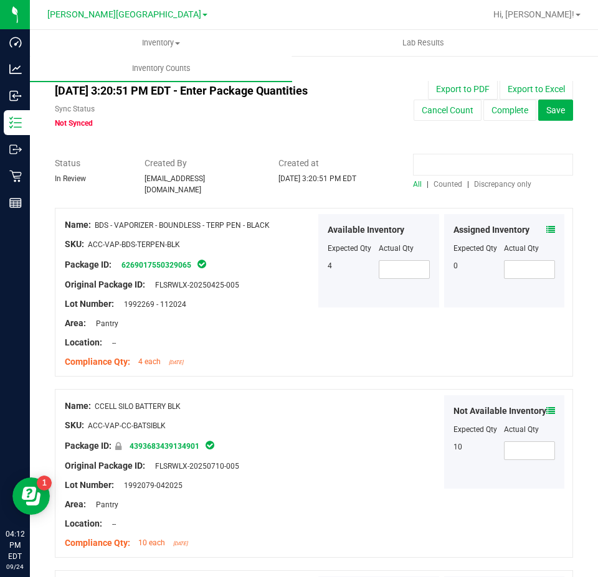
click at [457, 167] on input at bounding box center [493, 165] width 160 height 22
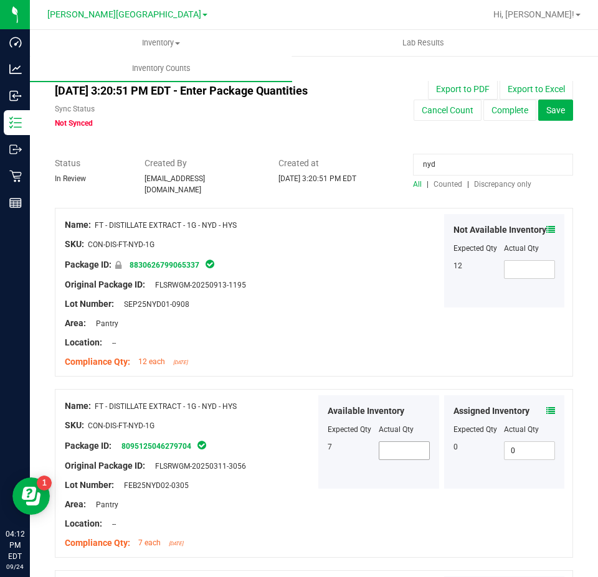
click at [384, 449] on span at bounding box center [404, 450] width 51 height 19
click at [450, 182] on span "Counted" at bounding box center [447, 184] width 29 height 9
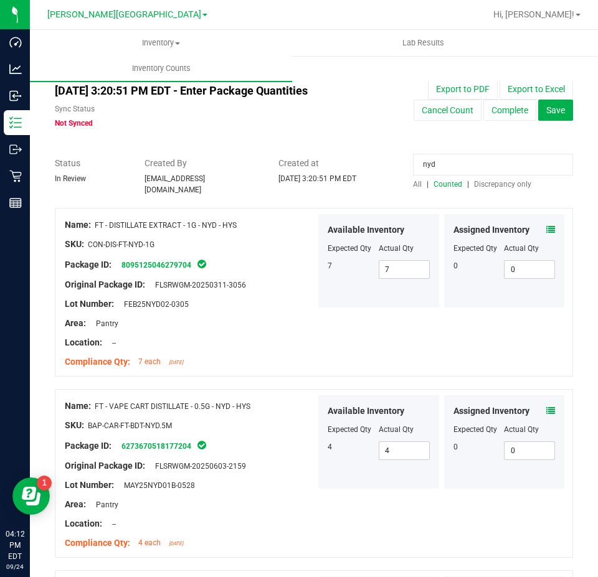
click at [440, 169] on input "nyd" at bounding box center [493, 165] width 160 height 22
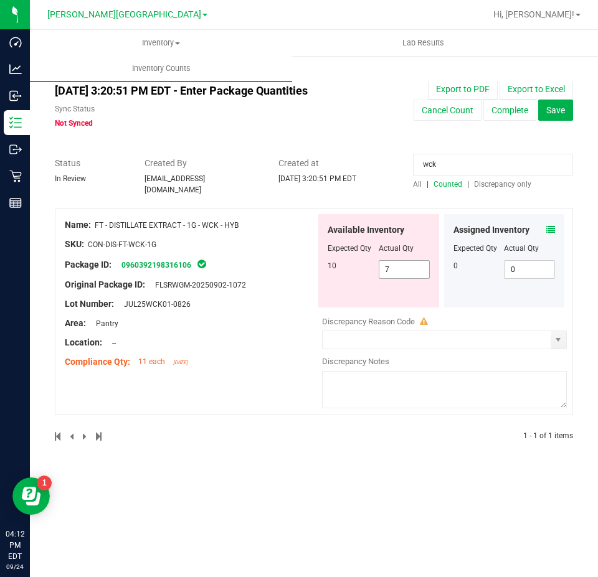
click at [397, 267] on span "7 7" at bounding box center [404, 269] width 51 height 19
click at [0, 0] on input "7" at bounding box center [0, 0] width 0 height 0
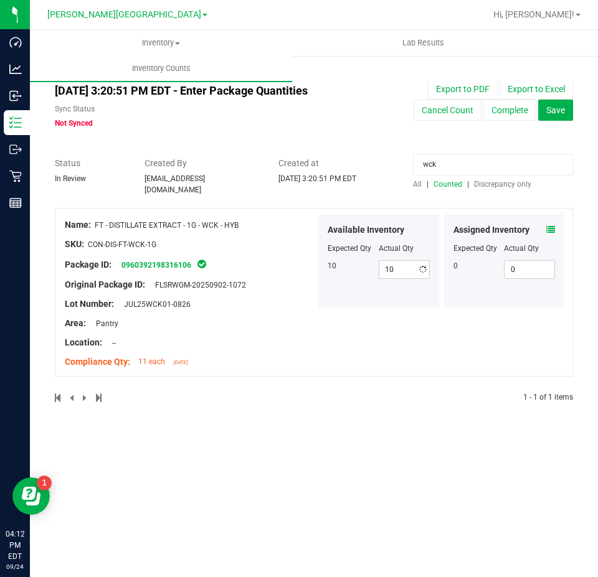
click at [395, 291] on div "Available Inventory Expected Qty Actual Qty 10 10 10" at bounding box center [378, 260] width 121 height 93
click at [450, 164] on input "wck" at bounding box center [493, 165] width 160 height 22
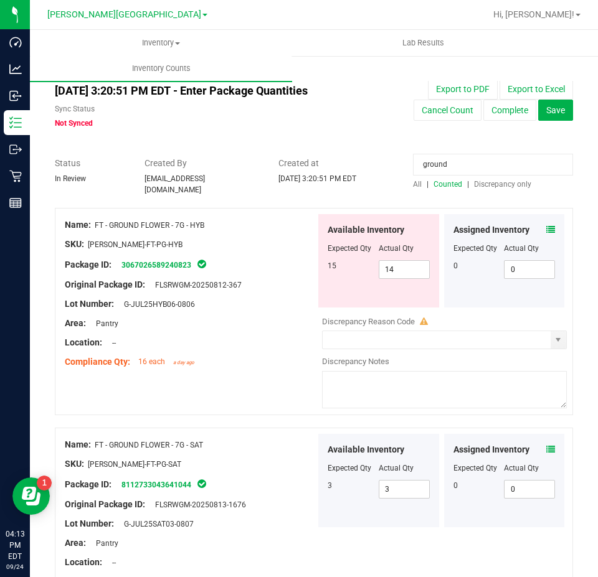
click at [402, 273] on div "Available Inventory Expected Qty Actual Qty 15 14 14" at bounding box center [378, 260] width 121 height 93
click at [402, 262] on span "14 14" at bounding box center [404, 269] width 51 height 19
click at [0, 0] on input "14" at bounding box center [0, 0] width 0 height 0
click at [553, 335] on span "select" at bounding box center [558, 340] width 10 height 10
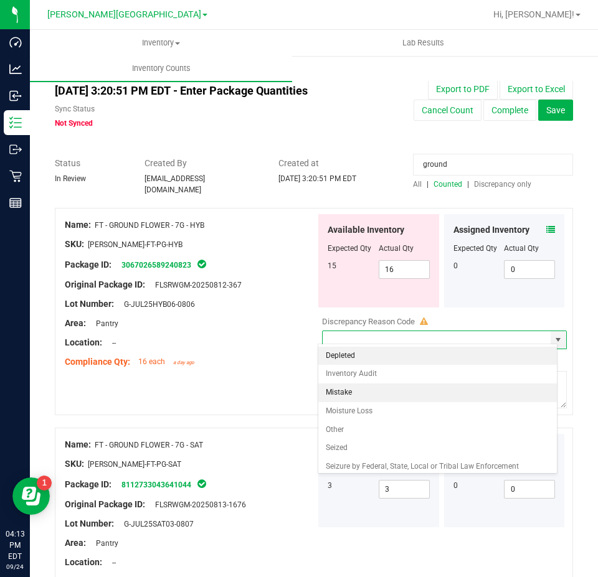
click at [410, 394] on li "Mistake" at bounding box center [437, 393] width 239 height 19
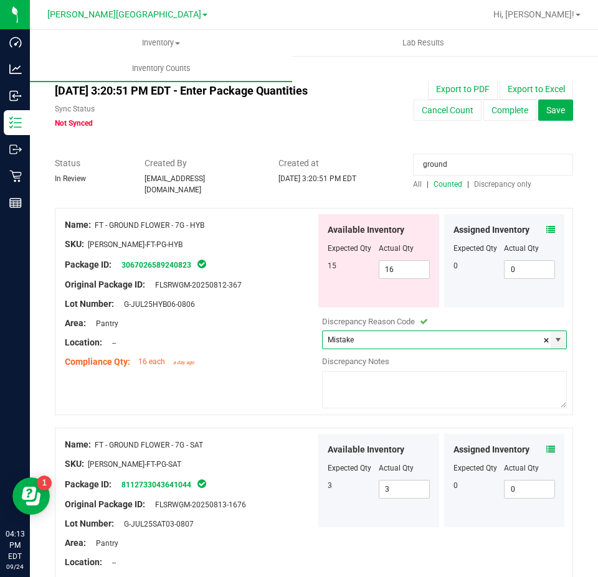
click at [407, 393] on textarea at bounding box center [444, 389] width 245 height 37
click at [276, 341] on div "Location: --" at bounding box center [190, 342] width 251 height 13
click at [445, 154] on input "ground" at bounding box center [493, 165] width 160 height 22
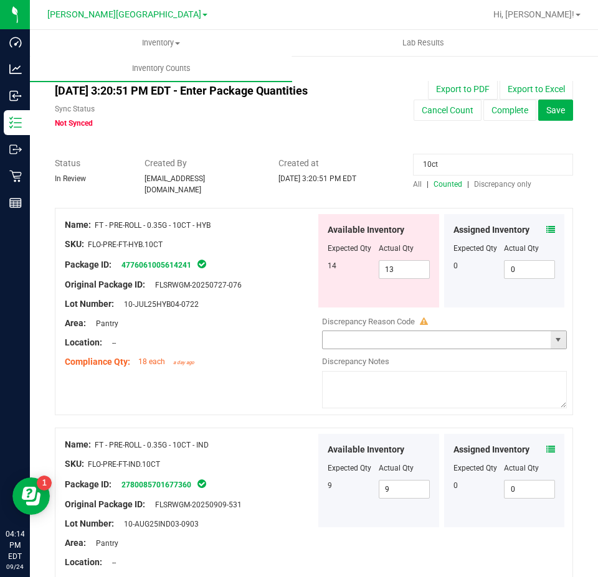
click at [553, 339] on span "select" at bounding box center [558, 340] width 10 height 10
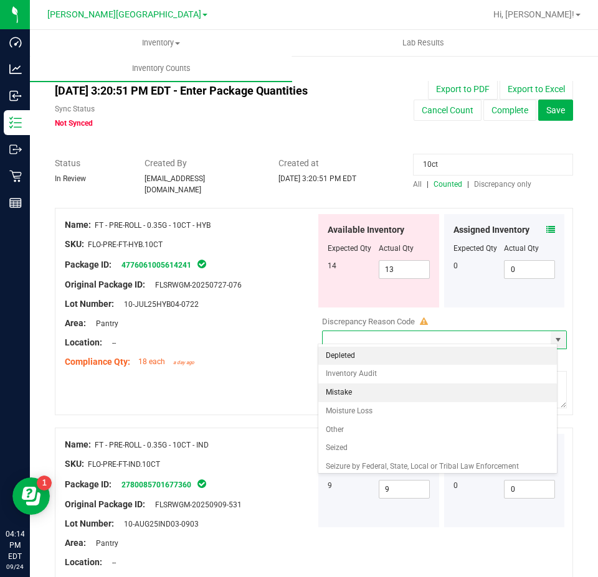
click at [469, 385] on li "Mistake" at bounding box center [437, 393] width 239 height 19
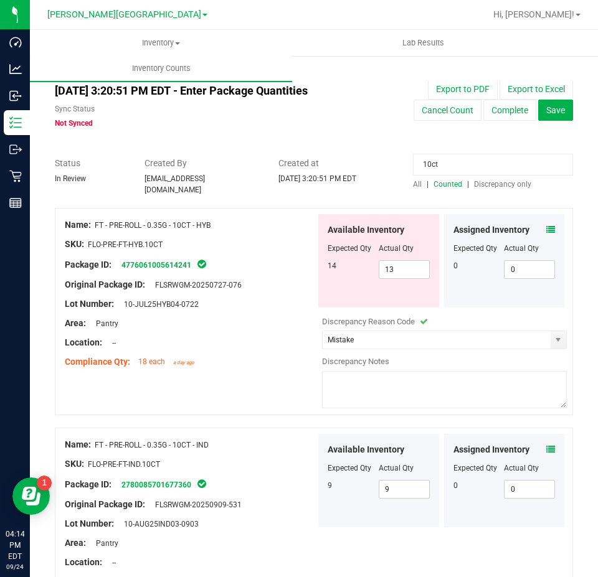
click at [469, 385] on textarea at bounding box center [444, 389] width 245 height 37
click at [298, 400] on div "Name: FT - PRE-ROLL - 0.35G - 10CT - HYB SKU: FLO-PRE-FT-HYB.10CT Package ID: 4…" at bounding box center [314, 311] width 518 height 207
click at [451, 166] on input "10ct" at bounding box center [493, 165] width 160 height 22
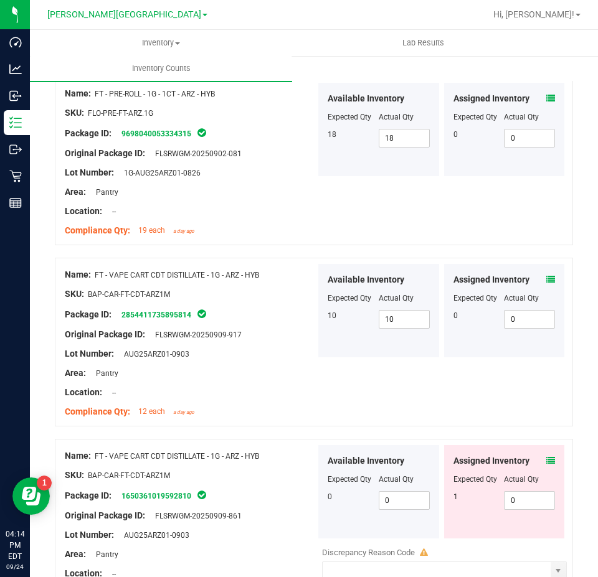
scroll to position [374, 0]
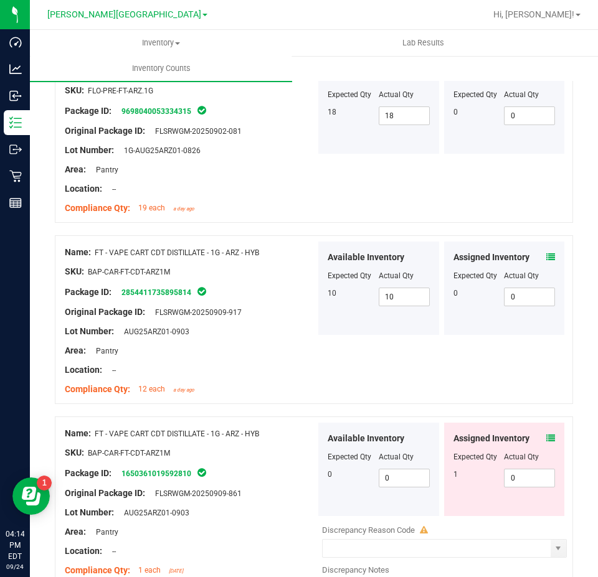
click at [546, 253] on icon at bounding box center [550, 257] width 9 height 9
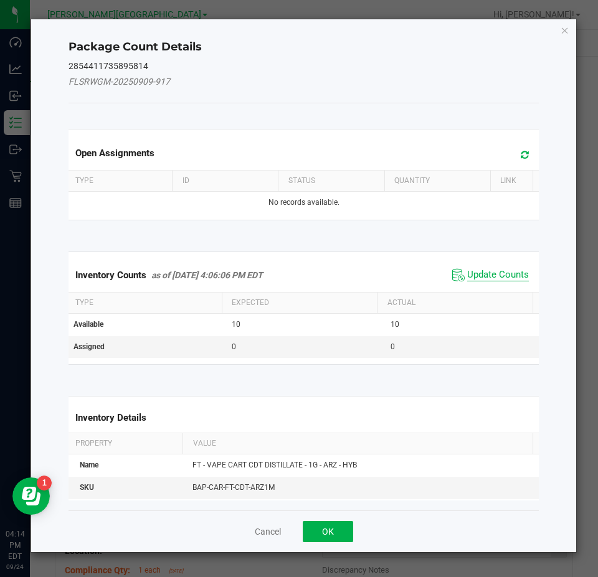
click at [516, 275] on span "Update Counts" at bounding box center [498, 275] width 62 height 12
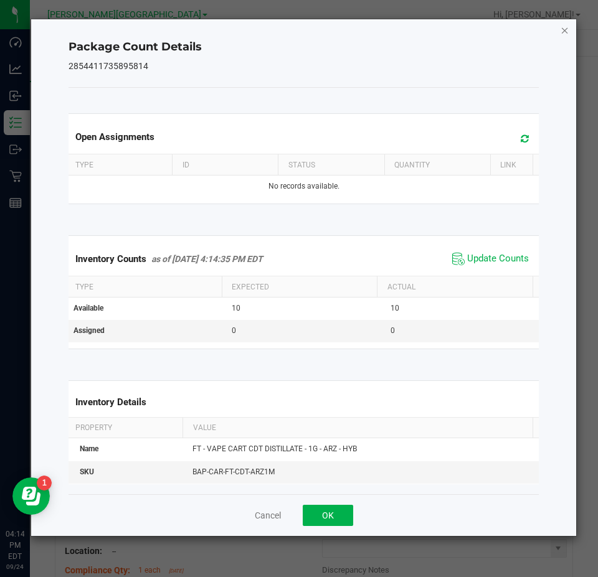
click at [560, 31] on icon "Close" at bounding box center [564, 29] width 9 height 15
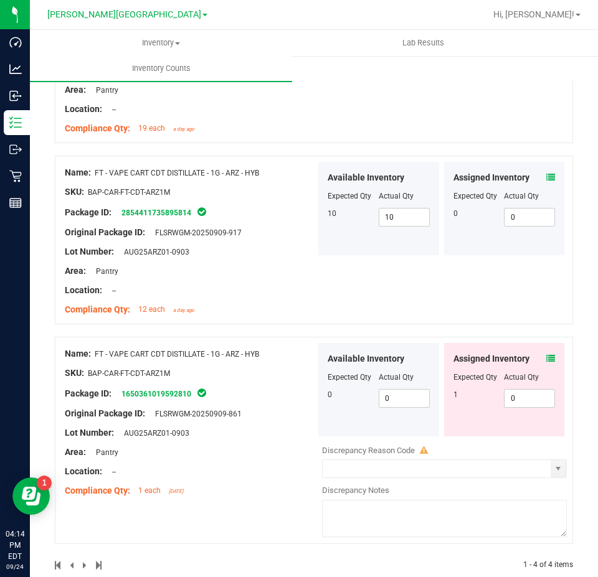
scroll to position [469, 0]
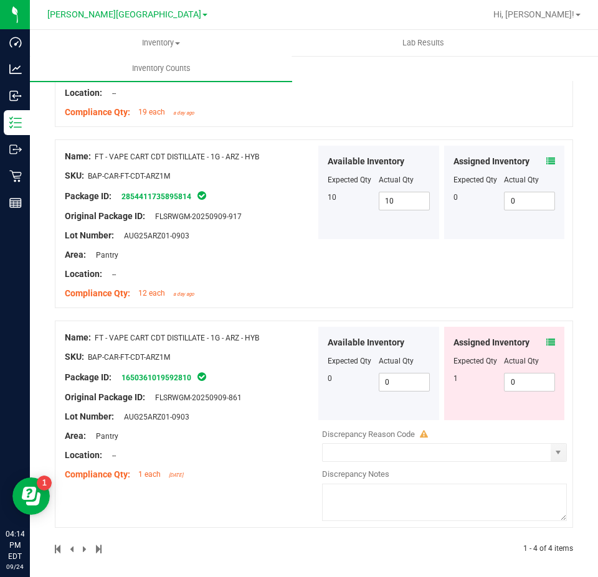
click at [546, 338] on icon at bounding box center [550, 342] width 9 height 9
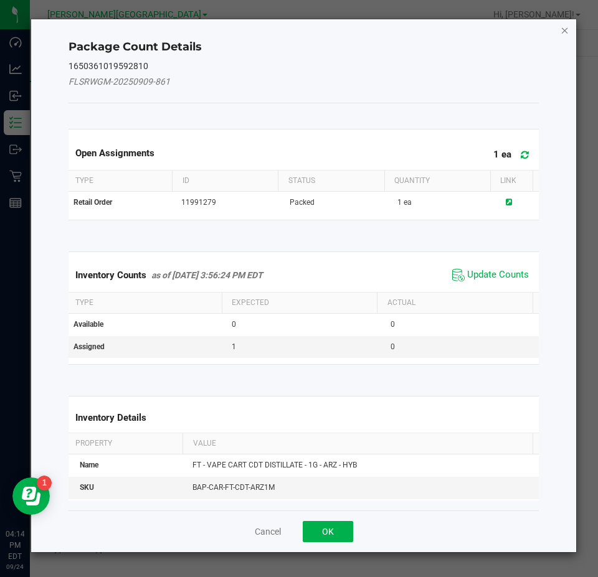
click at [562, 28] on icon "Close" at bounding box center [564, 29] width 9 height 15
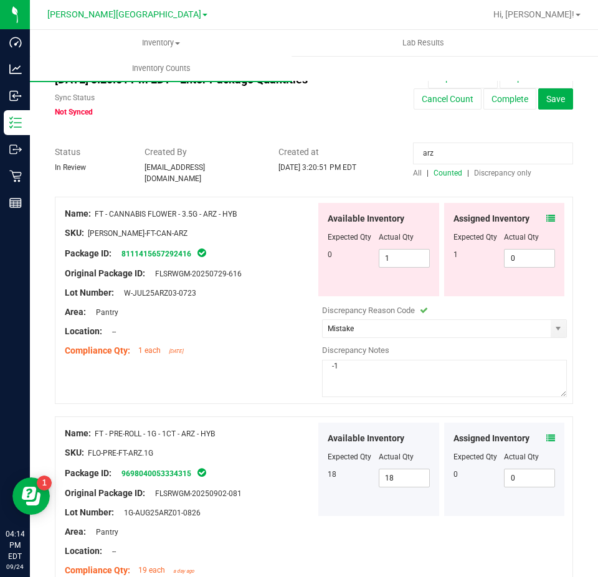
scroll to position [0, 0]
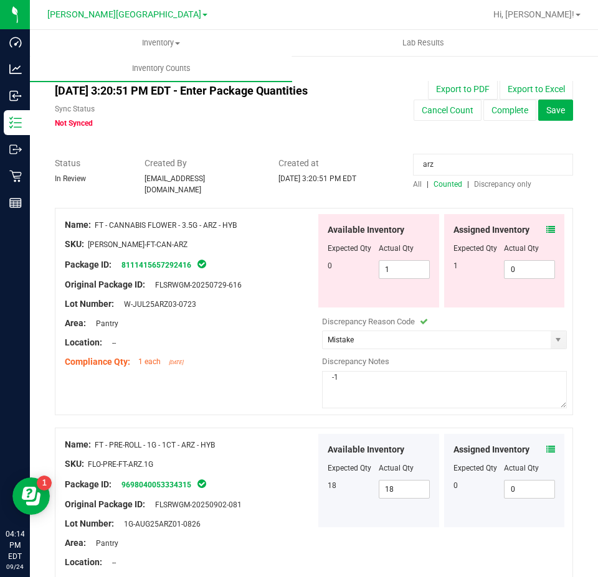
click at [438, 169] on input "arz" at bounding box center [493, 165] width 160 height 22
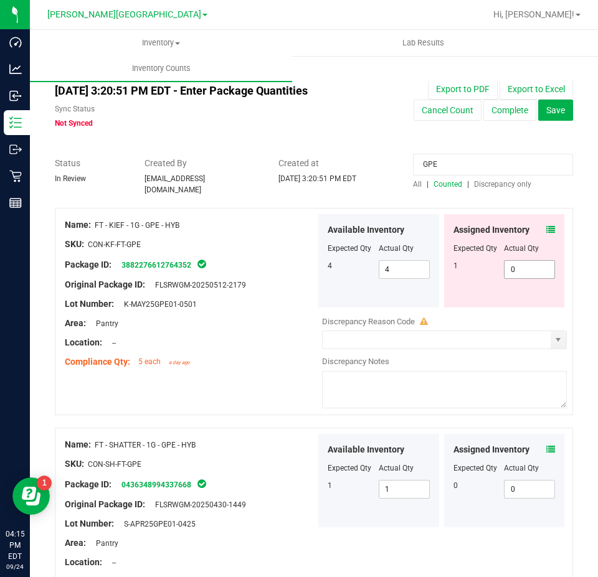
click at [540, 268] on span "0 0" at bounding box center [529, 269] width 51 height 19
click at [540, 268] on input "0" at bounding box center [529, 269] width 50 height 17
click at [413, 166] on input "GPE" at bounding box center [493, 165] width 160 height 22
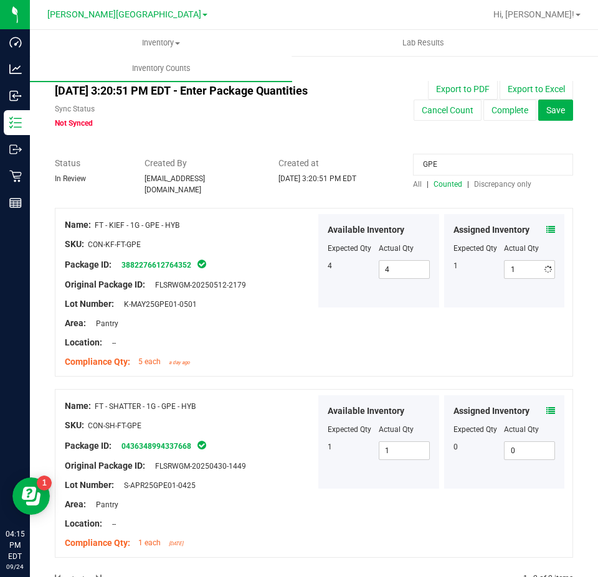
click at [413, 166] on input "GPE" at bounding box center [493, 165] width 160 height 22
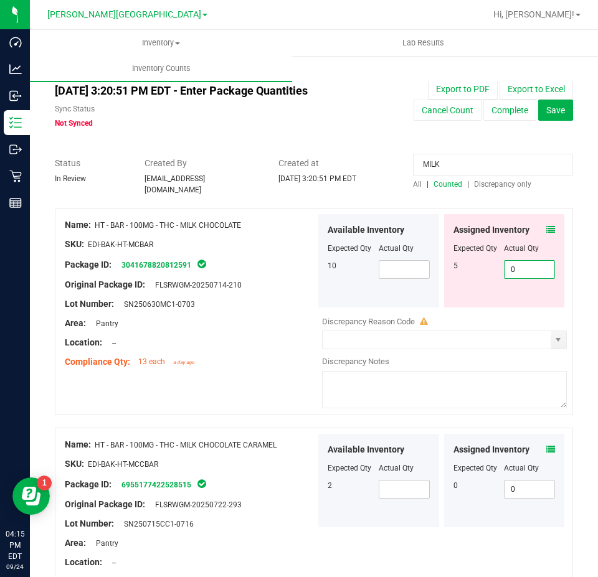
click at [512, 268] on span "0 0" at bounding box center [529, 269] width 51 height 19
click at [512, 268] on input "0" at bounding box center [529, 269] width 50 height 17
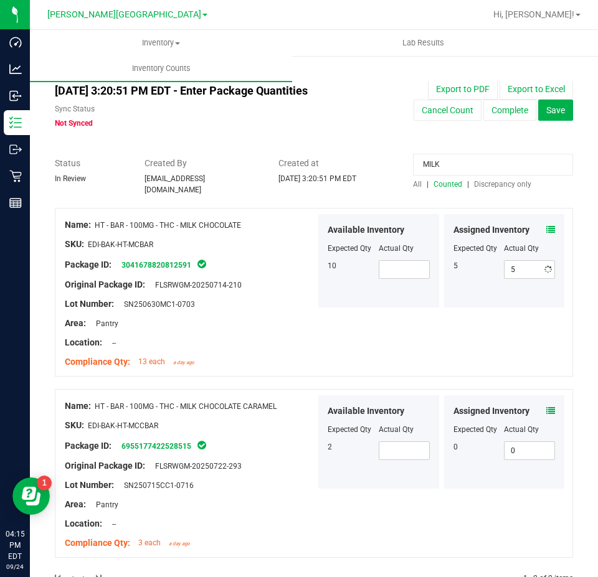
click at [429, 154] on input "MILK" at bounding box center [493, 165] width 160 height 22
click at [430, 156] on input "MILK" at bounding box center [493, 165] width 160 height 22
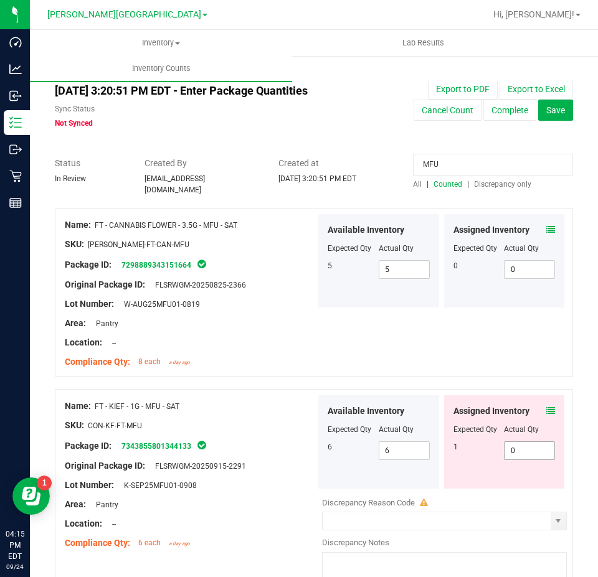
click at [527, 441] on span "0 0" at bounding box center [529, 450] width 51 height 19
click at [527, 442] on input "0" at bounding box center [529, 450] width 50 height 17
click at [443, 167] on input "MFU" at bounding box center [493, 165] width 160 height 22
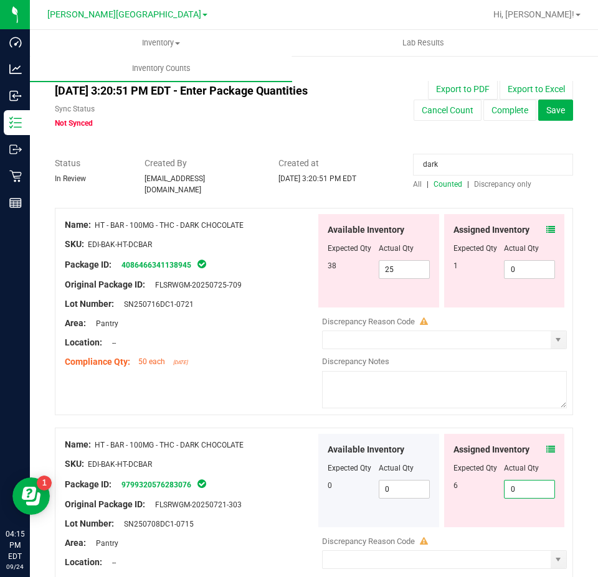
click at [515, 480] on span "0 0" at bounding box center [529, 489] width 51 height 19
click at [515, 481] on input "0" at bounding box center [529, 489] width 50 height 17
click at [546, 443] on span at bounding box center [550, 449] width 9 height 13
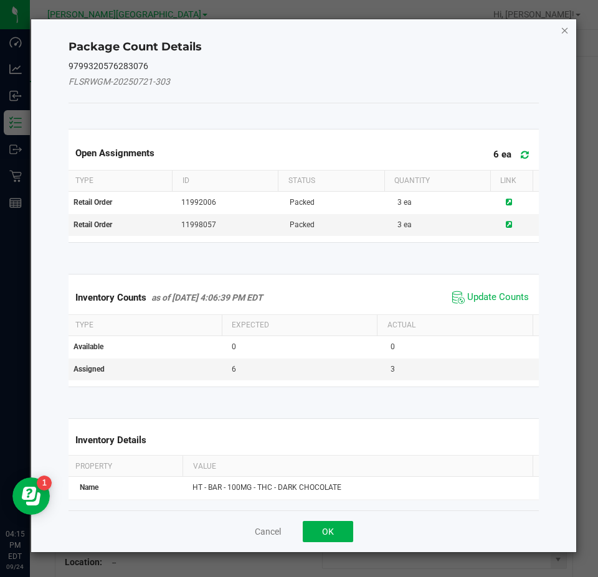
click at [565, 30] on icon "Close" at bounding box center [564, 29] width 9 height 15
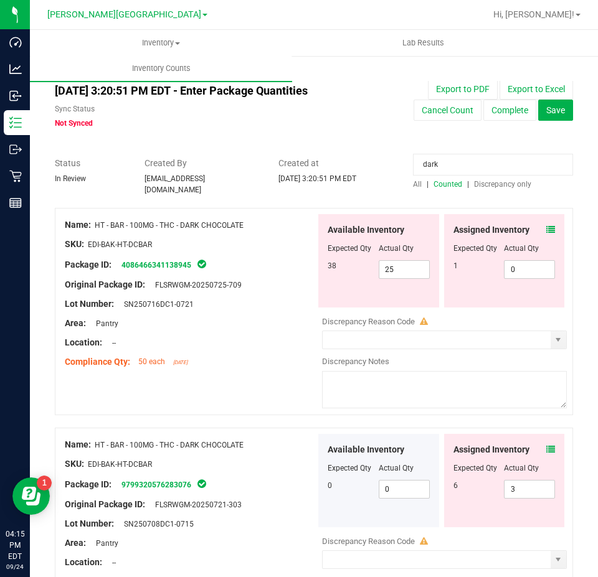
click at [465, 159] on input "dark" at bounding box center [493, 165] width 160 height 22
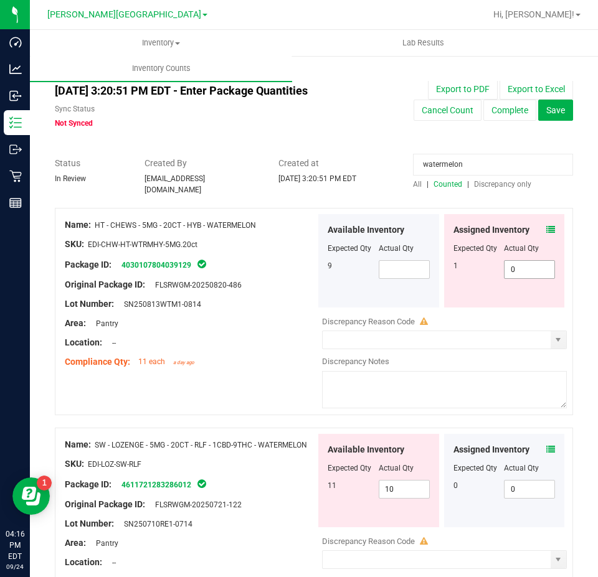
click at [522, 264] on span "0 0" at bounding box center [529, 269] width 51 height 19
click at [522, 264] on input "0" at bounding box center [529, 269] width 50 height 17
click at [262, 364] on div "Name: HT - CHEWS - 5MG - 20CT - HYB - WATERMELON SKU: EDI-CHW-HT-WTRMHY-5MG.20c…" at bounding box center [190, 293] width 251 height 159
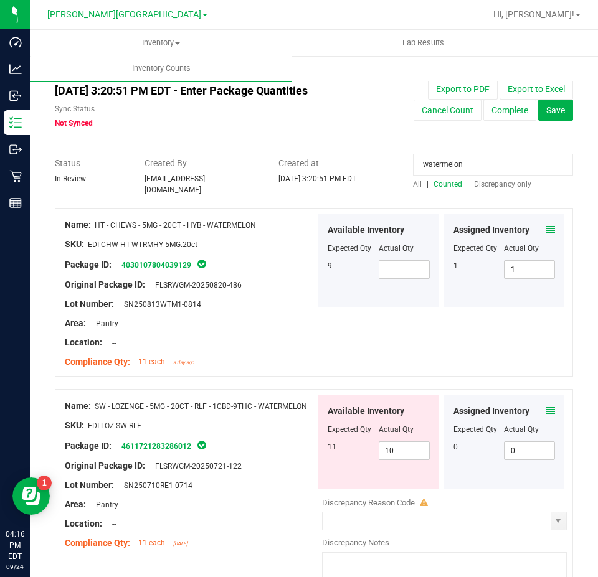
click at [470, 157] on input "watermelon" at bounding box center [493, 165] width 160 height 22
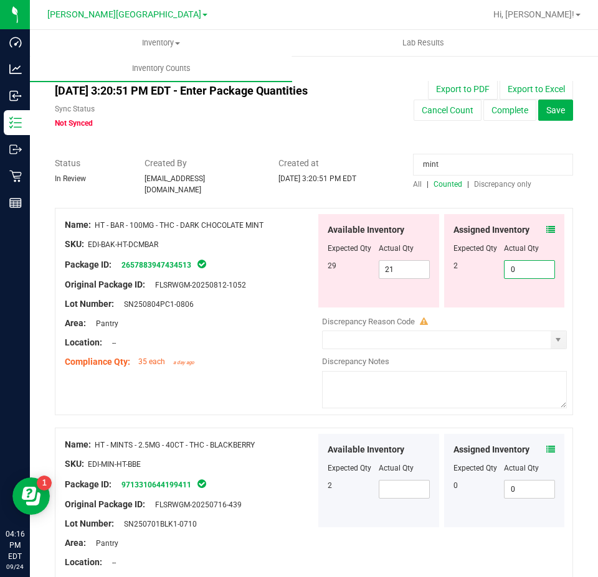
click at [511, 260] on span "0 0" at bounding box center [529, 269] width 51 height 19
click at [511, 261] on input "0" at bounding box center [529, 269] width 50 height 17
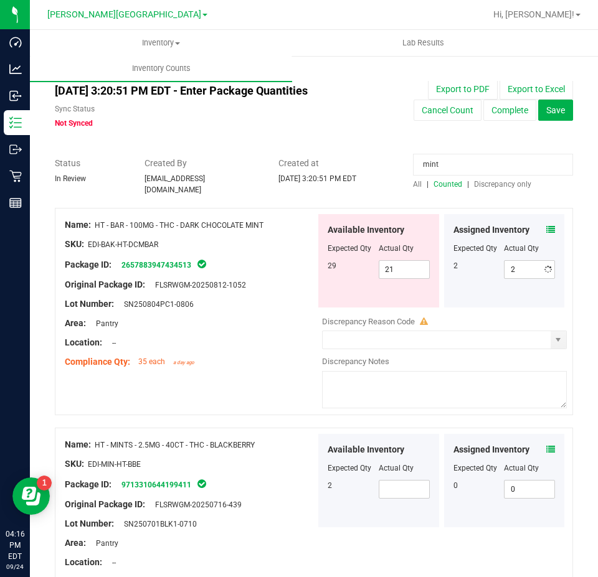
click at [318, 293] on div "Available Inventory Expected Qty Actual Qty 29 21 21" at bounding box center [378, 260] width 121 height 93
click at [443, 167] on input "mint" at bounding box center [493, 165] width 160 height 22
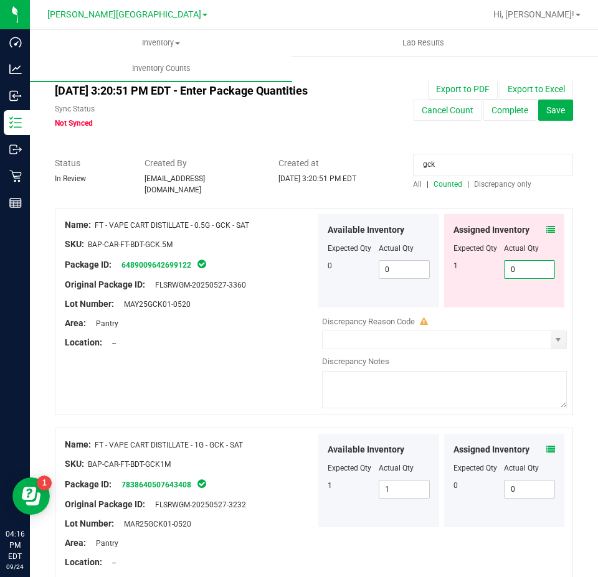
click at [519, 260] on span "0 0" at bounding box center [529, 269] width 51 height 19
click at [519, 261] on input "0" at bounding box center [529, 269] width 50 height 17
click at [444, 161] on input "gck" at bounding box center [493, 165] width 160 height 22
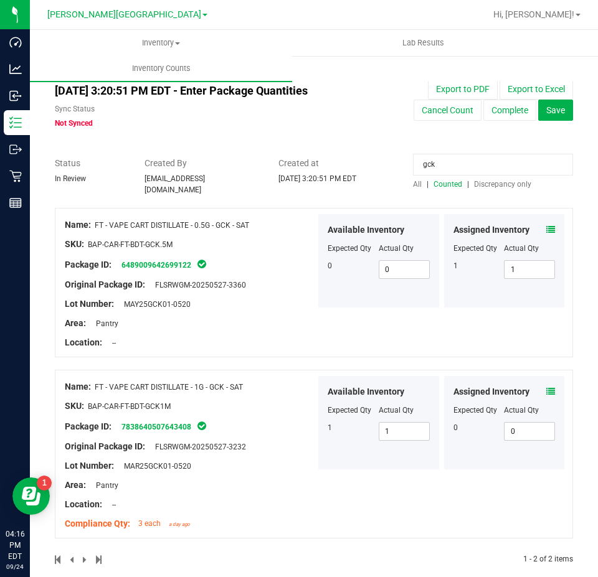
click at [444, 161] on input "gck" at bounding box center [493, 165] width 160 height 22
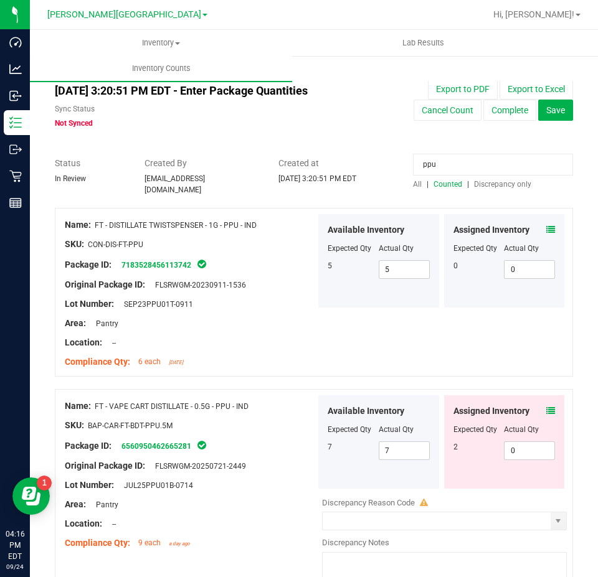
click at [546, 407] on icon at bounding box center [550, 411] width 9 height 9
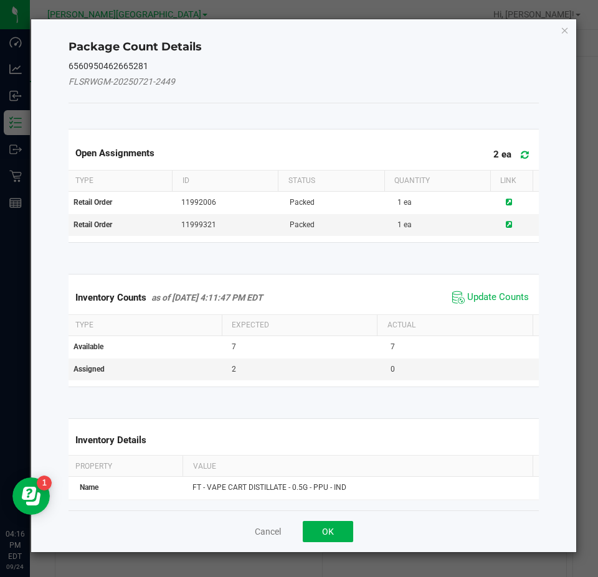
click at [559, 27] on div "Package Count Details 6560950462665281 FLSRWGM-20250721-2449 Open Assignments 2…" at bounding box center [303, 285] width 545 height 533
click at [560, 28] on icon "Close" at bounding box center [564, 29] width 9 height 15
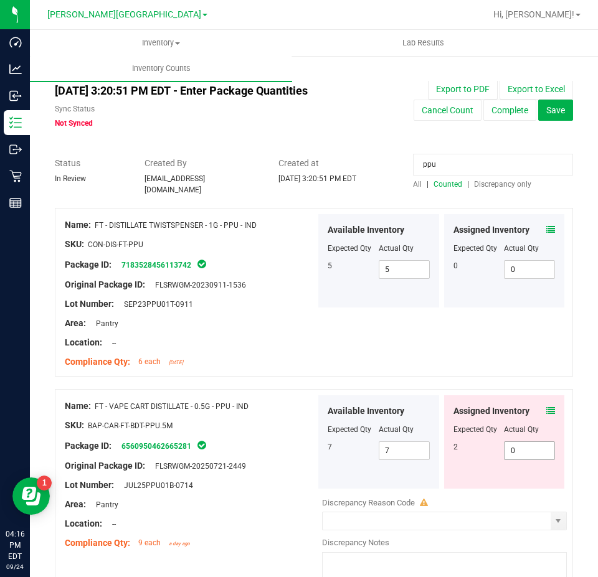
click at [509, 443] on span "0 0" at bounding box center [529, 450] width 51 height 19
click at [509, 443] on input "0" at bounding box center [529, 450] width 50 height 17
click at [482, 328] on div "Name: FT - DISTILLATE TWISTSPENSER - 1G - PPU - IND SKU: CON-DIS-FT-PPU Package…" at bounding box center [314, 292] width 518 height 169
click at [458, 164] on input "ppu" at bounding box center [493, 165] width 160 height 22
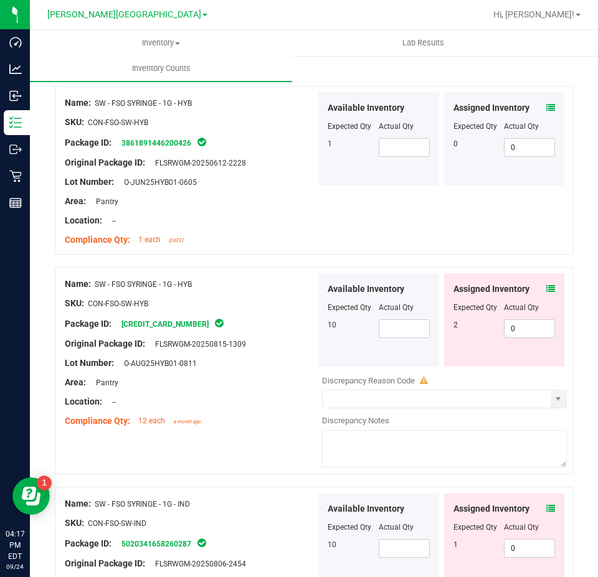
scroll to position [125, 0]
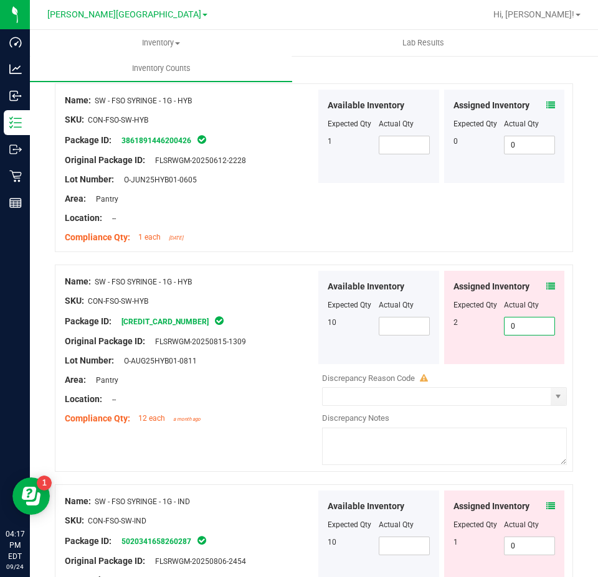
click at [517, 324] on span "0 0" at bounding box center [529, 326] width 51 height 19
click at [517, 324] on input "0" at bounding box center [529, 326] width 50 height 17
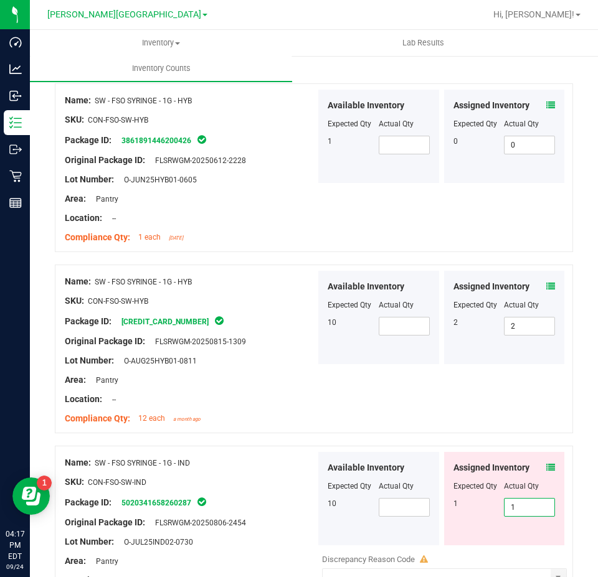
click at [493, 403] on div "Name: SW - FSO SYRINGE - 1G - HYB SKU: CON-FSO-SW-HYB Package ID: 6325326956159…" at bounding box center [314, 349] width 518 height 169
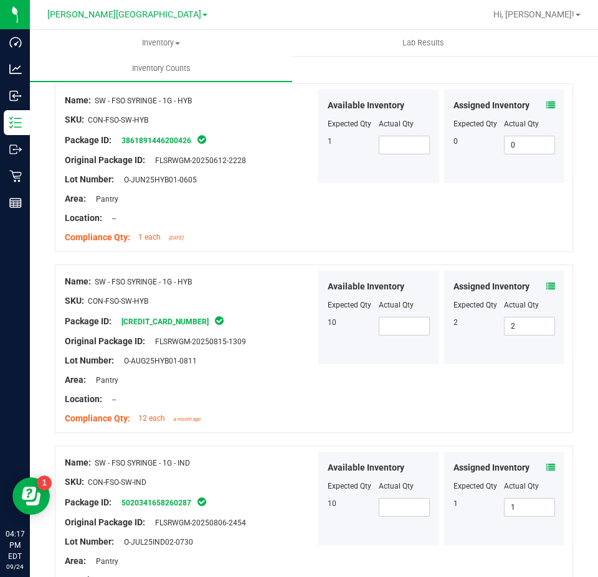
scroll to position [0, 0]
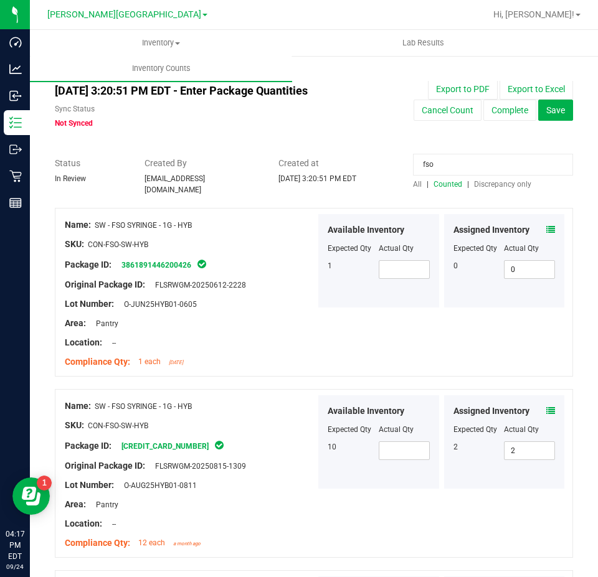
click at [461, 157] on input "fso" at bounding box center [493, 165] width 160 height 22
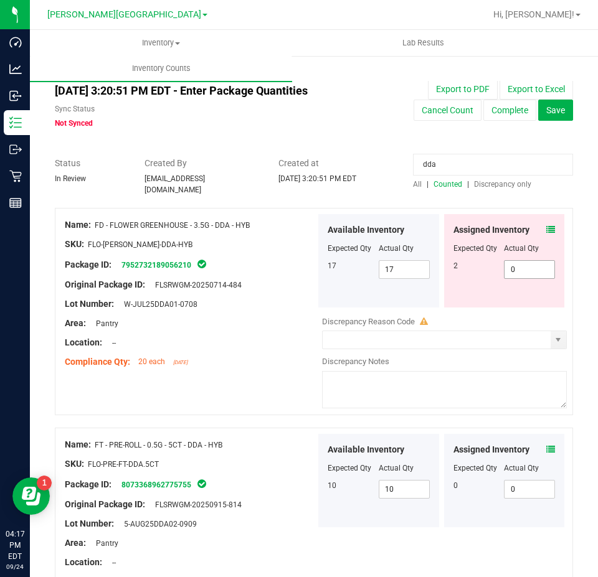
click at [518, 265] on span "0 0" at bounding box center [529, 269] width 51 height 19
click at [0, 0] on input "0" at bounding box center [0, 0] width 0 height 0
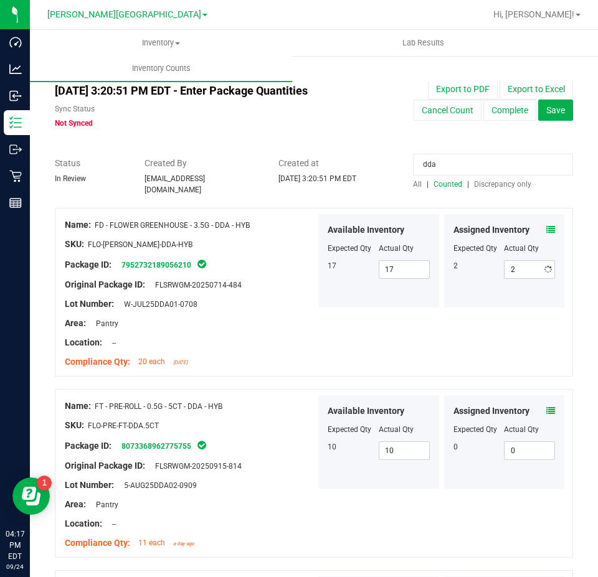
click at [465, 160] on input "dda" at bounding box center [493, 165] width 160 height 22
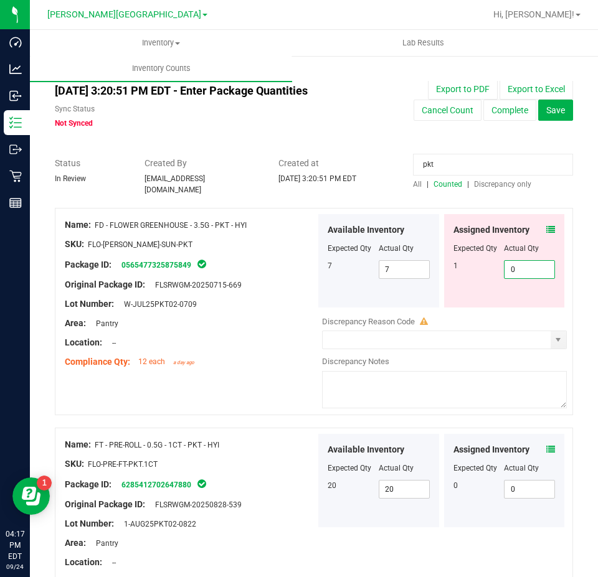
click at [529, 260] on span "0 0" at bounding box center [529, 269] width 51 height 19
click at [453, 243] on div "Expected Qty" at bounding box center [478, 248] width 51 height 11
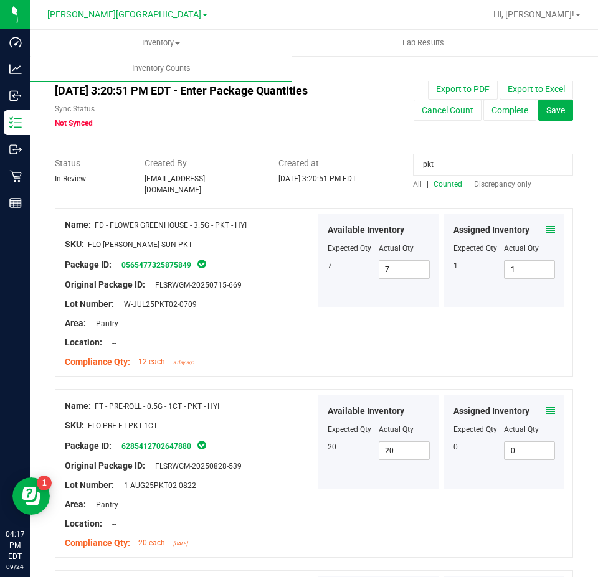
click at [432, 160] on input "pkt" at bounding box center [493, 165] width 160 height 22
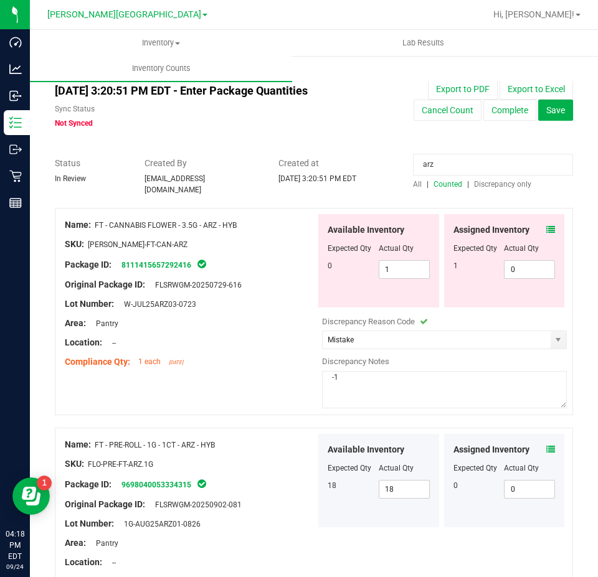
click at [366, 371] on textarea "-1" at bounding box center [444, 389] width 245 height 37
click at [260, 283] on div "Original Package ID: FLSRWGM-20250729-616" at bounding box center [190, 284] width 251 height 13
click at [546, 224] on span at bounding box center [550, 230] width 9 height 13
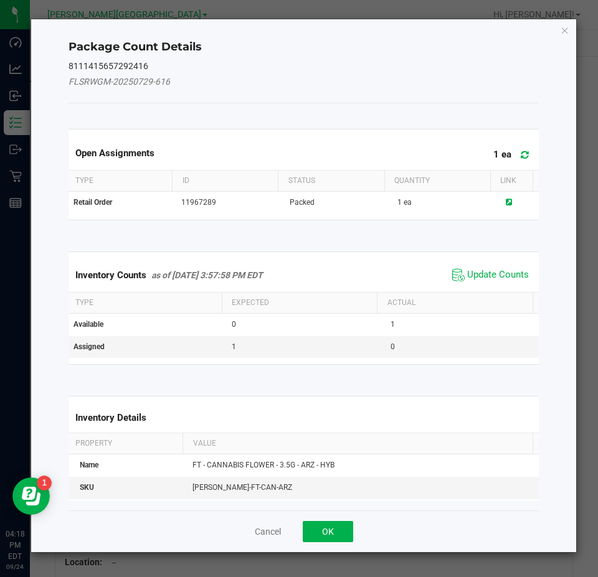
click at [559, 29] on div "Package Count Details 8111415657292416 FLSRWGM-20250729-616 Open Assignments 1 …" at bounding box center [303, 285] width 545 height 533
click at [557, 26] on div "Package Count Details 8111415657292416 FLSRWGM-20250729-616 Open Assignments 1 …" at bounding box center [303, 285] width 545 height 533
click at [562, 29] on icon "Close" at bounding box center [564, 29] width 9 height 15
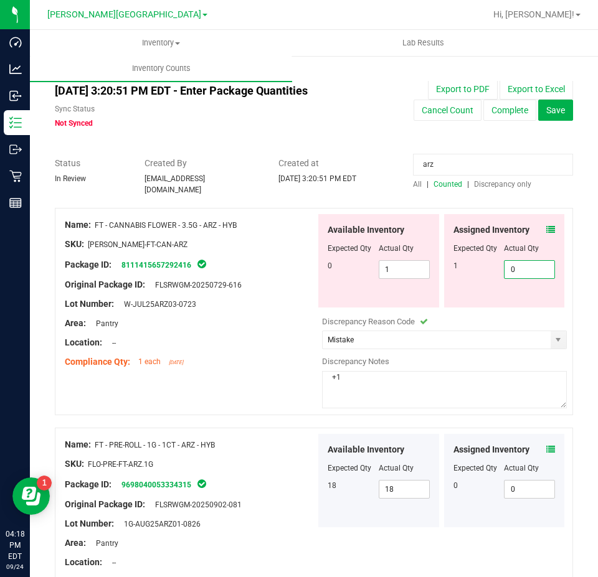
click at [534, 263] on span "0 0" at bounding box center [529, 269] width 51 height 19
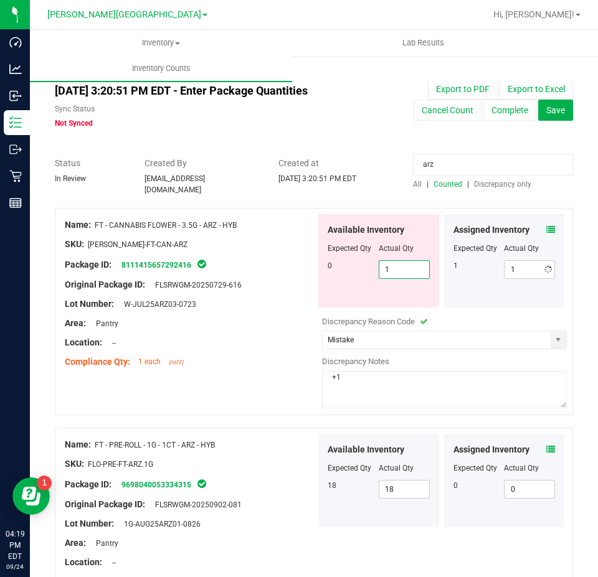
click at [382, 265] on span "1 1" at bounding box center [404, 269] width 51 height 19
click at [382, 265] on input "1" at bounding box center [404, 269] width 50 height 17
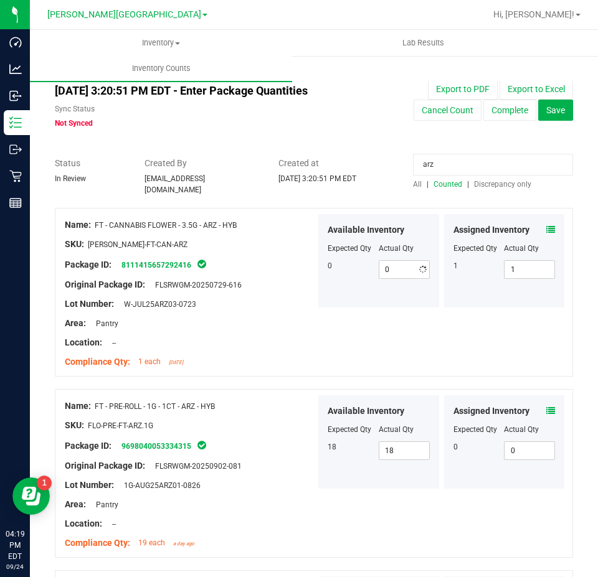
click at [267, 241] on div "SKU: FLO-BUD-FT-CAN-ARZ" at bounding box center [190, 244] width 251 height 13
click at [441, 164] on input "arz" at bounding box center [493, 165] width 160 height 22
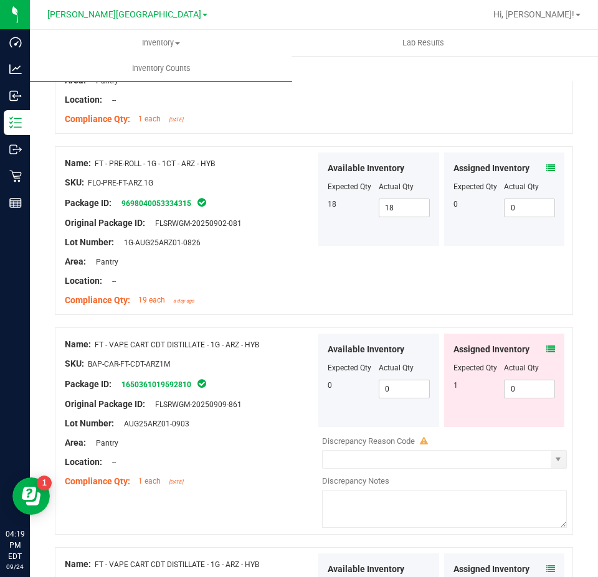
scroll to position [249, 0]
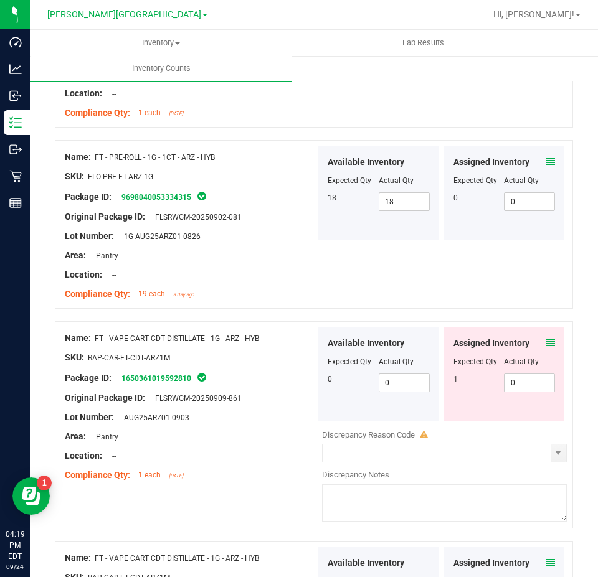
click at [523, 387] on div "Assigned Inventory Expected Qty Actual Qty 1 0 0" at bounding box center [504, 374] width 121 height 93
click at [516, 379] on span "0 0" at bounding box center [529, 383] width 51 height 19
click at [479, 293] on div "Name: FT - PRE-ROLL - 1G - 1CT - ARZ - HYB SKU: FLO-PRE-FT-ARZ.1G Package ID: 9…" at bounding box center [314, 224] width 518 height 169
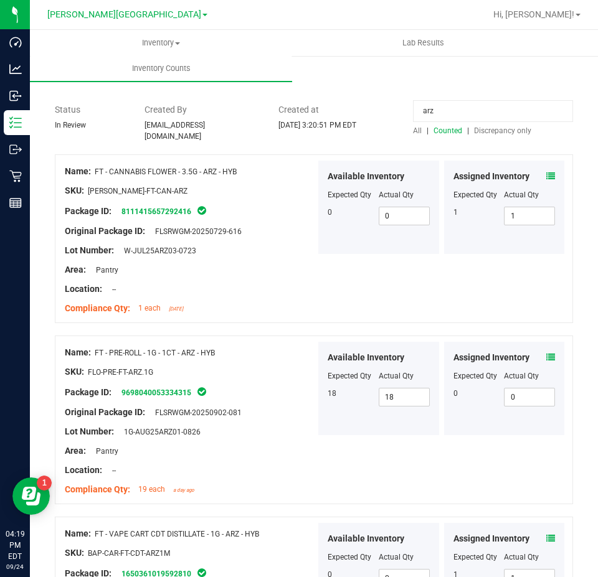
scroll to position [19, 0]
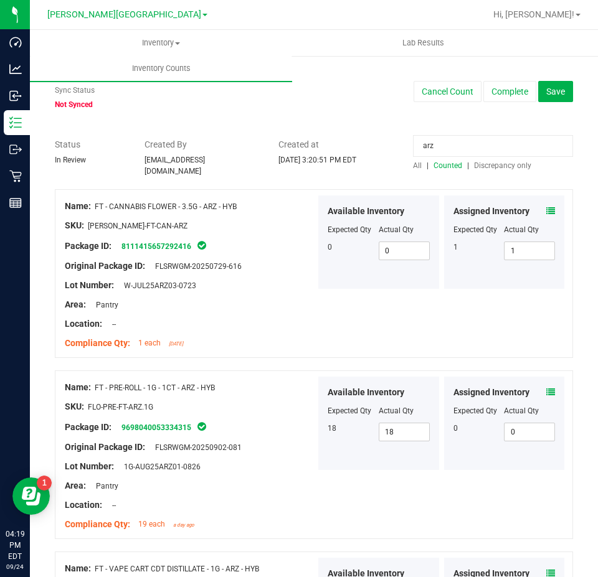
click at [447, 151] on input "arz" at bounding box center [493, 146] width 160 height 22
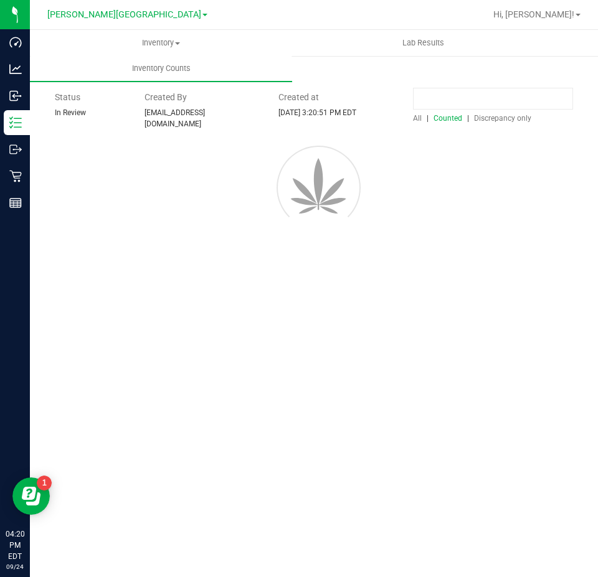
scroll to position [0, 0]
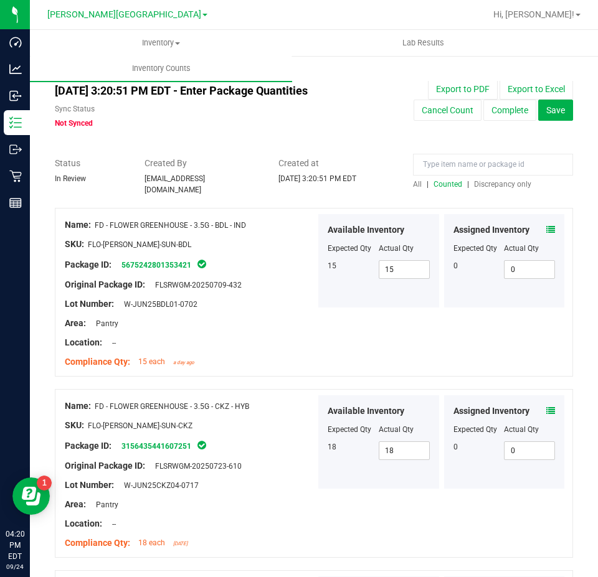
click at [413, 186] on span "All" at bounding box center [417, 184] width 9 height 9
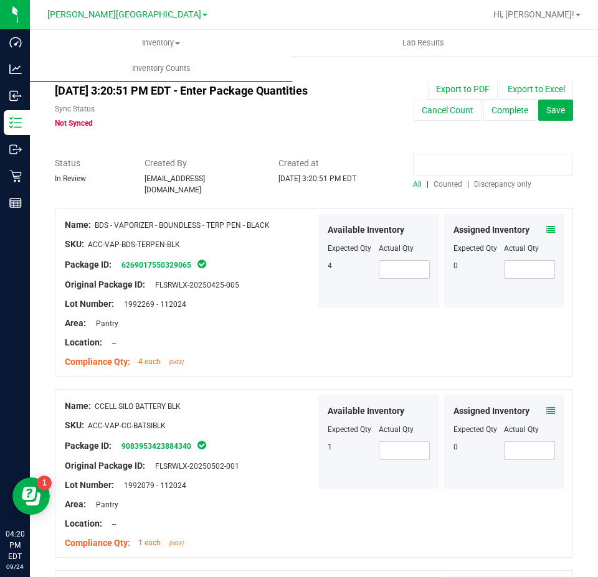
click at [479, 164] on input at bounding box center [493, 165] width 160 height 22
paste input "0176557884764386"
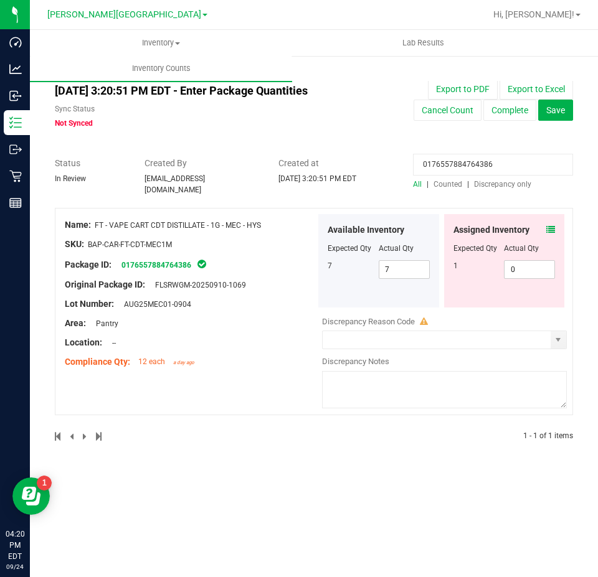
click at [554, 225] on icon at bounding box center [550, 229] width 9 height 9
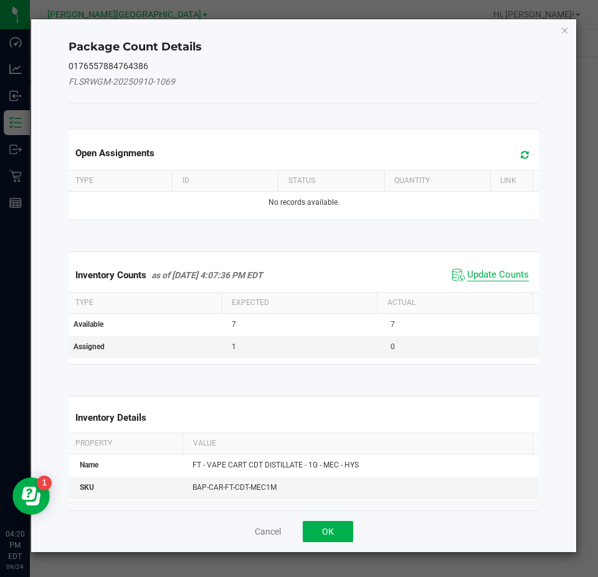
click at [509, 276] on span "Update Counts" at bounding box center [498, 275] width 62 height 12
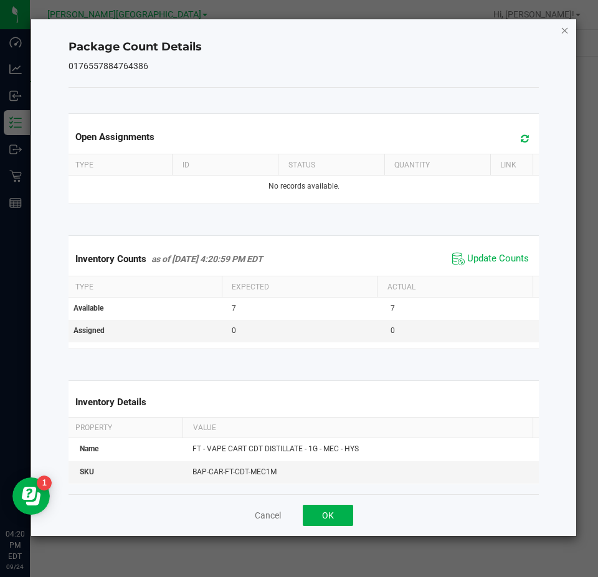
click at [563, 30] on icon "Close" at bounding box center [564, 29] width 9 height 15
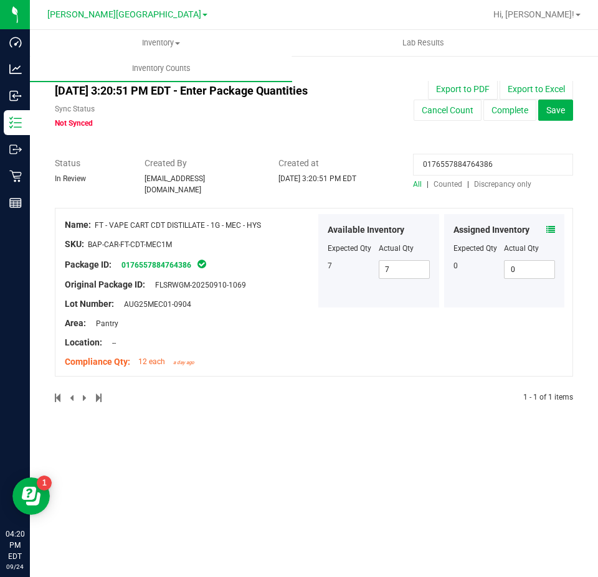
click at [466, 164] on input "0176557884764386" at bounding box center [493, 165] width 160 height 22
paste input "731318513076431"
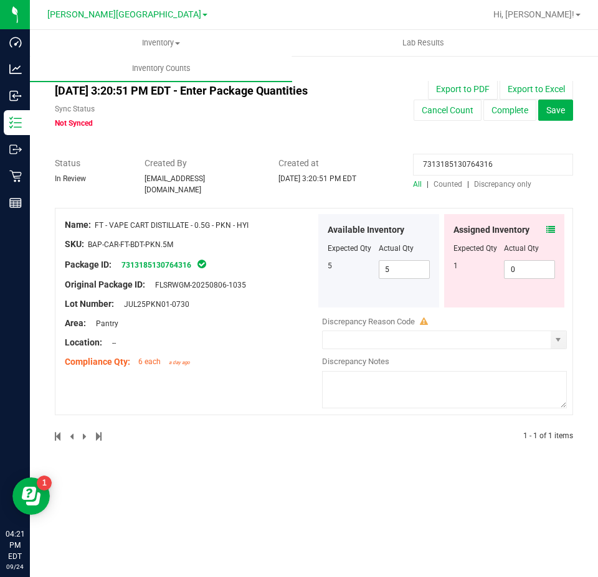
click at [549, 225] on icon at bounding box center [550, 229] width 9 height 9
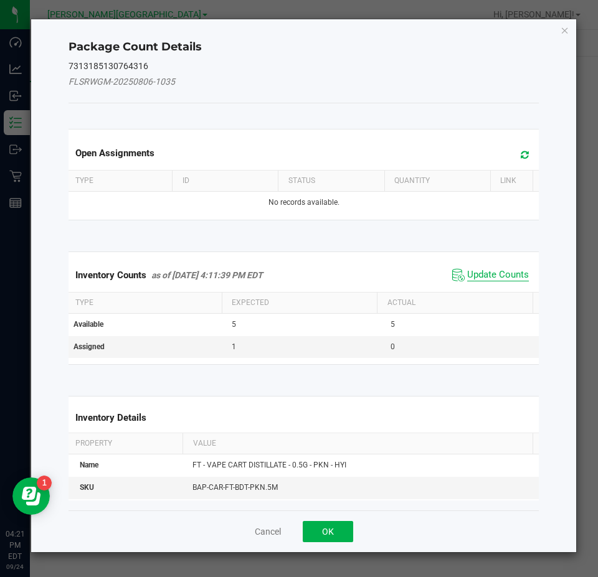
click at [508, 272] on span "Update Counts" at bounding box center [498, 275] width 62 height 12
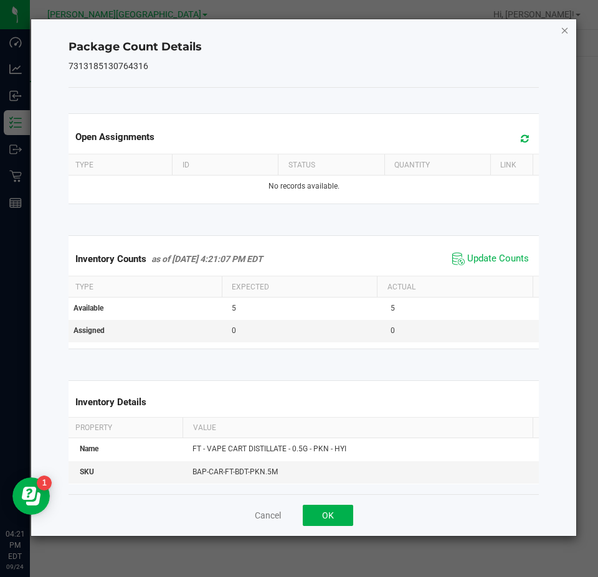
click at [560, 31] on icon "Close" at bounding box center [564, 29] width 9 height 15
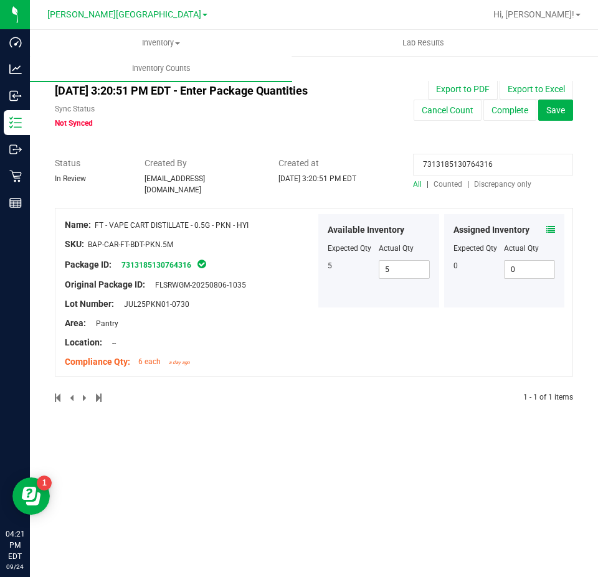
click at [451, 169] on input "7313185130764316" at bounding box center [493, 165] width 160 height 22
paste input "5818963103260799"
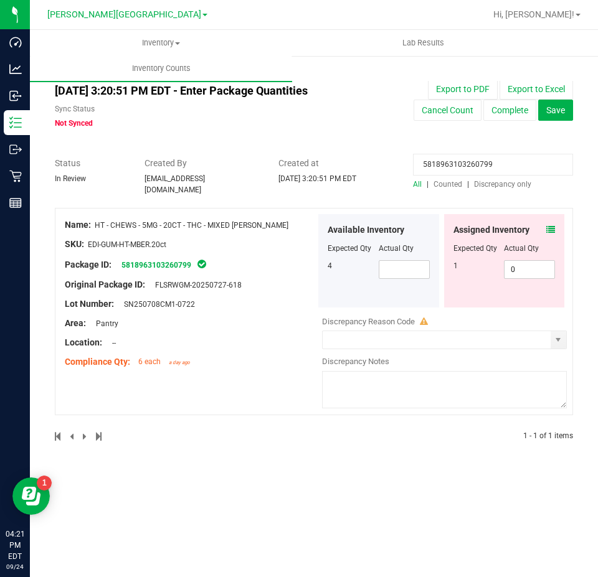
click at [554, 225] on icon at bounding box center [550, 229] width 9 height 9
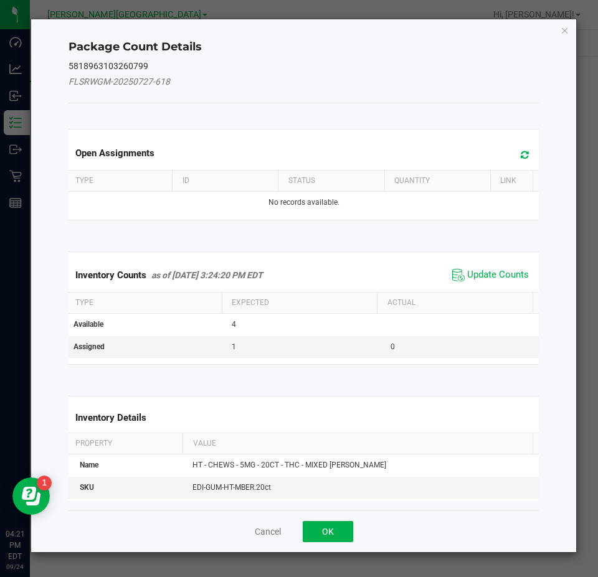
drag, startPoint x: 496, startPoint y: 270, endPoint x: 489, endPoint y: 257, distance: 15.1
click at [496, 271] on span "Update Counts" at bounding box center [498, 275] width 62 height 12
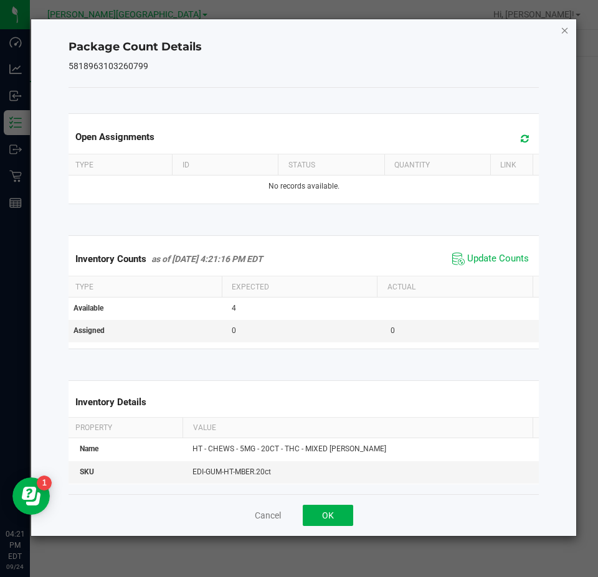
click at [564, 27] on icon "Close" at bounding box center [564, 29] width 9 height 15
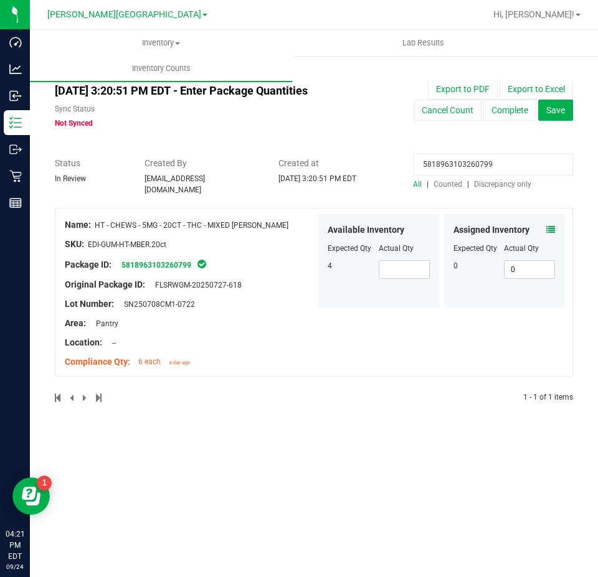
click at [486, 169] on input "5818963103260799" at bounding box center [493, 165] width 160 height 22
paste input "556994002931630"
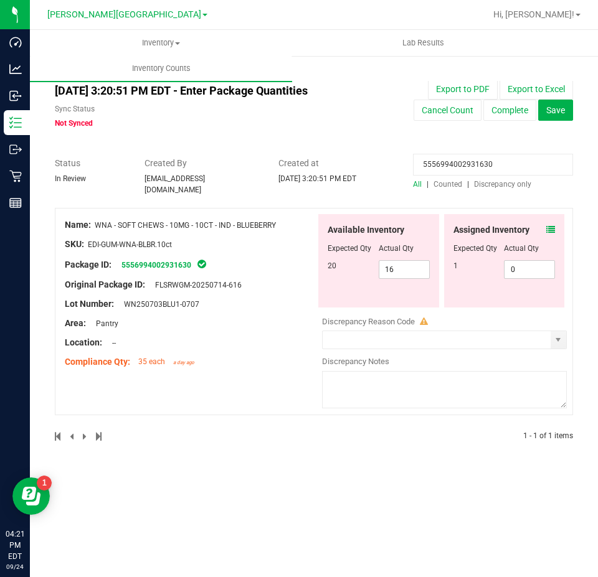
click at [550, 225] on icon at bounding box center [550, 229] width 9 height 9
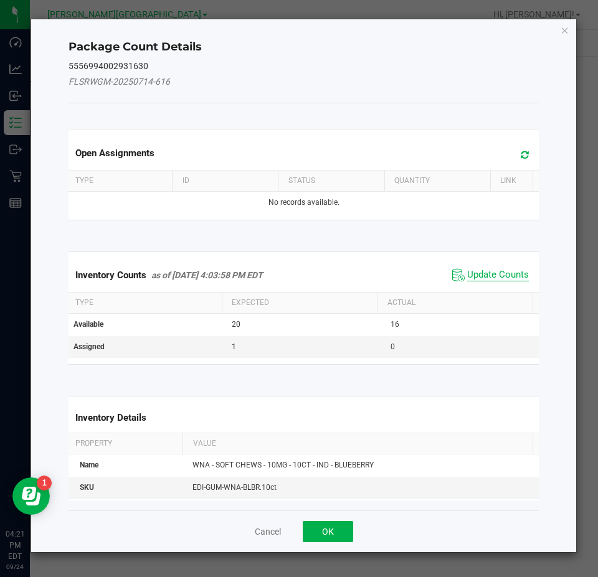
click at [485, 272] on span "Update Counts" at bounding box center [498, 275] width 62 height 12
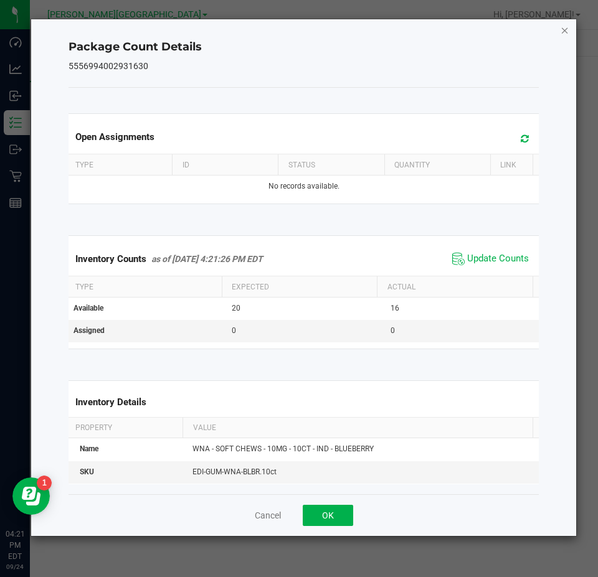
click at [564, 29] on icon "Close" at bounding box center [564, 29] width 9 height 15
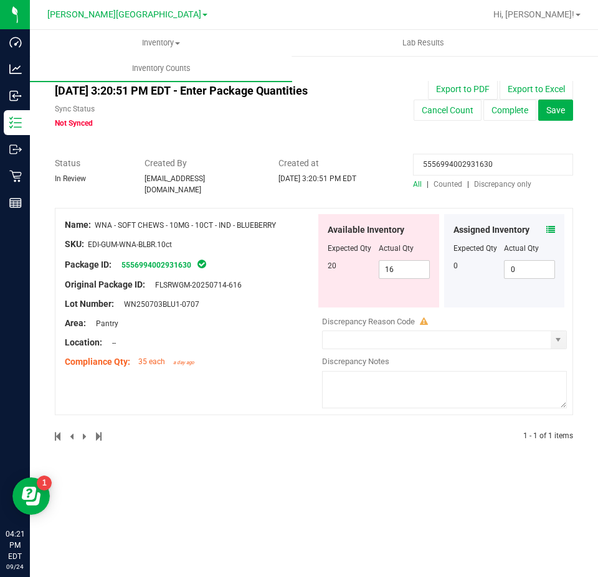
click at [454, 163] on input "5556994002931630" at bounding box center [493, 165] width 160 height 22
paste input "4613647752211693"
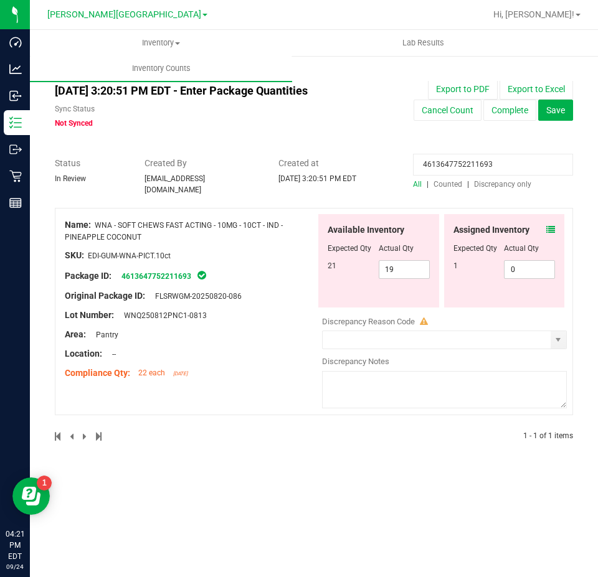
click at [547, 225] on icon at bounding box center [550, 229] width 9 height 9
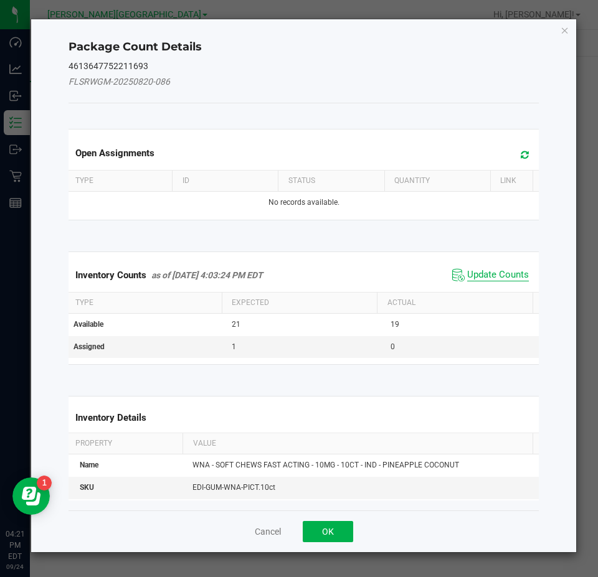
click at [507, 271] on span "Update Counts" at bounding box center [498, 275] width 62 height 12
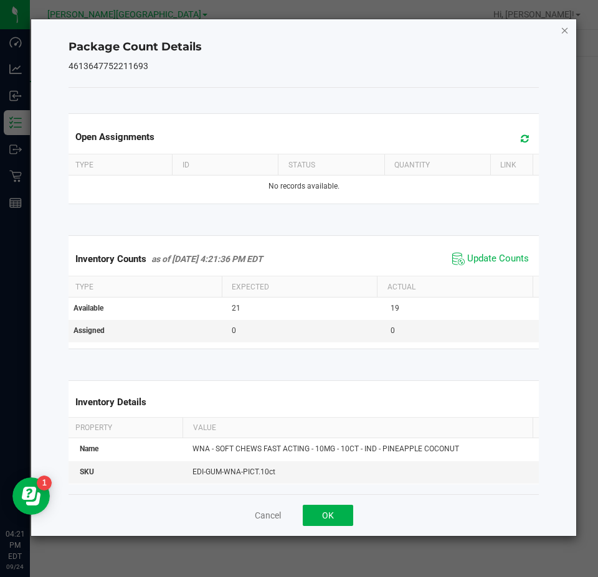
click at [563, 31] on icon "Close" at bounding box center [564, 29] width 9 height 15
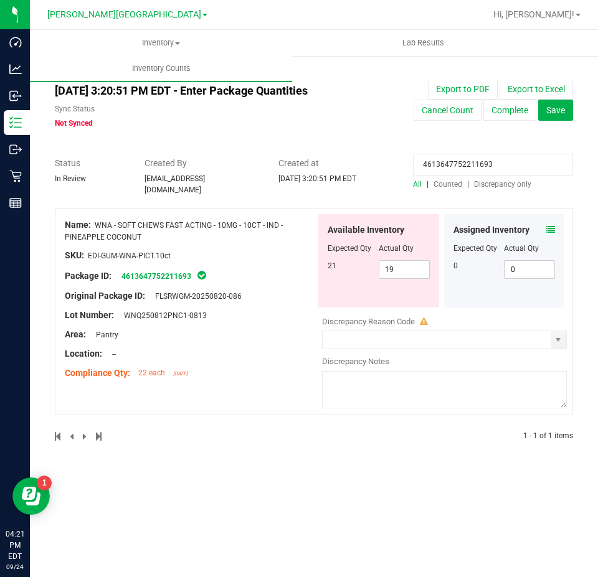
click at [483, 164] on input "4613647752211693" at bounding box center [493, 165] width 160 height 22
paste input "6263918379154679"
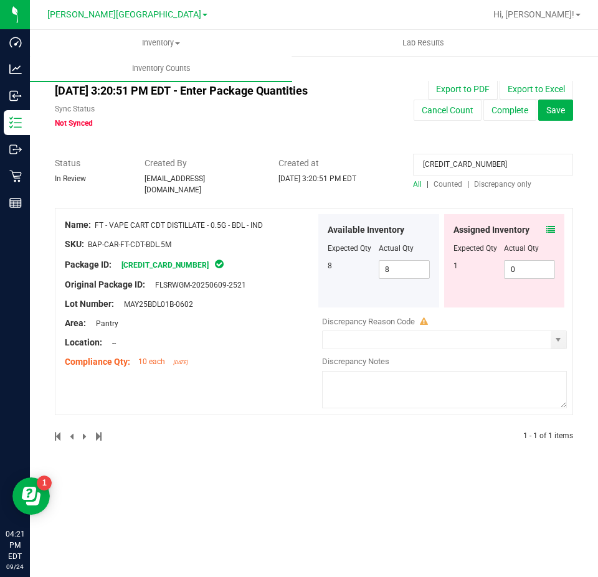
click at [545, 224] on div "Assigned Inventory" at bounding box center [504, 230] width 102 height 13
click at [555, 219] on div "Assigned Inventory Expected Qty Actual Qty 1 0 0" at bounding box center [504, 260] width 121 height 93
click at [554, 225] on icon at bounding box center [550, 229] width 9 height 9
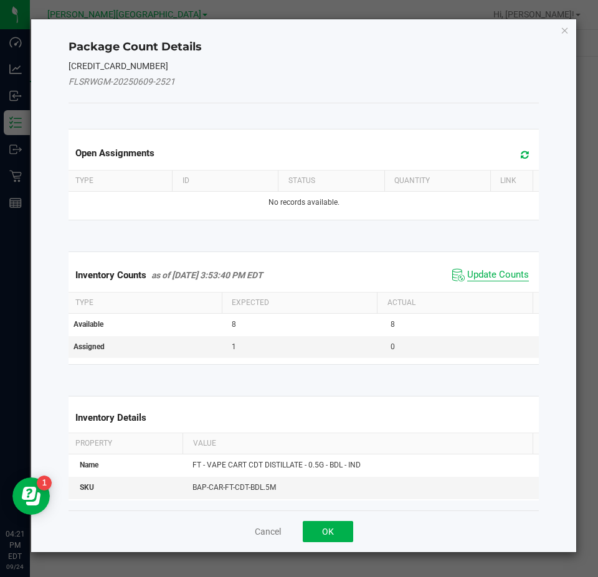
click at [501, 271] on span "Update Counts" at bounding box center [498, 275] width 62 height 12
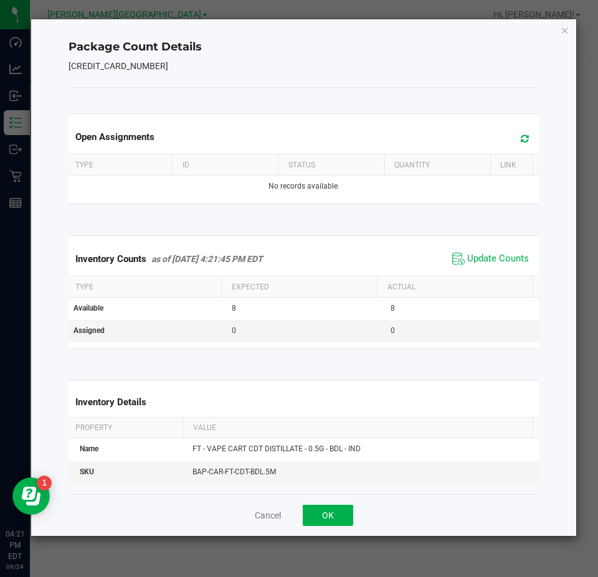
click at [563, 32] on icon "Close" at bounding box center [564, 29] width 9 height 15
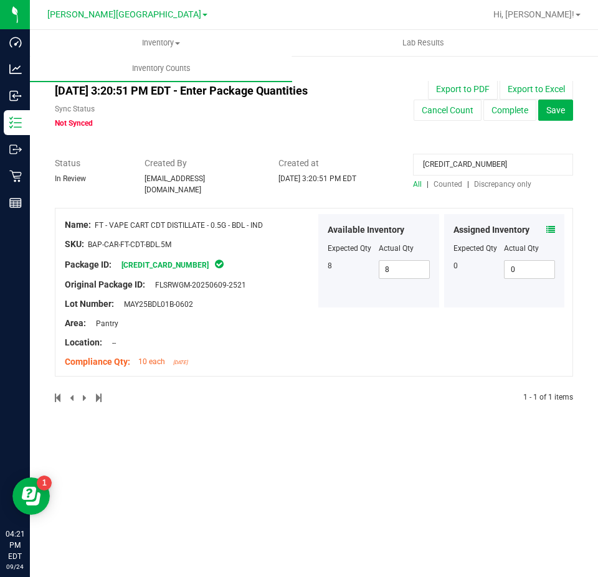
click at [498, 161] on input "6263918379154679" at bounding box center [493, 165] width 160 height 22
click at [497, 161] on input "6263918379154679" at bounding box center [493, 165] width 160 height 22
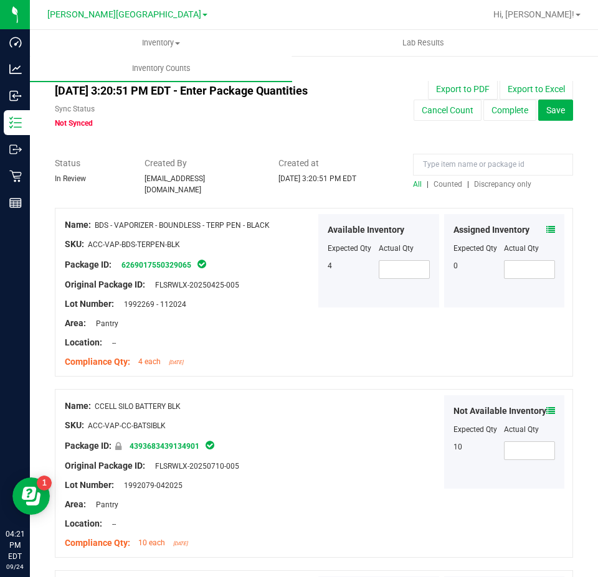
click at [491, 186] on span "Discrepancy only" at bounding box center [502, 184] width 57 height 9
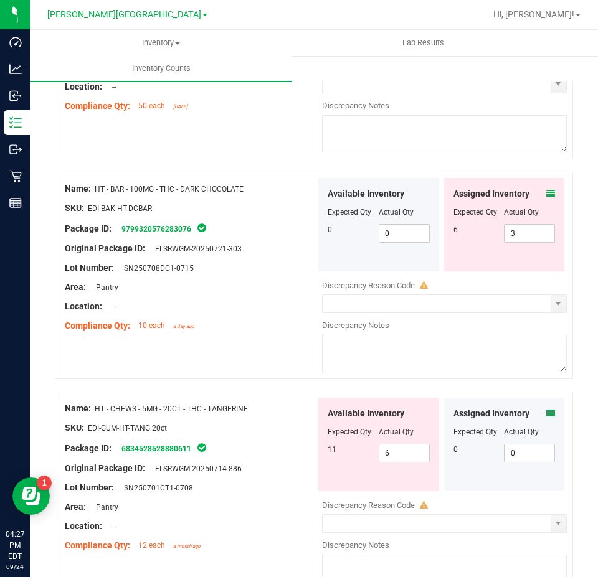
scroll to position [2756, 0]
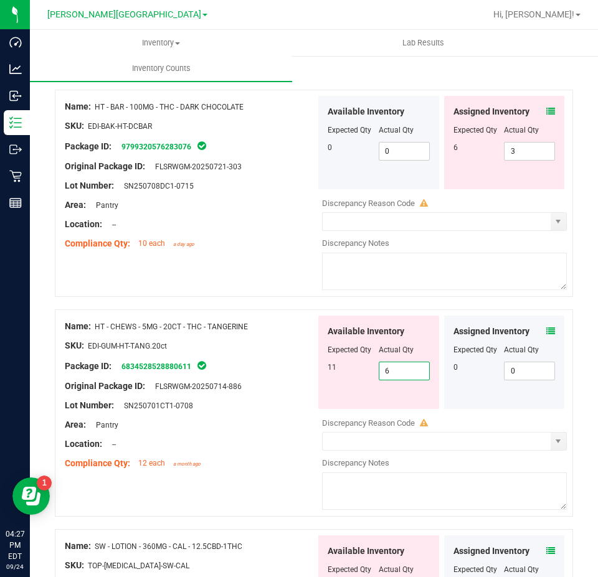
click at [410, 364] on span "6 6" at bounding box center [404, 371] width 51 height 19
click at [410, 364] on input "6" at bounding box center [404, 370] width 50 height 17
click at [282, 418] on div "Area: Pantry" at bounding box center [190, 424] width 251 height 13
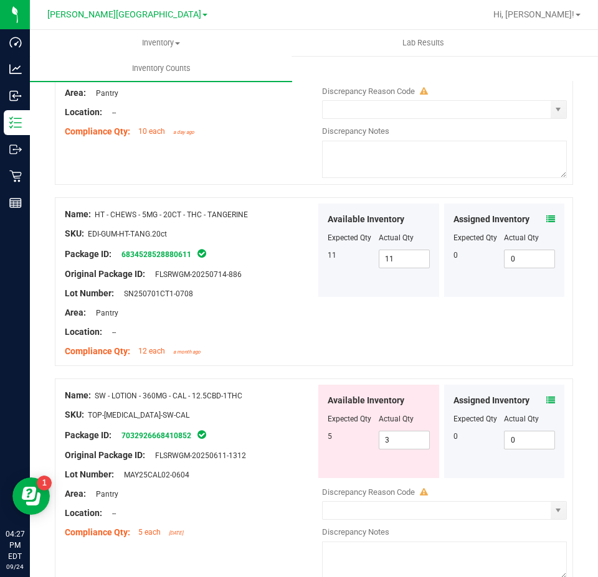
scroll to position [2880, 0]
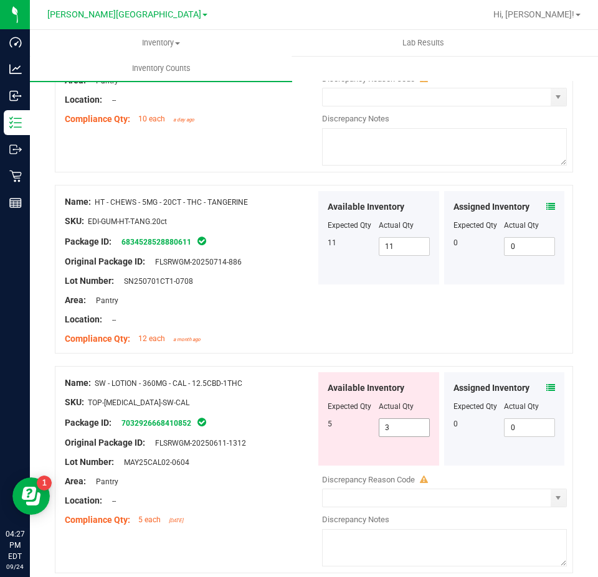
click at [397, 418] on span "3 3" at bounding box center [404, 427] width 51 height 19
click at [397, 419] on input "3" at bounding box center [404, 427] width 50 height 17
click at [328, 422] on span "5" at bounding box center [330, 424] width 4 height 9
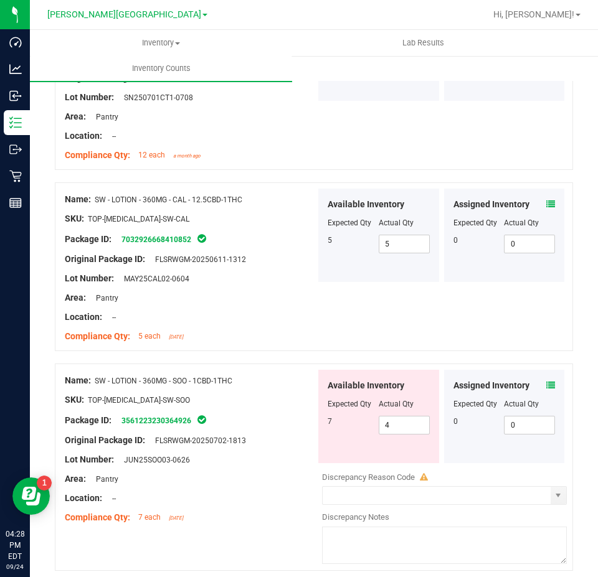
scroll to position [3067, 0]
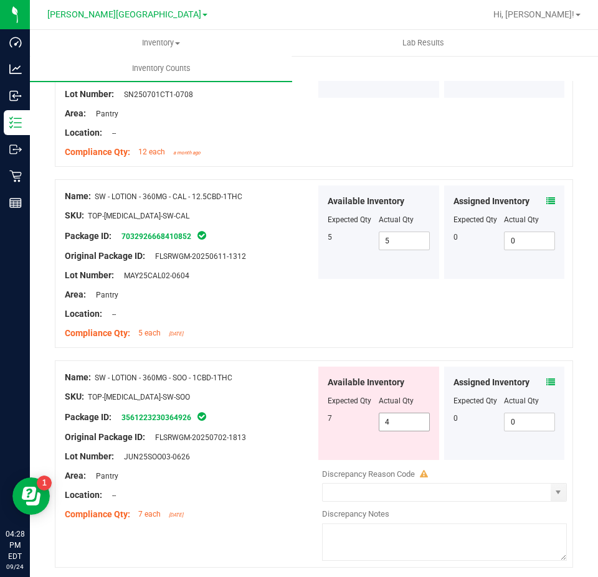
click at [412, 418] on span "4 4" at bounding box center [404, 422] width 51 height 19
click at [412, 418] on input "4" at bounding box center [404, 421] width 50 height 17
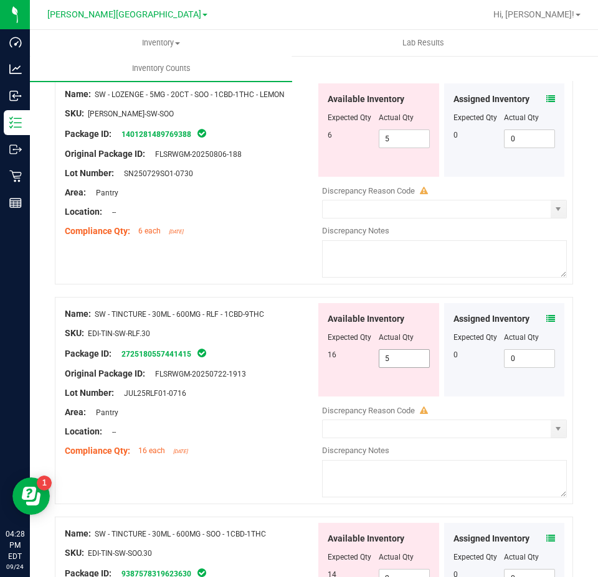
scroll to position [3752, 0]
click at [411, 349] on span "5 5" at bounding box center [404, 358] width 51 height 19
click at [411, 349] on input "5" at bounding box center [404, 357] width 50 height 17
click at [412, 349] on input "5" at bounding box center [404, 357] width 50 height 17
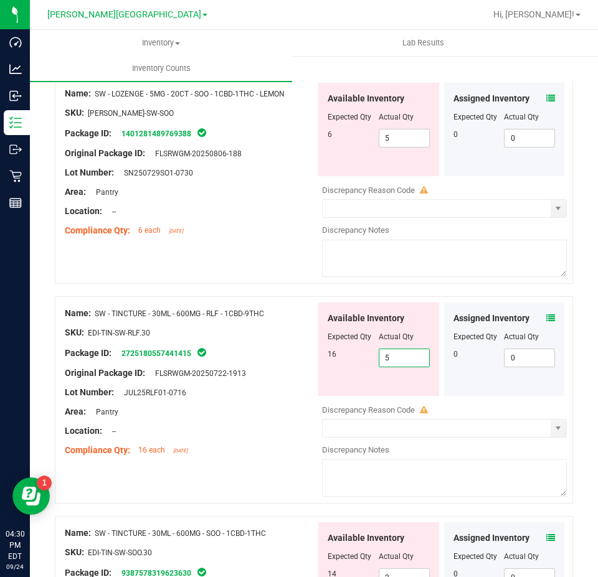
click at [412, 349] on input "5" at bounding box center [404, 357] width 50 height 17
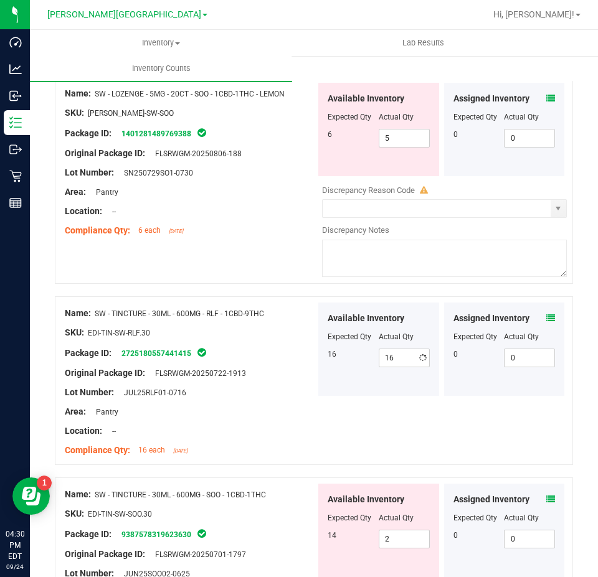
click at [389, 143] on div "Available Inventory Expected Qty Actual Qty 6 5 5" at bounding box center [378, 129] width 121 height 93
click at [387, 129] on span "5 5" at bounding box center [404, 138] width 51 height 19
click at [387, 130] on input "5" at bounding box center [404, 138] width 50 height 17
click at [267, 141] on div at bounding box center [190, 144] width 251 height 6
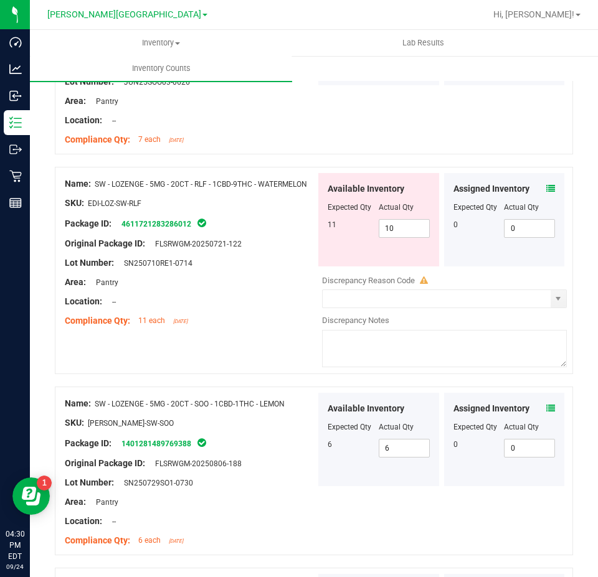
scroll to position [3441, 0]
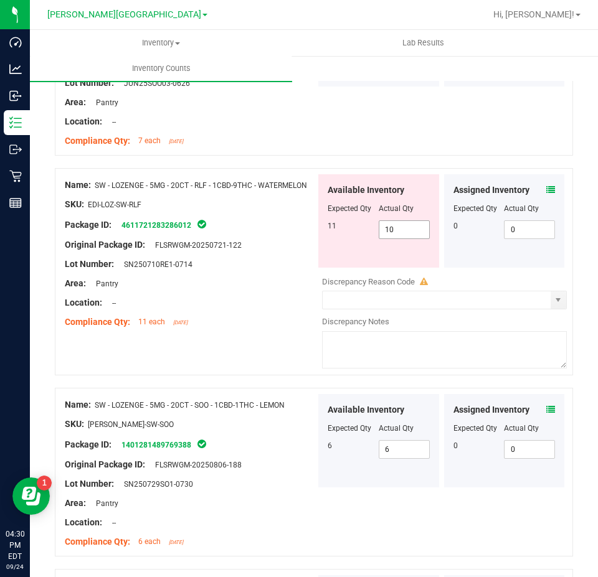
click at [402, 227] on span "10 10" at bounding box center [404, 229] width 51 height 19
click at [402, 227] on input "10" at bounding box center [404, 229] width 50 height 17
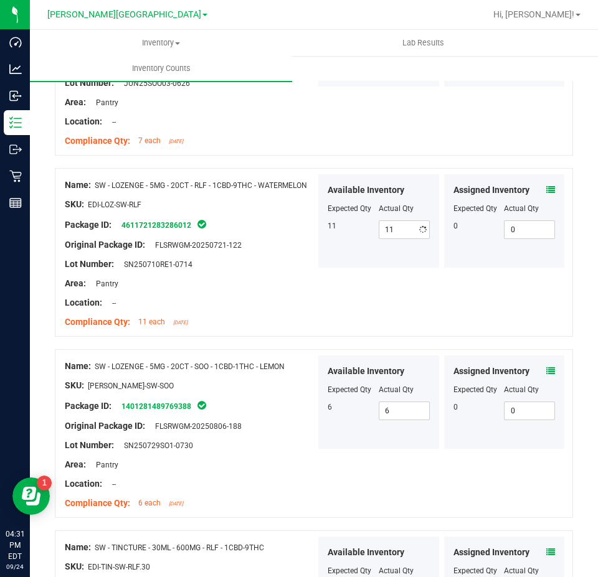
click at [277, 217] on div "Package ID: 4611721283286012" at bounding box center [190, 224] width 251 height 15
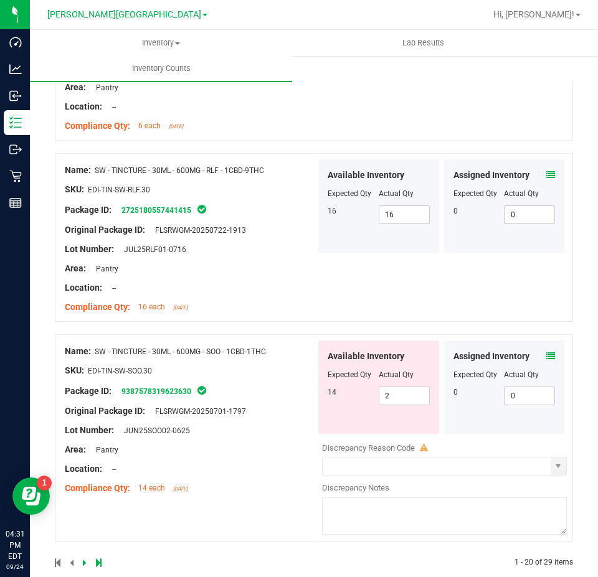
scroll to position [3832, 0]
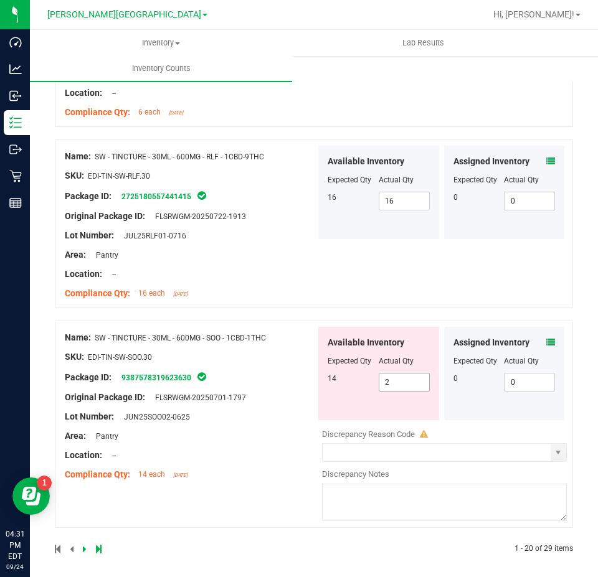
click at [405, 377] on span "2 2" at bounding box center [404, 382] width 51 height 19
click at [405, 377] on input "2" at bounding box center [404, 382] width 50 height 17
click at [300, 397] on div "Name: SW - TINCTURE - 30ML - 600MG - SOO - 1CBD-1THC SKU: EDI-TIN-SW-SOO.30 Pac…" at bounding box center [190, 406] width 251 height 159
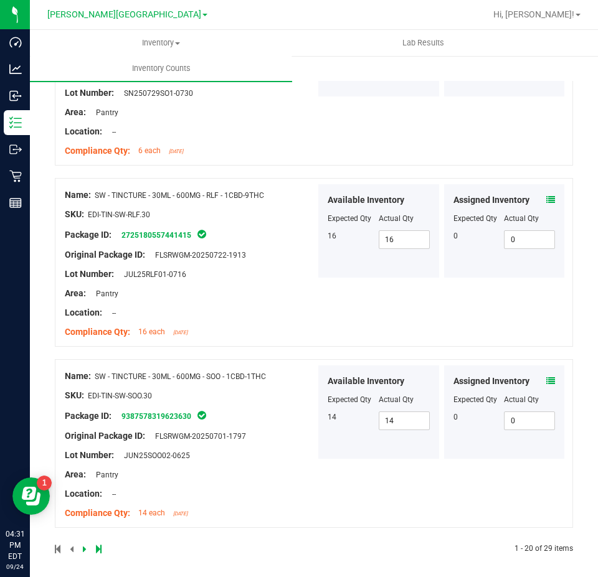
click at [85, 547] on icon at bounding box center [85, 548] width 4 height 7
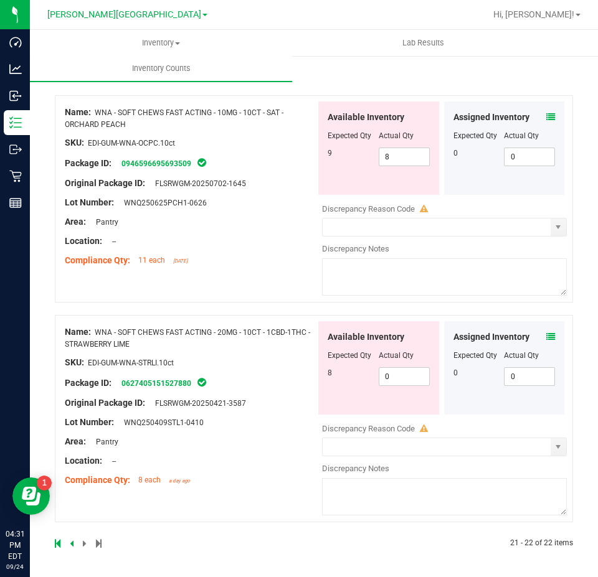
scroll to position [0, 0]
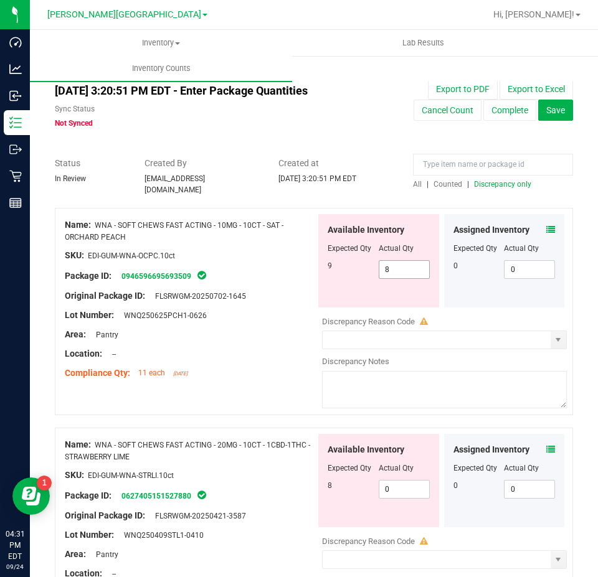
click at [400, 261] on span "8 8" at bounding box center [404, 269] width 51 height 19
click at [400, 261] on input "8" at bounding box center [404, 269] width 50 height 17
click at [277, 474] on div "Name: WNA - SOFT CHEWS FAST ACTING - 20MG - 10CT - 1CBD-1THC - STRAWBERRY LIME …" at bounding box center [190, 519] width 251 height 170
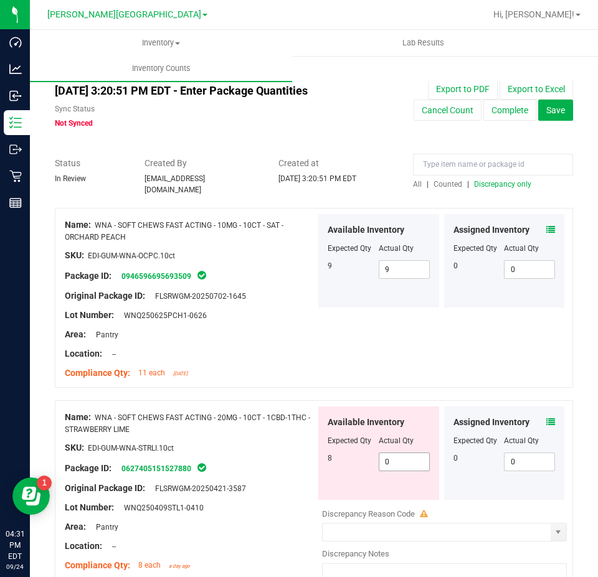
click at [394, 453] on span "0 0" at bounding box center [404, 462] width 51 height 19
click at [394, 453] on input "0" at bounding box center [404, 461] width 50 height 17
click at [280, 495] on div at bounding box center [190, 498] width 251 height 6
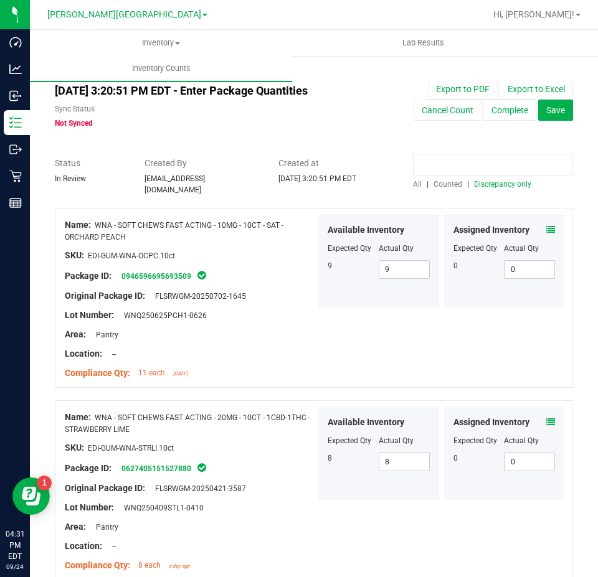
click at [459, 162] on input at bounding box center [493, 165] width 160 height 22
click at [437, 184] on span "Counted" at bounding box center [447, 184] width 29 height 9
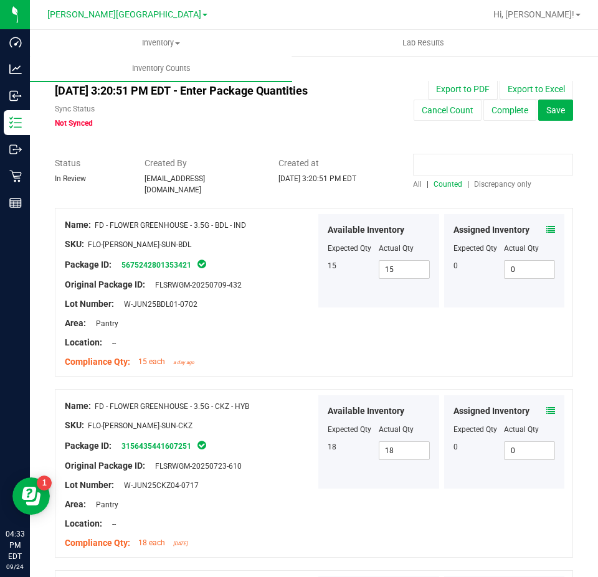
click at [436, 154] on input at bounding box center [493, 165] width 160 height 22
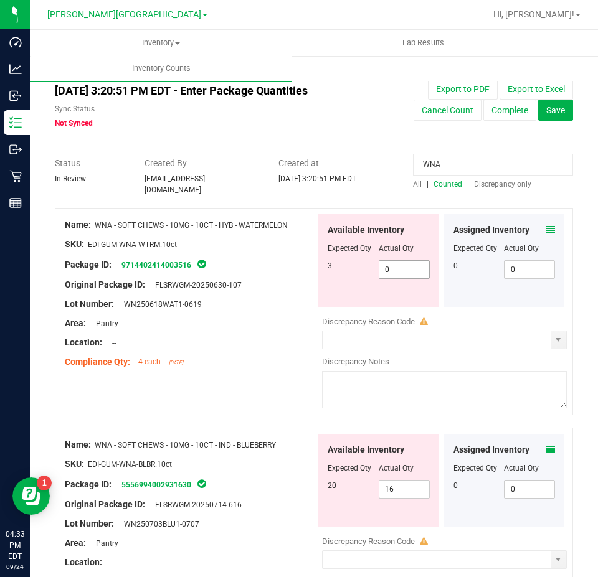
click at [400, 264] on span "0 0" at bounding box center [404, 269] width 51 height 19
click at [0, 0] on input "0" at bounding box center [0, 0] width 0 height 0
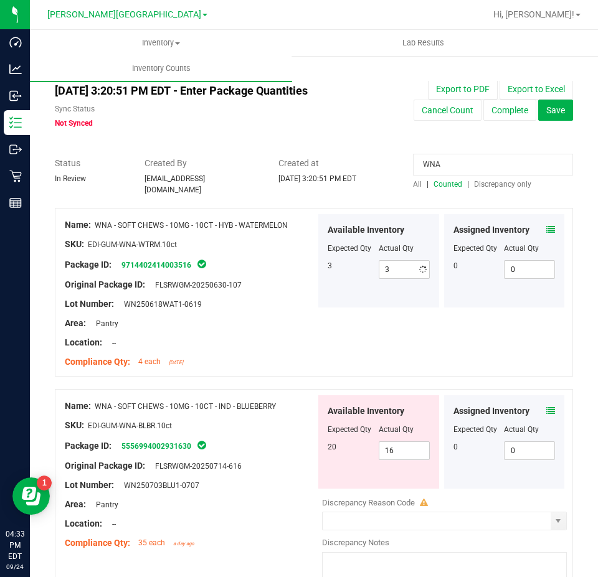
click at [245, 349] on div at bounding box center [190, 352] width 251 height 6
click at [397, 446] on span "16 16" at bounding box center [404, 450] width 51 height 19
click at [397, 446] on input "16" at bounding box center [404, 450] width 50 height 17
click at [358, 461] on div "Available Inventory Expected Qty Actual Qty 20 20 20" at bounding box center [378, 441] width 121 height 93
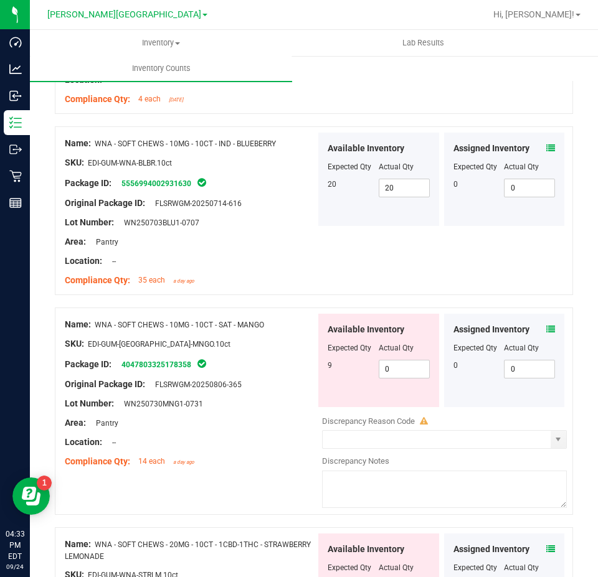
scroll to position [311, 0]
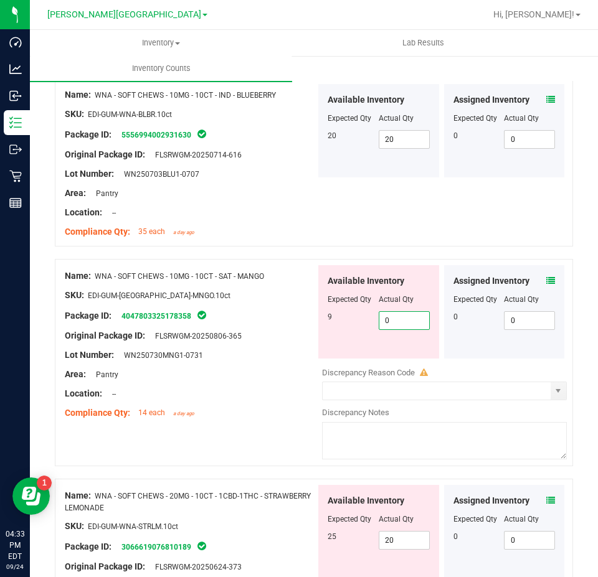
click at [407, 315] on span "0 0" at bounding box center [404, 320] width 51 height 19
click at [407, 315] on input "0" at bounding box center [404, 320] width 50 height 17
click at [242, 408] on div "Compliance Qty: 14 each a day ago" at bounding box center [190, 413] width 251 height 13
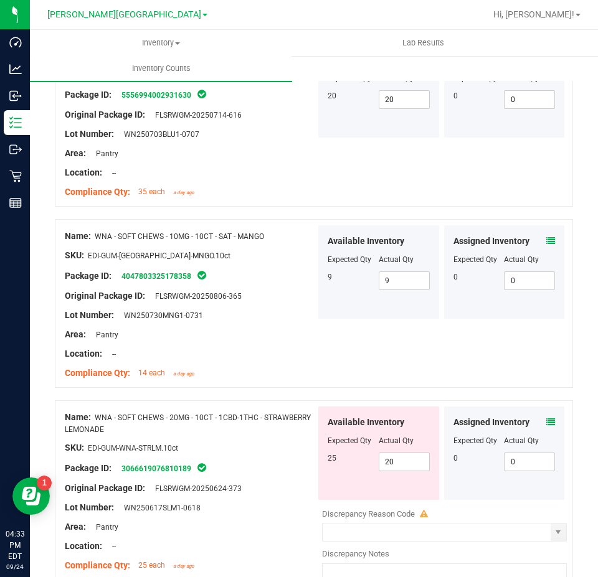
scroll to position [374, 0]
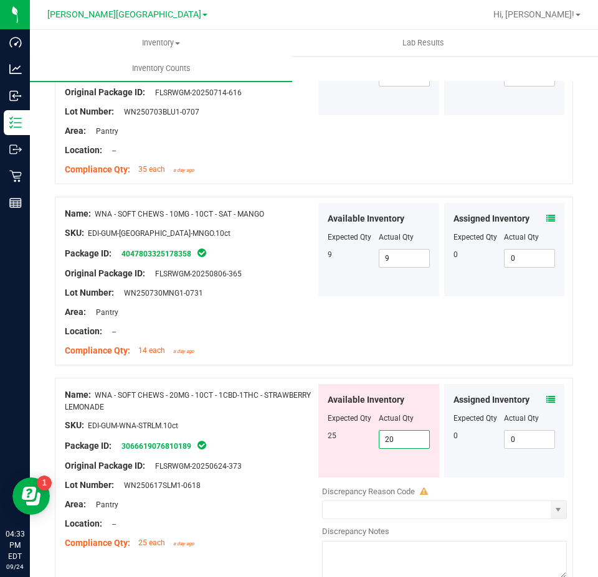
click at [389, 430] on span "20 20" at bounding box center [404, 439] width 51 height 19
click at [389, 431] on input "20" at bounding box center [404, 439] width 50 height 17
click at [342, 444] on div "Available Inventory Expected Qty Actual Qty 25 25 25" at bounding box center [378, 430] width 121 height 93
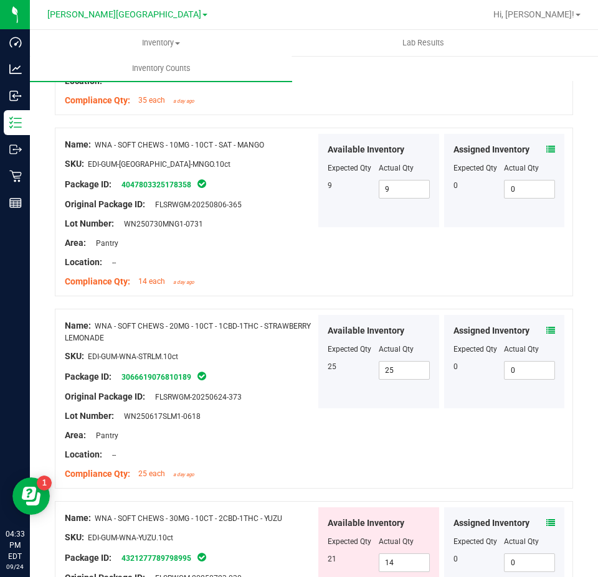
scroll to position [623, 0]
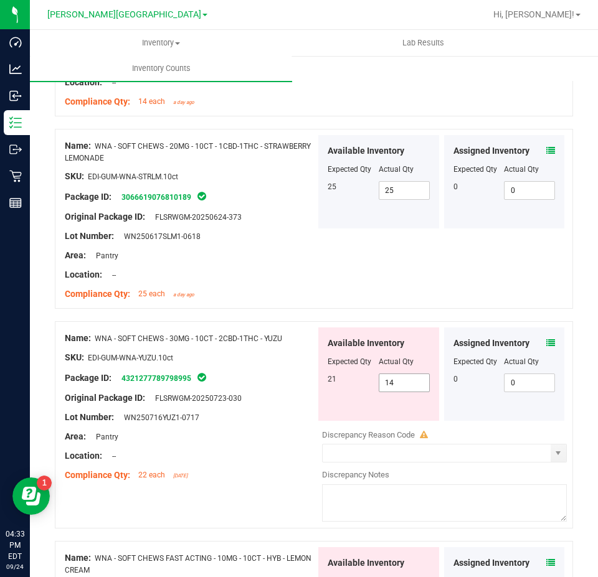
click at [403, 379] on span "14 14" at bounding box center [404, 383] width 51 height 19
click at [403, 379] on input "14" at bounding box center [404, 382] width 50 height 17
click at [546, 339] on icon at bounding box center [550, 343] width 9 height 9
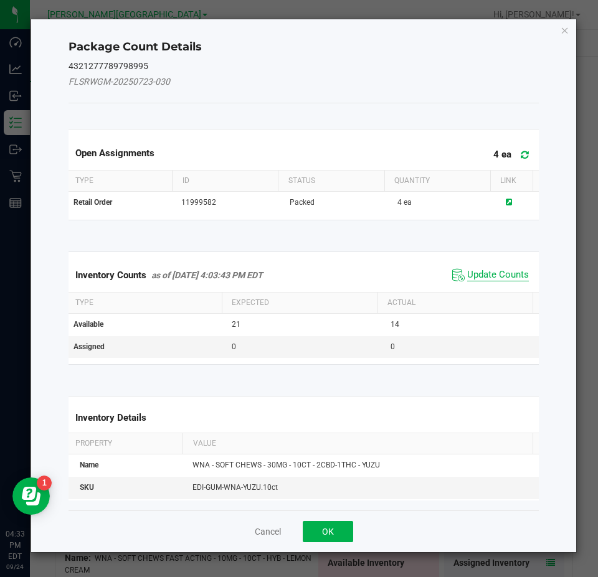
click at [479, 271] on span "Update Counts" at bounding box center [498, 275] width 62 height 12
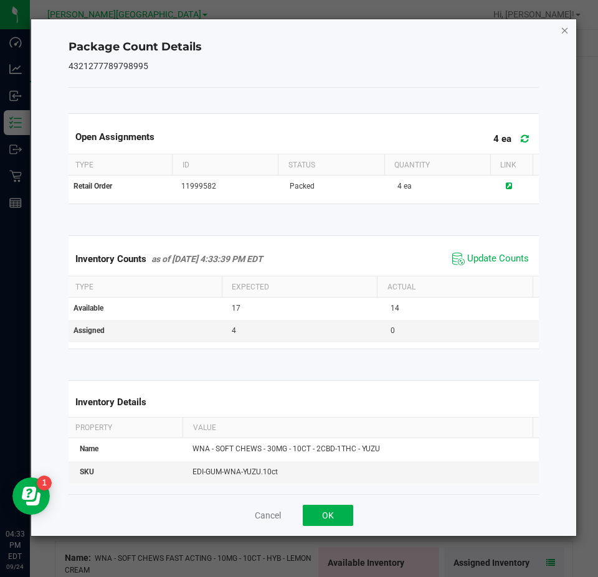
click at [562, 29] on icon "Close" at bounding box center [564, 29] width 9 height 15
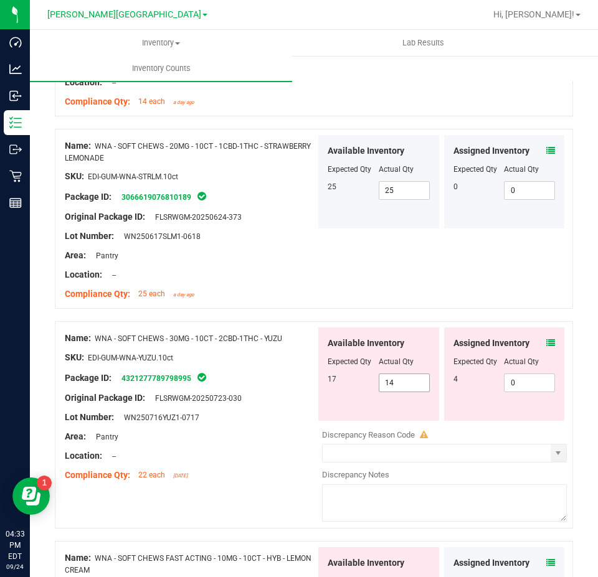
click at [402, 374] on span "14 14" at bounding box center [404, 383] width 51 height 19
click at [0, 0] on input "14" at bounding box center [0, 0] width 0 height 0
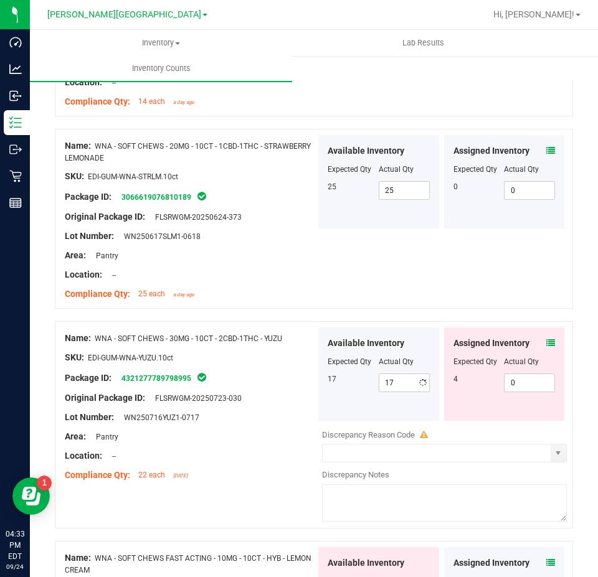
click at [343, 375] on div "17" at bounding box center [353, 379] width 51 height 11
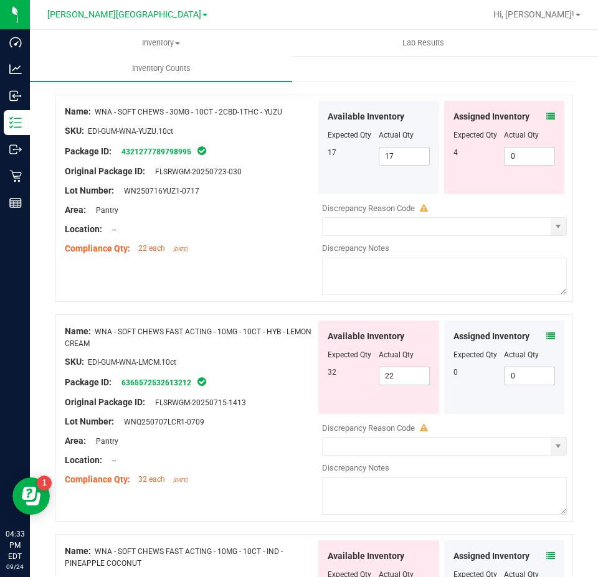
scroll to position [872, 0]
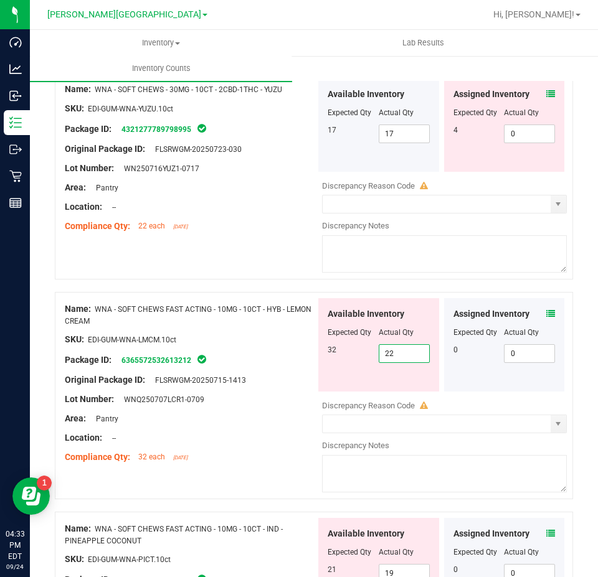
click at [407, 356] on span "22 22" at bounding box center [404, 353] width 51 height 19
click at [407, 356] on input "22" at bounding box center [404, 353] width 50 height 17
click at [299, 367] on div at bounding box center [190, 370] width 251 height 6
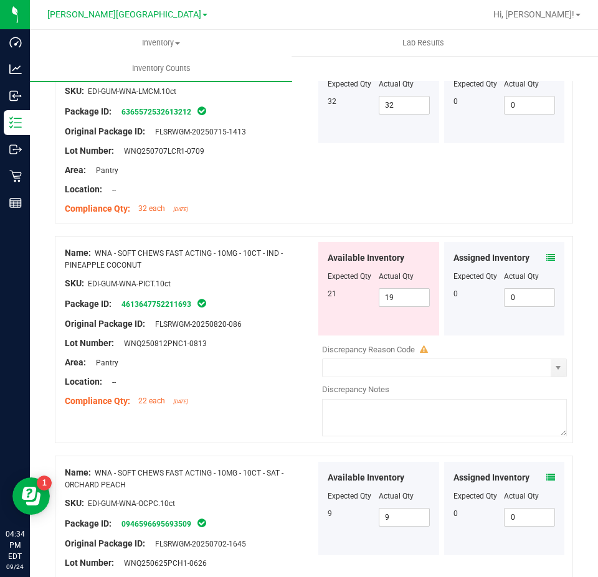
scroll to position [1121, 0]
click at [400, 291] on span "19 19" at bounding box center [404, 297] width 51 height 19
click at [400, 291] on input "19" at bounding box center [404, 296] width 50 height 17
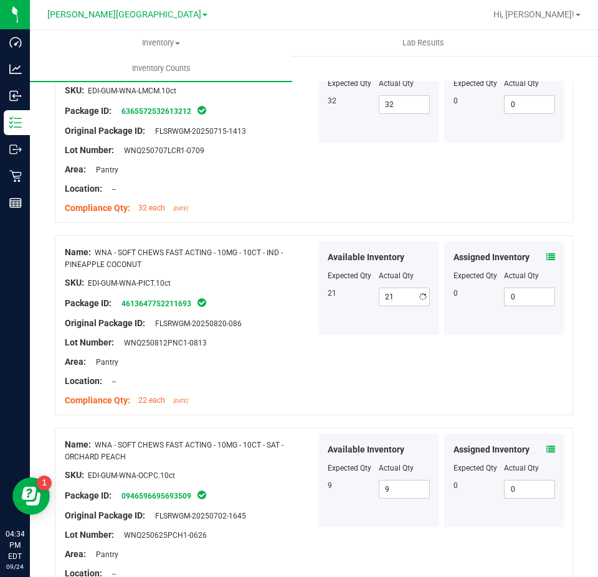
click at [200, 369] on div at bounding box center [190, 372] width 251 height 6
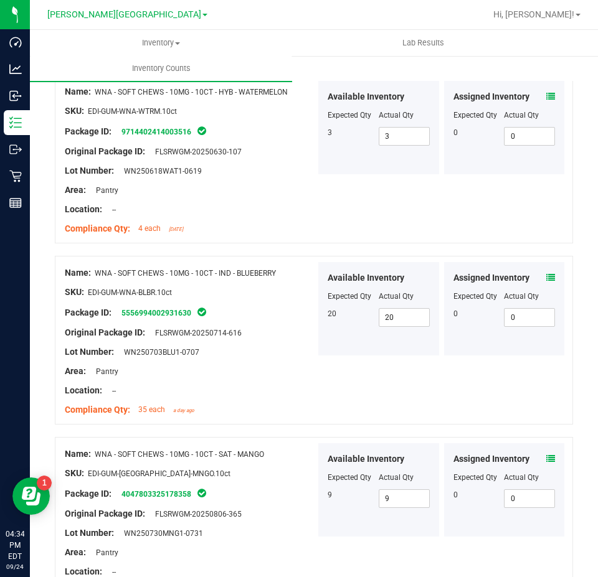
scroll to position [0, 0]
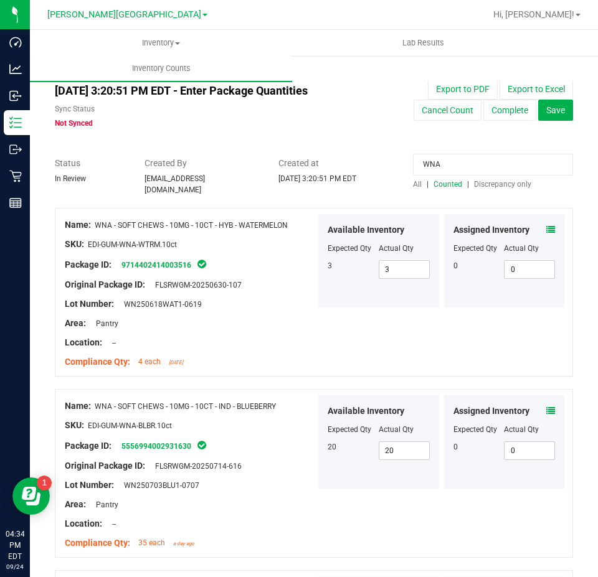
click at [441, 166] on input "WNA" at bounding box center [493, 165] width 160 height 22
paste input "2657883947434513"
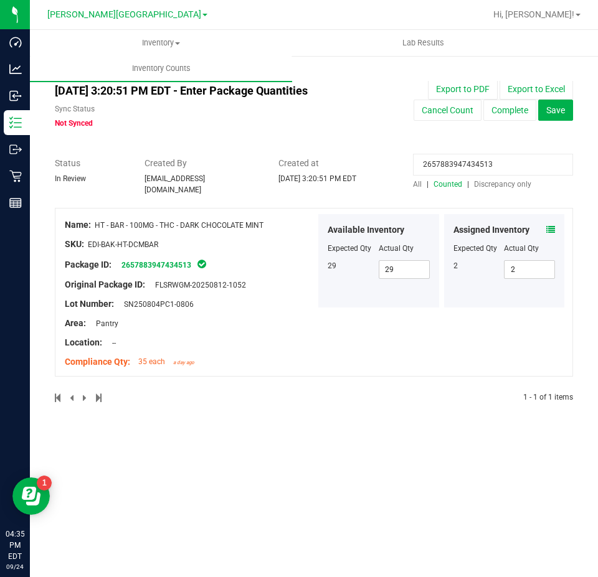
click at [551, 225] on icon at bounding box center [550, 229] width 9 height 9
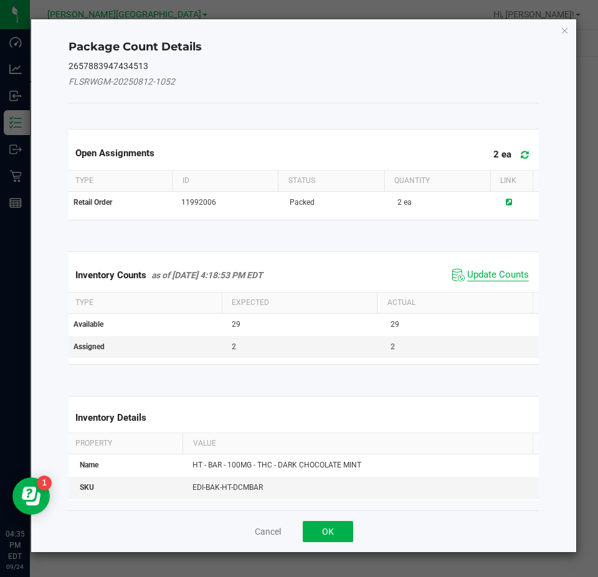
click at [494, 273] on span "Update Counts" at bounding box center [498, 275] width 62 height 12
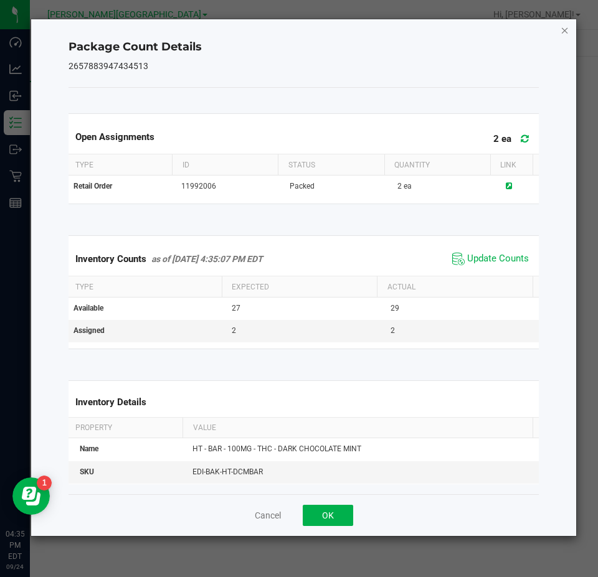
click at [563, 29] on icon "Close" at bounding box center [564, 29] width 9 height 15
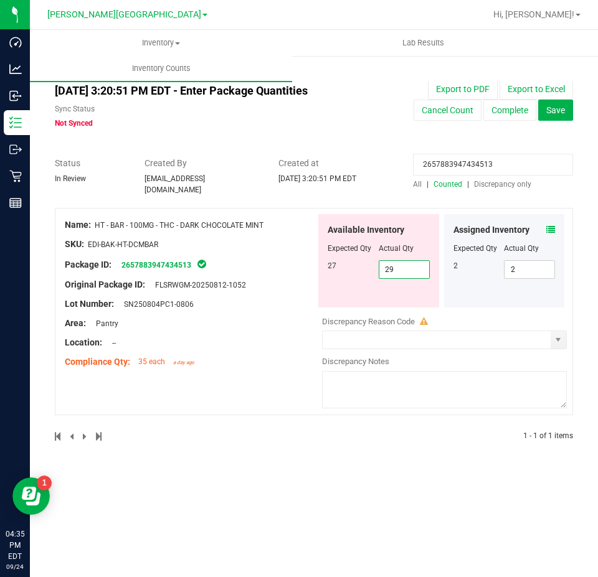
click at [392, 267] on span "29 29" at bounding box center [404, 269] width 51 height 19
click at [393, 265] on input "29" at bounding box center [404, 269] width 50 height 17
click at [481, 151] on div at bounding box center [314, 150] width 518 height 12
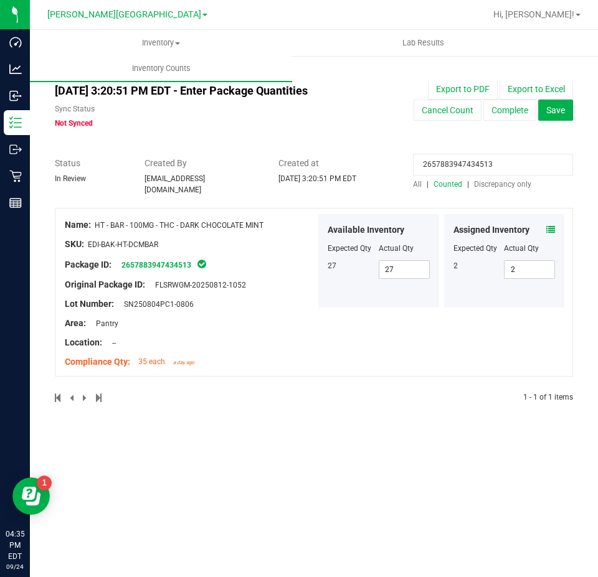
click at [480, 151] on div at bounding box center [314, 150] width 518 height 12
click at [479, 166] on input "2657883947434513" at bounding box center [493, 165] width 160 height 22
paste input "4086466341138945"
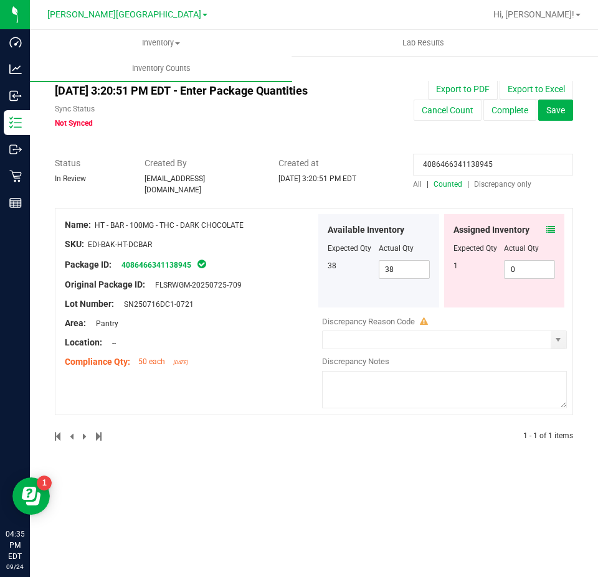
click at [548, 225] on icon at bounding box center [550, 229] width 9 height 9
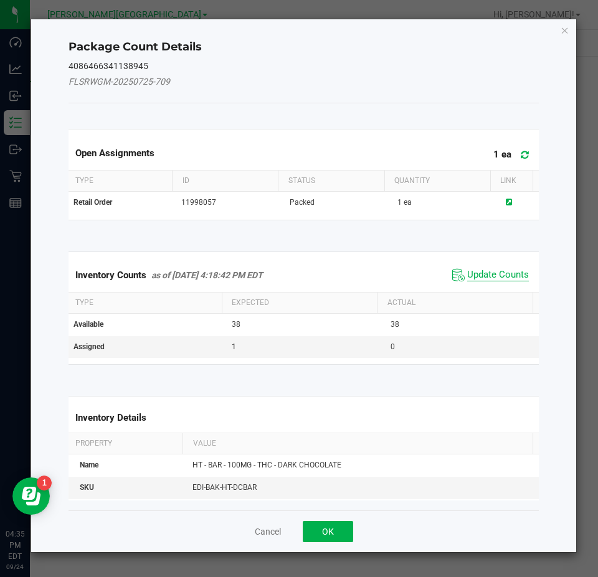
click at [493, 272] on span "Update Counts" at bounding box center [498, 275] width 62 height 12
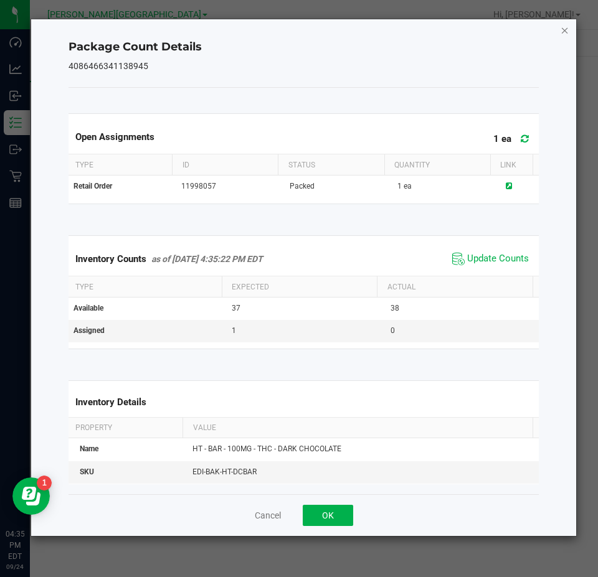
click at [561, 25] on icon "Close" at bounding box center [564, 29] width 9 height 15
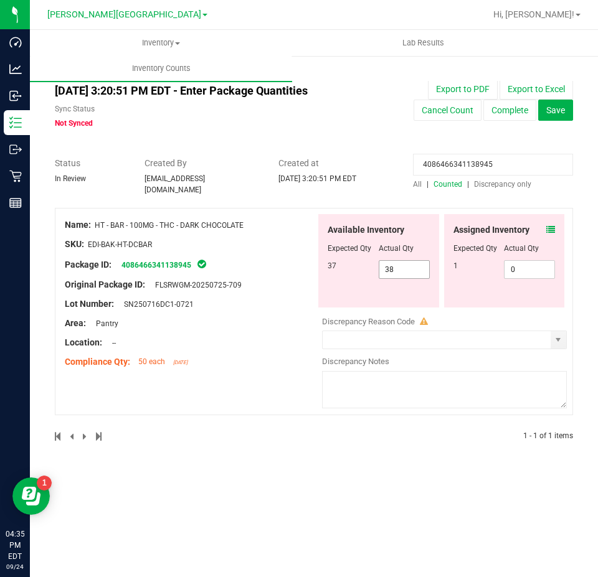
click at [400, 268] on span "38 38" at bounding box center [404, 269] width 51 height 19
click at [400, 268] on input "38" at bounding box center [404, 269] width 50 height 17
click at [426, 164] on input "4086466341138945" at bounding box center [493, 165] width 160 height 22
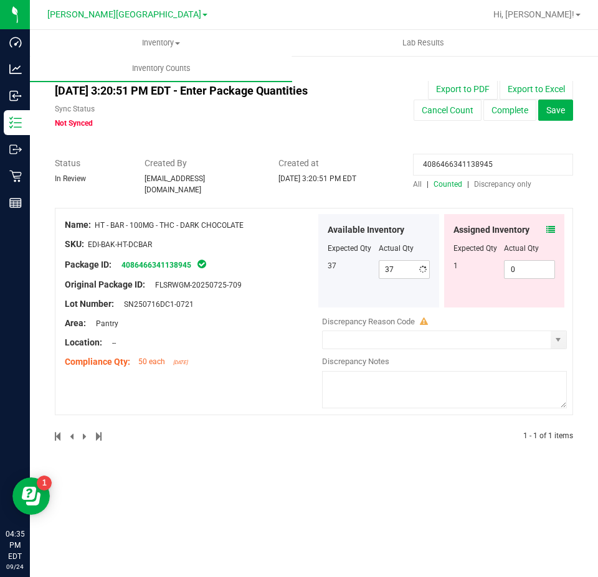
click at [426, 164] on input "4086466341138945" at bounding box center [493, 165] width 160 height 22
paste input "0960392198316106"
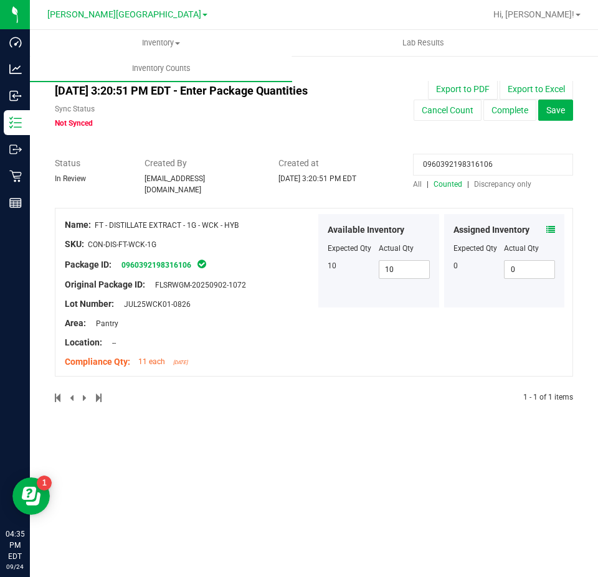
click at [546, 225] on icon at bounding box center [550, 229] width 9 height 9
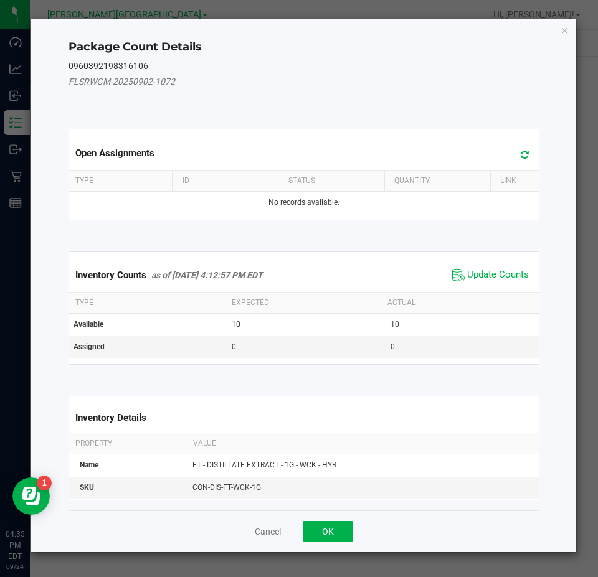
click at [511, 270] on span "Update Counts" at bounding box center [498, 275] width 62 height 12
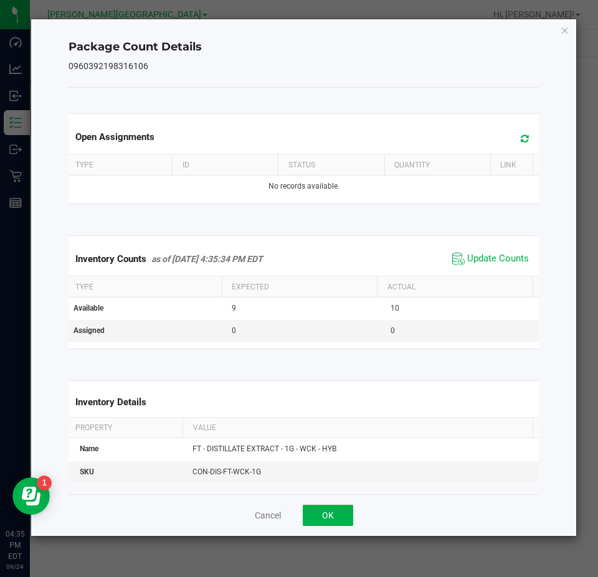
click at [566, 37] on div "Package Count Details 0960392198316106 Open Assignments Type ID Status Quantity…" at bounding box center [303, 277] width 545 height 517
click at [563, 27] on icon "Close" at bounding box center [564, 29] width 9 height 15
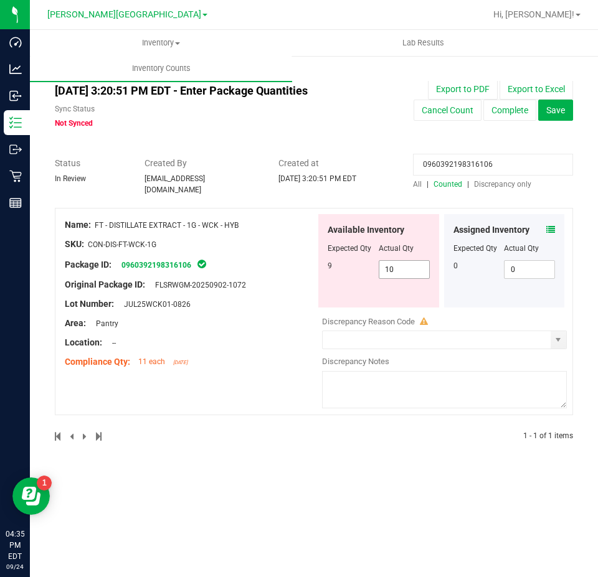
click at [419, 260] on span "10 10" at bounding box center [404, 269] width 51 height 19
click at [419, 261] on input "10" at bounding box center [404, 269] width 50 height 17
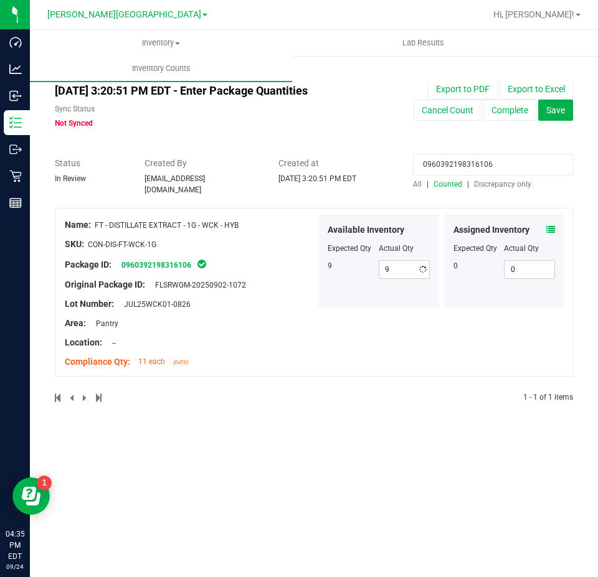
click at [446, 168] on input "0960392198316106" at bounding box center [493, 165] width 160 height 22
paste input "7655461978536013"
click at [554, 226] on icon at bounding box center [550, 229] width 9 height 9
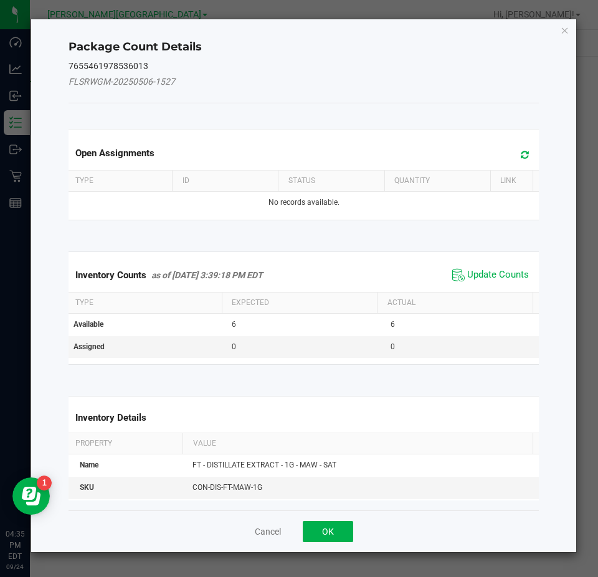
click at [489, 286] on div "Inventory Counts as of Sep 24, 2025 3:39:18 PM EDT Update Counts" at bounding box center [304, 275] width 476 height 34
click at [488, 273] on span "Update Counts" at bounding box center [498, 275] width 62 height 12
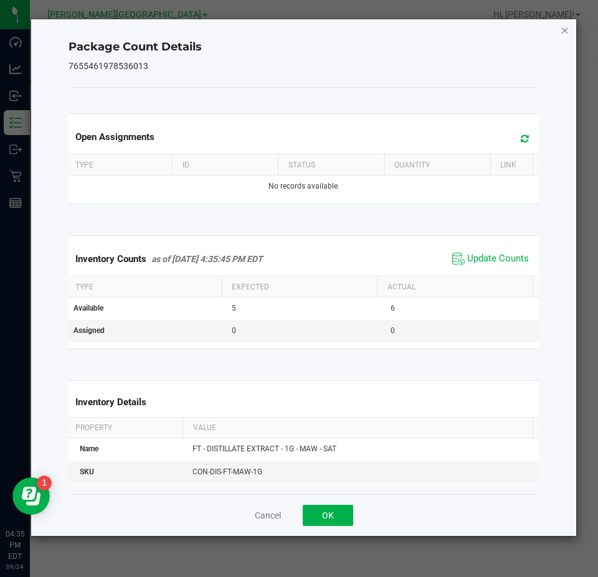
click at [561, 35] on icon "Close" at bounding box center [564, 29] width 9 height 15
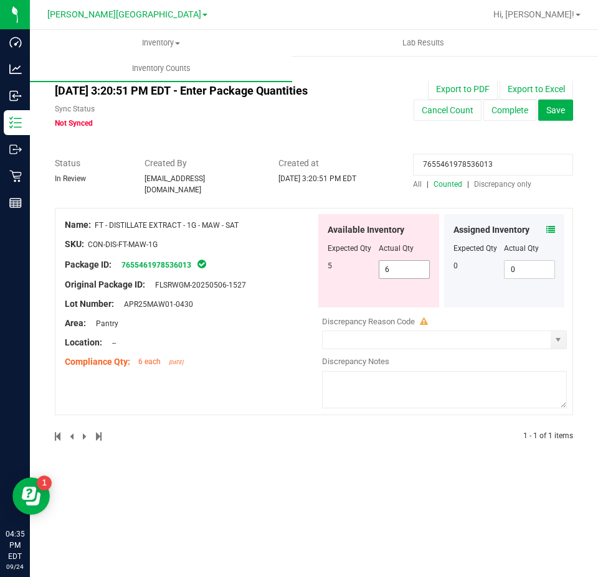
click at [403, 267] on span "6 6" at bounding box center [404, 269] width 51 height 19
click at [403, 267] on input "6" at bounding box center [404, 269] width 50 height 17
click at [446, 163] on input "7655461978536013" at bounding box center [493, 165] width 160 height 22
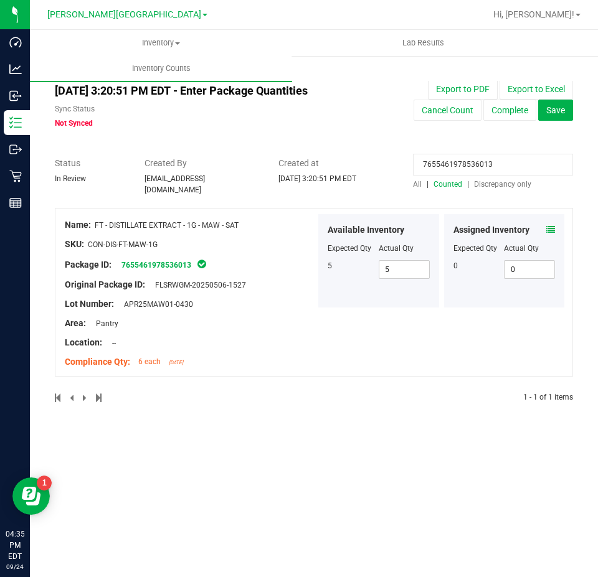
click at [446, 163] on input "7655461978536013" at bounding box center [493, 165] width 160 height 22
paste input "510853584433751"
click at [546, 226] on icon at bounding box center [550, 229] width 9 height 9
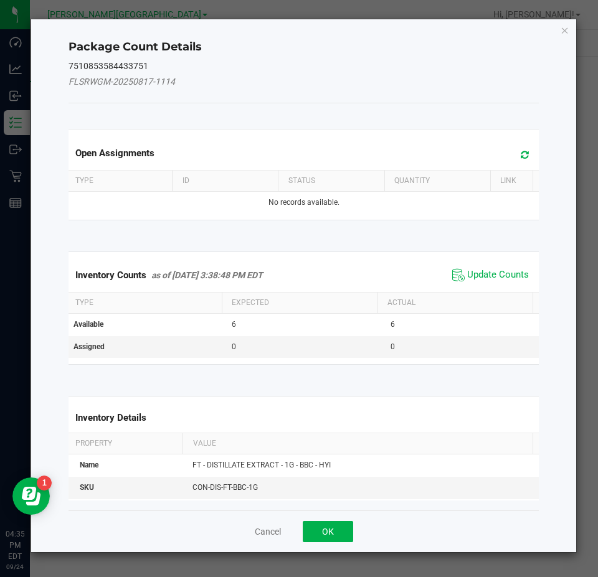
click at [504, 265] on div "Inventory Counts as of Sep 24, 2025 3:38:48 PM EDT Update Counts" at bounding box center [304, 275] width 476 height 34
click at [493, 280] on span "Update Counts" at bounding box center [498, 275] width 62 height 12
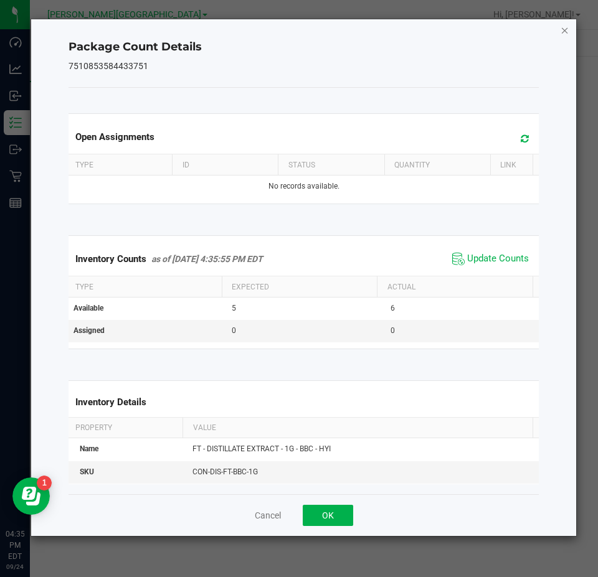
click at [564, 31] on icon "Close" at bounding box center [564, 29] width 9 height 15
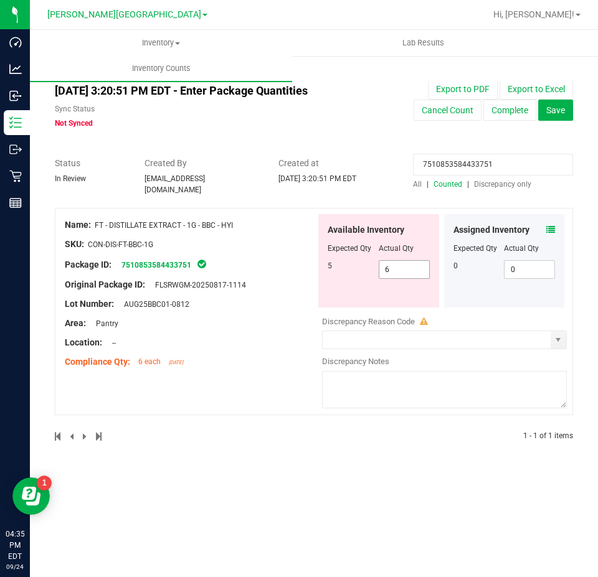
click at [401, 267] on span "6 6" at bounding box center [404, 269] width 51 height 19
click at [0, 0] on input "6" at bounding box center [0, 0] width 0 height 0
click at [276, 258] on div "Package ID: 7510853584433751" at bounding box center [190, 264] width 251 height 15
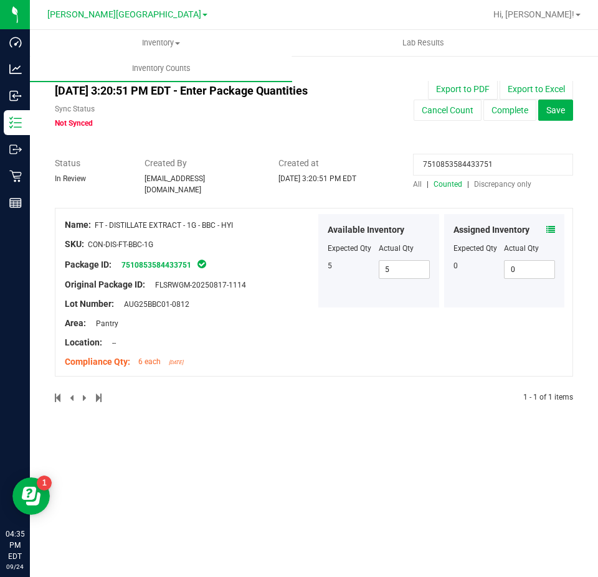
click at [452, 163] on input "7510853584433751" at bounding box center [493, 165] width 160 height 22
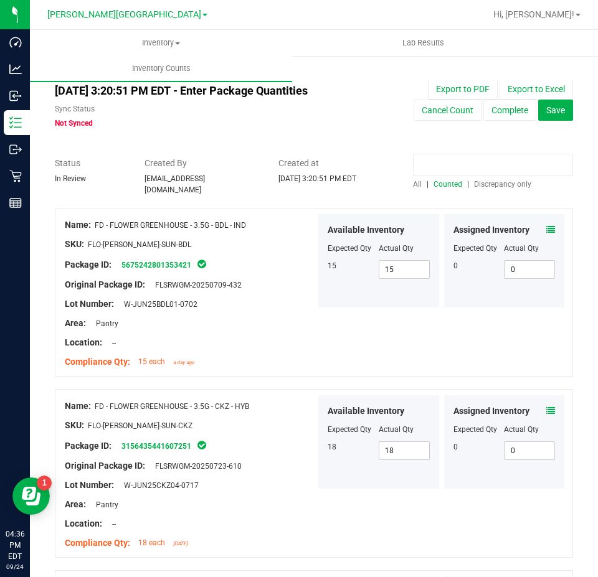
click at [469, 163] on input at bounding box center [493, 165] width 160 height 22
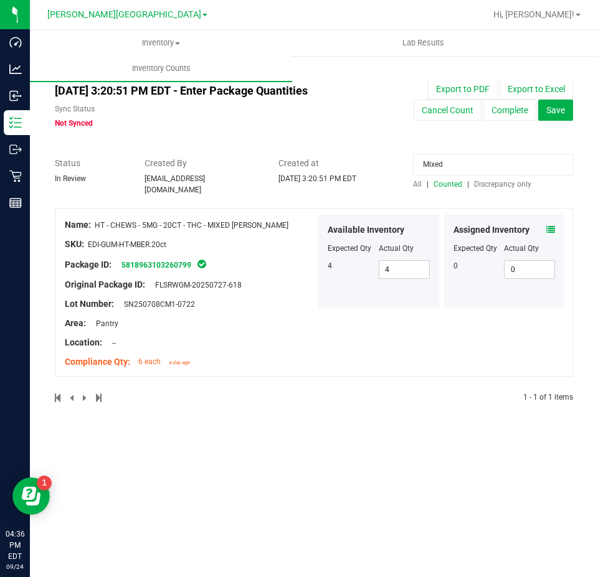
click at [461, 158] on input "Mixed" at bounding box center [493, 165] width 160 height 22
click at [460, 157] on input "tangerine" at bounding box center [493, 165] width 160 height 22
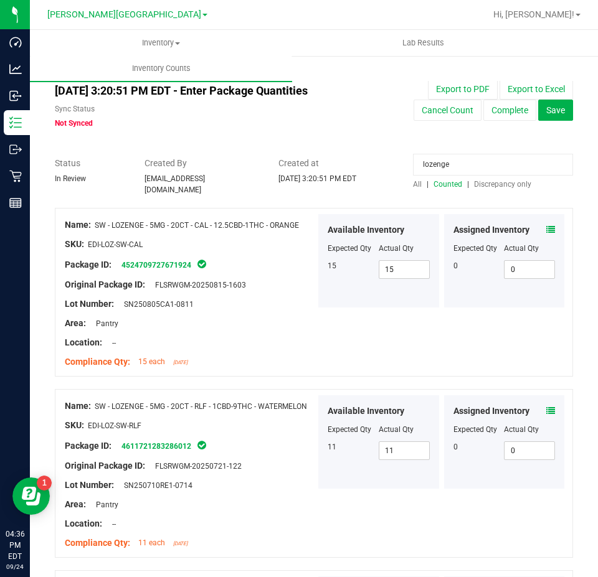
click at [462, 162] on input "lozenge" at bounding box center [493, 165] width 160 height 22
click at [458, 163] on input "lozenge" at bounding box center [493, 165] width 160 height 22
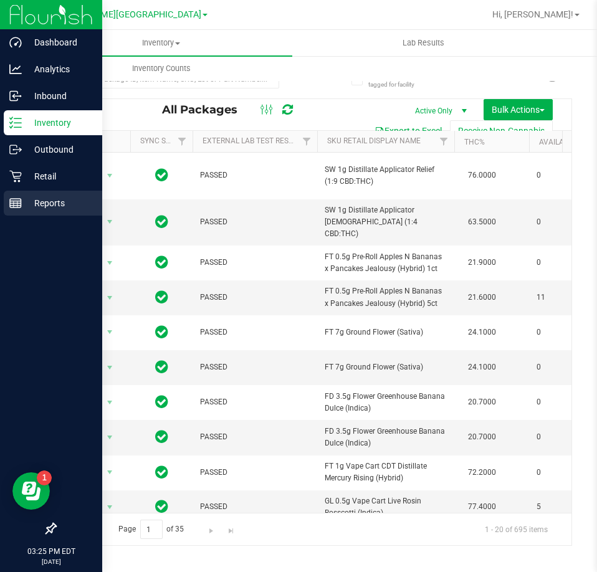
click at [15, 203] on line at bounding box center [15, 203] width 11 height 0
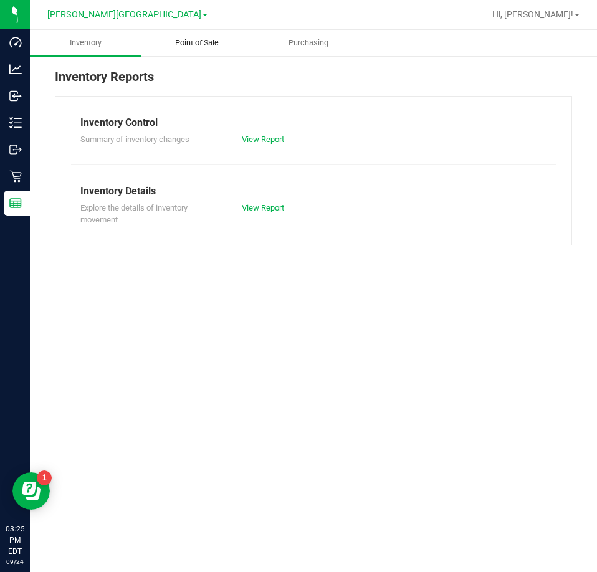
click at [199, 39] on span "Point of Sale" at bounding box center [196, 42] width 77 height 11
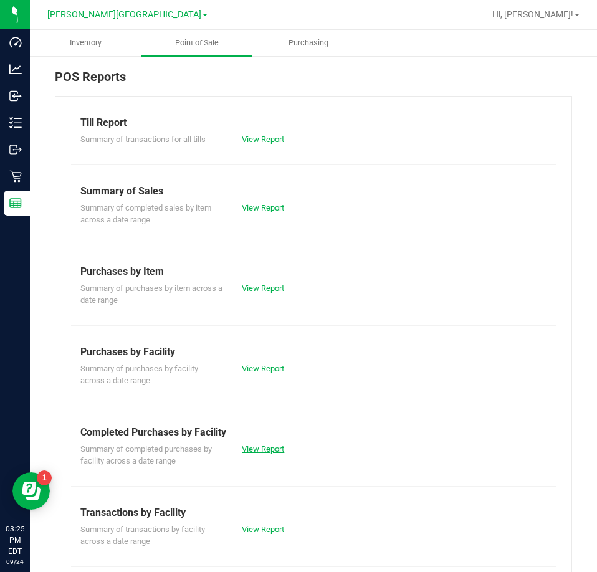
click at [270, 447] on link "View Report" at bounding box center [263, 448] width 42 height 9
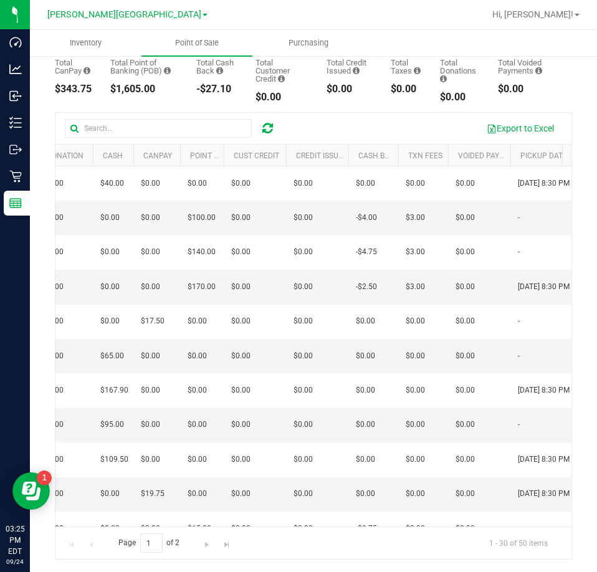
scroll to position [0, 556]
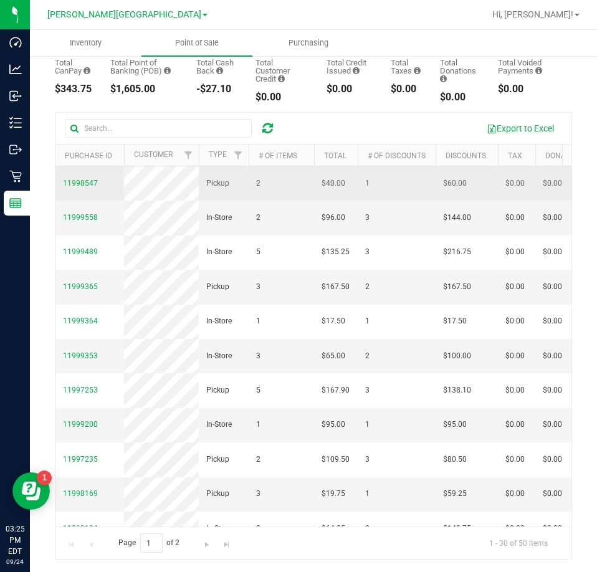
click at [67, 178] on span "11998547" at bounding box center [80, 183] width 35 height 12
click at [71, 179] on span "11998547" at bounding box center [80, 183] width 35 height 9
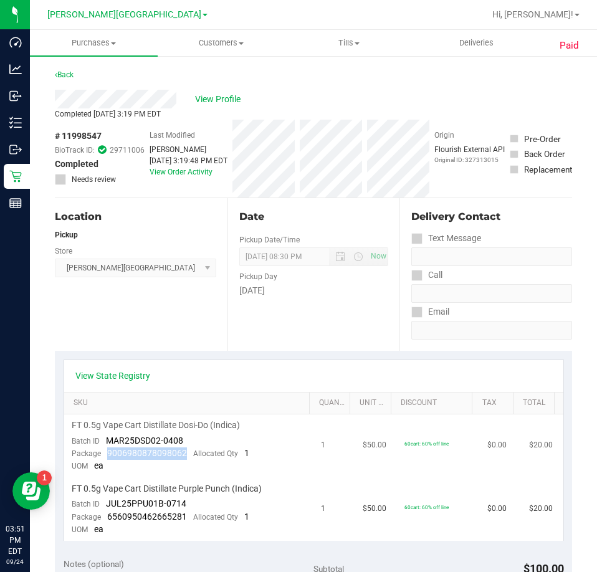
drag, startPoint x: 187, startPoint y: 451, endPoint x: 108, endPoint y: 458, distance: 79.4
click at [108, 458] on div "Package 9006980878098062 Allocated Qty 1" at bounding box center [160, 453] width 177 height 12
drag, startPoint x: 113, startPoint y: 460, endPoint x: 182, endPoint y: 450, distance: 69.9
click at [182, 450] on div "Package 9006980878098062 Allocated Qty 1" at bounding box center [160, 453] width 177 height 12
copy span "9006980878098062"
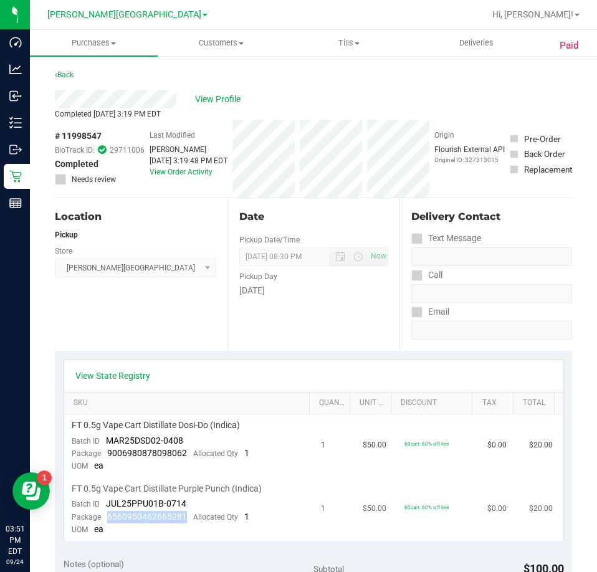
drag, startPoint x: 187, startPoint y: 516, endPoint x: 104, endPoint y: 513, distance: 82.9
click at [104, 513] on div "Package 6560950462665281 Allocated Qty 1" at bounding box center [160, 517] width 177 height 12
copy span "6560950462665281"
click at [72, 69] on div "Back" at bounding box center [64, 74] width 19 height 15
click at [71, 73] on link "Back" at bounding box center [64, 74] width 19 height 9
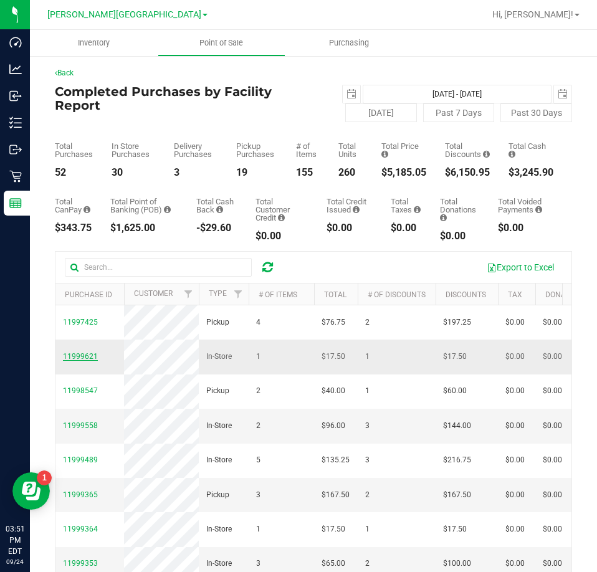
click at [73, 361] on span "11999621" at bounding box center [80, 356] width 35 height 9
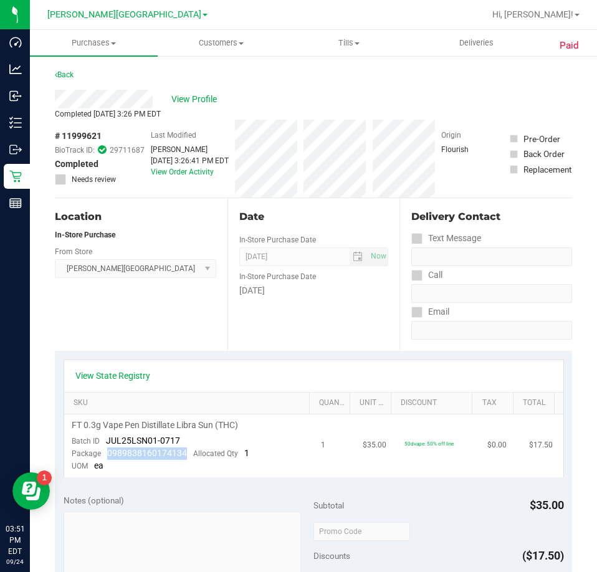
drag, startPoint x: 186, startPoint y: 451, endPoint x: 107, endPoint y: 454, distance: 79.1
click at [107, 454] on div "Package 0989838160174134 Allocated Qty 1" at bounding box center [160, 453] width 177 height 12
copy span "0989838160174134"
click at [72, 77] on link "Back" at bounding box center [64, 74] width 19 height 9
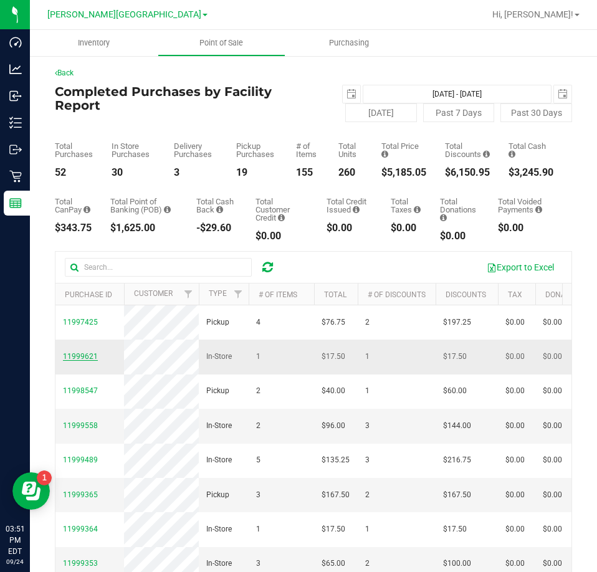
click at [75, 361] on span "11999621" at bounding box center [80, 356] width 35 height 9
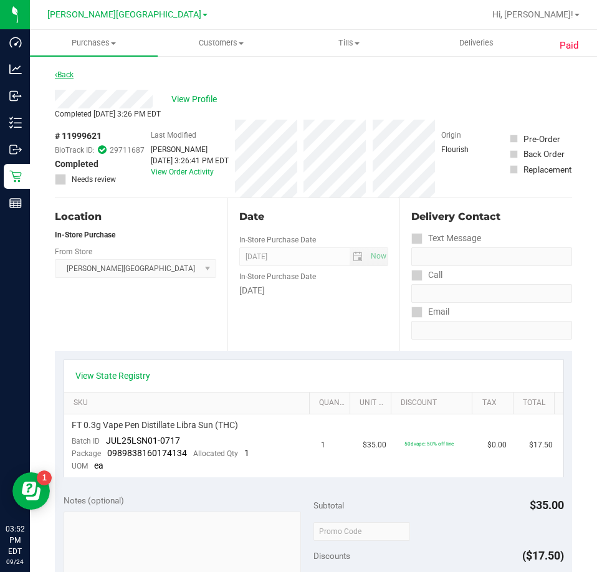
click at [63, 73] on link "Back" at bounding box center [64, 74] width 19 height 9
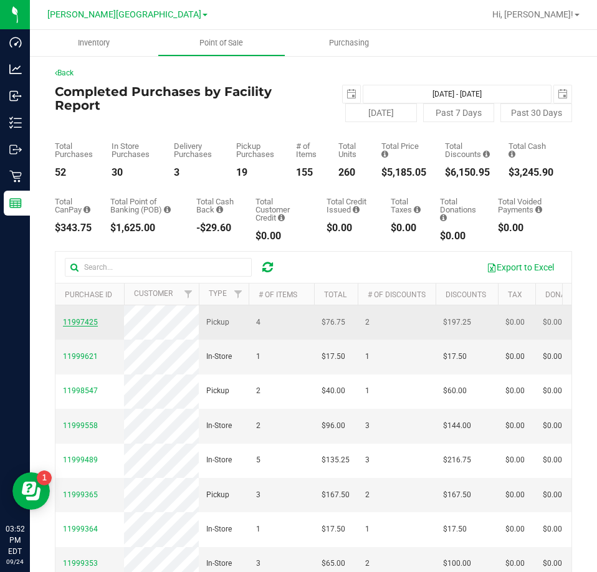
click at [82, 322] on span "11997425" at bounding box center [80, 322] width 35 height 9
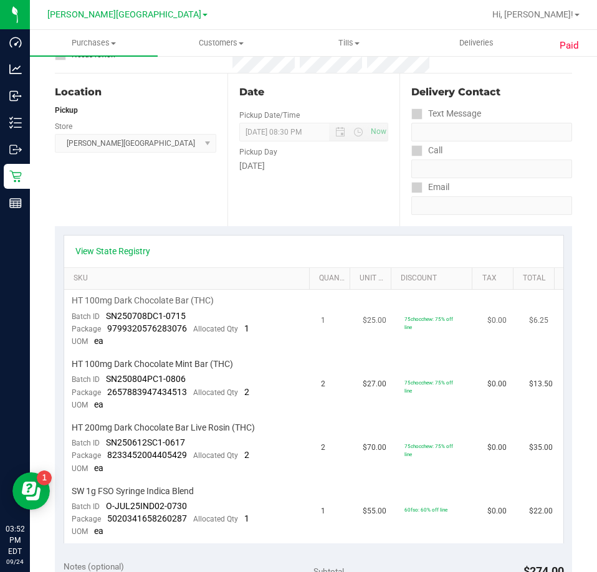
scroll to position [187, 0]
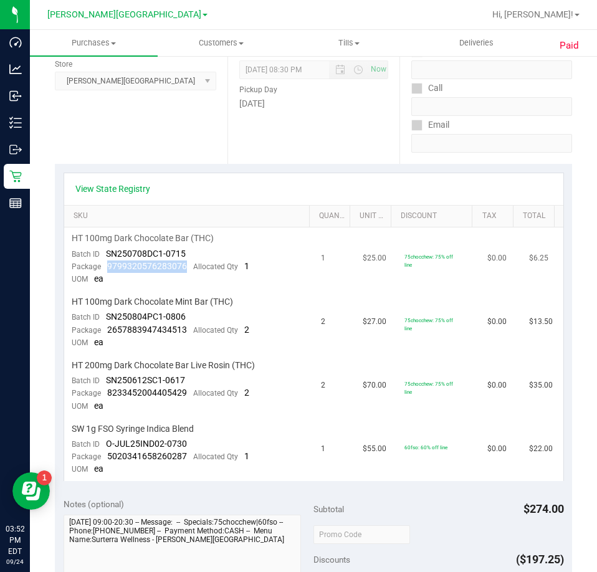
drag, startPoint x: 187, startPoint y: 265, endPoint x: 106, endPoint y: 268, distance: 81.0
click at [106, 268] on div "Package 9799320576283076 Allocated Qty 1" at bounding box center [160, 266] width 177 height 12
copy span "9799320576283076"
drag, startPoint x: 183, startPoint y: 329, endPoint x: 106, endPoint y: 334, distance: 77.3
click at [106, 334] on div "Package 2657883947434513 Allocated Qty 2" at bounding box center [160, 330] width 177 height 12
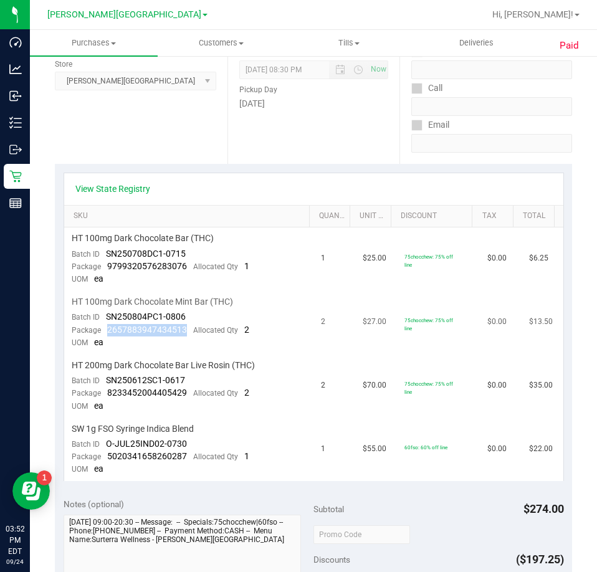
drag, startPoint x: 117, startPoint y: 336, endPoint x: 184, endPoint y: 327, distance: 67.9
click at [184, 327] on div "Package 2657883947434513 Allocated Qty 2" at bounding box center [160, 330] width 177 height 12
copy span "2657883947434513"
drag, startPoint x: 186, startPoint y: 392, endPoint x: 107, endPoint y: 392, distance: 79.1
click at [107, 392] on div "Package 8233452004405429 Allocated Qty 2" at bounding box center [160, 393] width 177 height 12
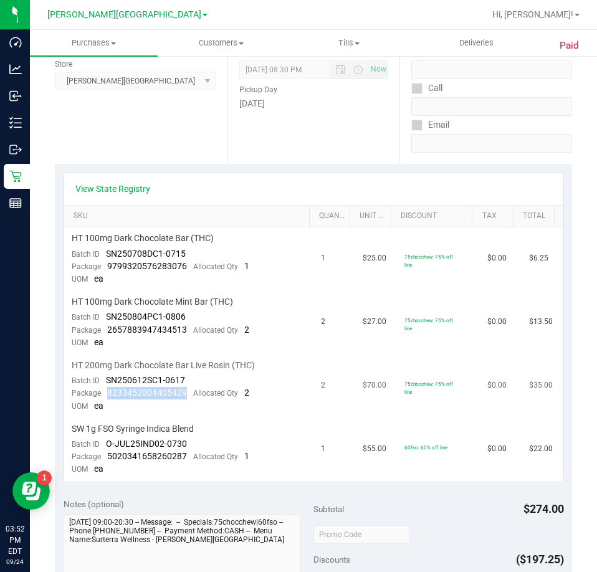
copy span "8233452004405429"
drag, startPoint x: 182, startPoint y: 456, endPoint x: 107, endPoint y: 456, distance: 75.3
click at [107, 456] on div "Package 5020341658260287 Allocated Qty 1" at bounding box center [160, 456] width 177 height 12
copy span "5020341658260287"
drag, startPoint x: 189, startPoint y: 328, endPoint x: 105, endPoint y: 332, distance: 83.5
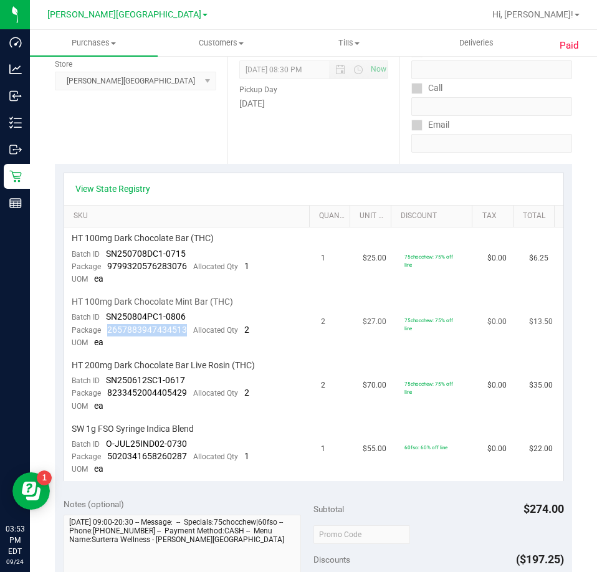
click at [105, 332] on div "Package 2657883947434513 Allocated Qty 2" at bounding box center [160, 330] width 177 height 12
copy span "2657883947434513"
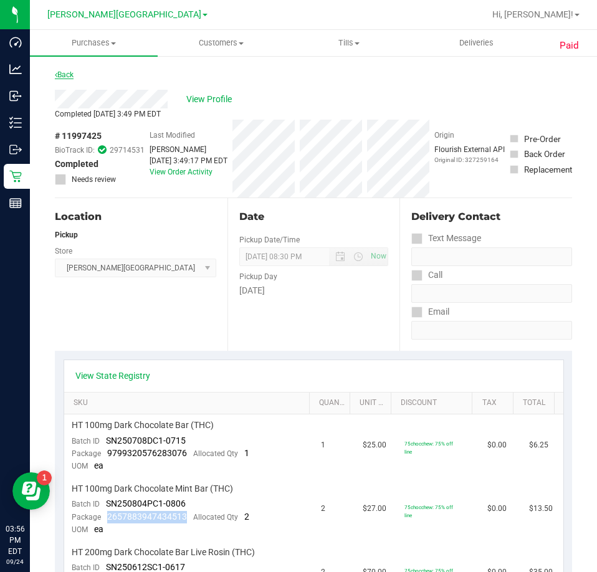
click at [65, 71] on link "Back" at bounding box center [64, 74] width 19 height 9
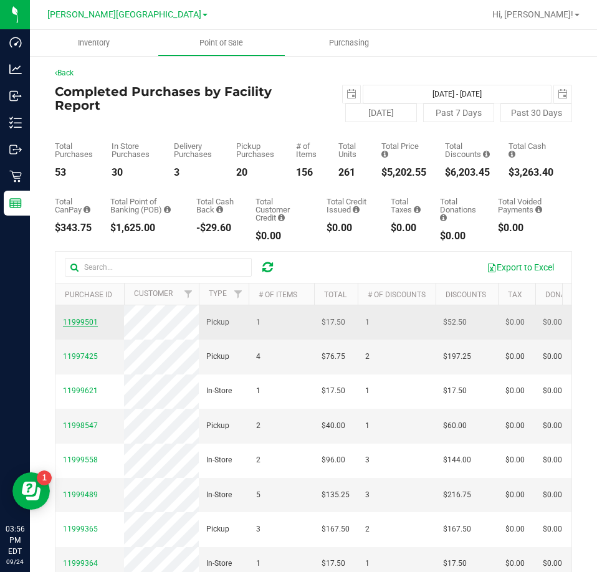
click at [83, 321] on span "11999501" at bounding box center [80, 322] width 35 height 9
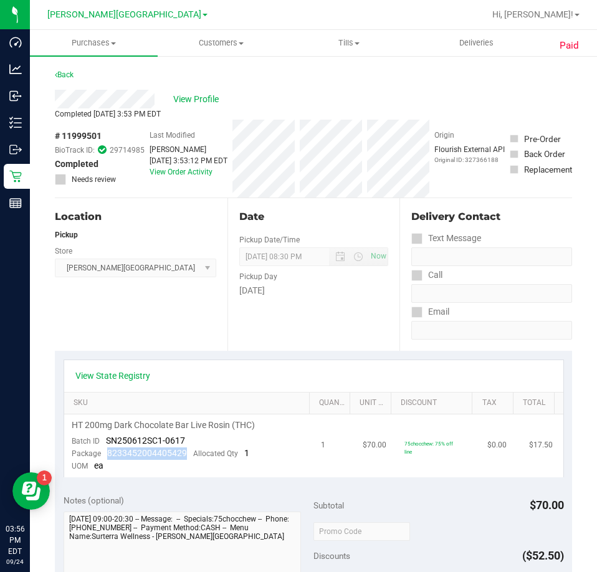
drag, startPoint x: 187, startPoint y: 453, endPoint x: 106, endPoint y: 449, distance: 81.1
click at [106, 449] on div "Package 8233452004405429 Allocated Qty 1" at bounding box center [160, 453] width 177 height 12
copy span "8233452004405429"
click at [64, 76] on link "Back" at bounding box center [64, 74] width 19 height 9
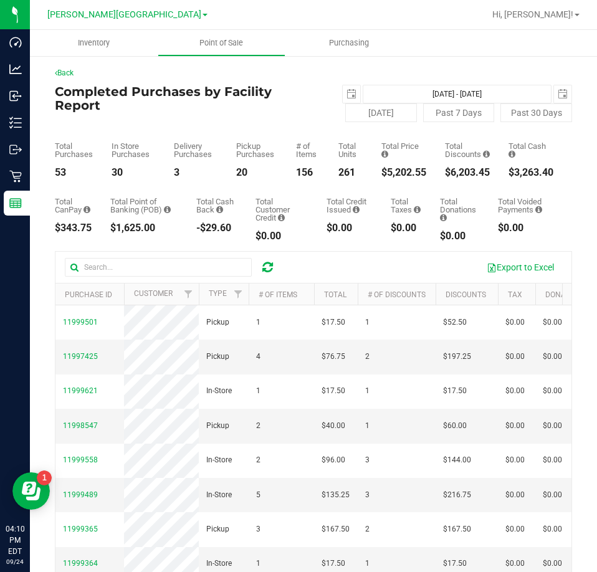
click at [270, 264] on icon at bounding box center [267, 267] width 11 height 12
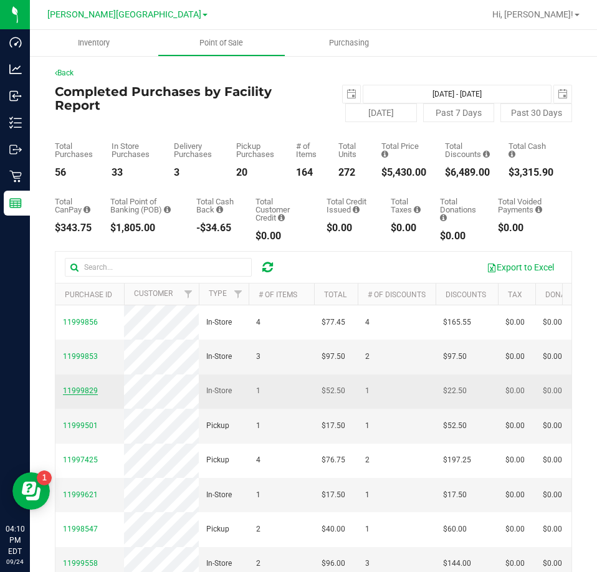
click at [73, 395] on span "11999829" at bounding box center [80, 390] width 35 height 9
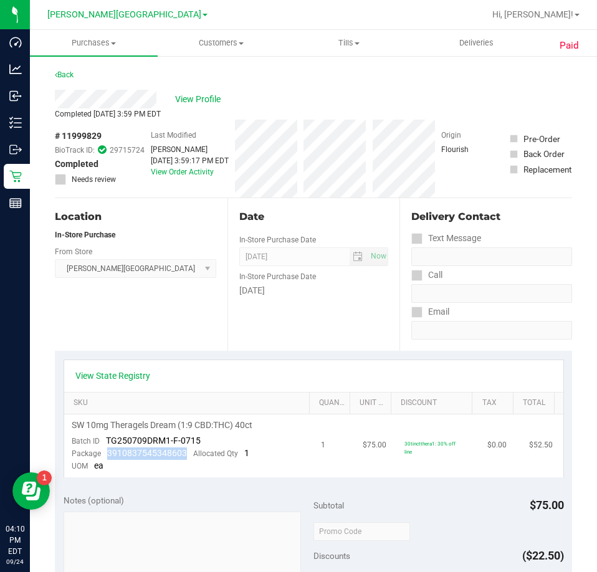
drag, startPoint x: 187, startPoint y: 451, endPoint x: 108, endPoint y: 455, distance: 79.2
click at [108, 455] on div "Package 3910837545348603 Allocated Qty 1" at bounding box center [160, 453] width 177 height 12
copy span "3910837545348603"
click at [65, 75] on link "Back" at bounding box center [64, 74] width 19 height 9
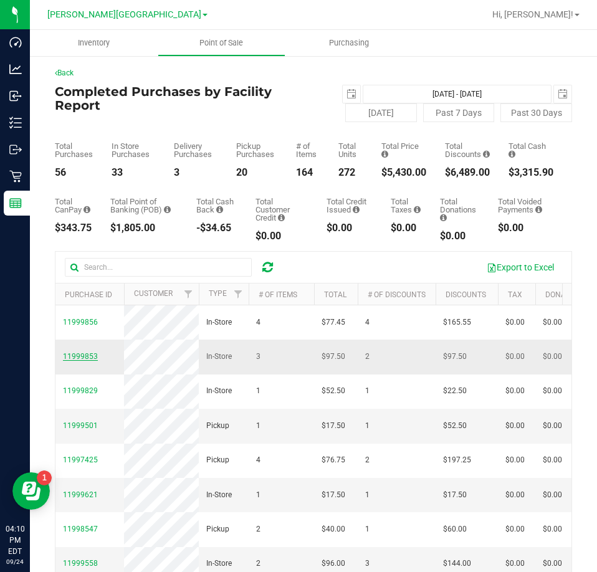
click at [75, 361] on span "11999853" at bounding box center [80, 356] width 35 height 9
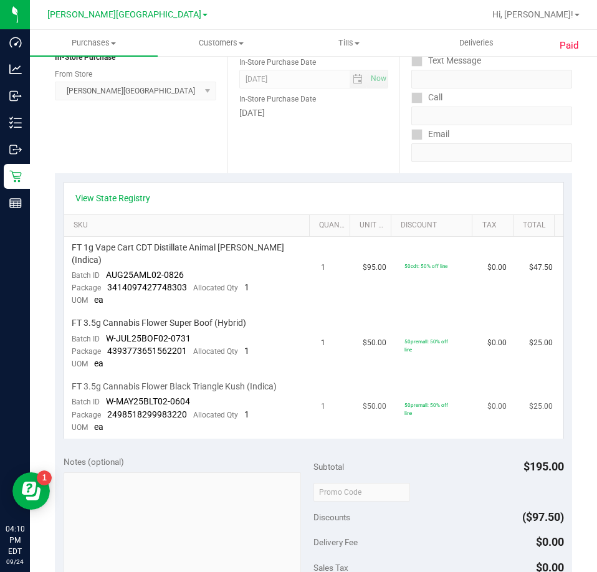
scroll to position [187, 0]
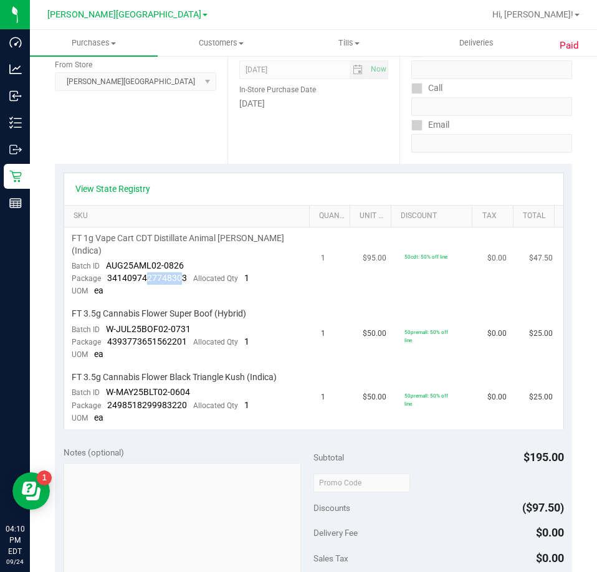
drag, startPoint x: 182, startPoint y: 267, endPoint x: 158, endPoint y: 270, distance: 24.6
click at [148, 273] on span "3414097427748303" at bounding box center [147, 278] width 80 height 10
drag, startPoint x: 188, startPoint y: 264, endPoint x: 105, endPoint y: 268, distance: 83.5
click at [105, 272] on div "Package 3414097427748303 Allocated Qty 1" at bounding box center [160, 278] width 177 height 12
drag, startPoint x: 184, startPoint y: 325, endPoint x: 102, endPoint y: 328, distance: 81.6
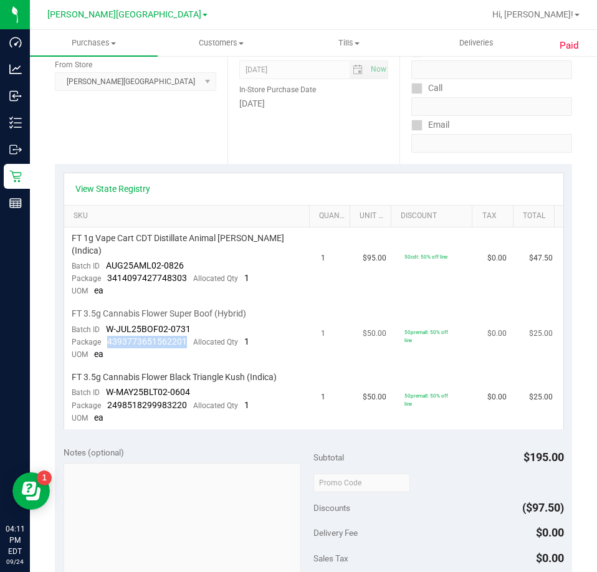
click at [102, 336] on div "Package 4393773651562201 Allocated Qty 1" at bounding box center [160, 342] width 177 height 12
drag, startPoint x: 186, startPoint y: 399, endPoint x: 106, endPoint y: 388, distance: 81.0
click at [106, 399] on div "Package 2498518299983220 Allocated Qty 1" at bounding box center [160, 405] width 177 height 12
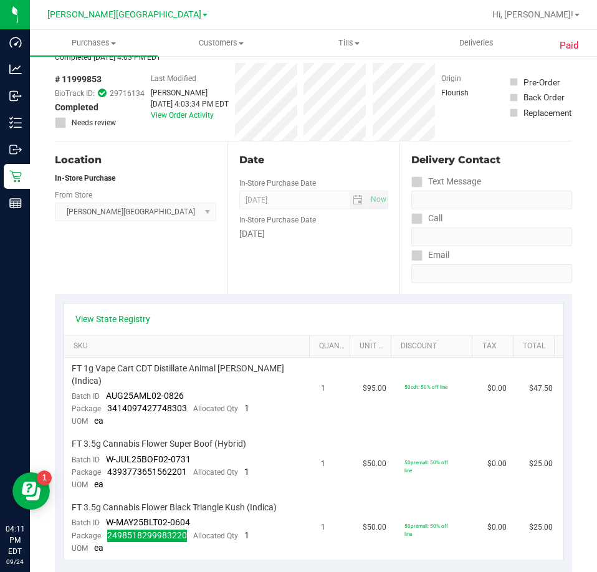
scroll to position [0, 0]
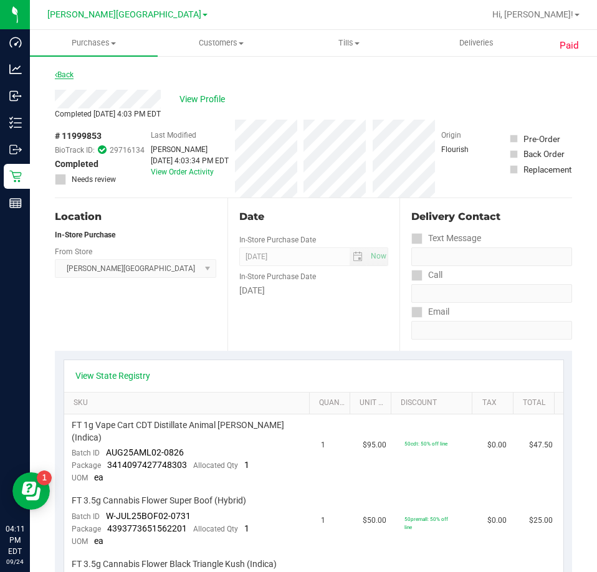
click at [61, 72] on link "Back" at bounding box center [64, 74] width 19 height 9
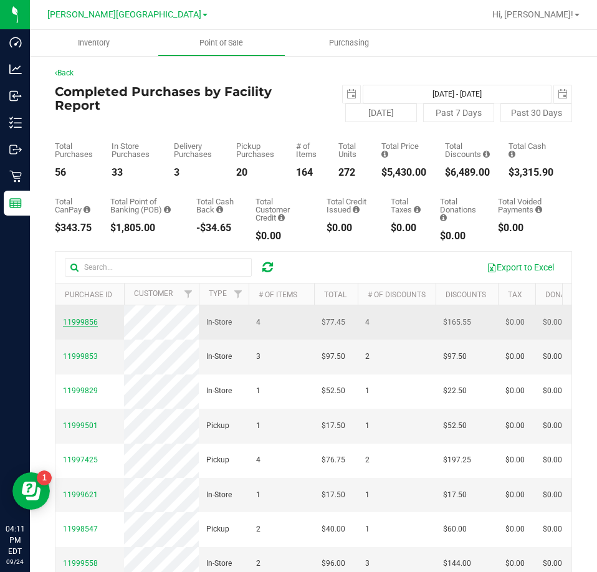
click at [71, 326] on span "11999856" at bounding box center [80, 322] width 35 height 9
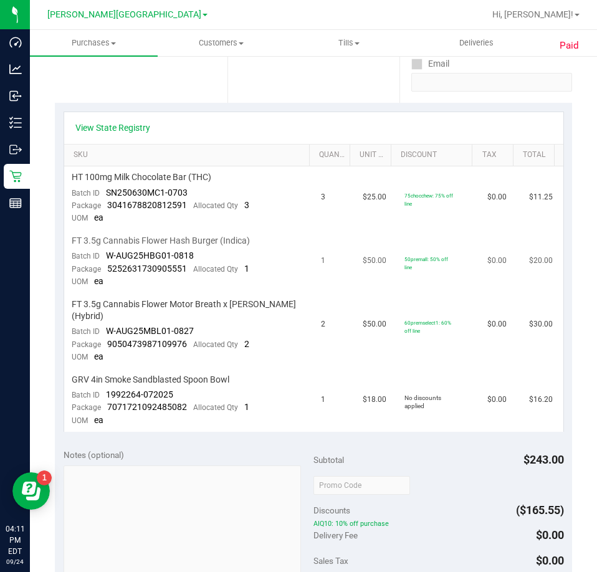
scroll to position [249, 0]
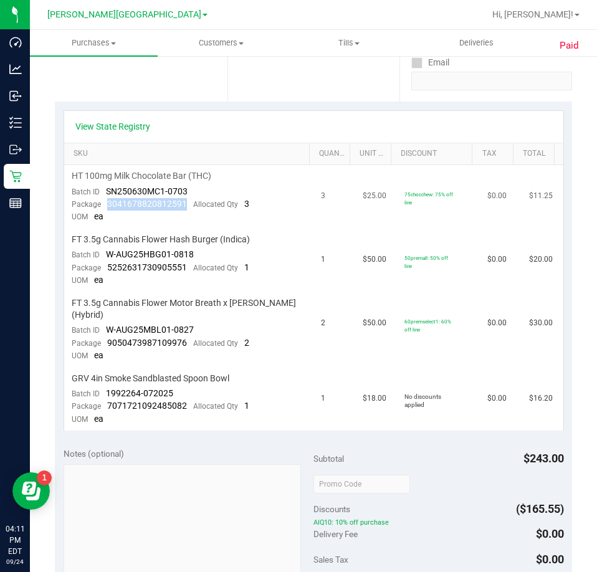
drag, startPoint x: 185, startPoint y: 203, endPoint x: 107, endPoint y: 205, distance: 77.9
click at [107, 205] on div "Package 3041678820812591 Allocated Qty 3" at bounding box center [160, 204] width 177 height 12
drag, startPoint x: 174, startPoint y: 264, endPoint x: 104, endPoint y: 266, distance: 70.4
click at [104, 266] on div "Package 5252631730905551 Allocated Qty 1" at bounding box center [160, 268] width 177 height 12
drag, startPoint x: 186, startPoint y: 340, endPoint x: 107, endPoint y: 342, distance: 78.5
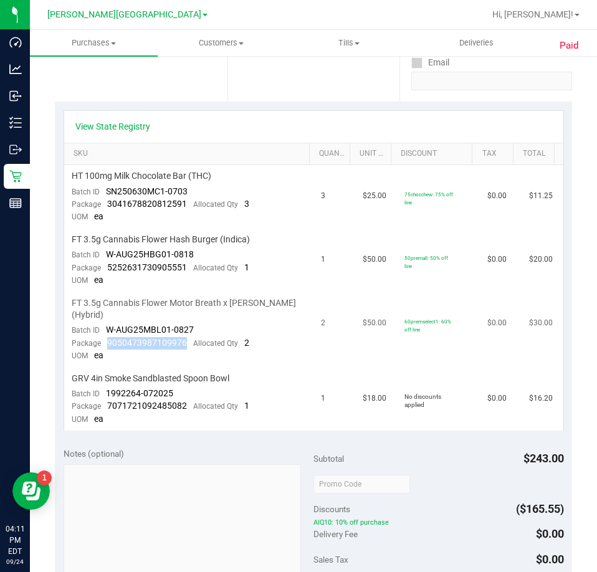
click at [107, 342] on div "Package 9050473987109976 Allocated Qty 2" at bounding box center [160, 343] width 177 height 12
drag, startPoint x: 187, startPoint y: 406, endPoint x: 108, endPoint y: 407, distance: 79.7
click at [108, 407] on div "Package 7071721092485082 Allocated Qty 1" at bounding box center [160, 406] width 177 height 12
click at [184, 81] on div "Location In-Store Purchase From Store Bonita Springs WC Select Store Bonita Spr…" at bounding box center [141, 25] width 172 height 153
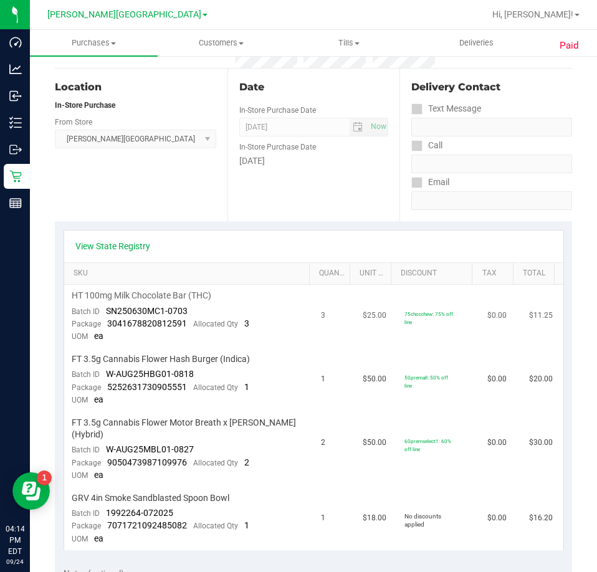
scroll to position [0, 0]
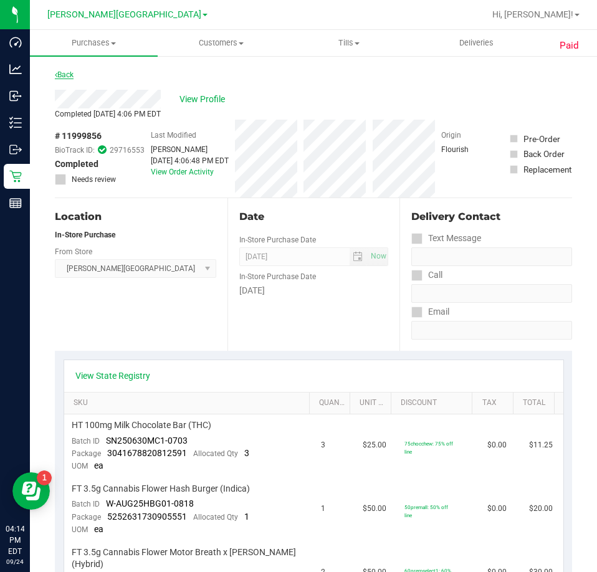
click at [70, 73] on link "Back" at bounding box center [64, 74] width 19 height 9
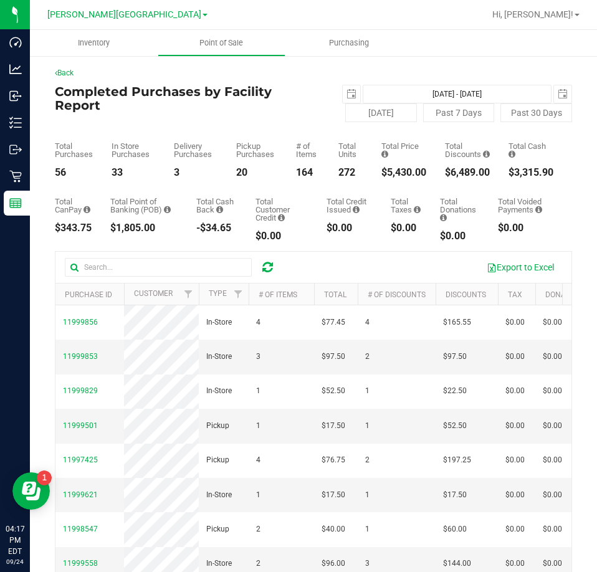
click at [268, 267] on icon at bounding box center [267, 267] width 11 height 12
click at [267, 271] on icon at bounding box center [267, 267] width 11 height 12
click at [271, 263] on icon at bounding box center [267, 267] width 11 height 12
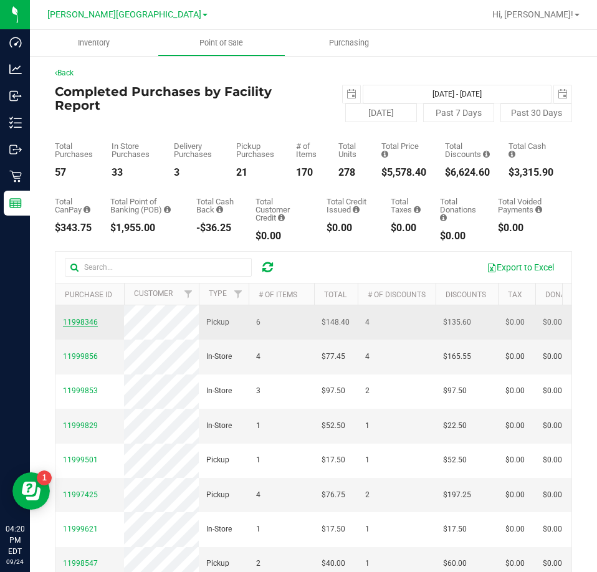
click at [74, 323] on span "11998346" at bounding box center [80, 322] width 35 height 9
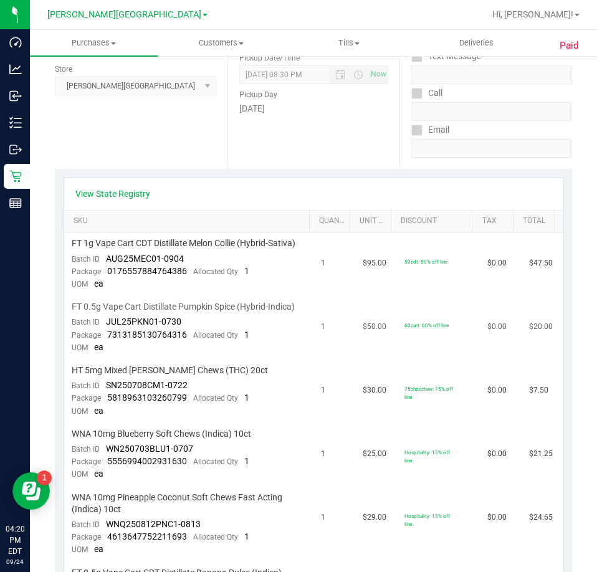
scroll to position [187, 0]
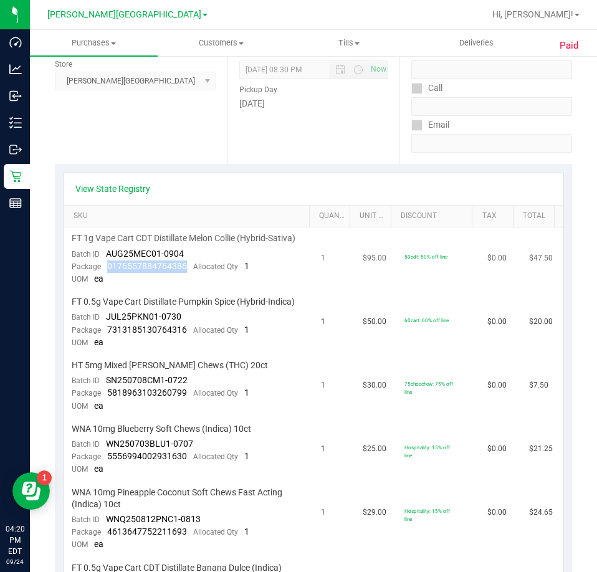
drag, startPoint x: 187, startPoint y: 279, endPoint x: 102, endPoint y: 275, distance: 84.8
click at [102, 273] on div "Package 0176557884764386 Allocated Qty 1" at bounding box center [160, 266] width 177 height 12
drag, startPoint x: 187, startPoint y: 342, endPoint x: 108, endPoint y: 346, distance: 78.6
click at [108, 336] on div "Package 7313185130764316 Allocated Qty 1" at bounding box center [160, 330] width 177 height 12
drag, startPoint x: 186, startPoint y: 404, endPoint x: 108, endPoint y: 410, distance: 78.1
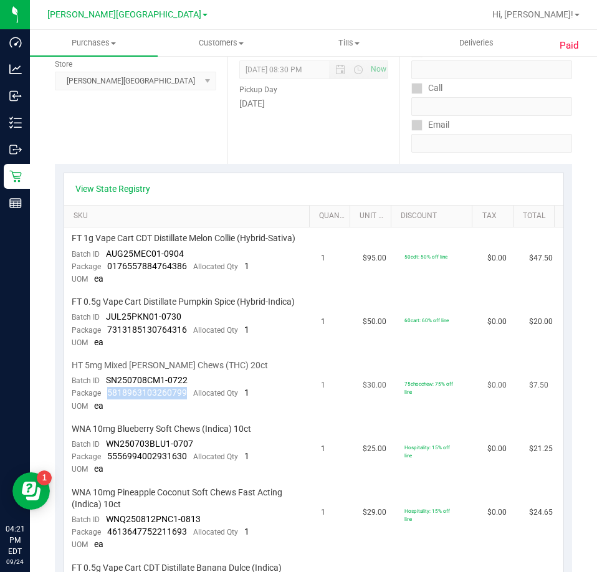
click at [108, 399] on div "Package 5818963103260799 Allocated Qty 1" at bounding box center [160, 393] width 177 height 12
drag, startPoint x: 186, startPoint y: 468, endPoint x: 107, endPoint y: 465, distance: 79.1
click at [107, 463] on div "Package 5556994002931630 Allocated Qty 1" at bounding box center [160, 456] width 177 height 12
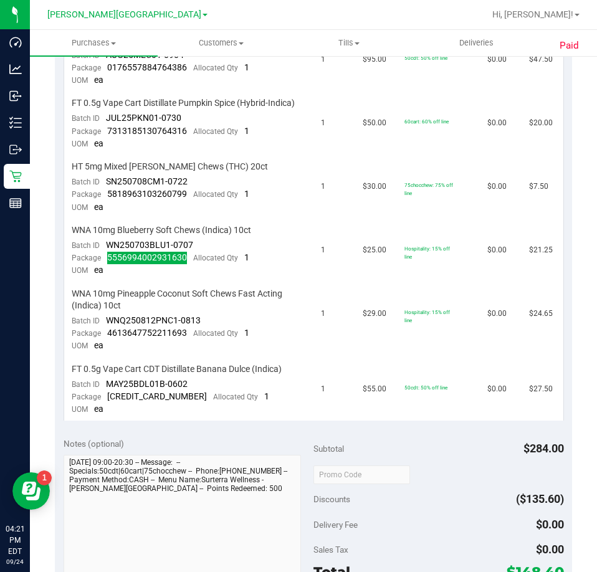
scroll to position [436, 0]
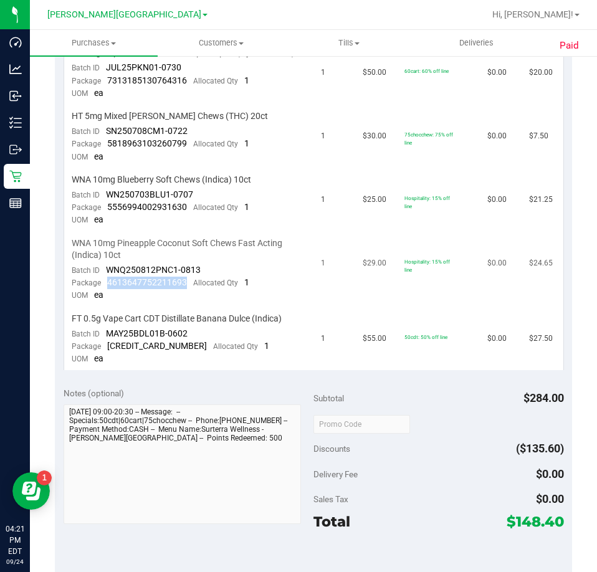
drag, startPoint x: 188, startPoint y: 294, endPoint x: 105, endPoint y: 295, distance: 82.8
click at [105, 289] on div "Package 4613647752211693 Allocated Qty 1" at bounding box center [160, 282] width 177 height 12
drag, startPoint x: 184, startPoint y: 351, endPoint x: 141, endPoint y: 357, distance: 42.8
click at [141, 357] on td "FT 0.5g Vape Cart CDT Distillate Banana Dulce (Indica) Batch ID MAY25BDL01B-060…" at bounding box center [189, 339] width 250 height 63
click at [158, 351] on span "6263918379154679" at bounding box center [157, 346] width 100 height 10
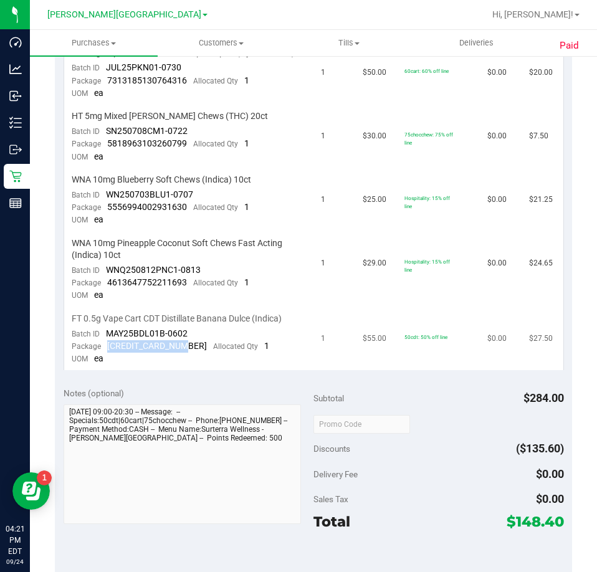
drag, startPoint x: 186, startPoint y: 359, endPoint x: 107, endPoint y: 361, distance: 78.5
click at [107, 352] on div "Package 6263918379154679 Allocated Qty 1" at bounding box center [170, 346] width 197 height 12
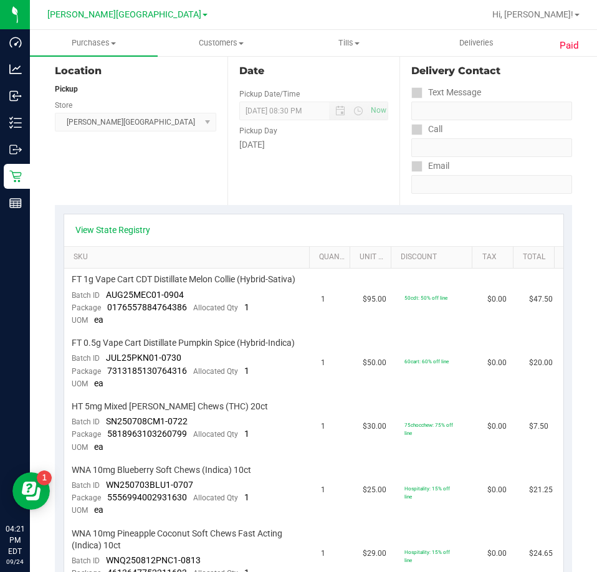
scroll to position [0, 0]
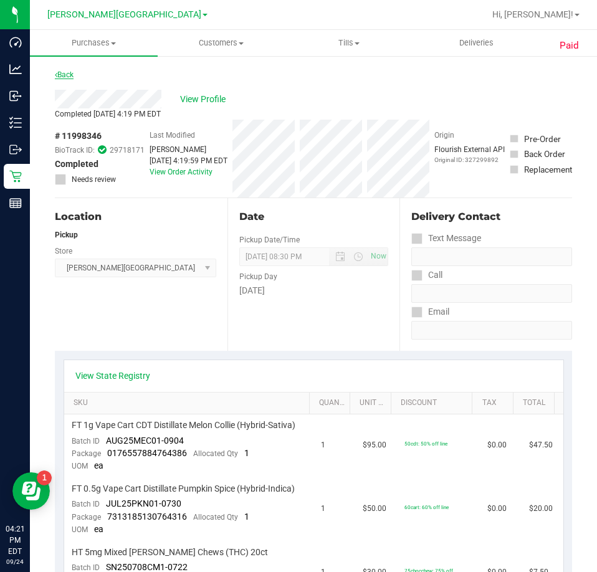
click at [63, 75] on link "Back" at bounding box center [64, 74] width 19 height 9
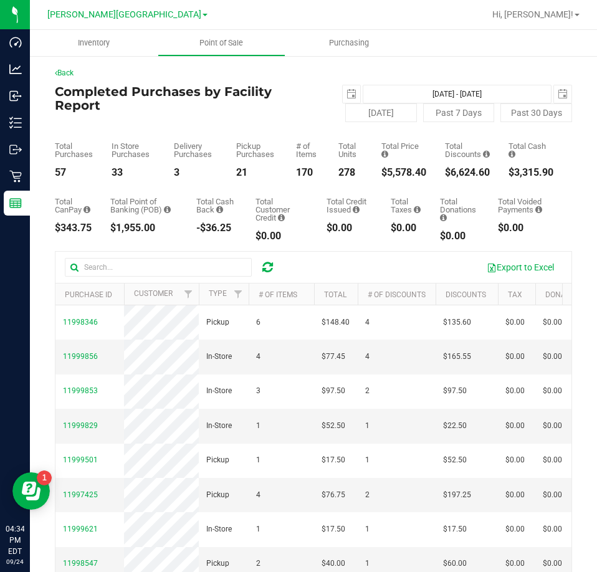
click at [265, 266] on icon at bounding box center [267, 267] width 11 height 12
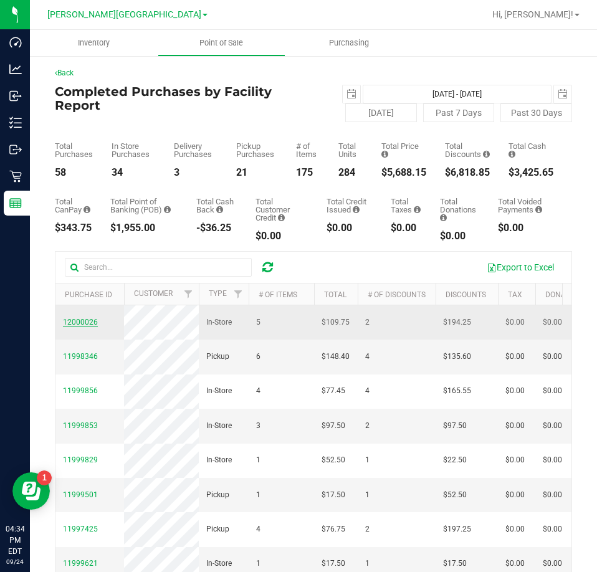
click at [83, 326] on span "12000026" at bounding box center [80, 322] width 35 height 9
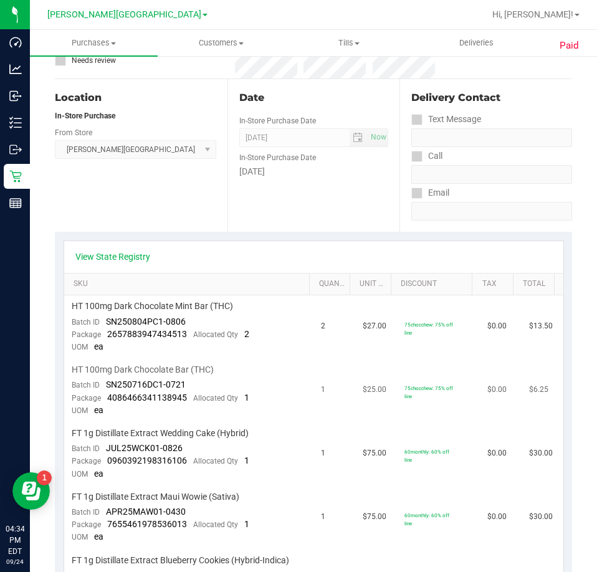
scroll to position [125, 0]
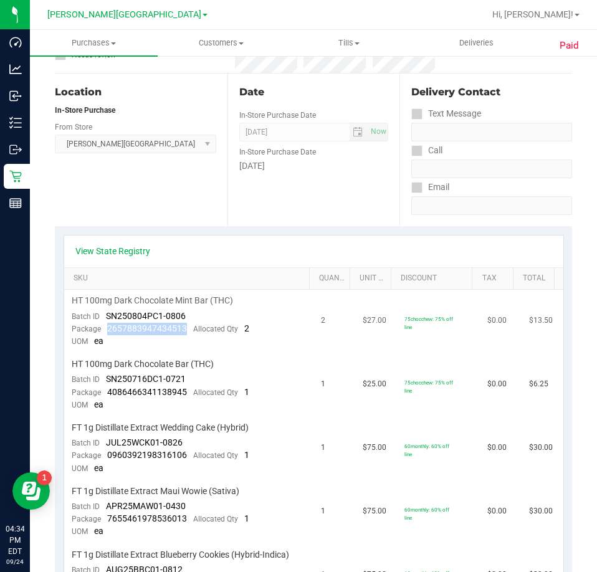
drag, startPoint x: 188, startPoint y: 326, endPoint x: 106, endPoint y: 332, distance: 81.8
click at [106, 332] on div "Package 2657883947434513 Allocated Qty 2" at bounding box center [160, 329] width 177 height 12
drag, startPoint x: 186, startPoint y: 393, endPoint x: 107, endPoint y: 398, distance: 79.2
click at [107, 398] on div "Package 4086466341138945 Allocated Qty 1" at bounding box center [160, 392] width 177 height 12
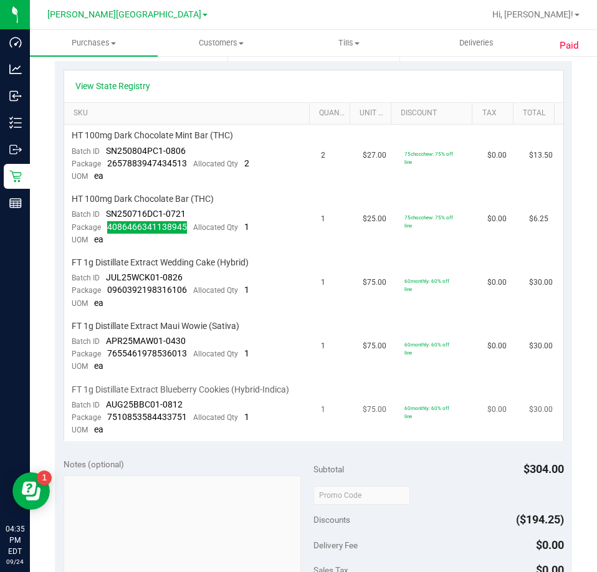
scroll to position [311, 0]
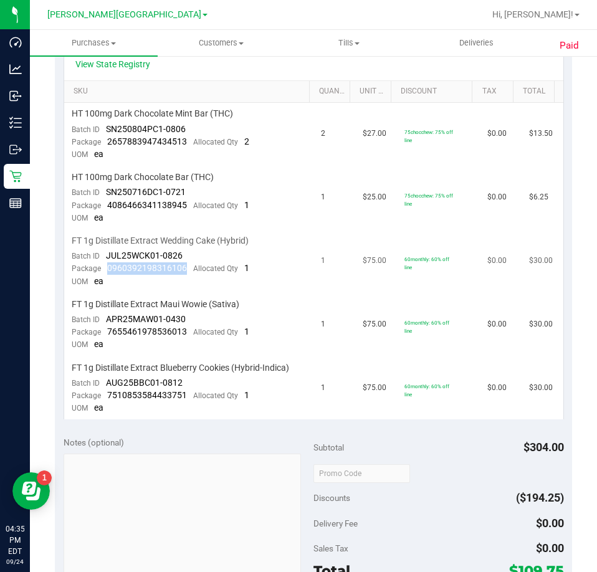
drag, startPoint x: 186, startPoint y: 267, endPoint x: 106, endPoint y: 264, distance: 79.7
click at [106, 264] on div "Package 0960392198316106 Allocated Qty 1" at bounding box center [160, 268] width 177 height 12
drag, startPoint x: 187, startPoint y: 329, endPoint x: 105, endPoint y: 331, distance: 82.2
click at [105, 331] on div "Package 7655461978536013 Allocated Qty 1" at bounding box center [160, 332] width 177 height 12
drag, startPoint x: 184, startPoint y: 395, endPoint x: 101, endPoint y: 395, distance: 82.2
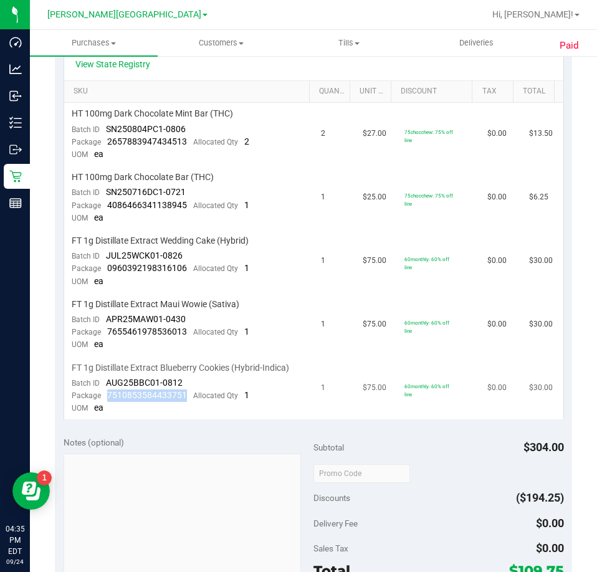
click at [101, 395] on div "Package 7510853584433751 Allocated Qty 1" at bounding box center [160, 395] width 177 height 12
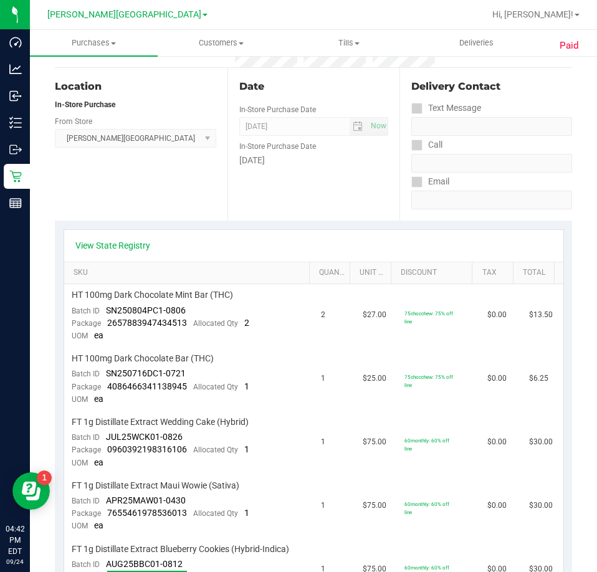
scroll to position [0, 0]
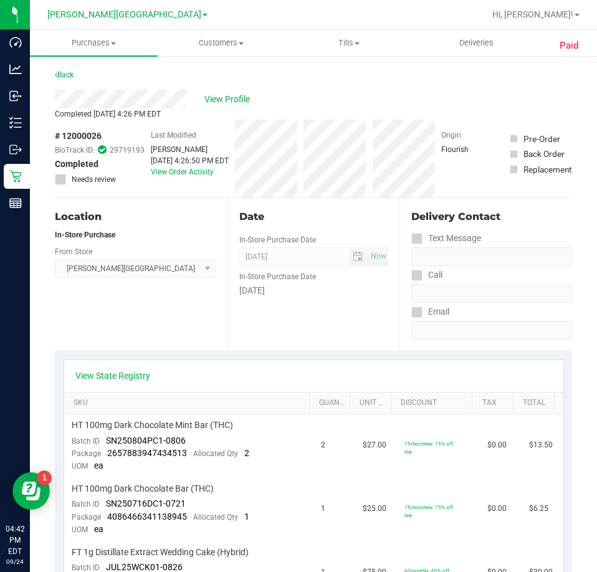
click at [64, 70] on div "Back" at bounding box center [64, 74] width 19 height 15
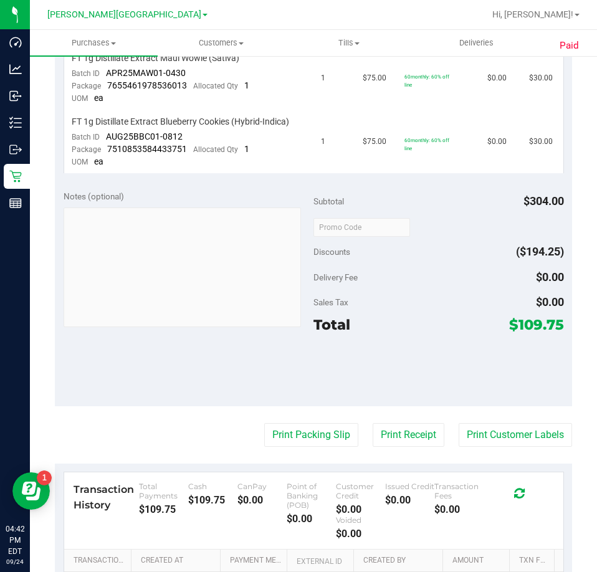
scroll to position [560, 0]
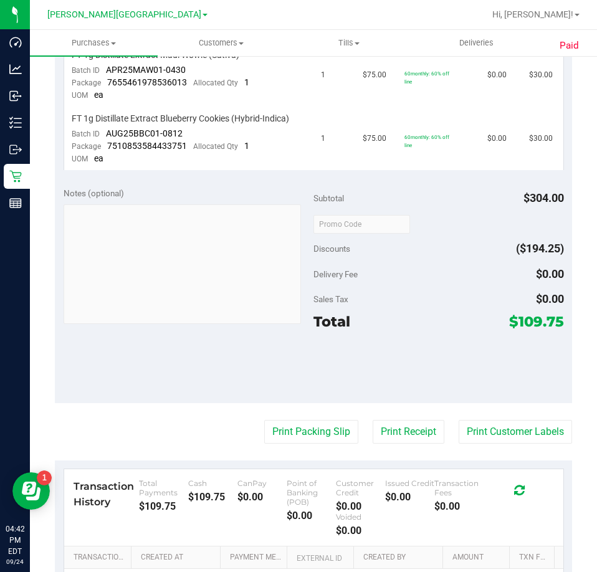
drag, startPoint x: 186, startPoint y: 150, endPoint x: 106, endPoint y: 148, distance: 79.7
click at [106, 148] on div "Package 7510853584433751 Allocated Qty 1" at bounding box center [160, 146] width 177 height 12
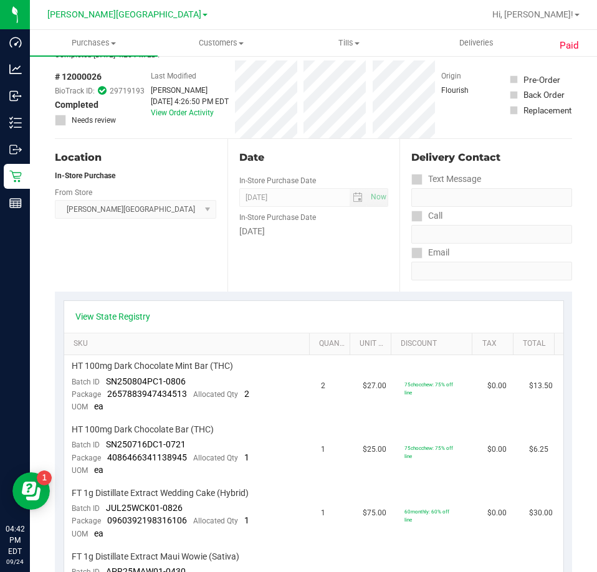
scroll to position [0, 0]
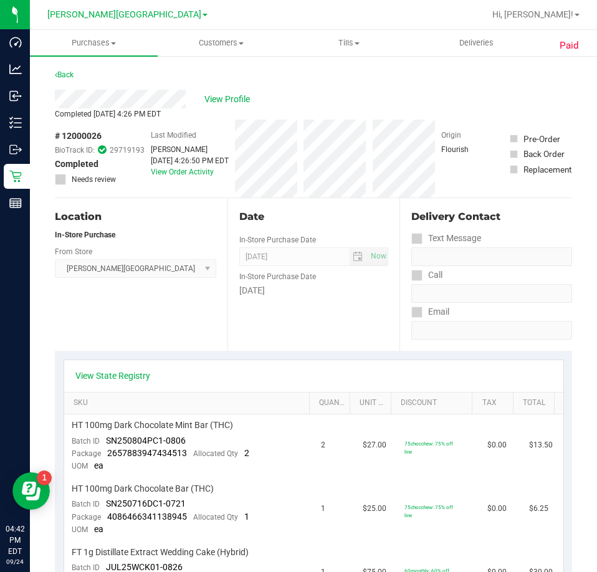
click at [64, 82] on div "Back" at bounding box center [313, 78] width 517 height 22
click at [61, 76] on link "Back" at bounding box center [64, 74] width 19 height 9
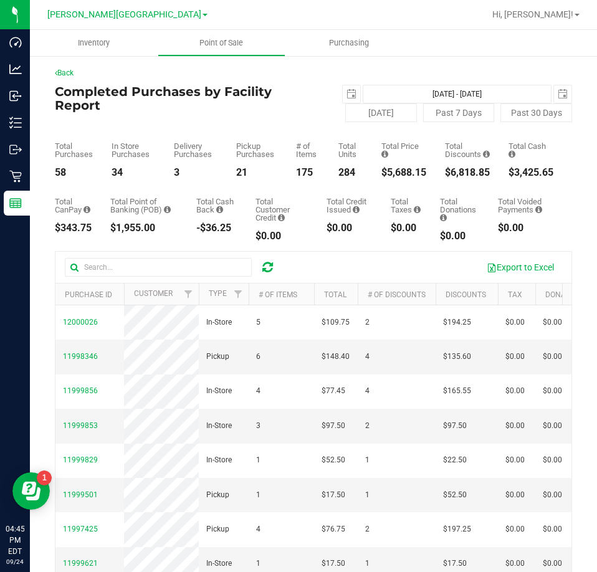
click at [263, 262] on icon at bounding box center [267, 267] width 11 height 12
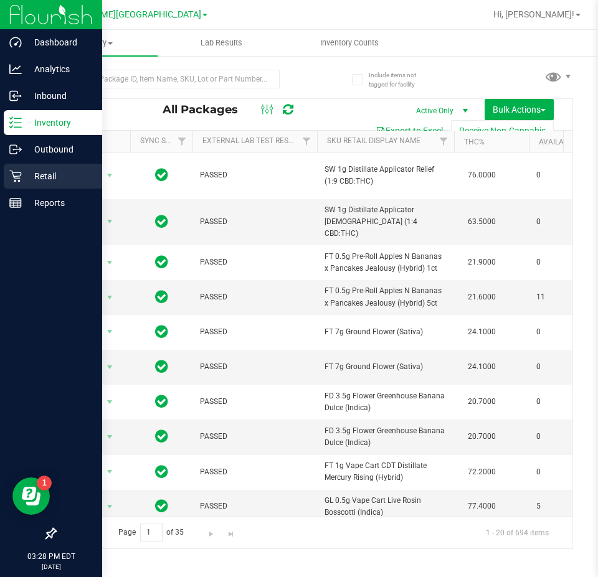
click at [60, 172] on p "Retail" at bounding box center [59, 176] width 75 height 15
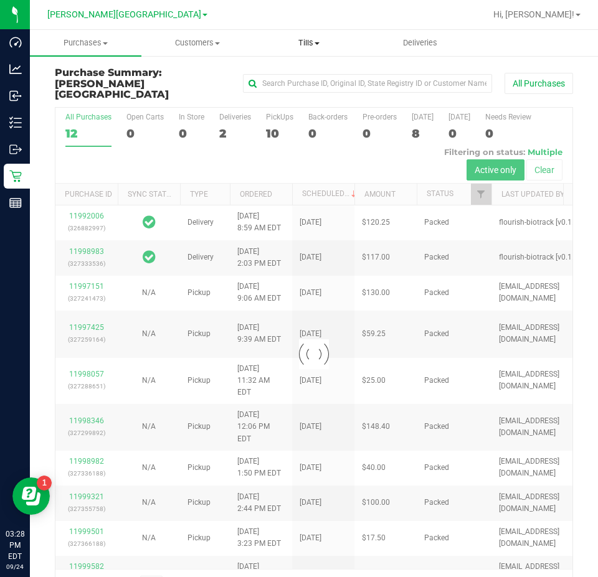
click at [308, 43] on span "Tills" at bounding box center [308, 42] width 110 height 11
click at [309, 70] on span "Manage tills" at bounding box center [295, 75] width 84 height 11
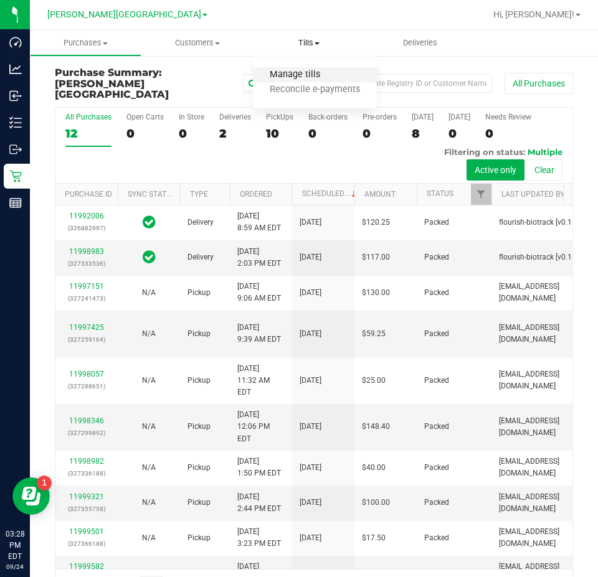
click at [300, 71] on span "Manage tills" at bounding box center [295, 75] width 84 height 11
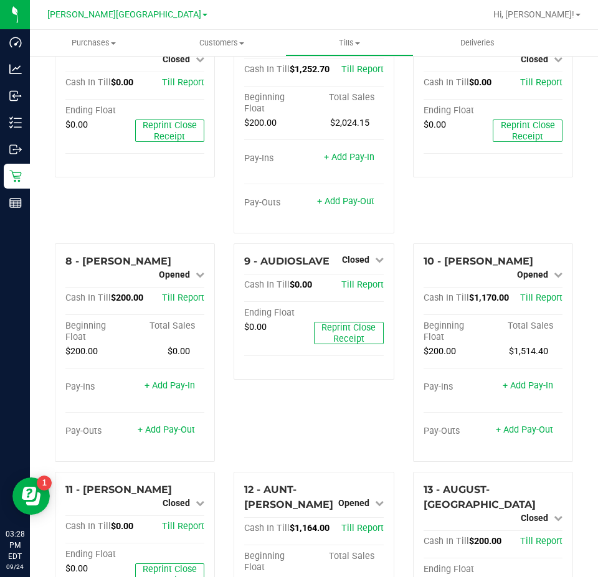
scroll to position [316, 0]
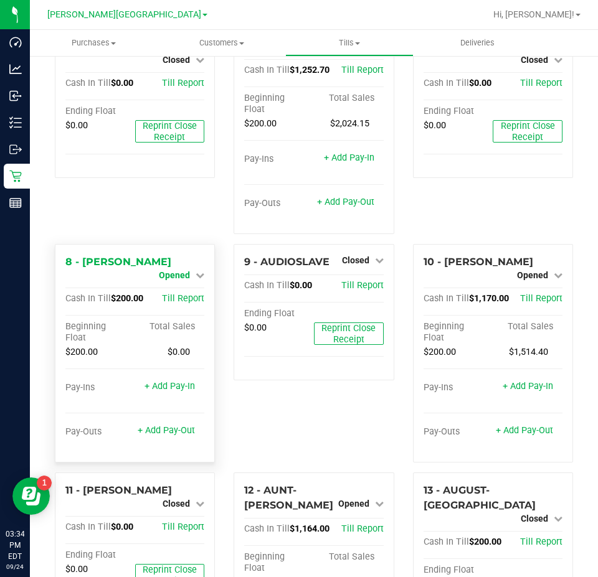
click at [185, 270] on span "Opened" at bounding box center [174, 275] width 31 height 10
click at [192, 278] on div "Close Till" at bounding box center [176, 286] width 92 height 16
click at [179, 281] on link "Close Till" at bounding box center [176, 286] width 34 height 10
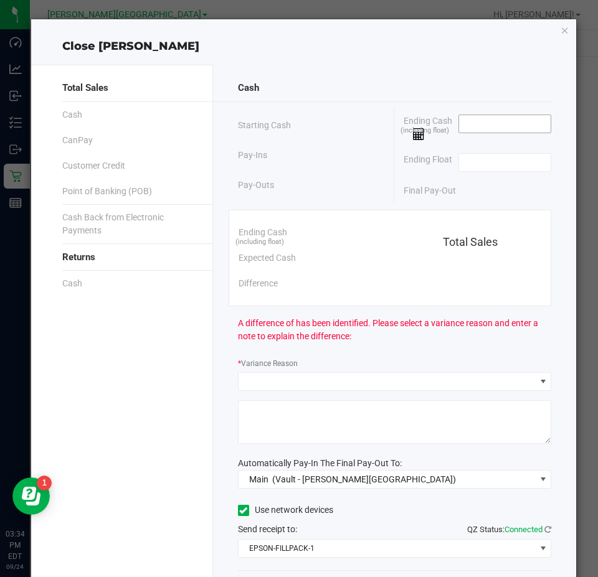
click at [472, 129] on input at bounding box center [505, 123] width 92 height 17
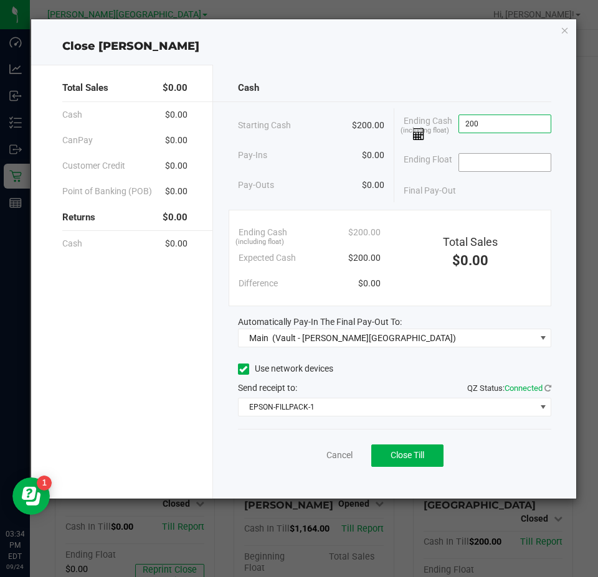
type input "$200.00"
click at [498, 157] on input at bounding box center [505, 162] width 92 height 17
type input "$200.00"
click at [385, 375] on div "Use network devices" at bounding box center [395, 369] width 314 height 19
click at [403, 458] on span "Close Till" at bounding box center [407, 455] width 34 height 10
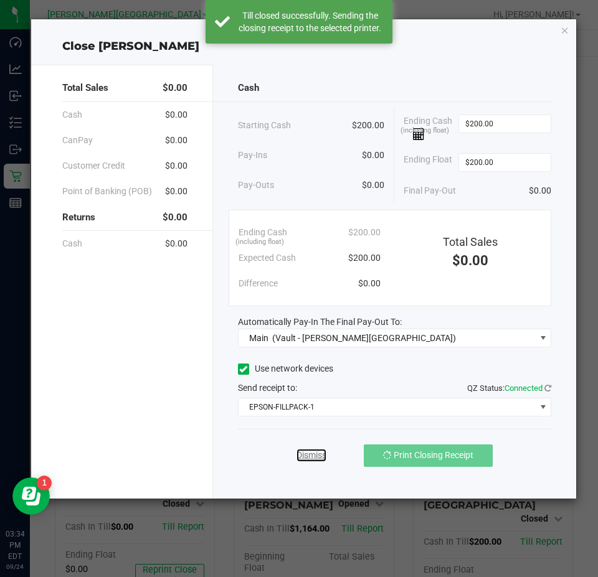
click at [309, 454] on link "Dismiss" at bounding box center [311, 455] width 30 height 13
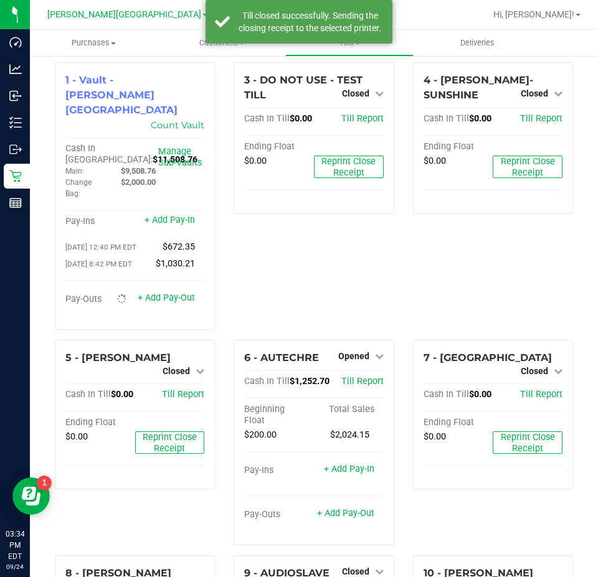
scroll to position [0, 0]
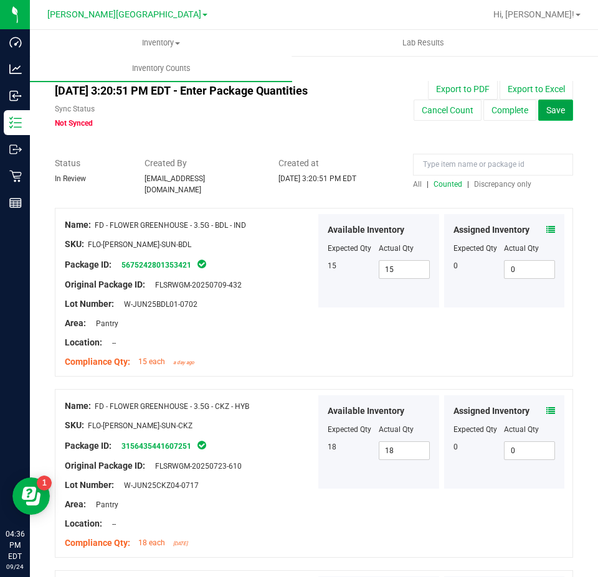
click at [546, 106] on span "Save" at bounding box center [555, 110] width 19 height 10
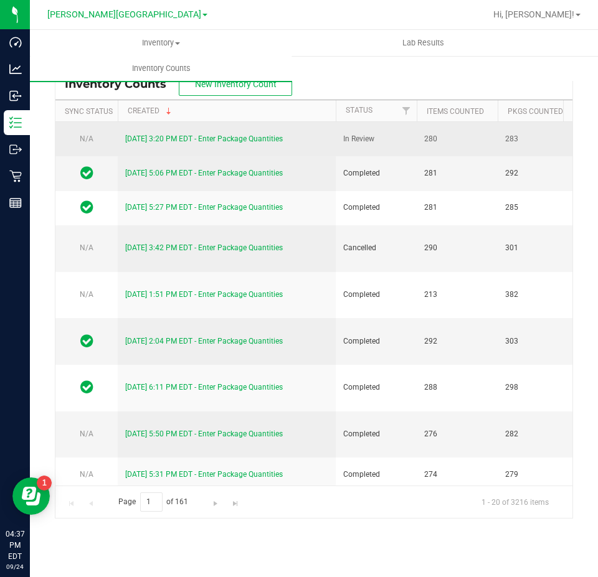
click at [266, 136] on link "[DATE] 3:20 PM EDT - Enter Package Quantities" at bounding box center [204, 138] width 158 height 9
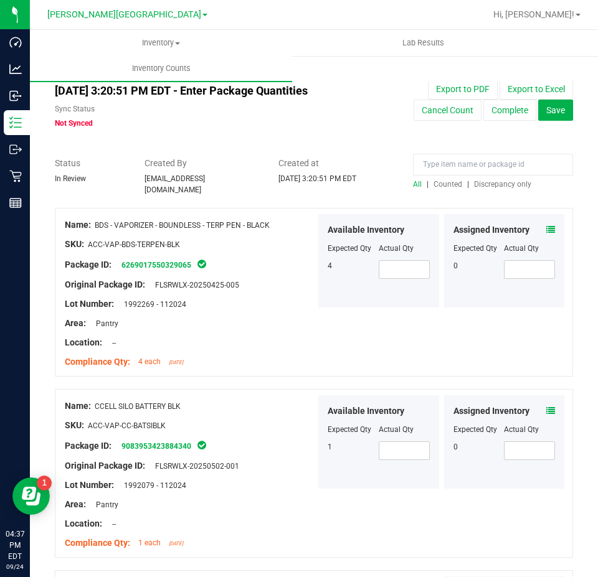
click at [438, 180] on span "Counted" at bounding box center [447, 184] width 29 height 9
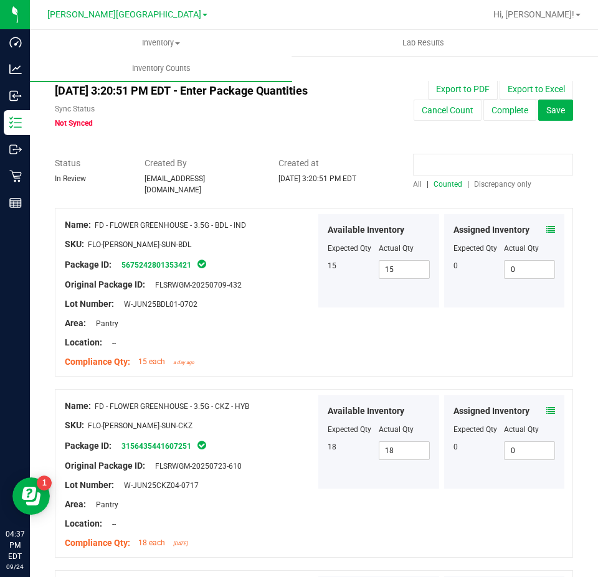
click at [434, 168] on input at bounding box center [493, 165] width 160 height 22
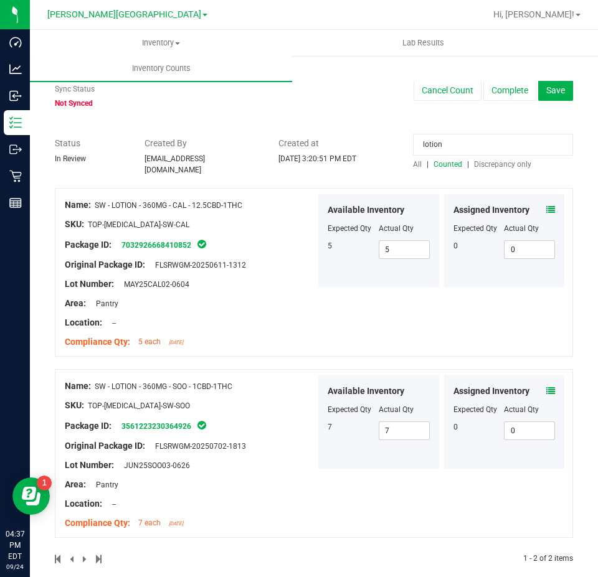
scroll to position [30, 0]
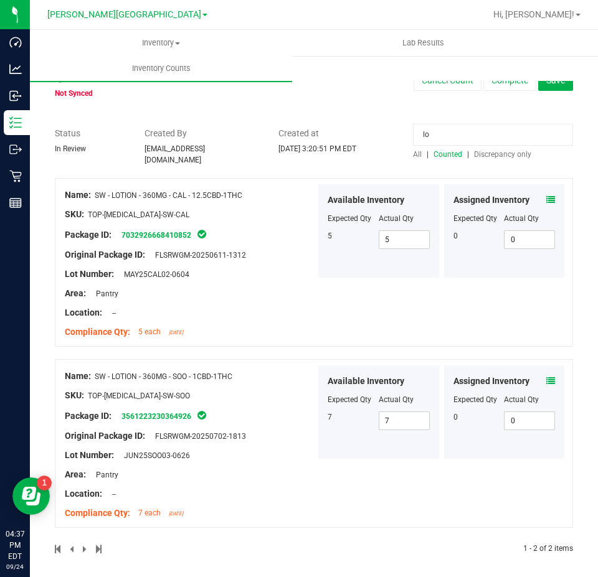
type input "l"
type input "tincture"
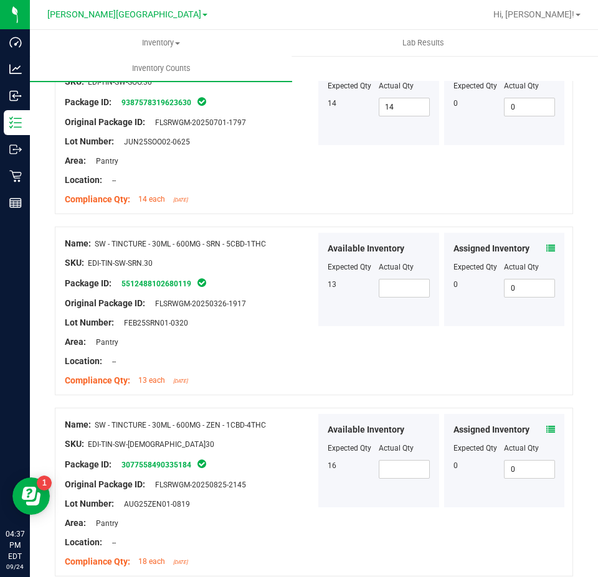
scroll to position [1337, 0]
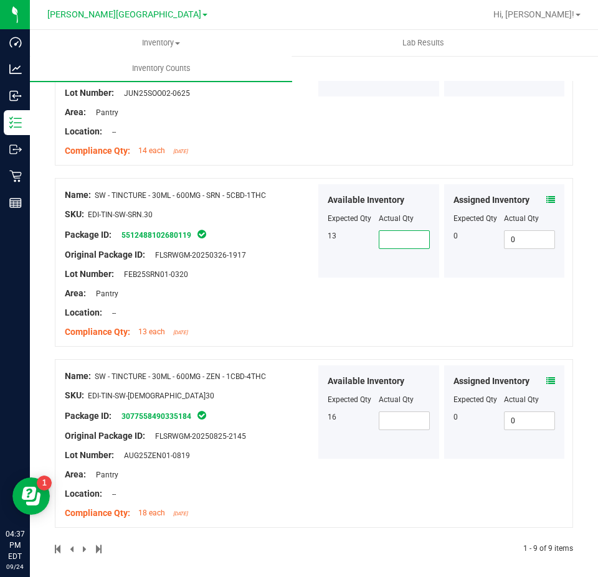
click at [379, 234] on span at bounding box center [404, 239] width 51 height 19
type input "13"
click at [329, 474] on div "Name: SW - TINCTURE - 30ML - 600MG - ZEN - 1CBD-4THC SKU: EDI-TIN-SW-ZEN.30 Pac…" at bounding box center [314, 443] width 518 height 169
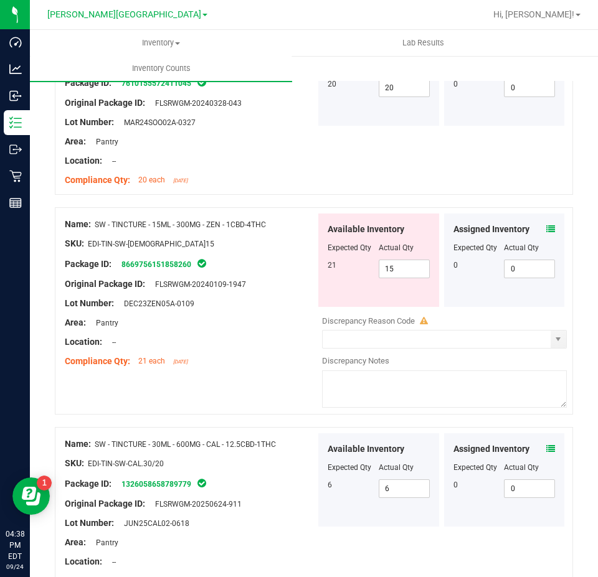
scroll to position [154, 0]
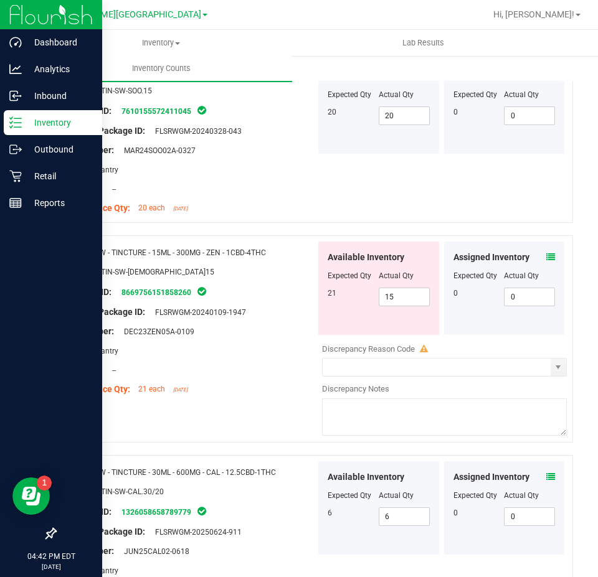
click at [26, 119] on p "Inventory" at bounding box center [59, 122] width 75 height 15
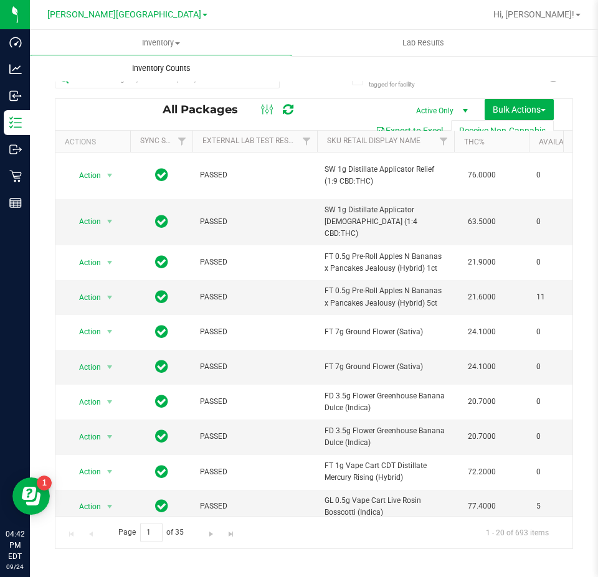
click at [163, 69] on span "Inventory Counts" at bounding box center [161, 68] width 92 height 11
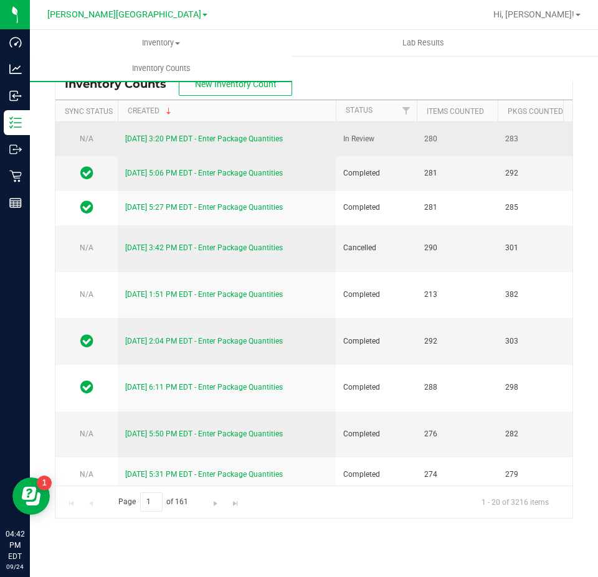
click at [246, 134] on link "[DATE] 3:20 PM EDT - Enter Package Quantities" at bounding box center [204, 138] width 158 height 9
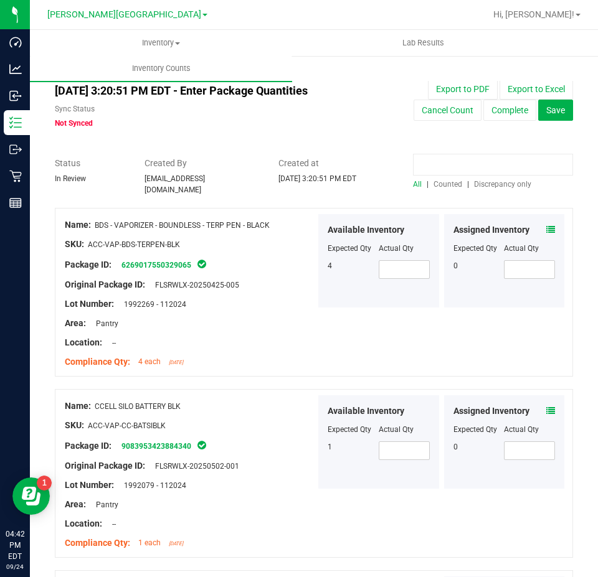
click at [489, 163] on input at bounding box center [493, 165] width 160 height 22
paste input "7510853584433751"
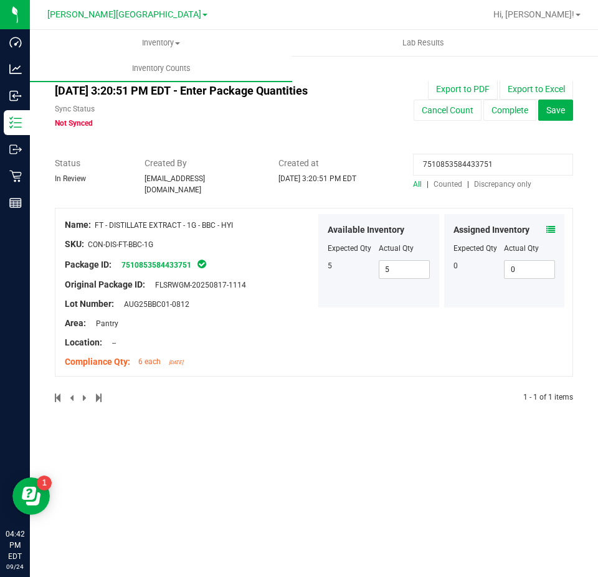
click at [545, 225] on div "Assigned Inventory" at bounding box center [504, 230] width 102 height 13
click at [551, 225] on icon at bounding box center [550, 229] width 9 height 9
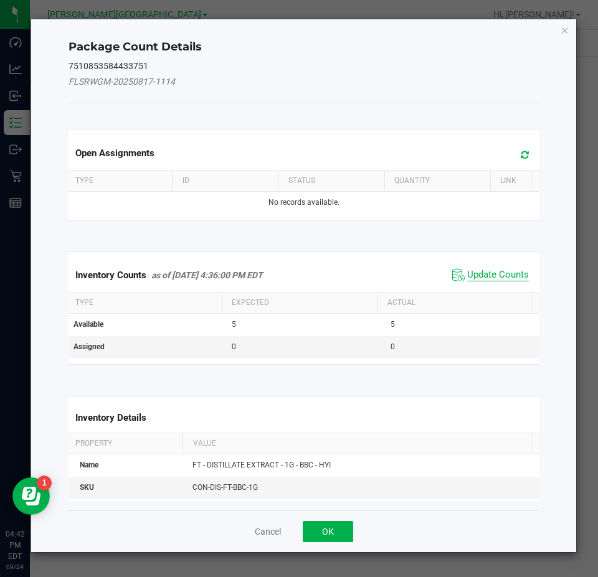
click at [508, 278] on span "Update Counts" at bounding box center [498, 275] width 62 height 12
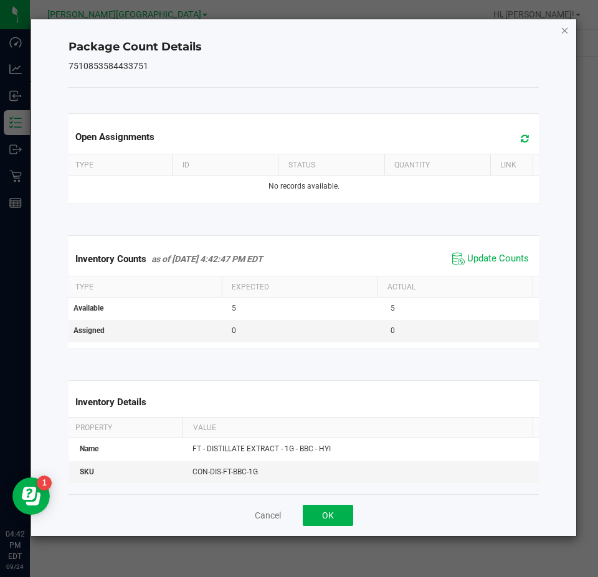
click at [562, 34] on icon "Close" at bounding box center [564, 29] width 9 height 15
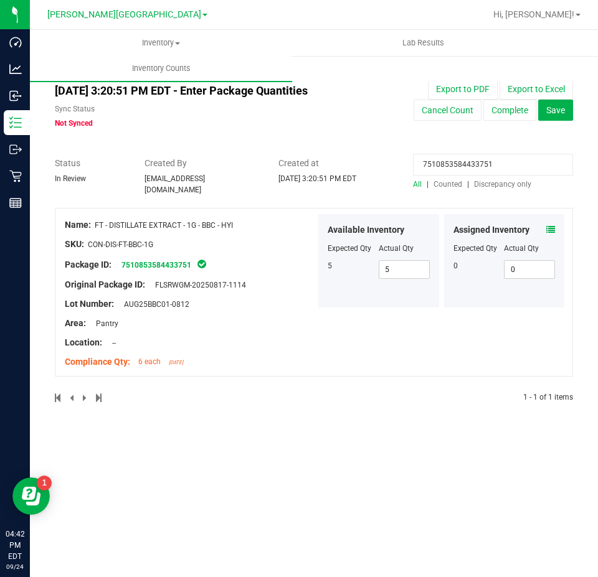
click at [504, 167] on input "7510853584433751" at bounding box center [493, 165] width 160 height 22
click at [502, 166] on input "7510853584433751" at bounding box center [493, 165] width 160 height 22
click at [501, 166] on input "7510853584433751" at bounding box center [493, 165] width 160 height 22
type input "mbl"
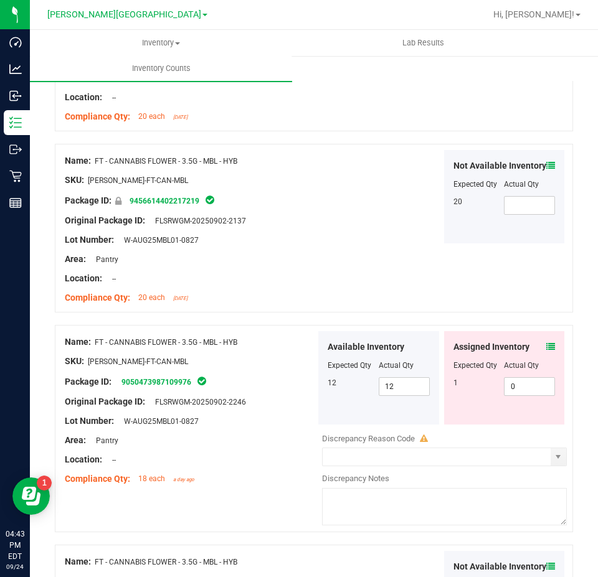
scroll to position [249, 0]
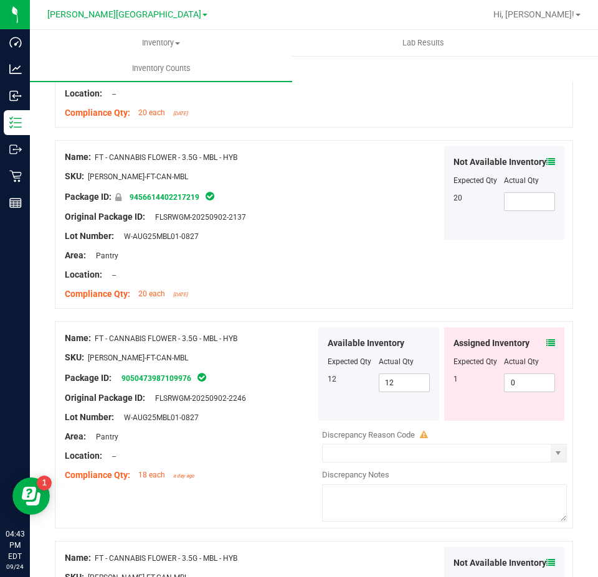
click at [546, 339] on icon at bounding box center [550, 343] width 9 height 9
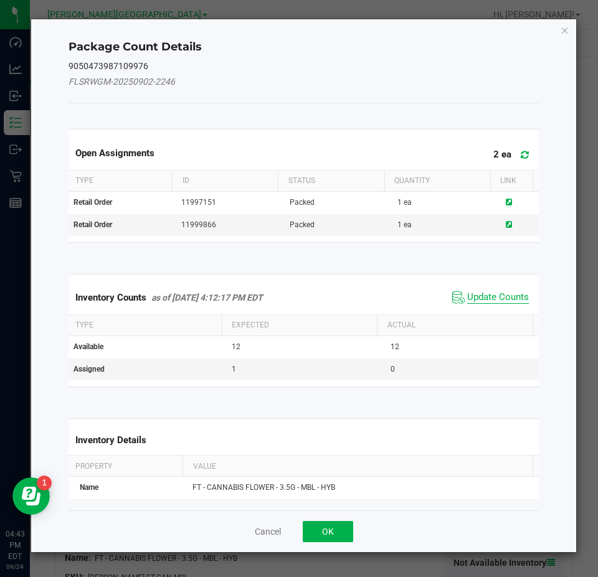
click at [500, 294] on span "Update Counts" at bounding box center [498, 297] width 62 height 12
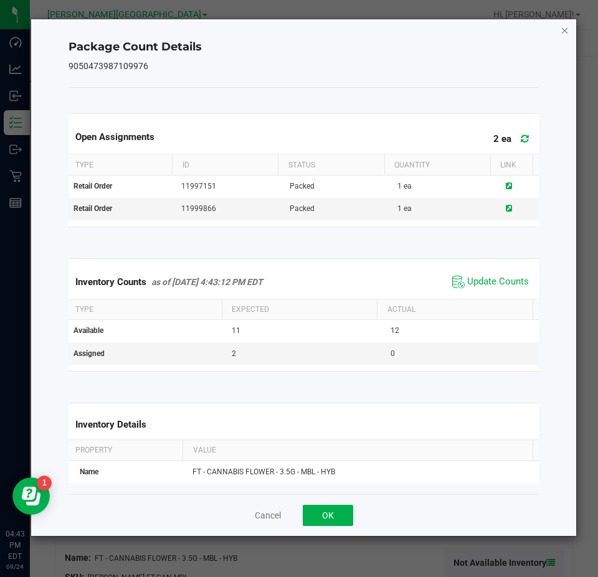
click at [563, 24] on icon "Close" at bounding box center [564, 29] width 9 height 15
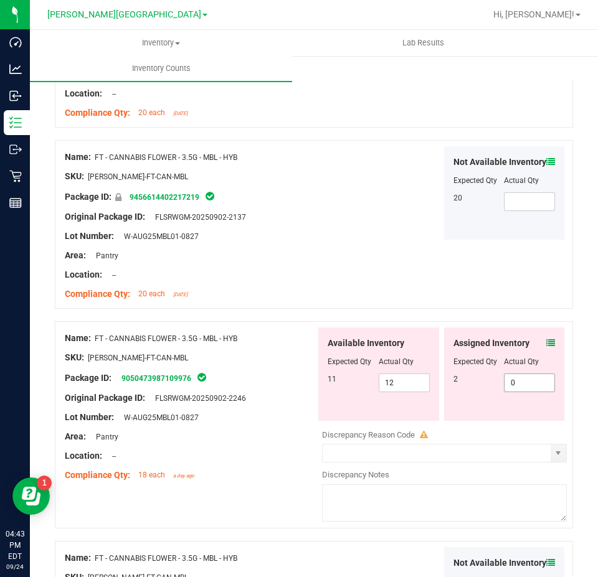
click at [520, 374] on span "0 0" at bounding box center [529, 383] width 51 height 19
click at [520, 374] on input "0" at bounding box center [529, 382] width 50 height 17
type input "1"
click at [425, 367] on div "Available Inventory Expected Qty Actual Qty 11 12 12" at bounding box center [378, 374] width 121 height 93
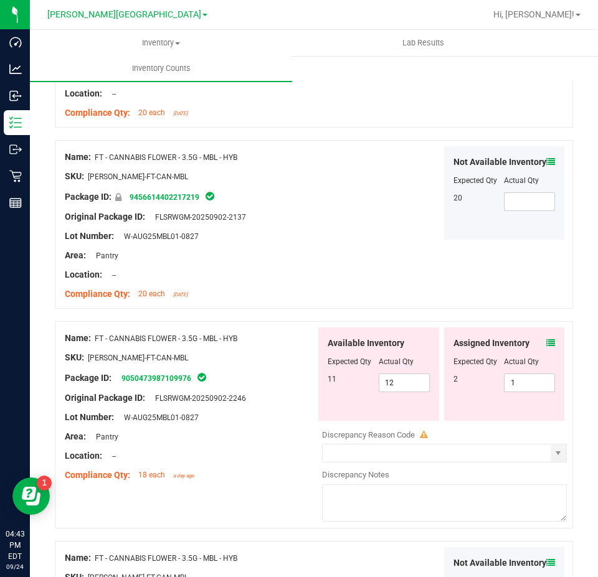
click at [546, 339] on icon at bounding box center [550, 343] width 9 height 9
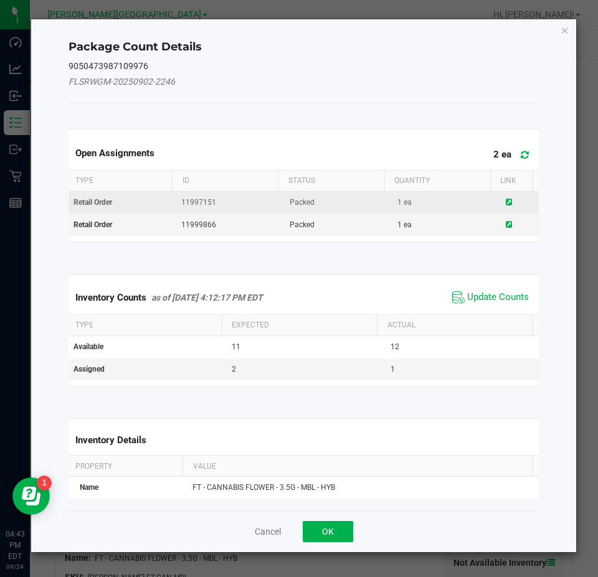
click at [506, 203] on icon at bounding box center [509, 202] width 6 height 7
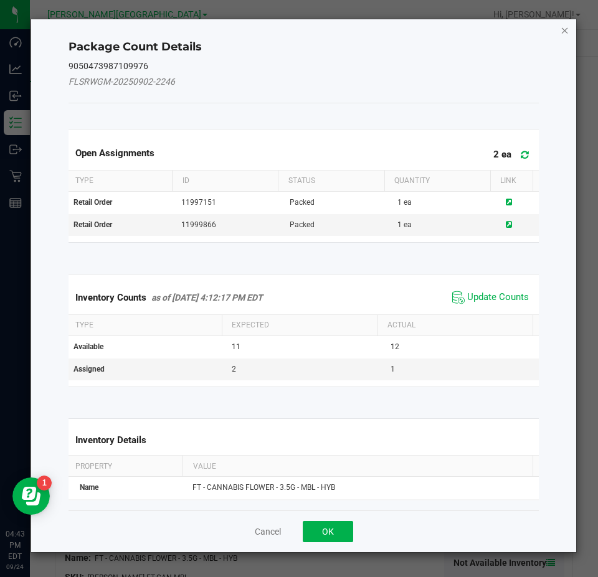
click at [565, 32] on icon "Close" at bounding box center [564, 29] width 9 height 15
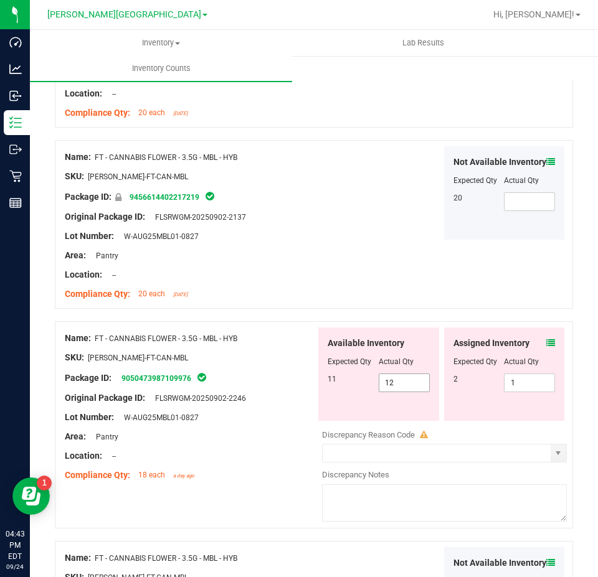
click at [389, 374] on span "12 12" at bounding box center [404, 383] width 51 height 19
click at [393, 376] on span "12 12" at bounding box center [404, 383] width 51 height 19
click at [393, 376] on input "12" at bounding box center [404, 382] width 50 height 17
type input "11"
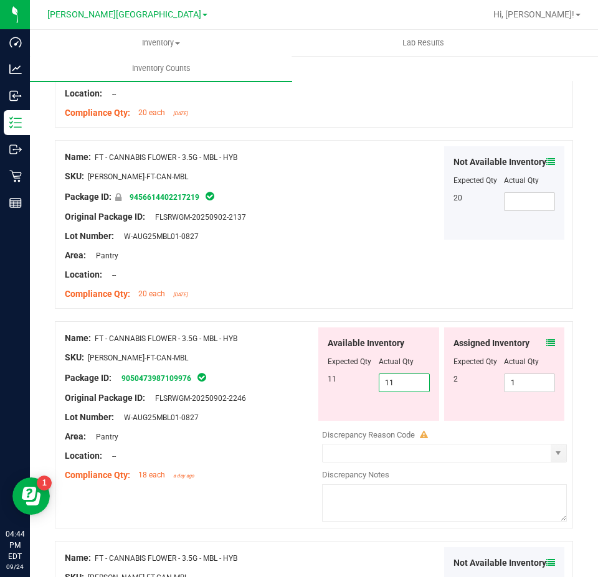
type input "11"
click at [410, 393] on div "Available Inventory Expected Qty Actual Qty 11 11 11" at bounding box center [378, 374] width 121 height 93
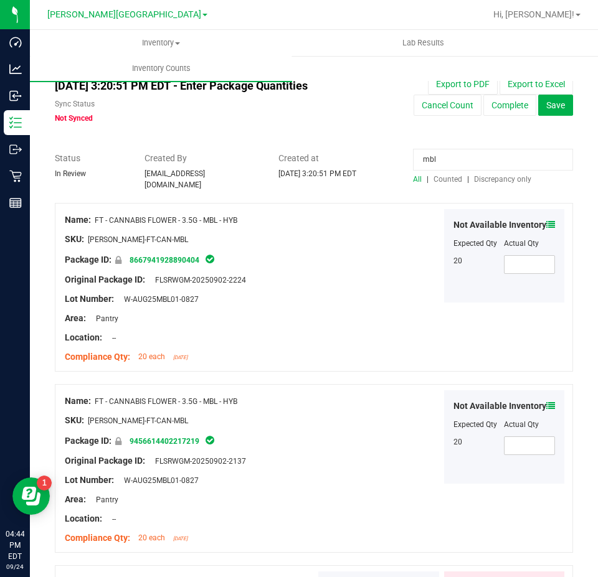
scroll to position [0, 0]
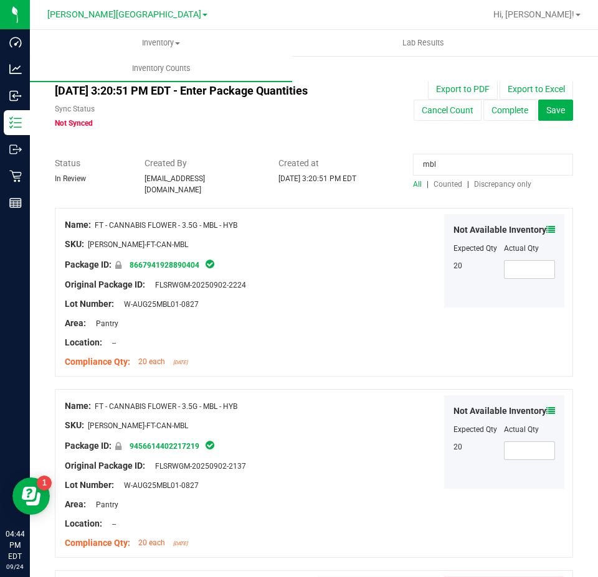
click at [466, 159] on input "mbl" at bounding box center [493, 165] width 160 height 22
type input "bct"
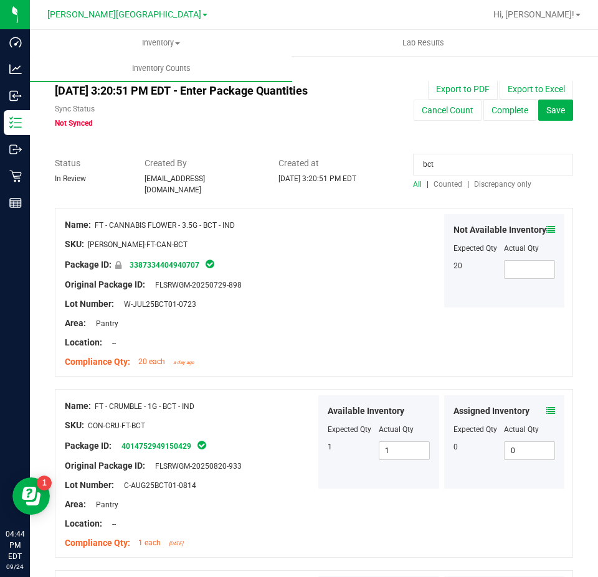
click at [436, 180] on span "Counted" at bounding box center [447, 184] width 29 height 9
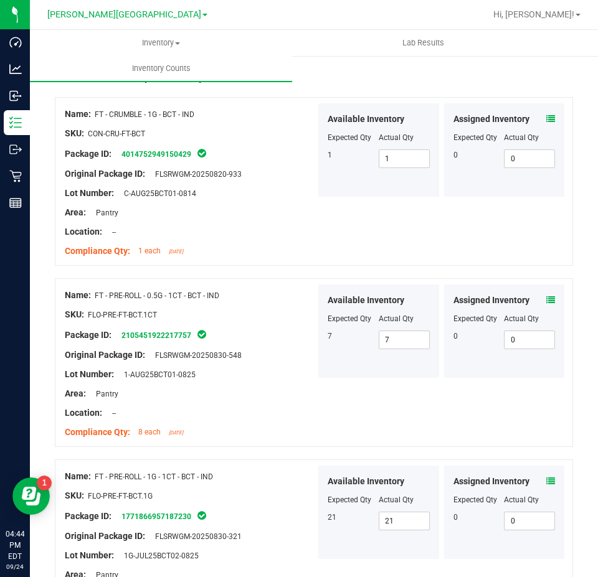
scroll to position [125, 0]
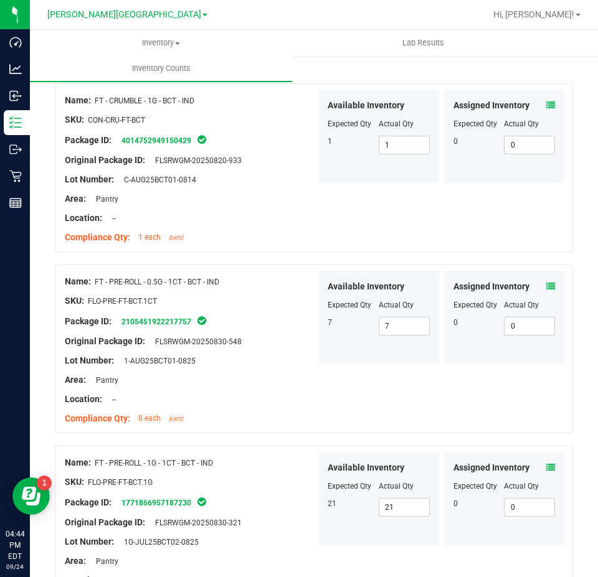
click at [546, 282] on icon at bounding box center [550, 286] width 9 height 9
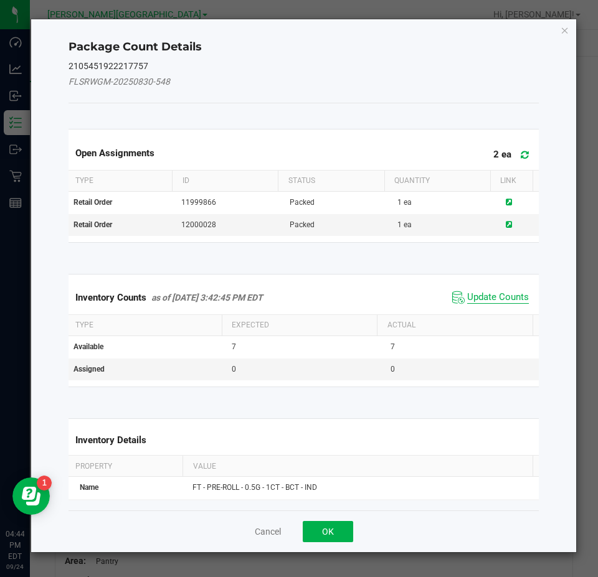
click at [504, 300] on span "Update Counts" at bounding box center [498, 297] width 62 height 12
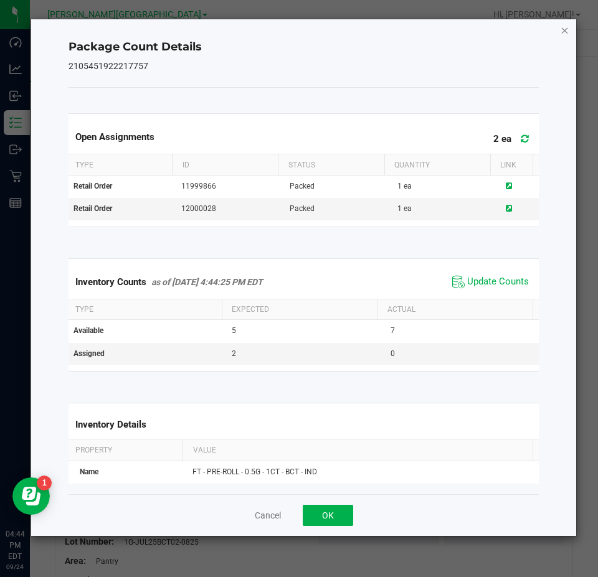
click at [569, 29] on div "Package Count Details 2105451922217757 Open Assignments 2 ea Type ID Status Qua…" at bounding box center [303, 277] width 545 height 517
drag, startPoint x: 560, startPoint y: 29, endPoint x: 550, endPoint y: 34, distance: 11.1
click at [559, 29] on div "Package Count Details 2105451922217757 Open Assignments 2 ea Type ID Status Qua…" at bounding box center [303, 277] width 545 height 517
click at [562, 30] on icon "Close" at bounding box center [564, 29] width 9 height 15
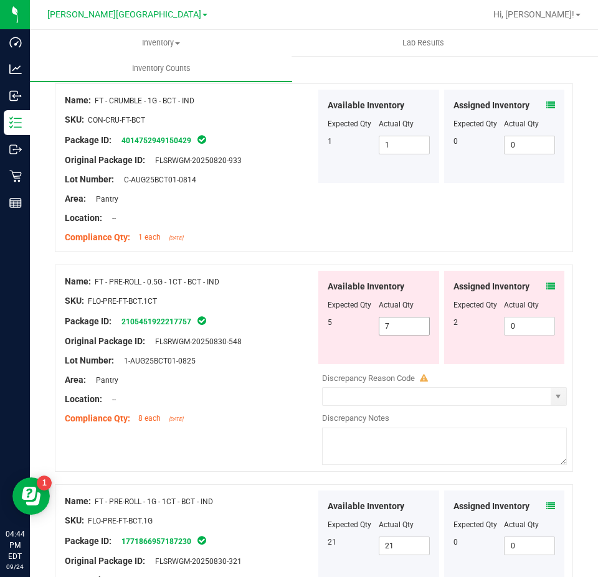
click at [397, 318] on span "7 7" at bounding box center [404, 326] width 51 height 19
click at [397, 318] on input "7" at bounding box center [404, 326] width 50 height 17
type input "5"
click at [507, 320] on span "0 0" at bounding box center [529, 326] width 51 height 19
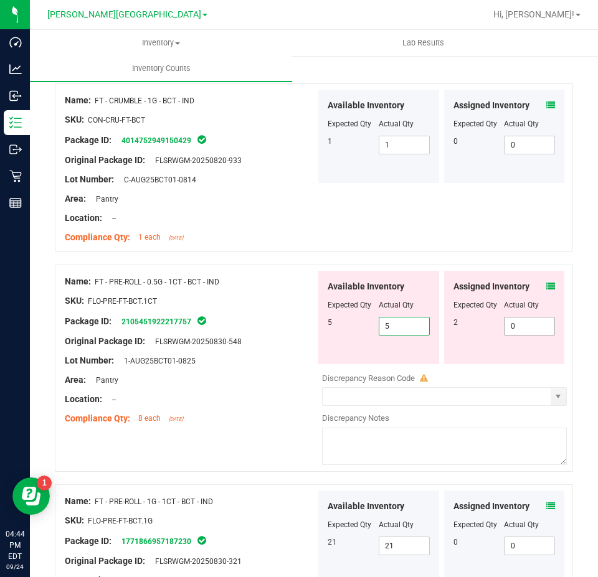
click at [0, 0] on input "0" at bounding box center [0, 0] width 0 height 0
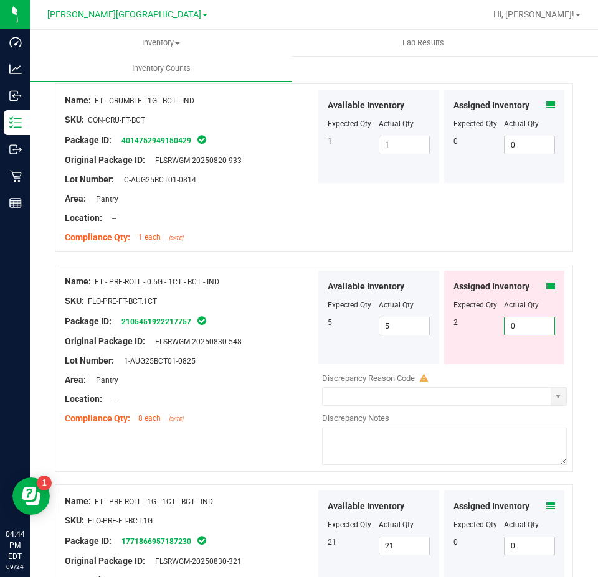
type input "1"
click at [498, 342] on div "Assigned Inventory Expected Qty Actual Qty 2 1 1" at bounding box center [504, 317] width 121 height 93
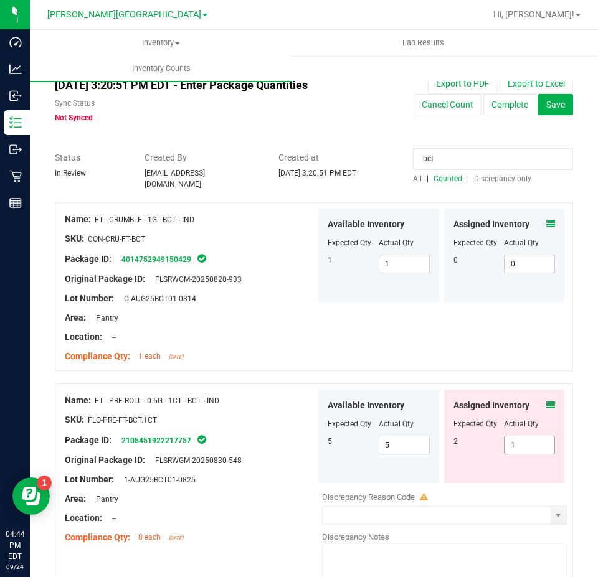
scroll to position [0, 0]
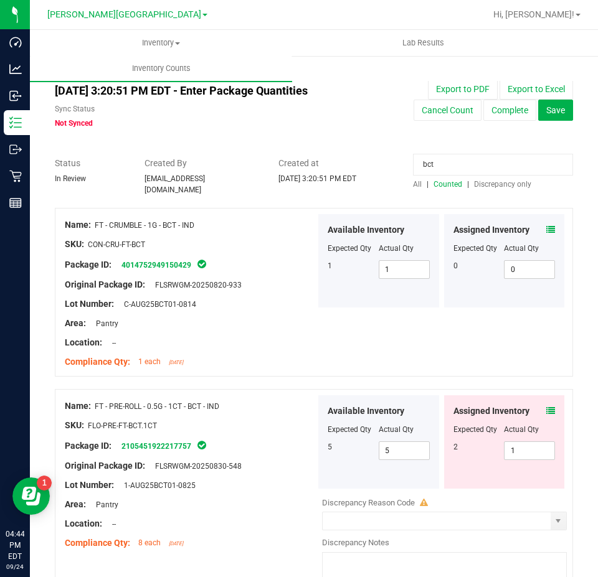
click at [435, 166] on input "bct" at bounding box center [493, 165] width 160 height 22
type input "htm"
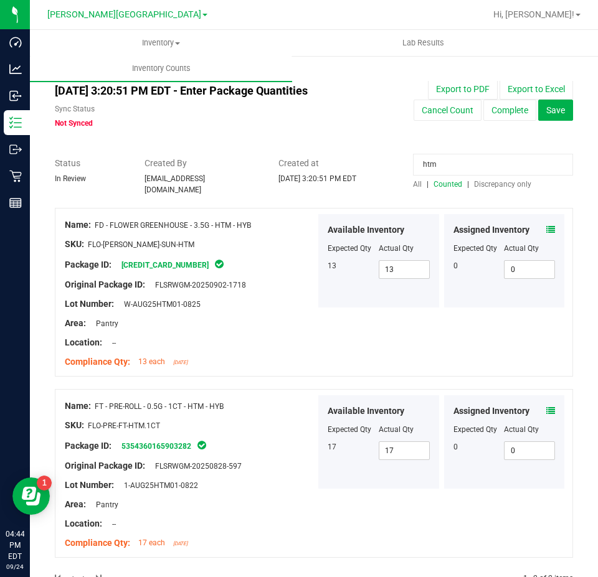
click at [546, 225] on icon at bounding box center [550, 229] width 9 height 9
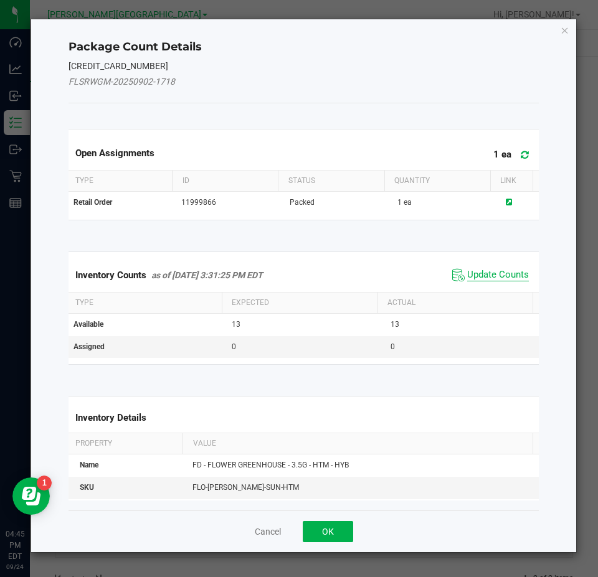
click at [503, 279] on span "Update Counts" at bounding box center [498, 275] width 62 height 12
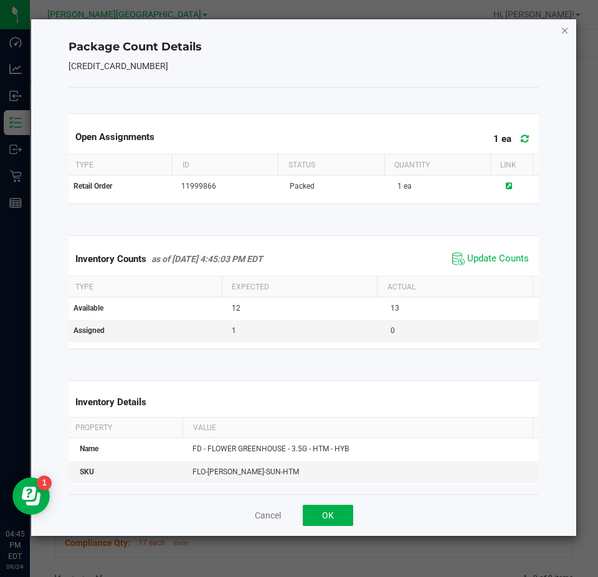
click at [567, 29] on icon "Close" at bounding box center [564, 29] width 9 height 15
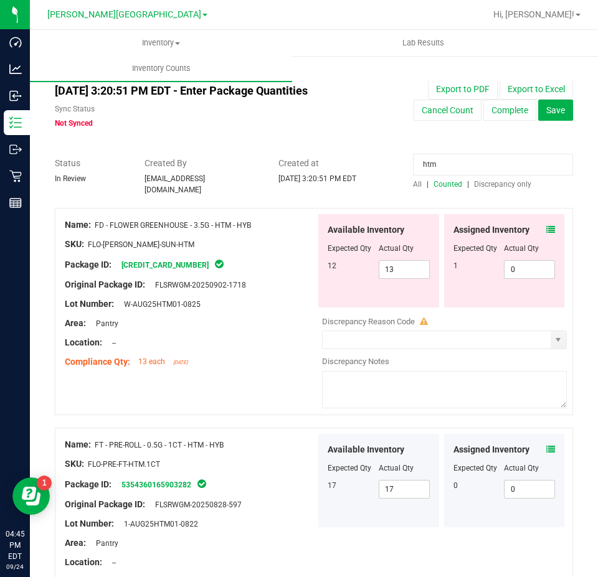
click at [423, 272] on div "Available Inventory Expected Qty Actual Qty 12 13 13" at bounding box center [378, 260] width 121 height 93
click at [414, 253] on div "Available Inventory Expected Qty Actual Qty 12 13 13" at bounding box center [378, 260] width 121 height 93
click at [413, 254] on div at bounding box center [379, 257] width 102 height 6
click at [408, 270] on span "13 13" at bounding box center [404, 269] width 51 height 19
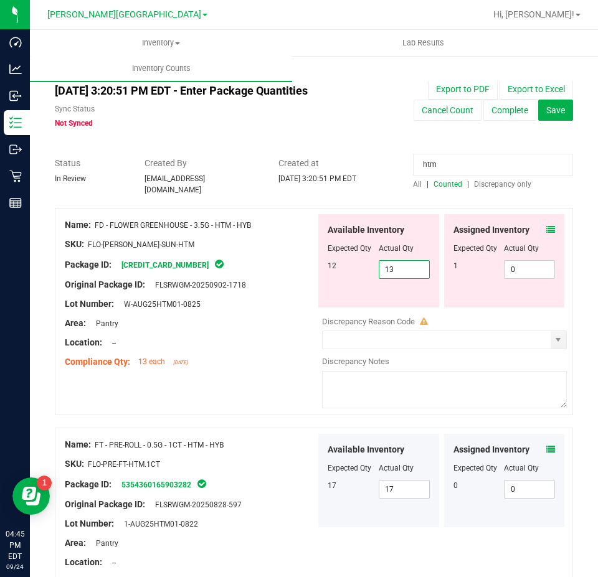
click at [408, 270] on input "13" at bounding box center [404, 269] width 50 height 17
type input "12"
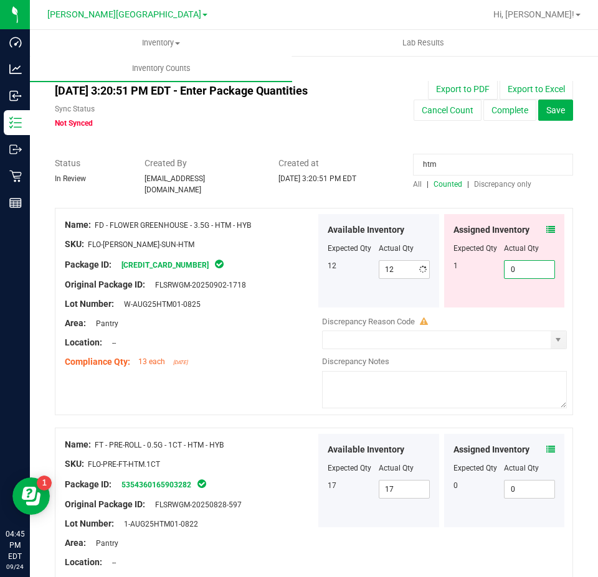
click at [542, 260] on span "0 0" at bounding box center [529, 269] width 51 height 19
type input "01"
type input "1"
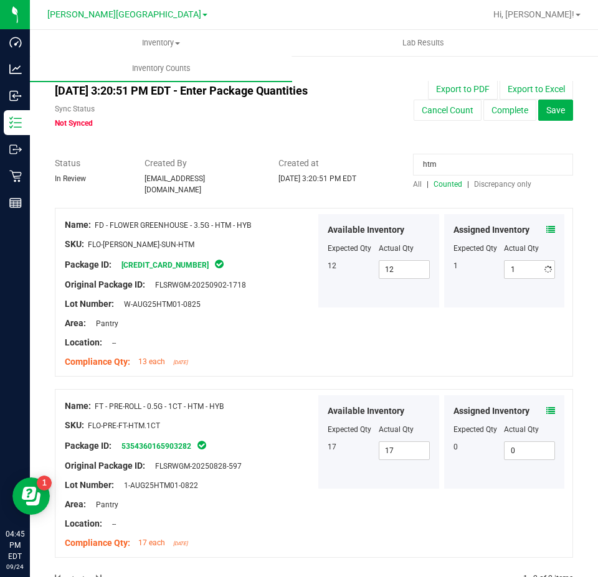
click at [478, 165] on input "htm" at bounding box center [493, 165] width 160 height 22
type input "dark"
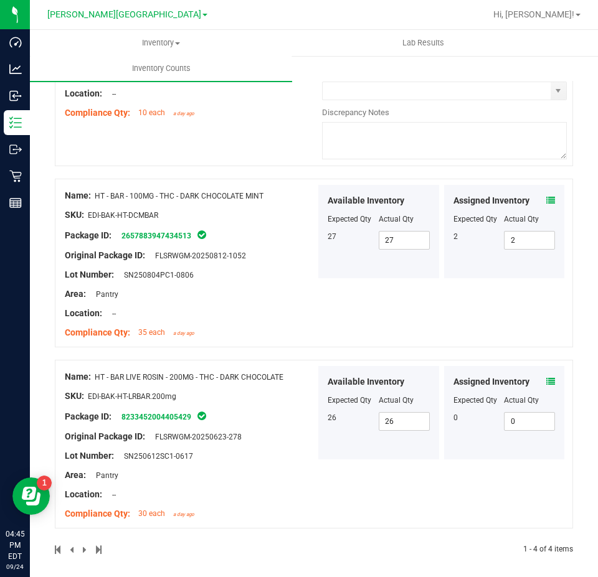
scroll to position [469, 0]
click at [547, 375] on div "Assigned Inventory Expected Qty Actual Qty 0 0 0" at bounding box center [504, 412] width 121 height 93
click at [546, 377] on icon at bounding box center [550, 381] width 9 height 9
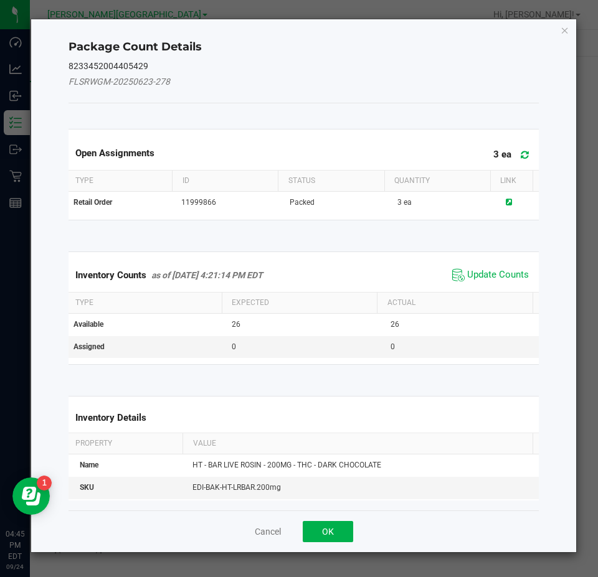
click at [501, 295] on th "Actual" at bounding box center [455, 303] width 156 height 21
click at [506, 274] on span "Update Counts" at bounding box center [498, 275] width 62 height 12
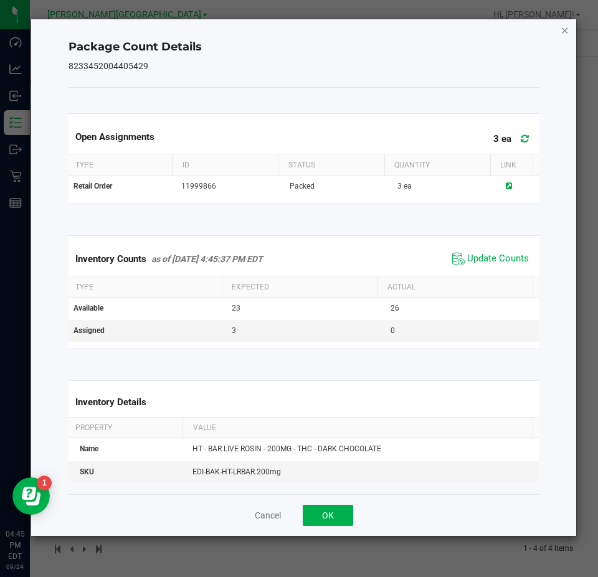
click at [565, 31] on icon "Close" at bounding box center [564, 29] width 9 height 15
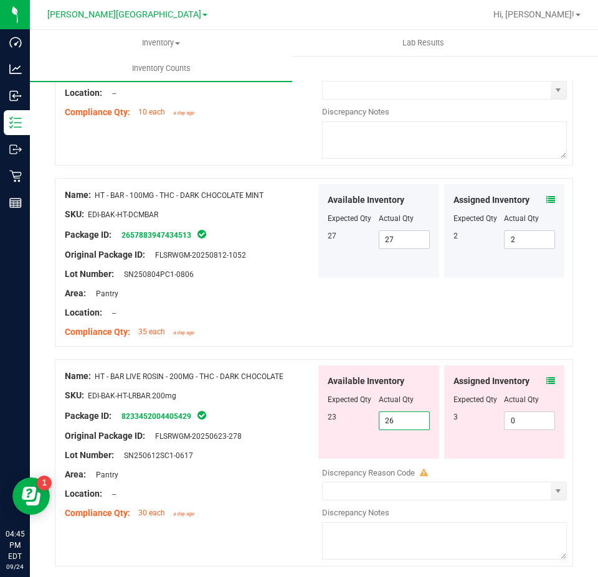
click at [414, 420] on span "26 26" at bounding box center [404, 421] width 51 height 19
click at [414, 420] on input "26" at bounding box center [404, 420] width 50 height 17
type input "23"
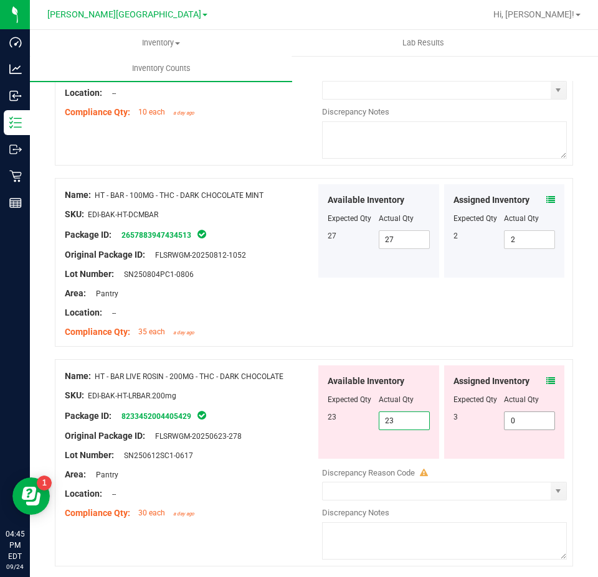
type input "23"
click at [532, 420] on span "0 0" at bounding box center [529, 421] width 51 height 19
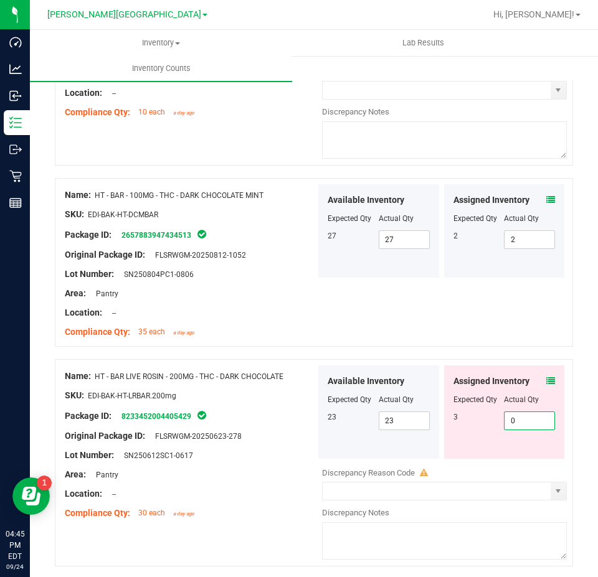
type input "03"
type input "3"
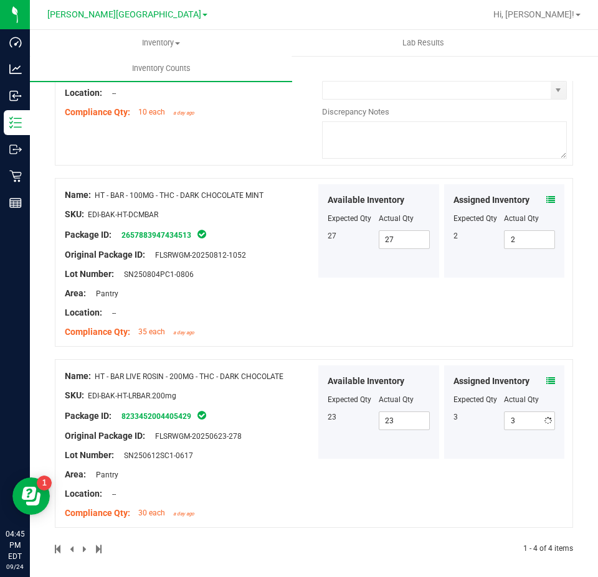
click at [542, 327] on div "Name: HT - BAR - 100MG - THC - DARK CHOCOLATE MINT SKU: EDI-BAK-HT-DCMBAR Packa…" at bounding box center [314, 262] width 518 height 169
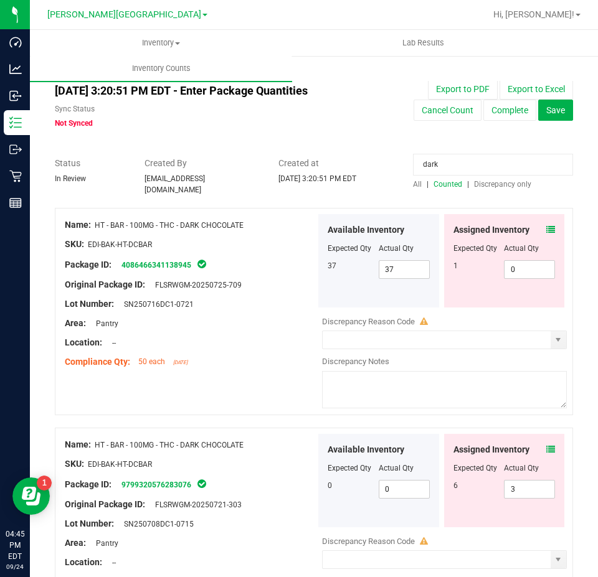
click at [454, 164] on input "dark" at bounding box center [493, 165] width 160 height 22
click at [474, 181] on span "Discrepancy only" at bounding box center [502, 184] width 57 height 9
